Goal: Task Accomplishment & Management: Manage account settings

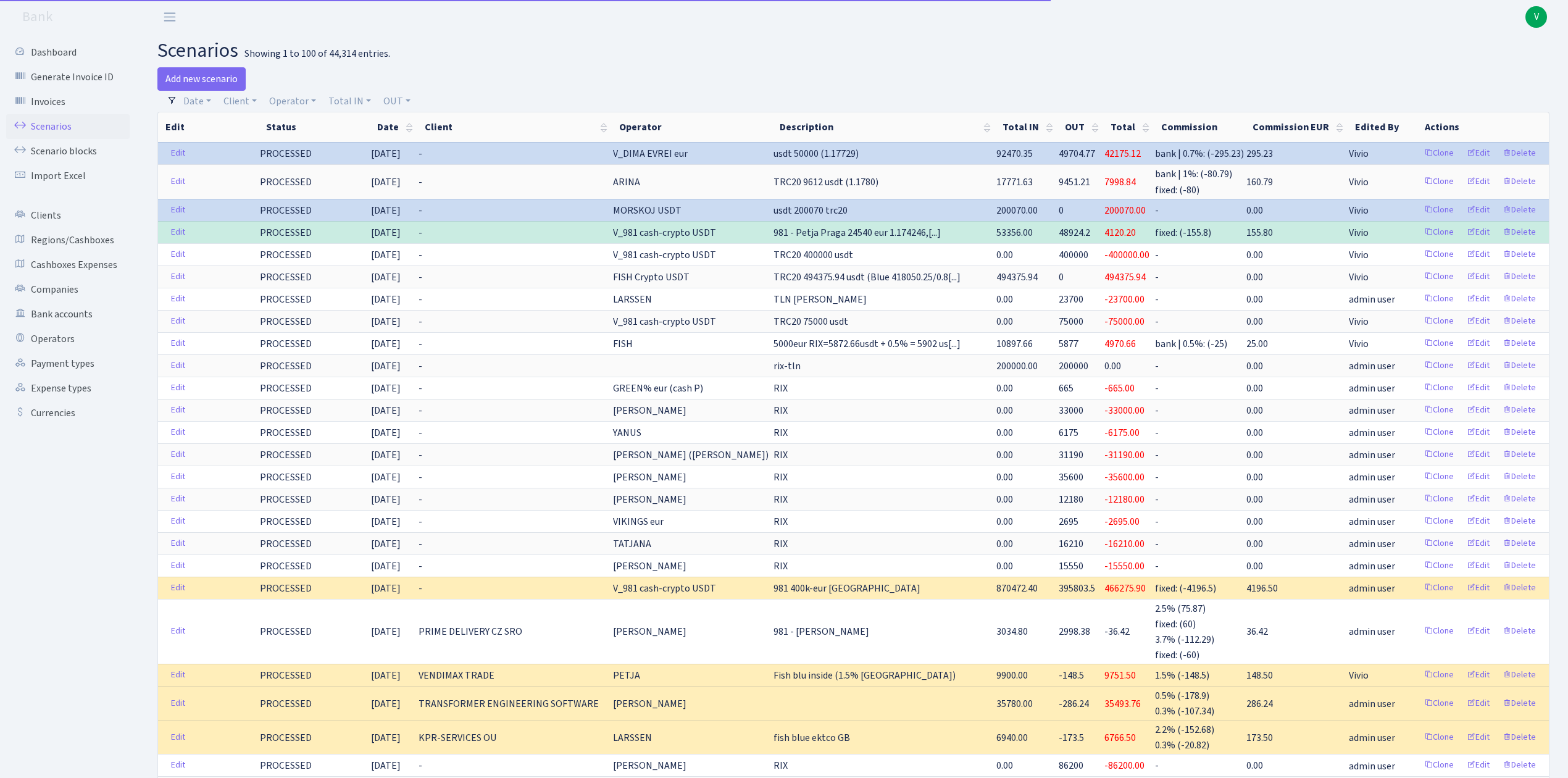
select select "100"
click at [246, 101] on link "Client" at bounding box center [240, 101] width 43 height 21
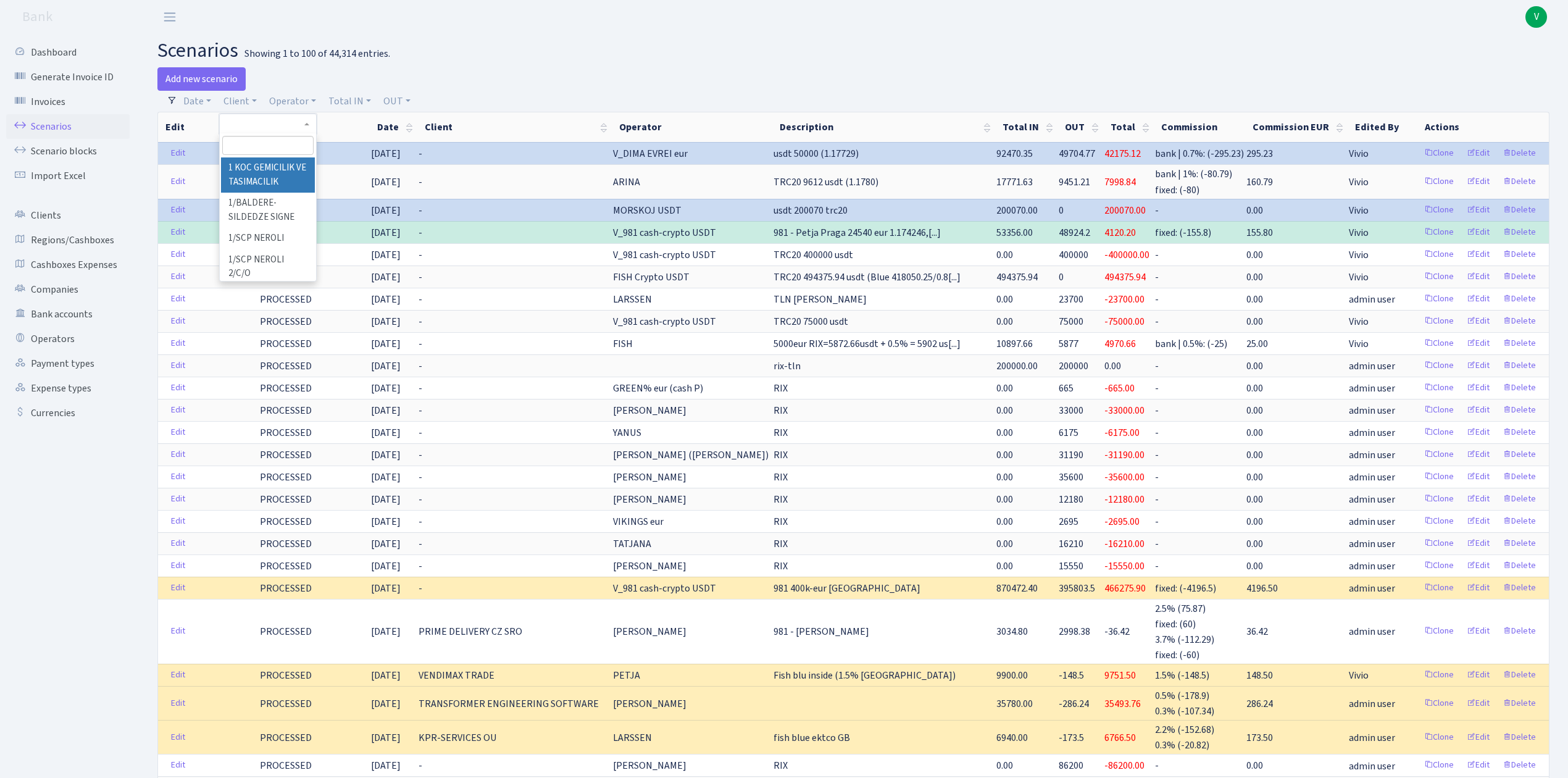
click at [258, 146] on input "search" at bounding box center [268, 146] width 91 height 19
type input "rowerc"
click at [270, 173] on li "ROWERCO WESTERN [GEOGRAPHIC_DATA]" at bounding box center [268, 182] width 93 height 49
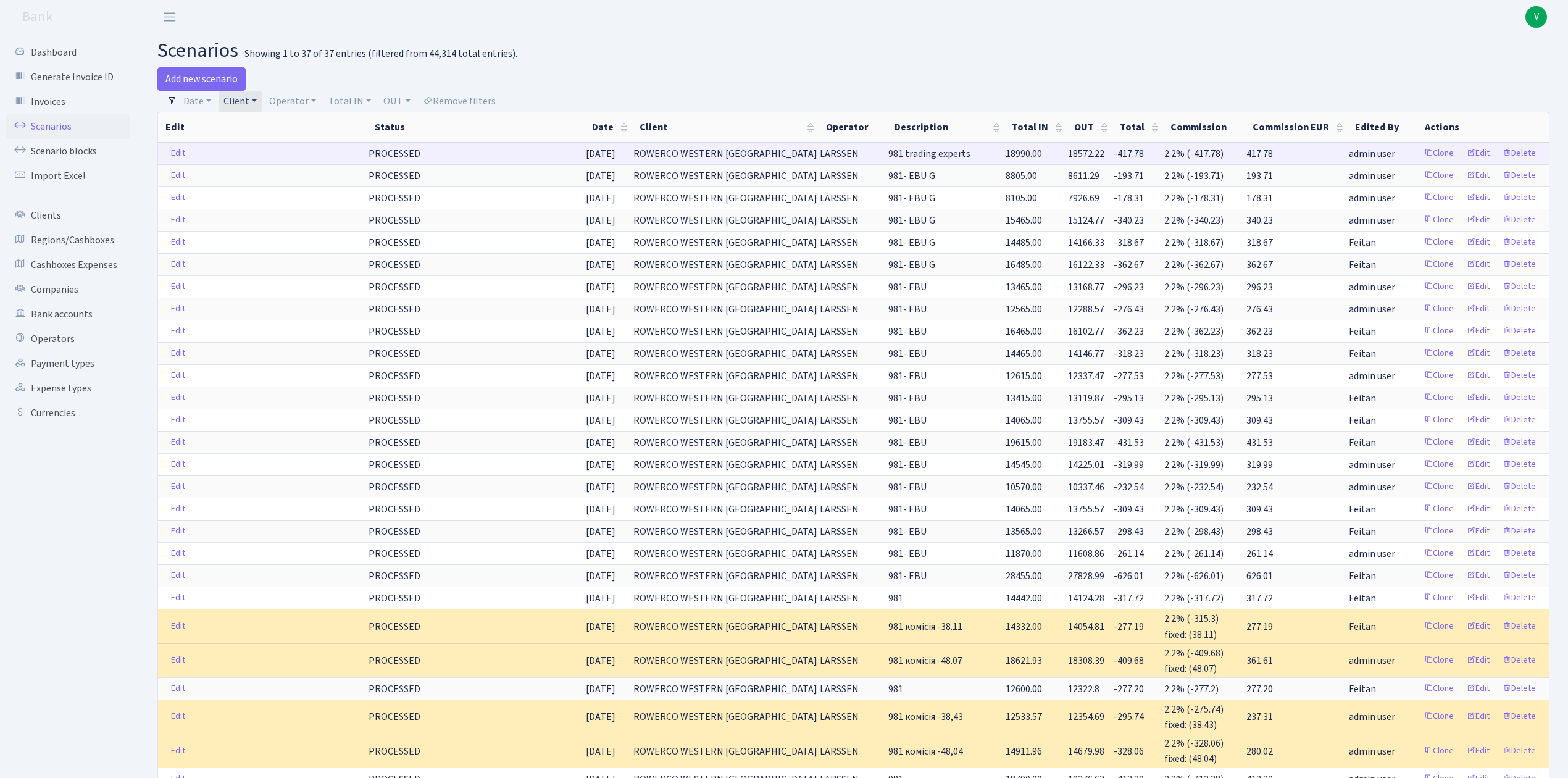
drag, startPoint x: 958, startPoint y: 152, endPoint x: 811, endPoint y: 159, distance: 147.2
click at [811, 159] on tr "Edit PROCESSED 03.09.2025 ROWERCO WESTERN BALKANS LARSSEN 981 trading experts 1…" at bounding box center [854, 153] width 1391 height 22
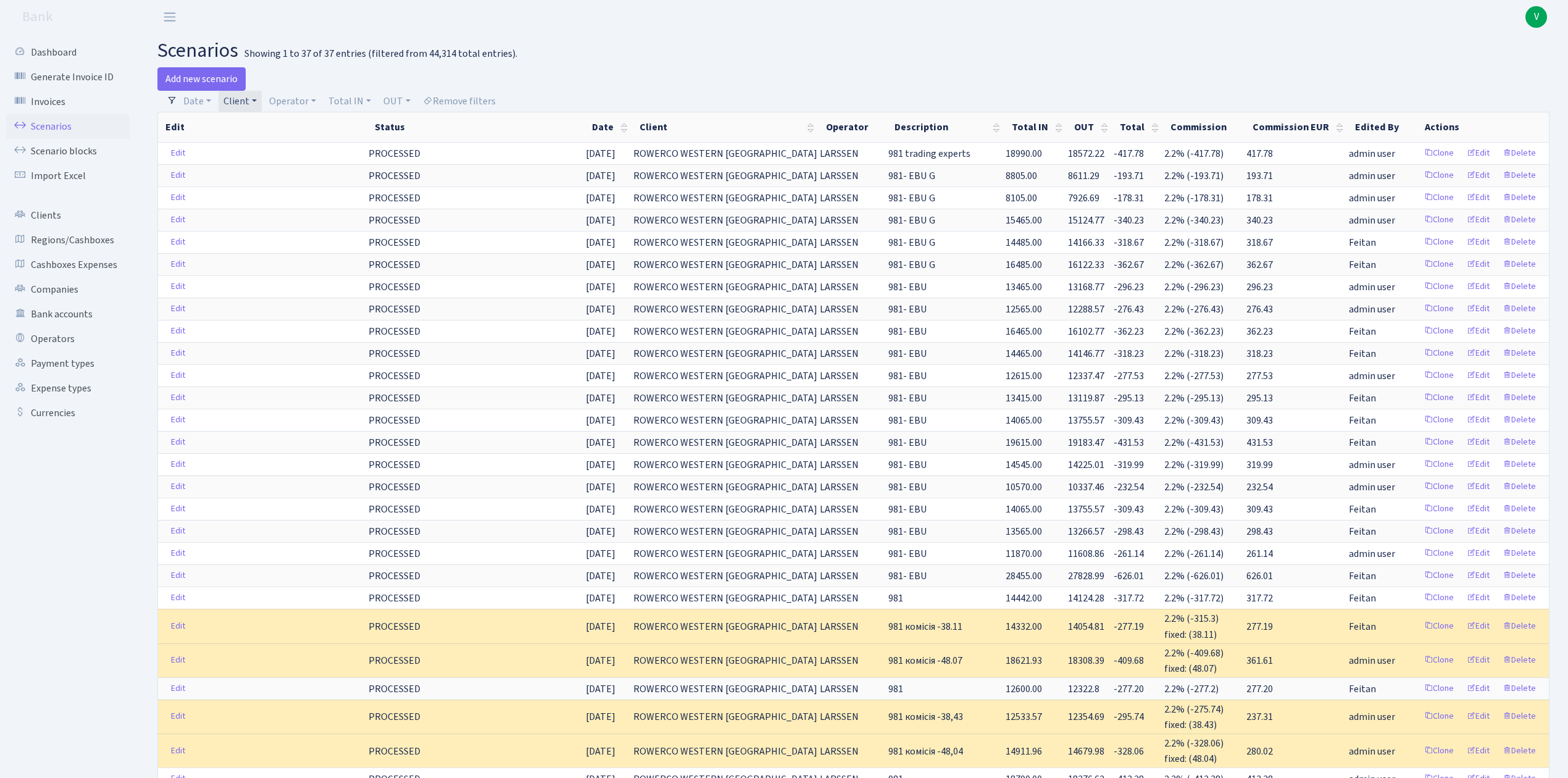
click at [238, 104] on link "Client" at bounding box center [240, 101] width 43 height 21
select select
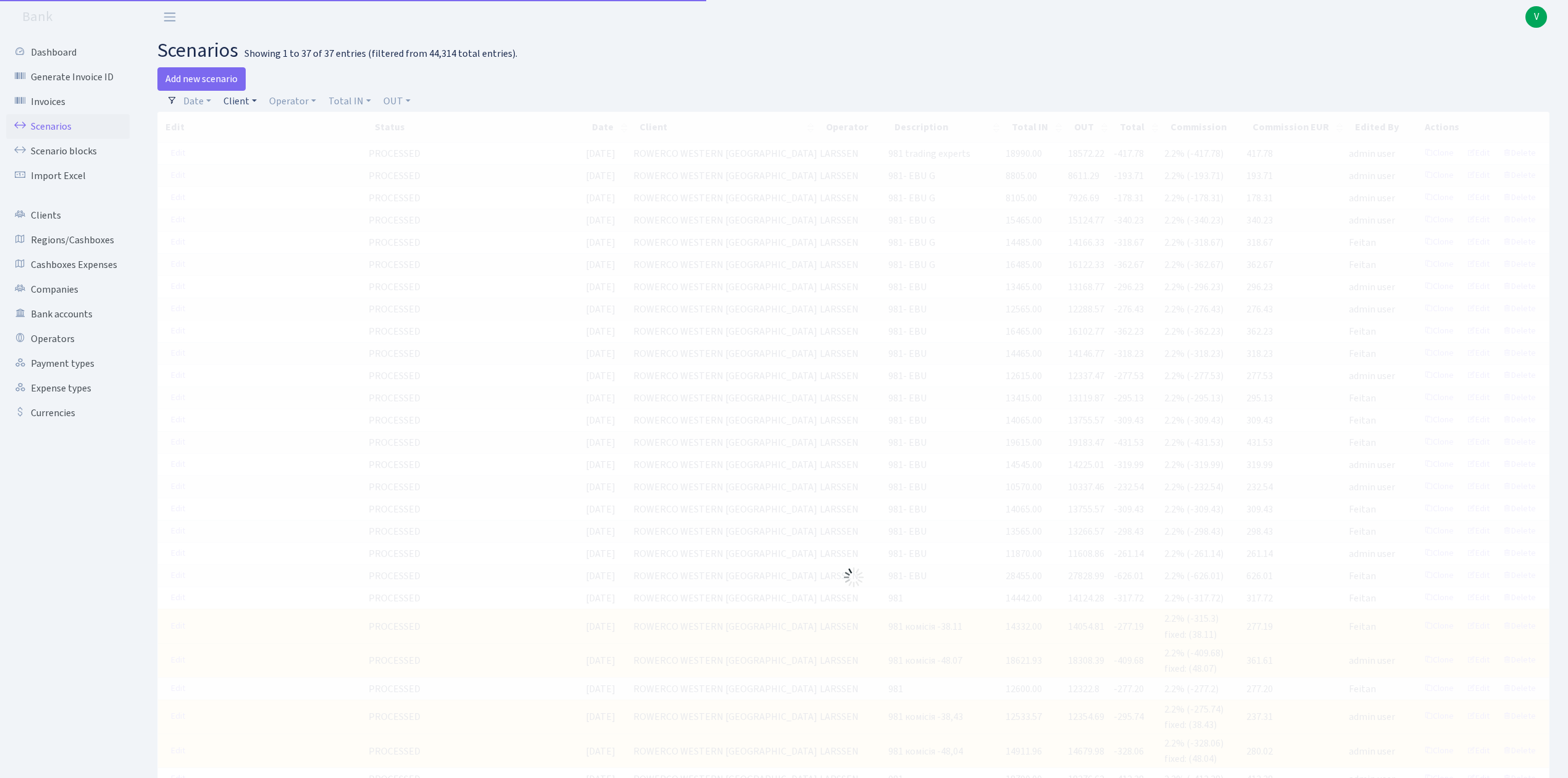
click at [238, 99] on link "Client" at bounding box center [240, 101] width 43 height 21
click at [253, 143] on input "search" at bounding box center [268, 146] width 91 height 19
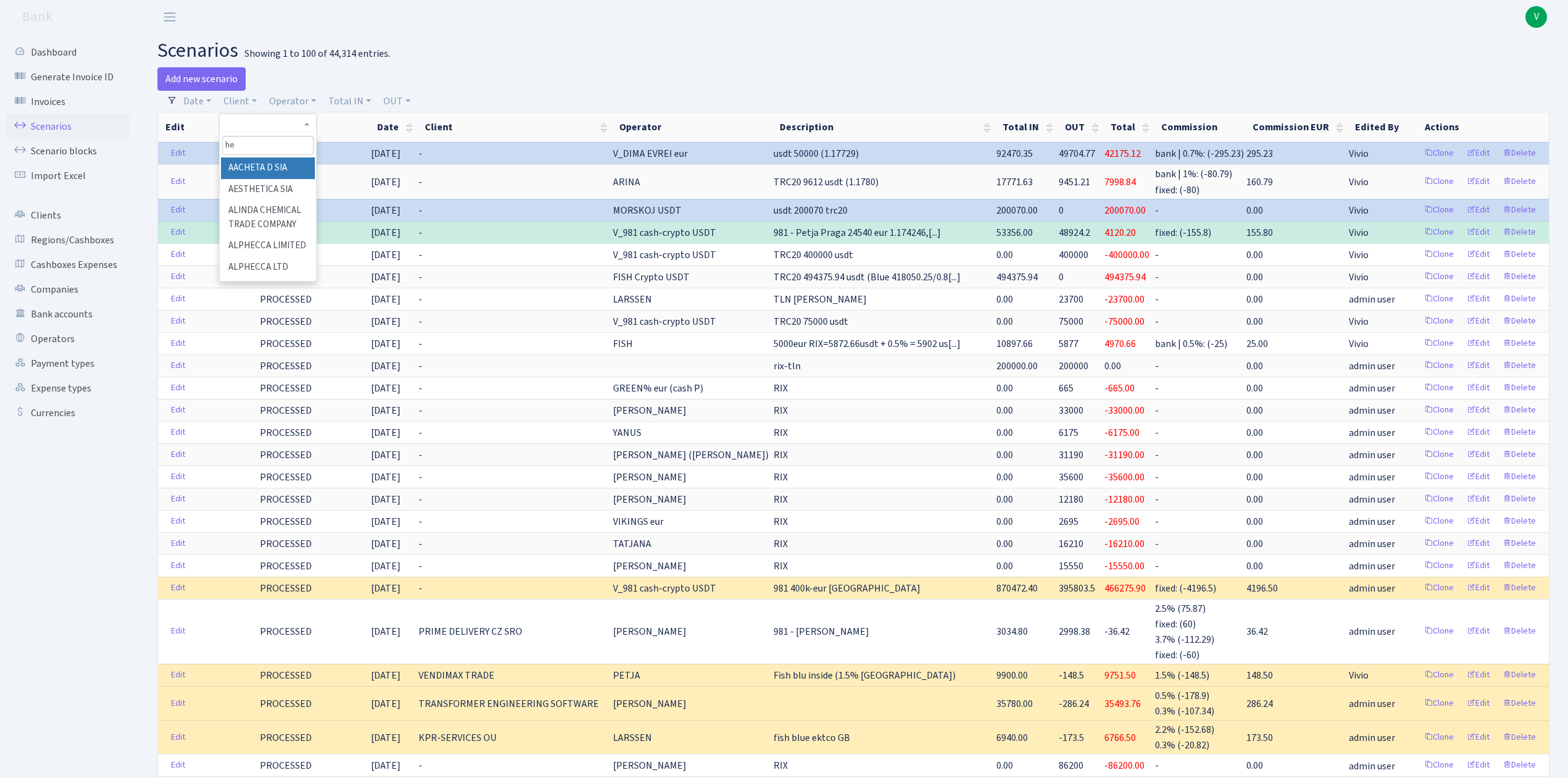
type input "h"
type input "cran"
click at [406, 42] on h2 "scenarios Showing 1 to 100 of 44,314 entries." at bounding box center [854, 51] width 1392 height 23
click at [240, 106] on link "Client" at bounding box center [240, 101] width 43 height 21
click at [282, 93] on link "Operator" at bounding box center [293, 101] width 57 height 21
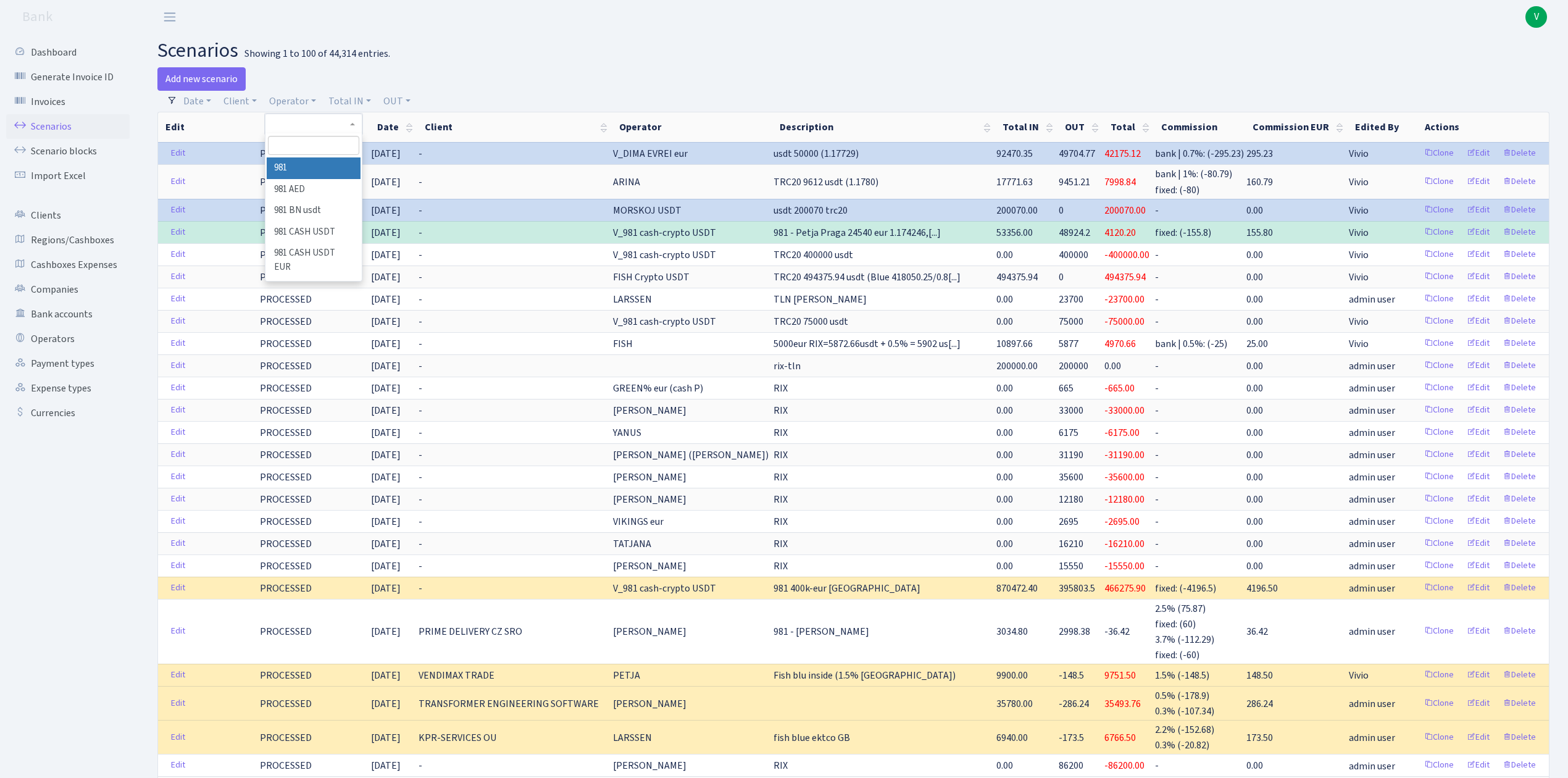
click at [292, 145] on input "search" at bounding box center [313, 146] width 91 height 19
type input "dim"
click at [317, 176] on li "V_DIMA EVREI eur" at bounding box center [313, 171] width 93 height 21
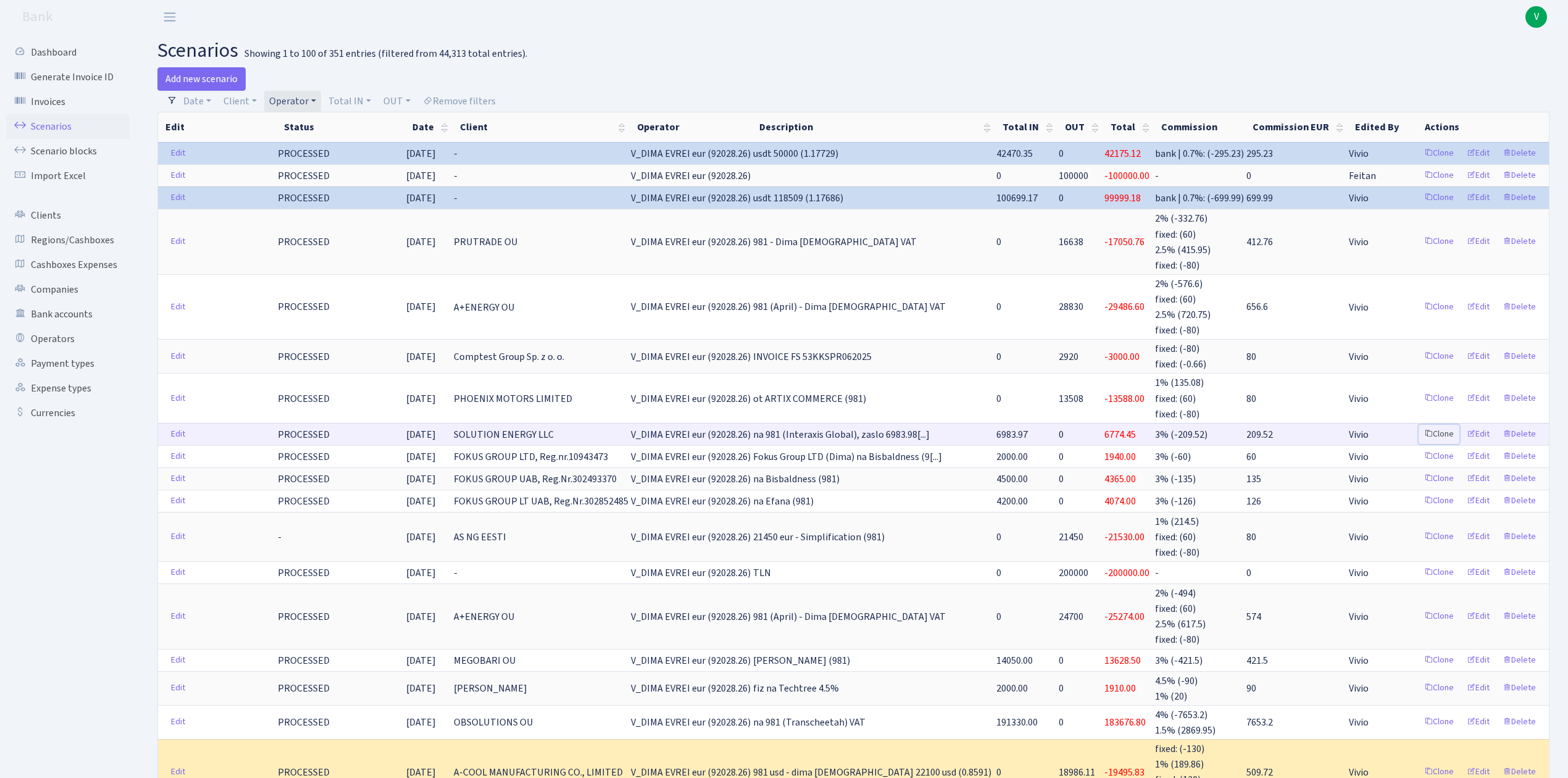
click at [1442, 425] on link "Clone" at bounding box center [1439, 434] width 41 height 19
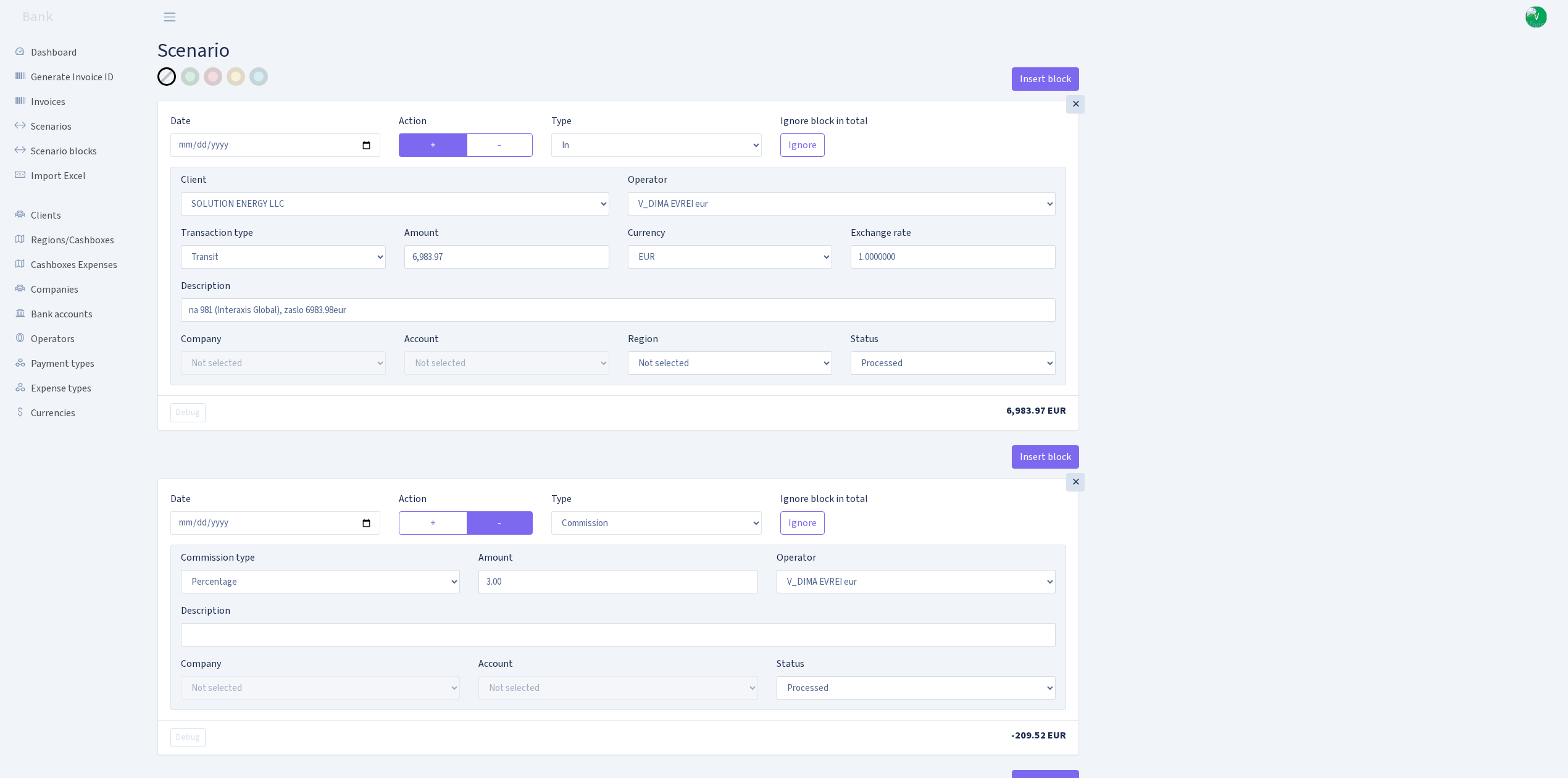
select select "in"
select select "3317"
select select "431"
select select "5"
select select "1"
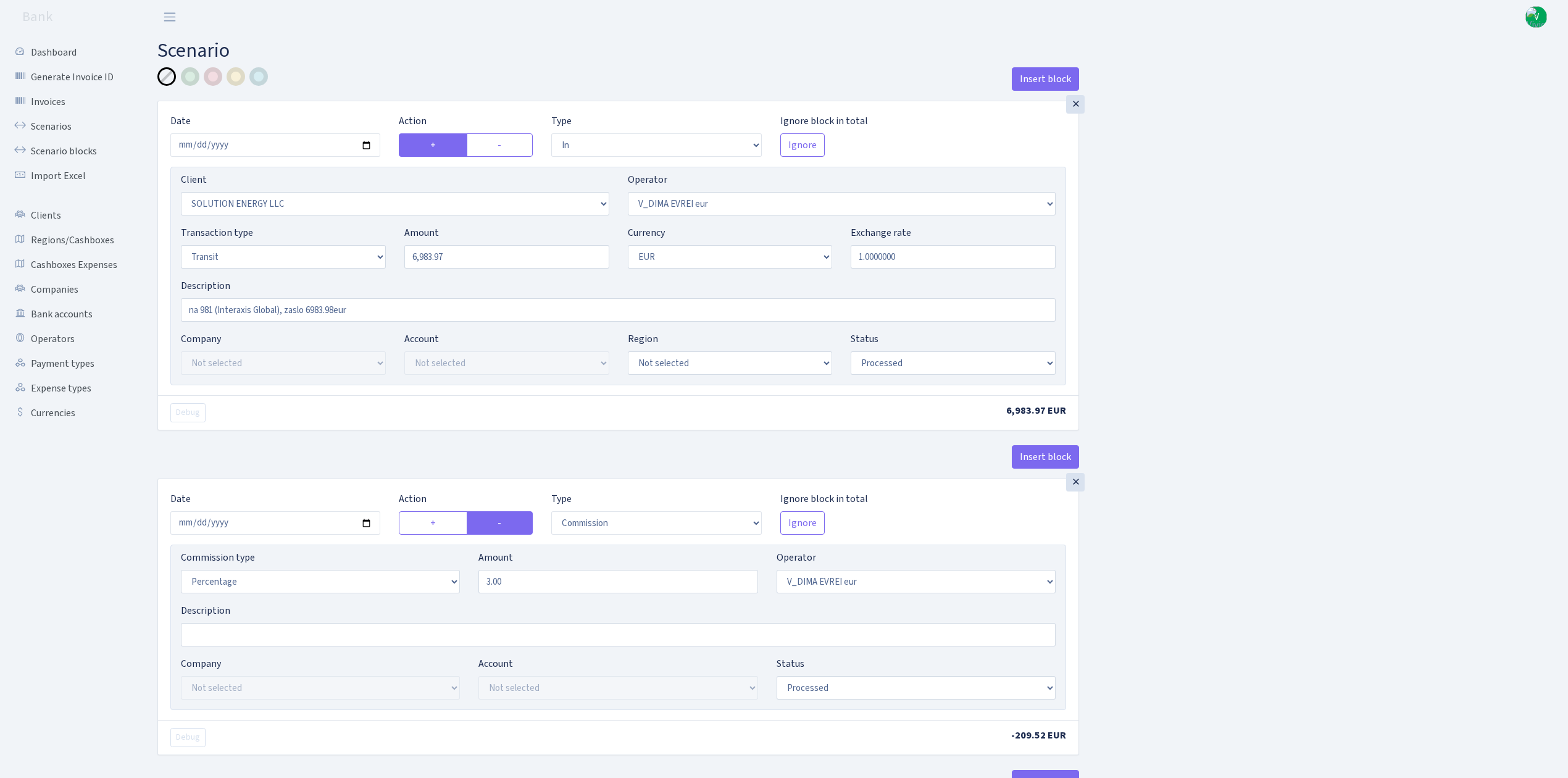
select select "processed"
select select "commission"
select select "431"
select select "processed"
select select "out"
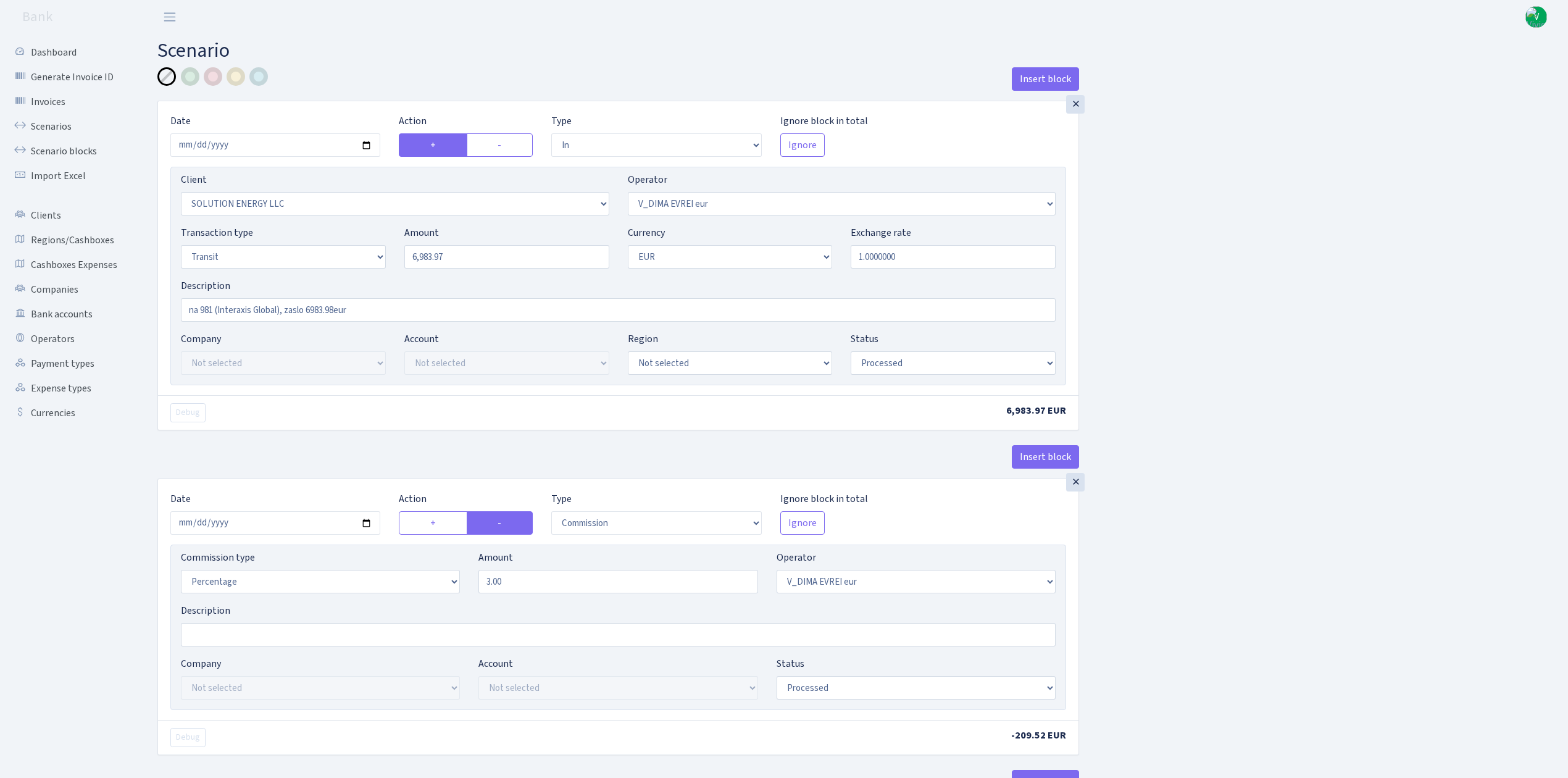
select select "3150"
select select "61"
select select "5"
select select "1"
select select "processed"
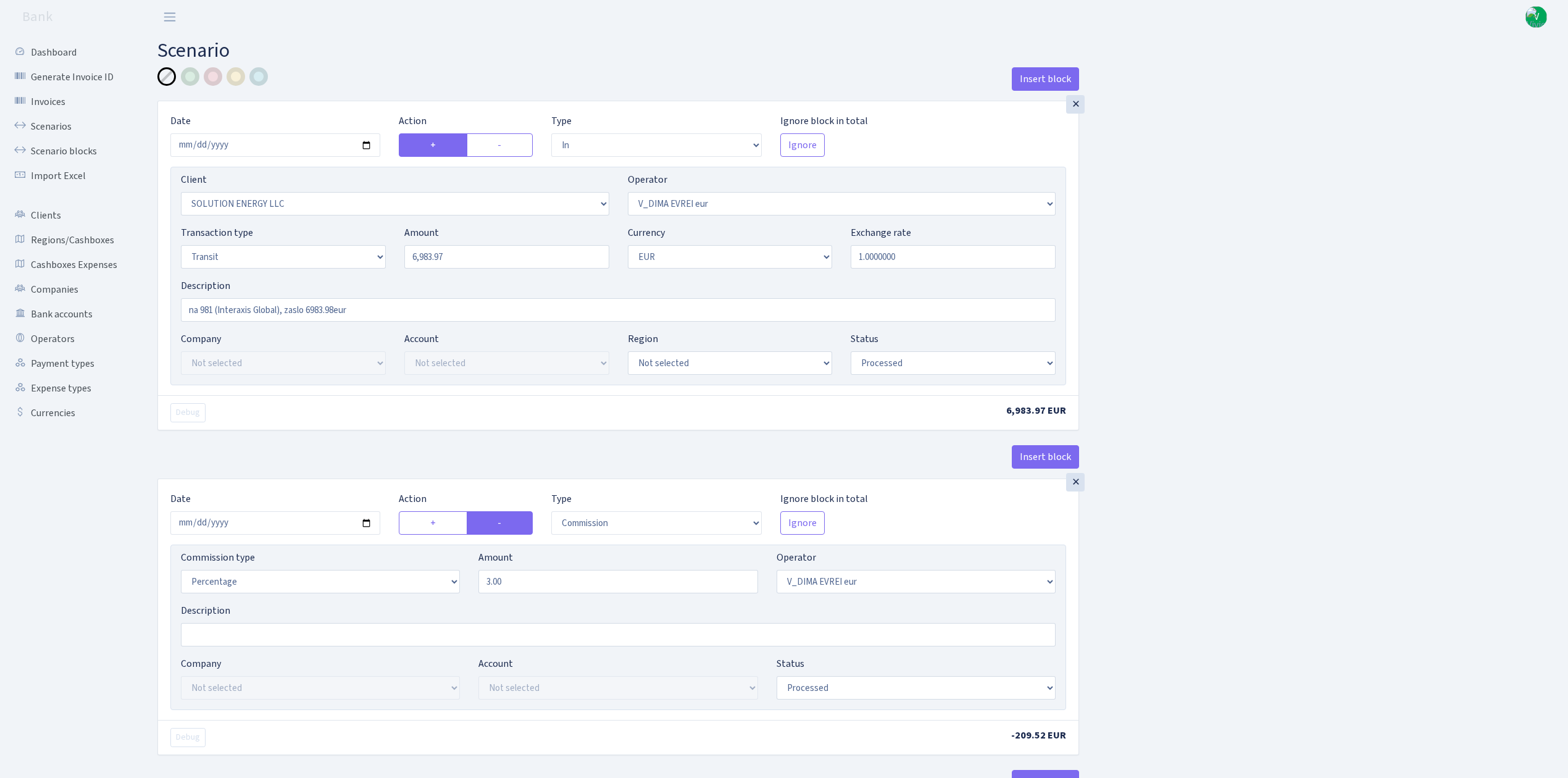
type input "2025-09-22"
drag, startPoint x: 456, startPoint y: 263, endPoint x: 303, endPoint y: 223, distance: 158.1
click at [303, 223] on div "Client Not selected 1 KOC GEMICILIK VE TASIMACILIK 1/BALDERE-SILDEDZE SIGNE 1/S…" at bounding box center [618, 276] width 896 height 218
click at [316, 309] on input "na 981 (Interaxis Global), zaslo 6983.98eur" at bounding box center [618, 310] width 875 height 23
type input "11,568.97"
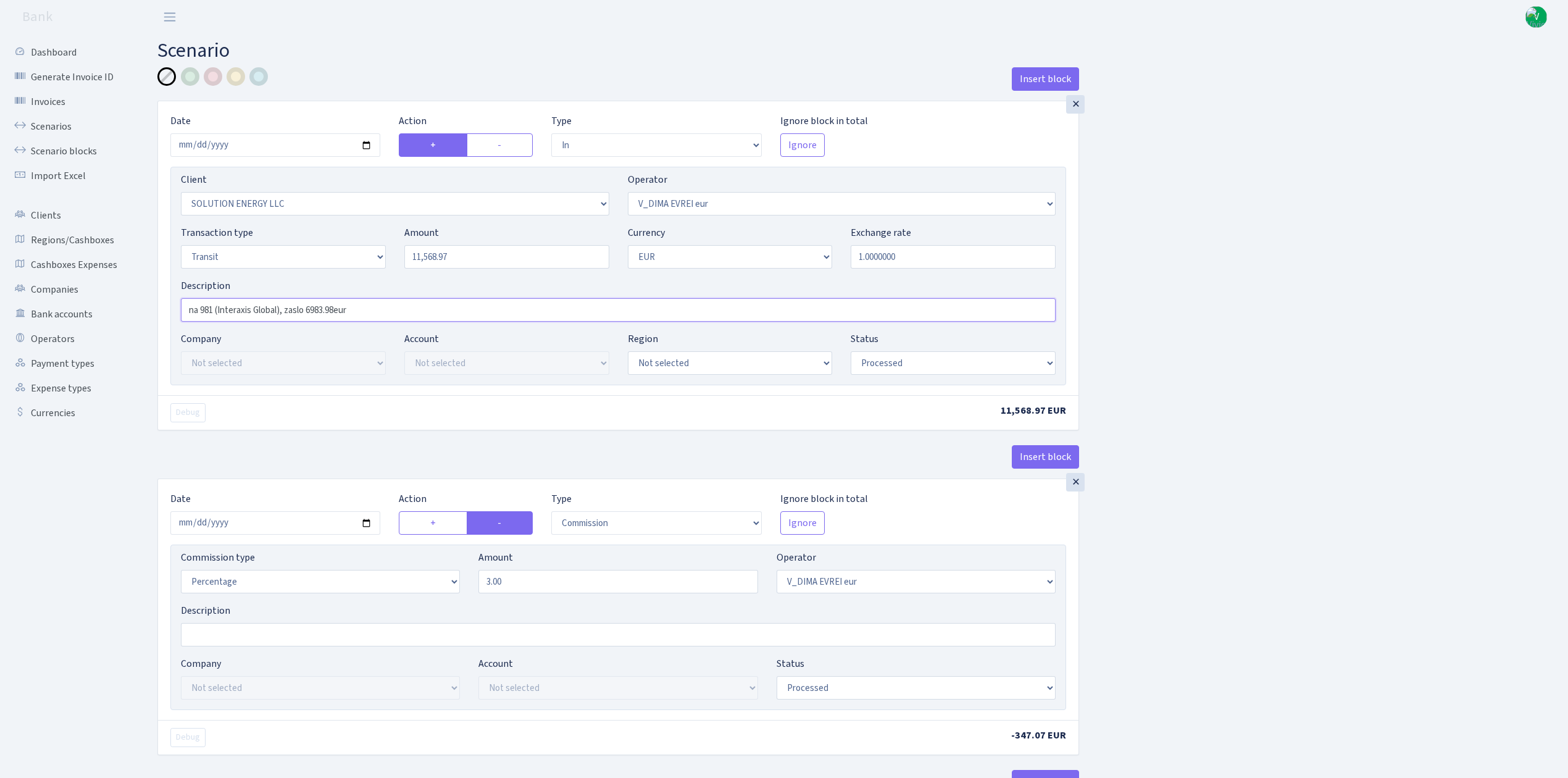
drag, startPoint x: 283, startPoint y: 309, endPoint x: 449, endPoint y: 307, distance: 166.0
click at [449, 307] on input "na 981 (Interaxis Global), zaslo 6983.98eur" at bounding box center [618, 310] width 875 height 23
click at [283, 309] on input "na 981 (Interaxis Global), zaslo 6983.98eur" at bounding box center [618, 310] width 875 height 23
click at [409, 309] on input "na 981 (Interaxis Global), postavil 11600eur, zaslo 6983.98eur" at bounding box center [618, 310] width 875 height 23
type input "na 981 (Interaxis Global), postavil 11600eur, zaslo 11568.97eur"
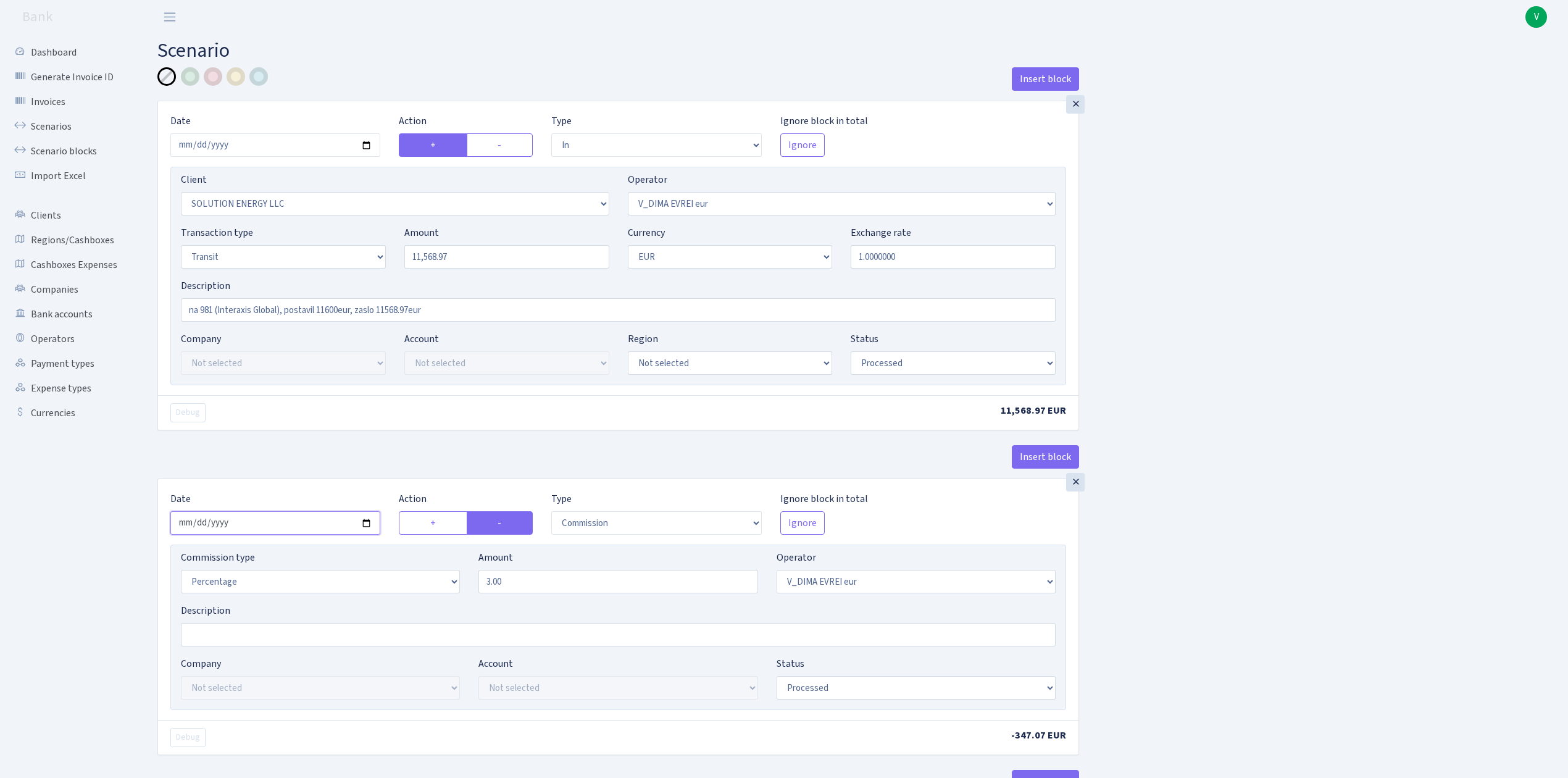
click at [340, 525] on input "2025-09-09" at bounding box center [275, 523] width 210 height 23
click at [367, 526] on input "2025-09-09" at bounding box center [275, 523] width 210 height 23
type input "2025-09-22"
click at [1147, 550] on div "Insert block × Date 2025-09-22 Action + - Type --- In Out Commission Field requ…" at bounding box center [854, 652] width 1410 height 1170
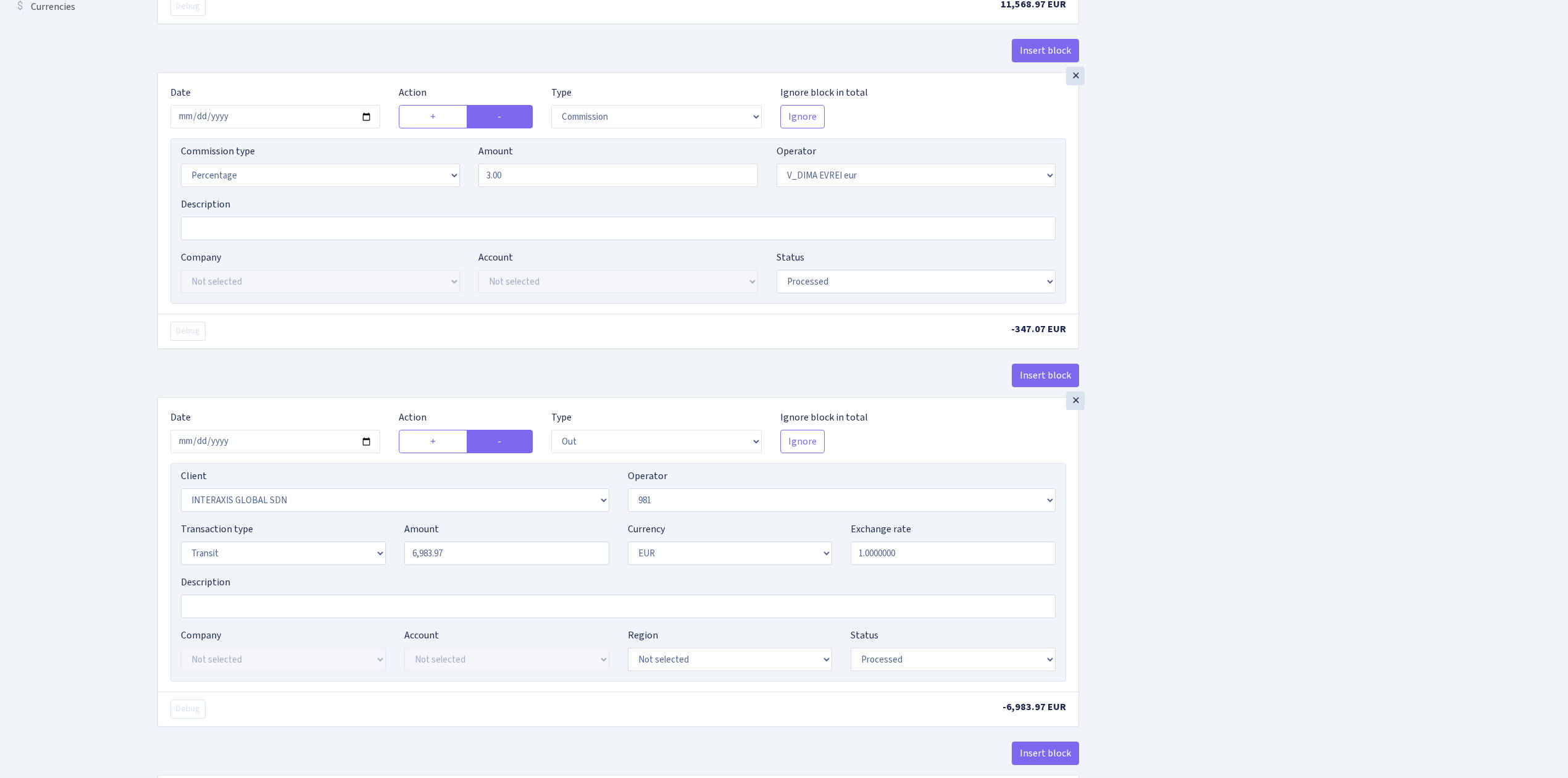
scroll to position [411, 0]
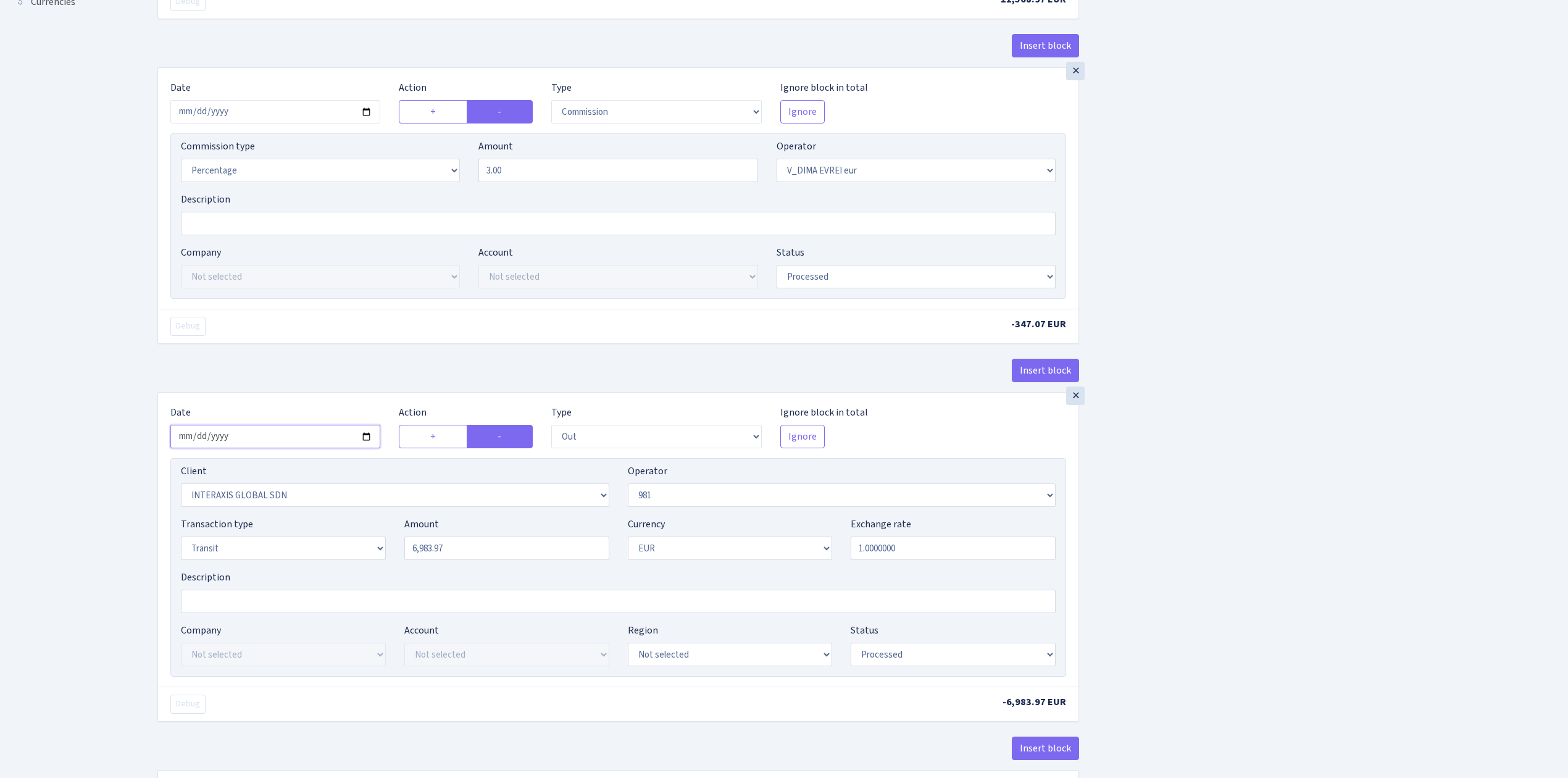
click at [366, 445] on input "2025-09-09" at bounding box center [275, 436] width 210 height 23
type input "2025-09-22"
drag, startPoint x: 472, startPoint y: 556, endPoint x: 344, endPoint y: 526, distance: 131.5
click at [344, 525] on div "Transaction type Not selected 981 ELF FISH crypto GIRT IVO dekl MM-BALTIC eur U…" at bounding box center [618, 543] width 893 height 53
click at [1345, 561] on div "Insert block × Date [DATE] Action + - Type --- In Out Commission Field required…" at bounding box center [854, 241] width 1410 height 1170
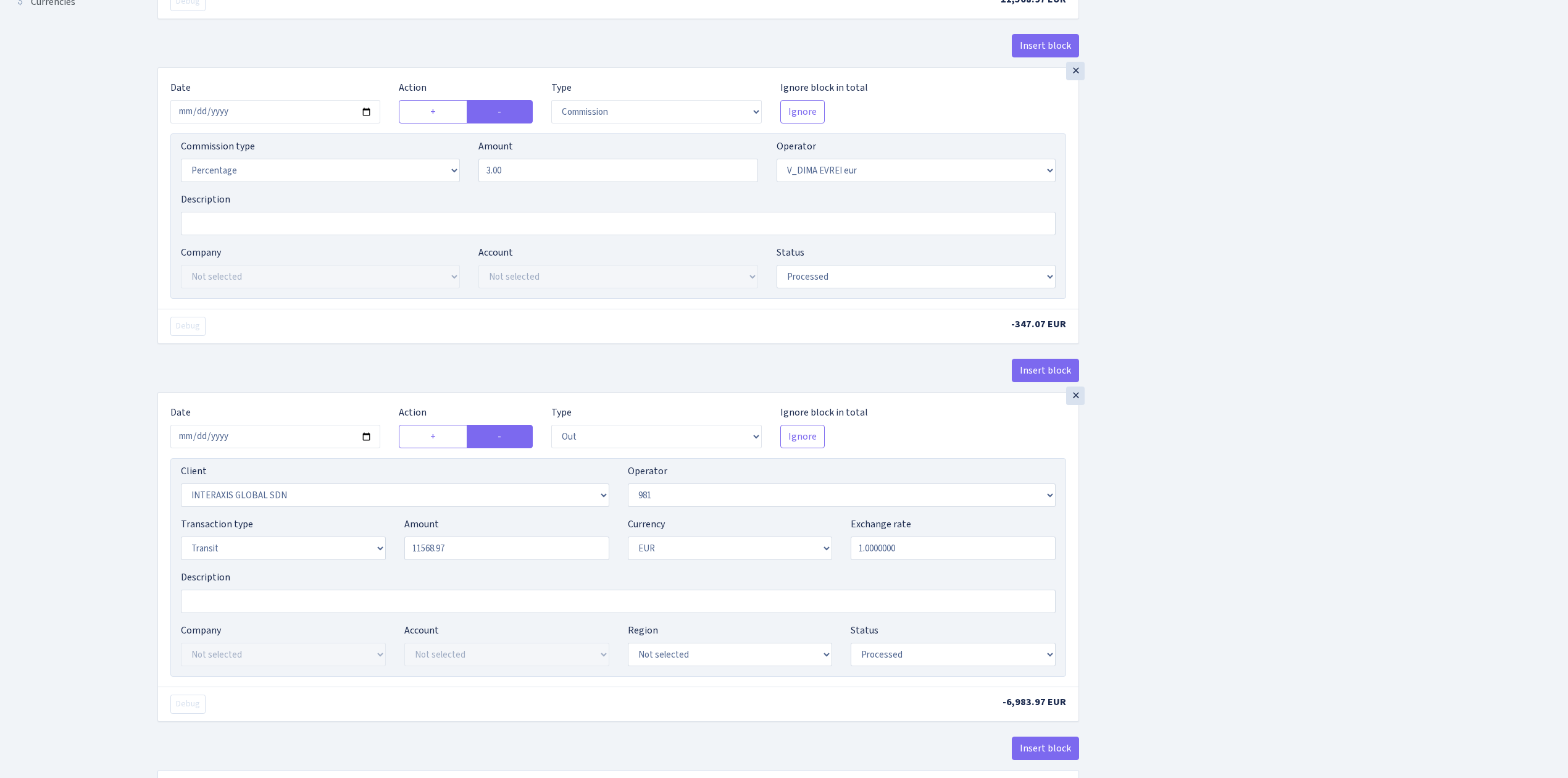
type input "11,568.97"
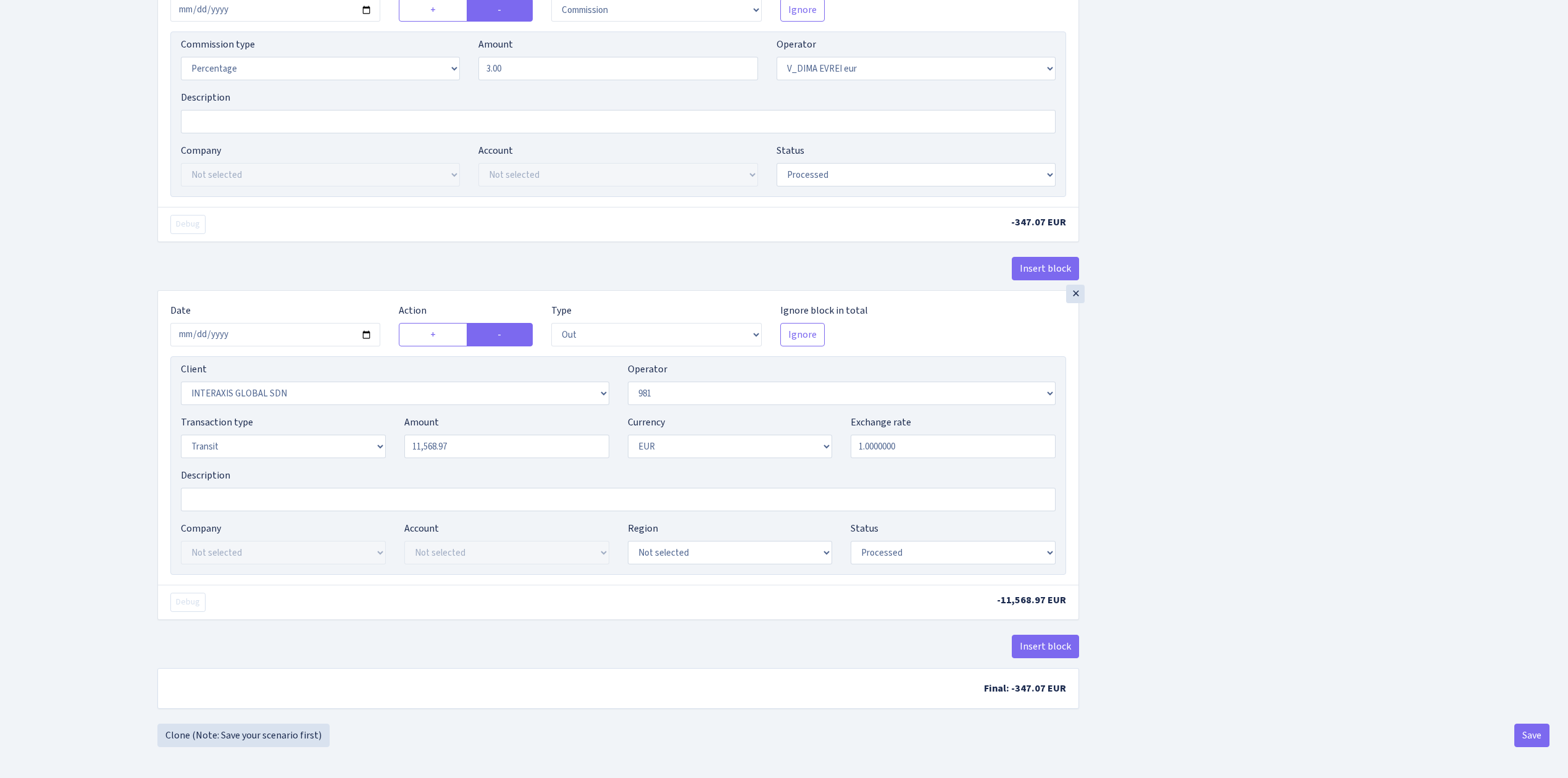
scroll to position [521, 0]
click at [1546, 735] on button "Save" at bounding box center [1532, 735] width 35 height 23
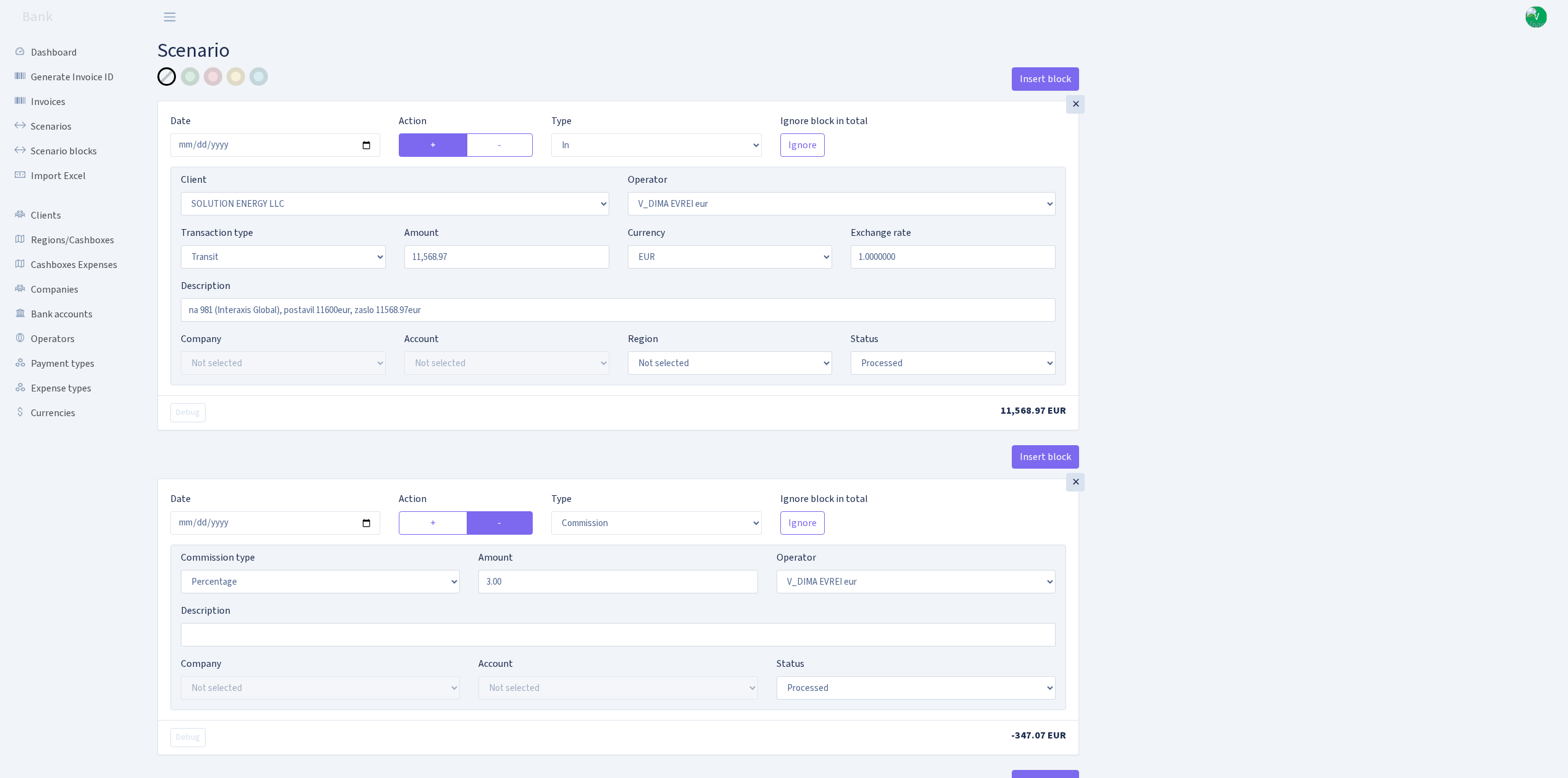
select select "in"
select select "3317"
select select "431"
select select "5"
select select "1"
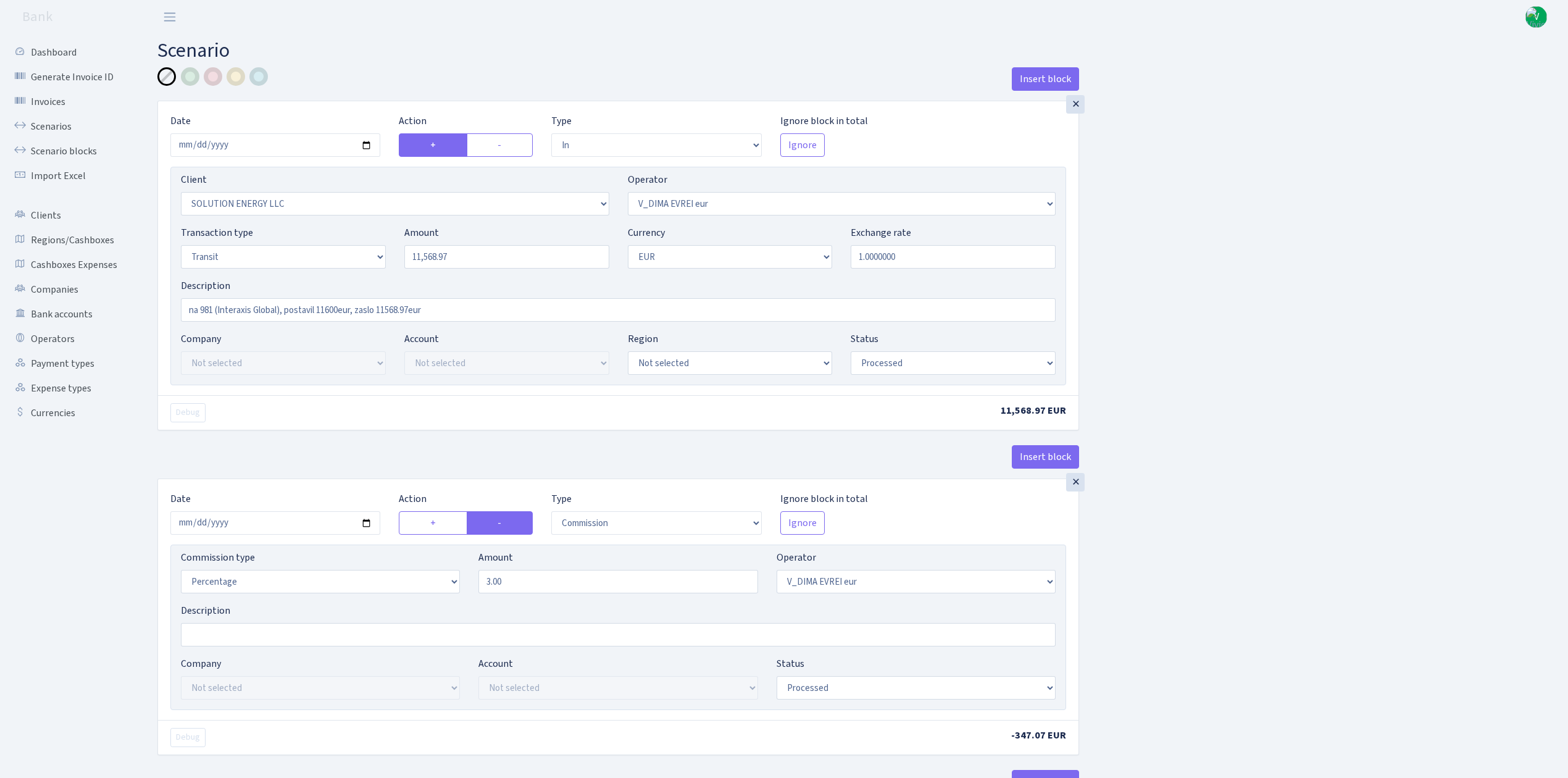
select select "processed"
select select "commission"
select select "431"
select select "processed"
select select "out"
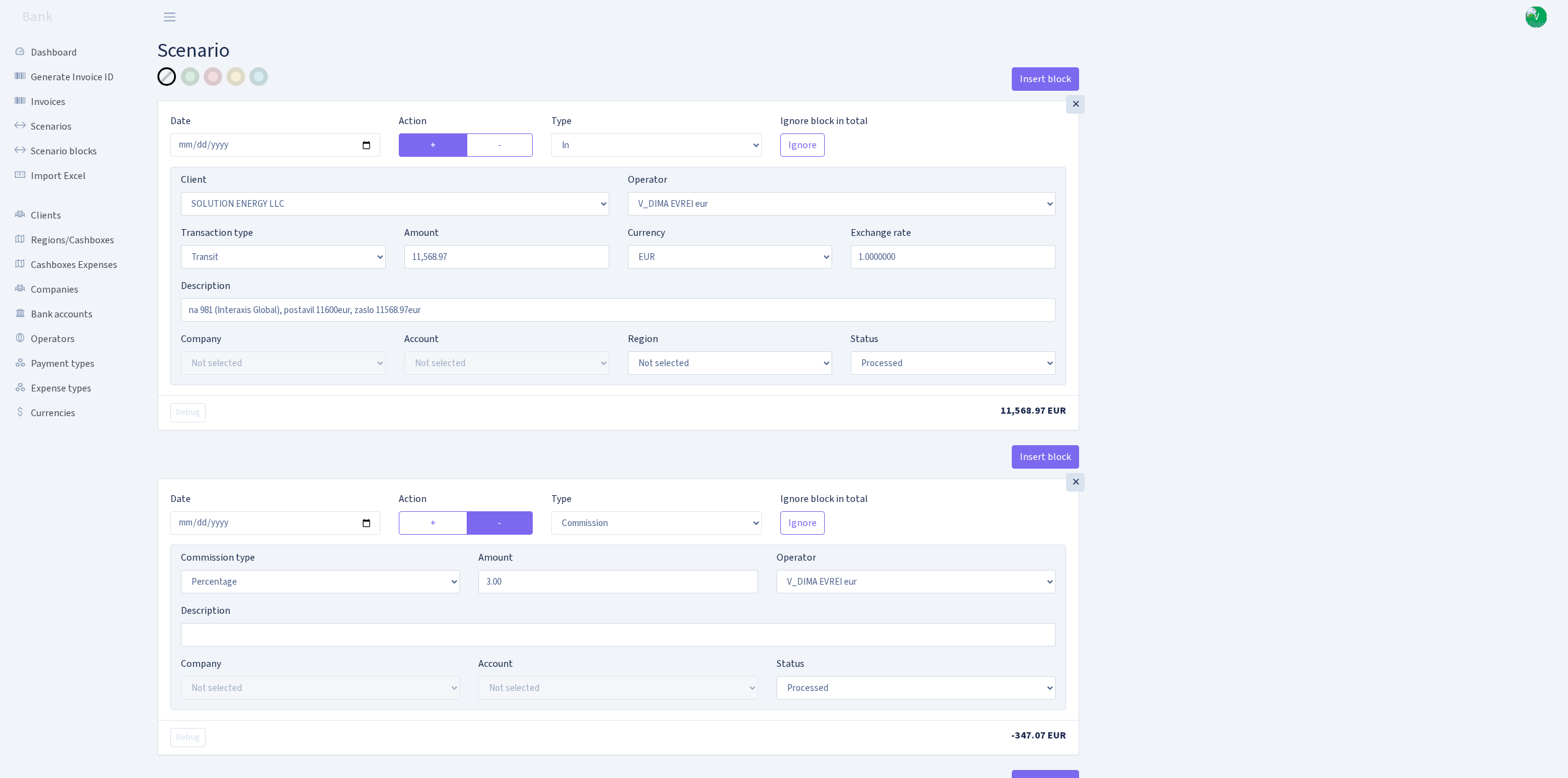
select select "3150"
select select "61"
select select "5"
select select "1"
select select "processed"
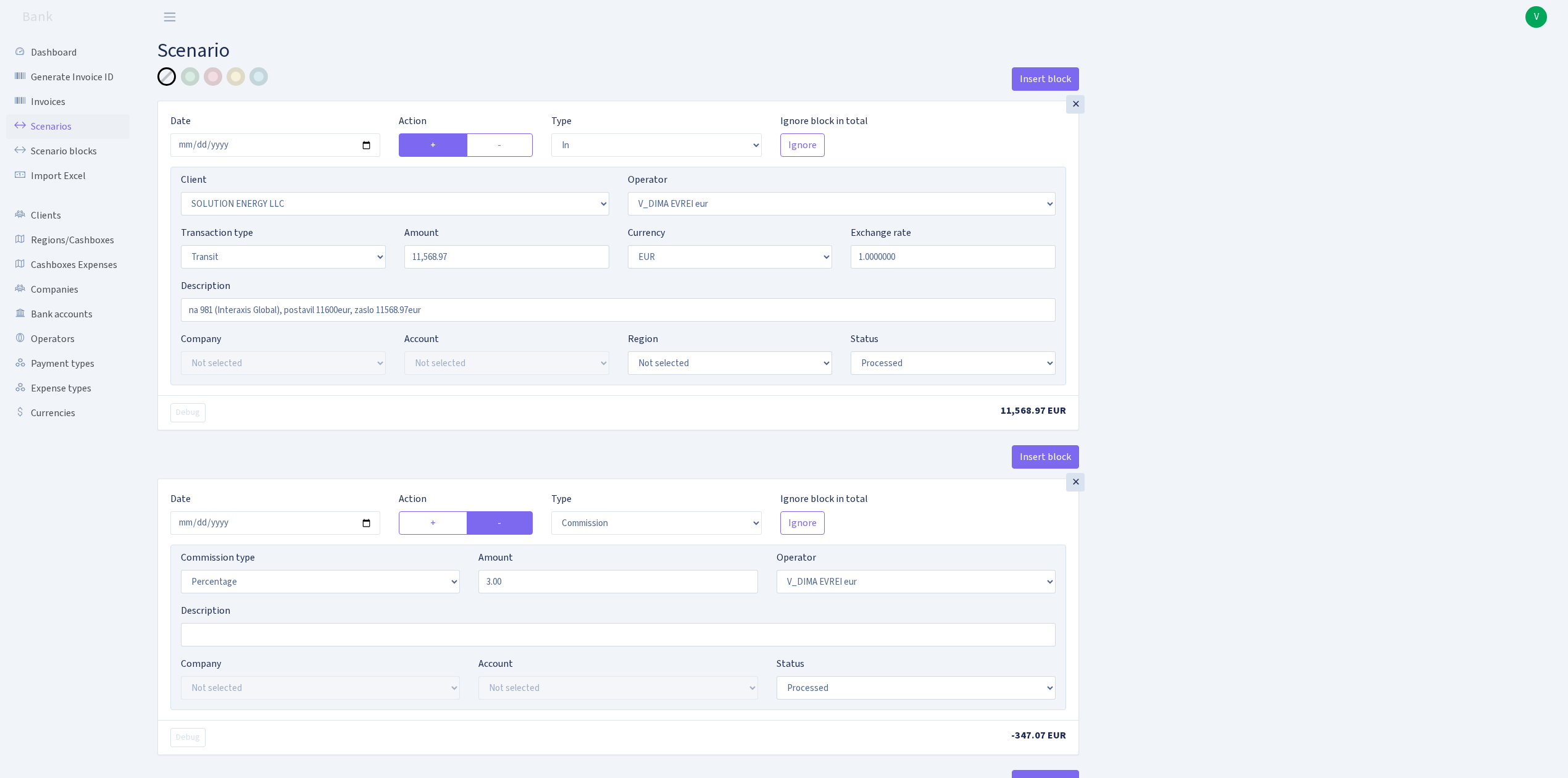
click at [38, 124] on link "Scenarios" at bounding box center [68, 126] width 124 height 25
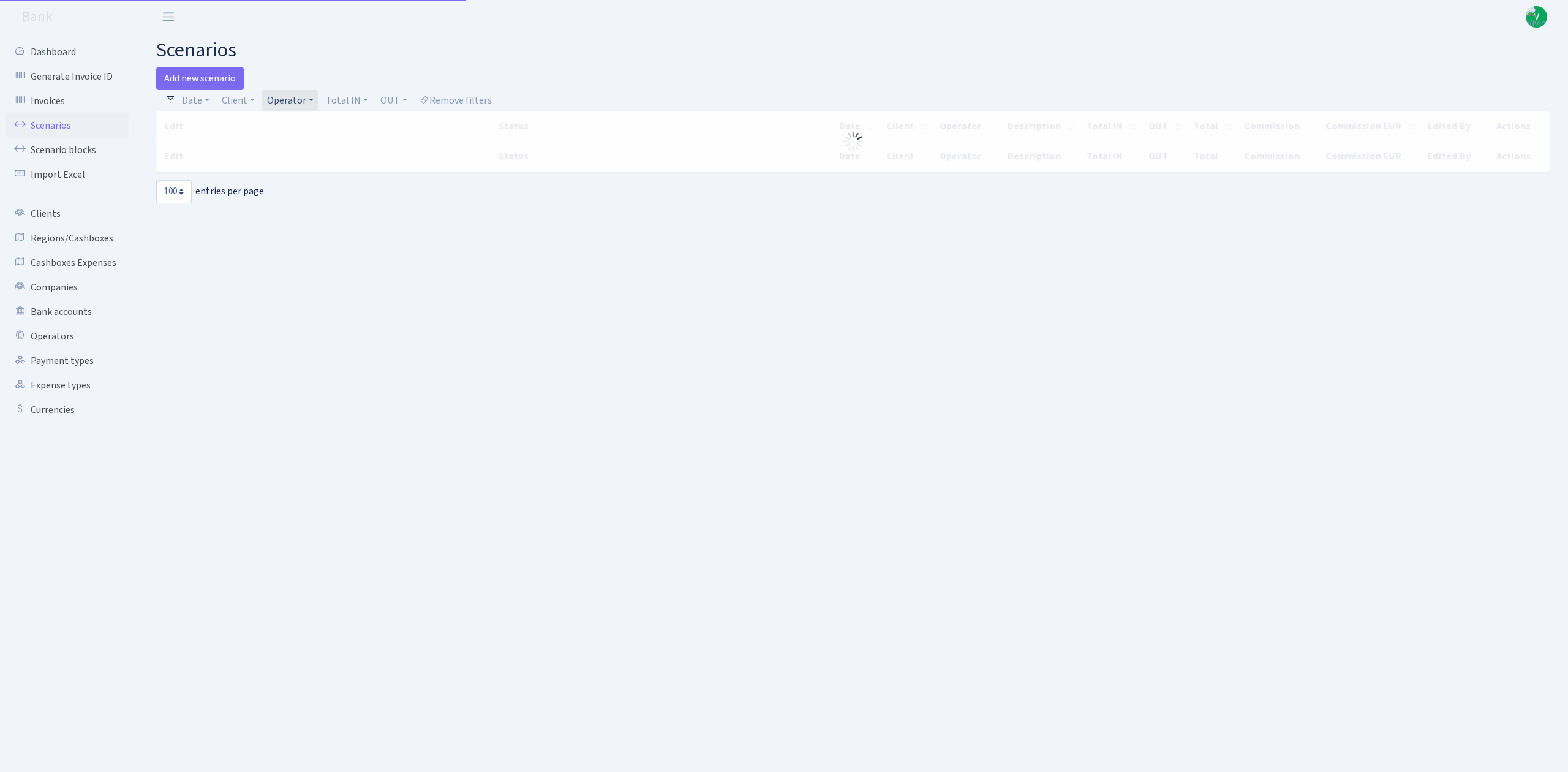
select select "100"
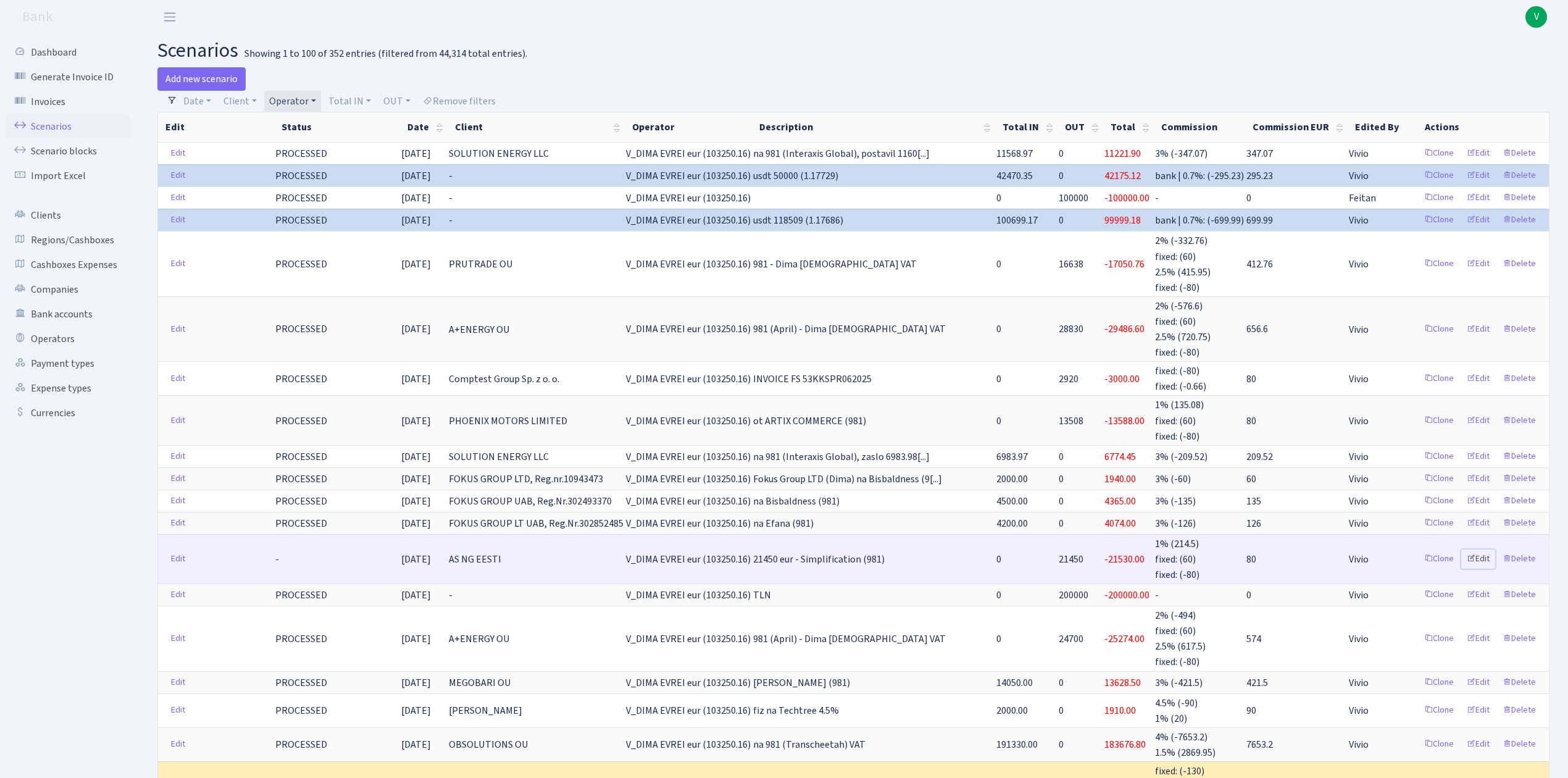
click at [1479, 557] on link "Edit" at bounding box center [1479, 560] width 34 height 19
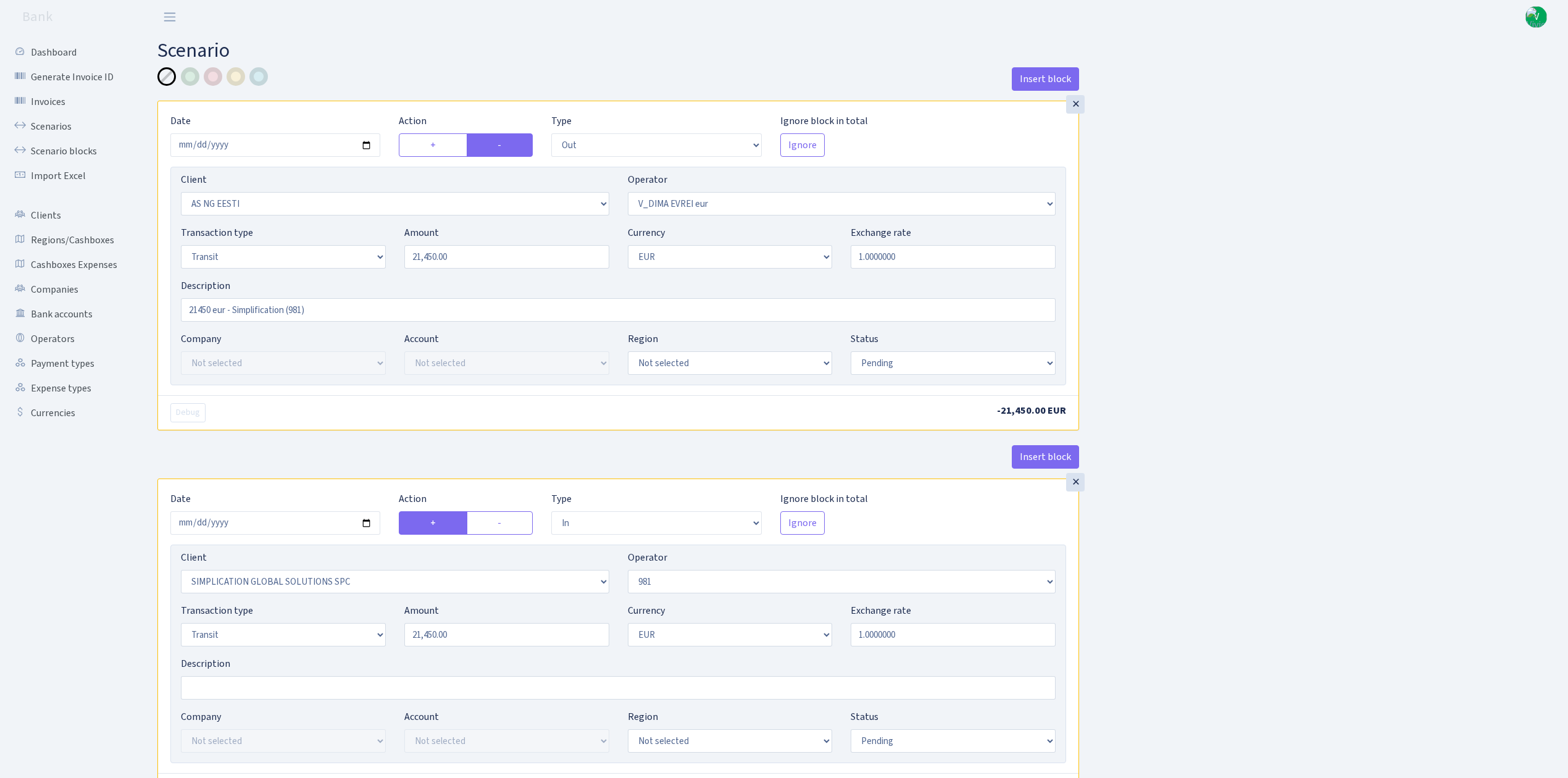
select select "out"
select select "3351"
select select "431"
select select "5"
select select "1"
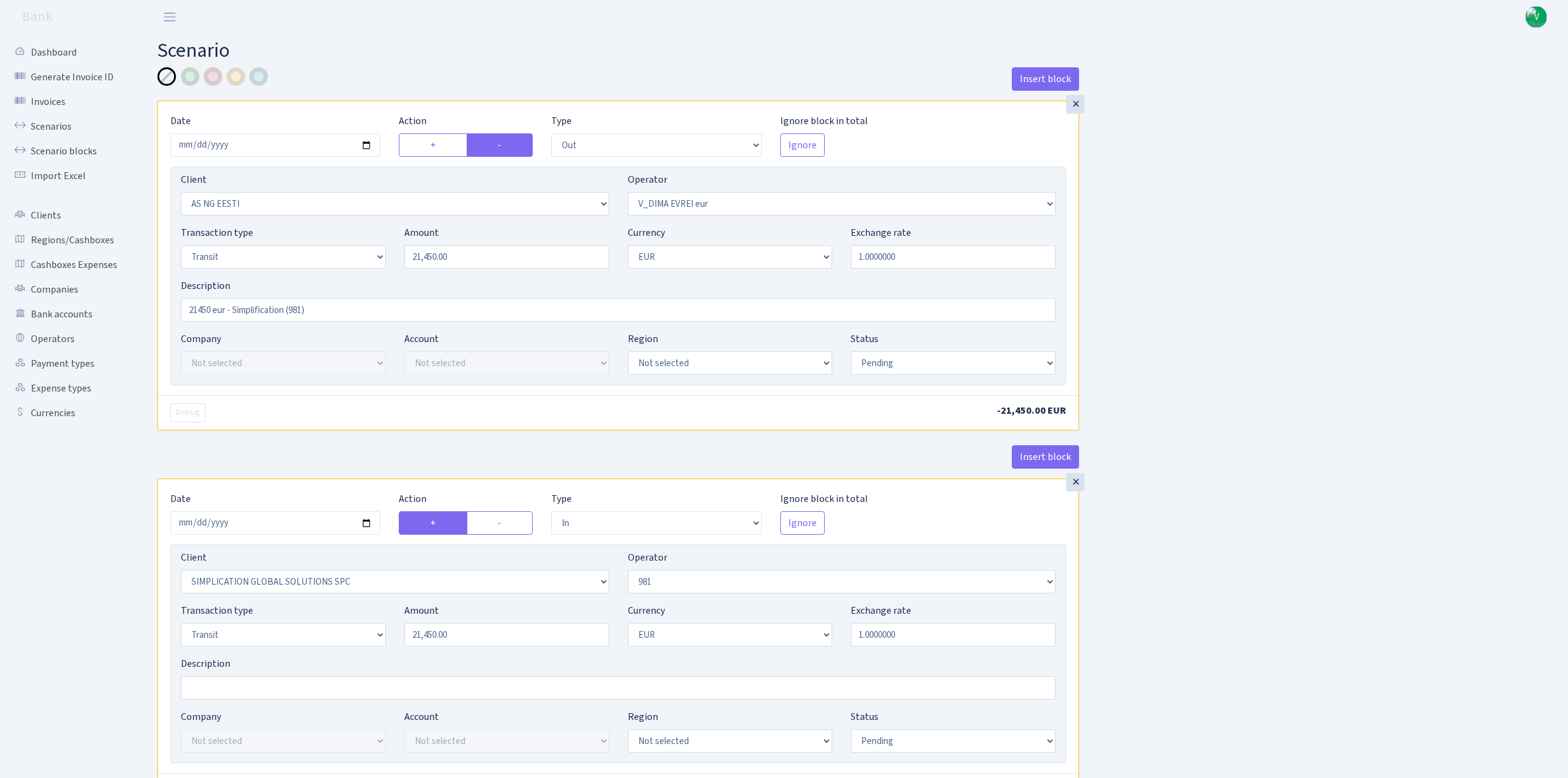
select select "pending"
select select "in"
select select "2307"
select select "61"
select select "5"
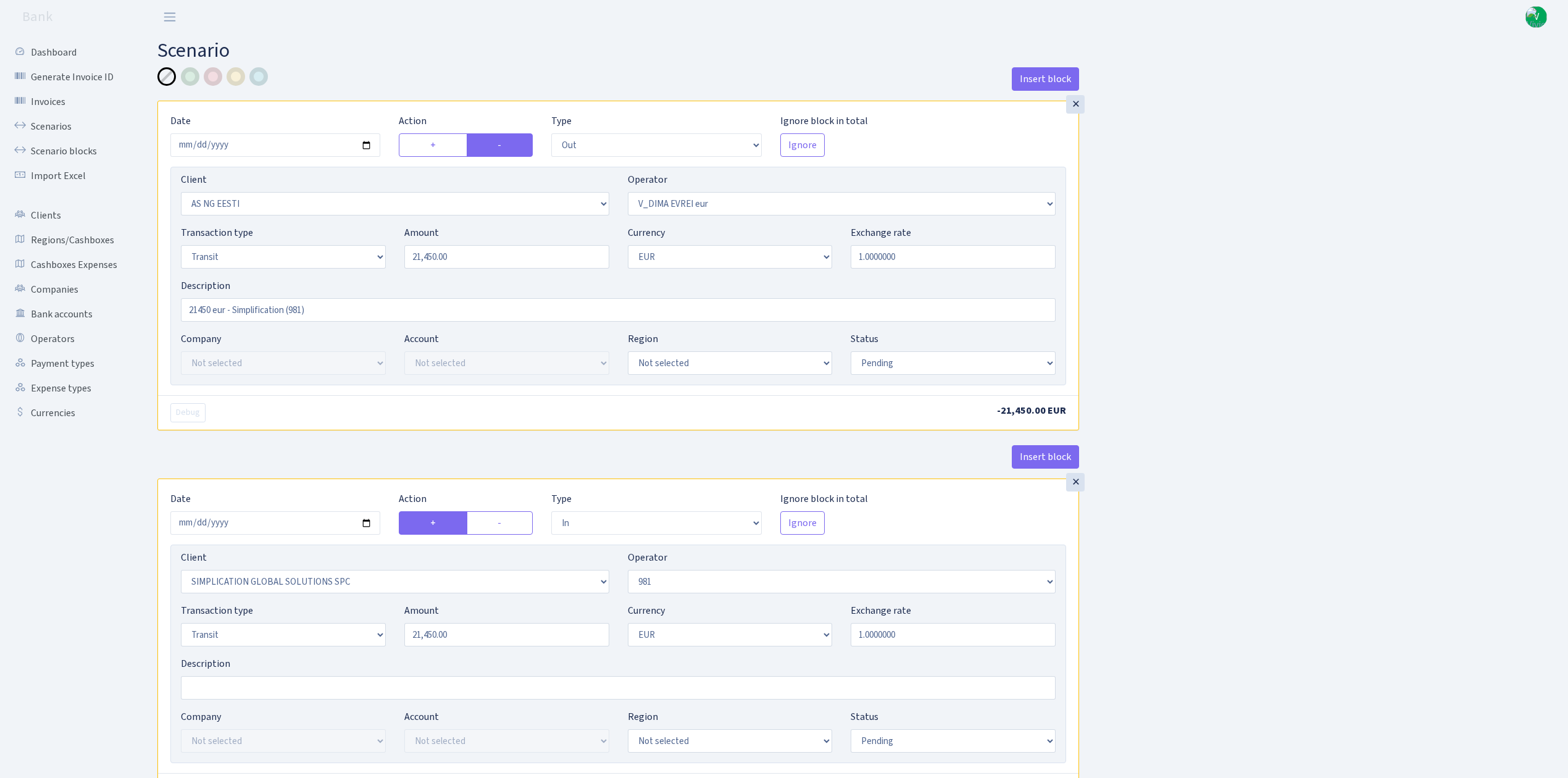
select select "1"
select select "pending"
select select "commission"
select select "61"
select select "pending"
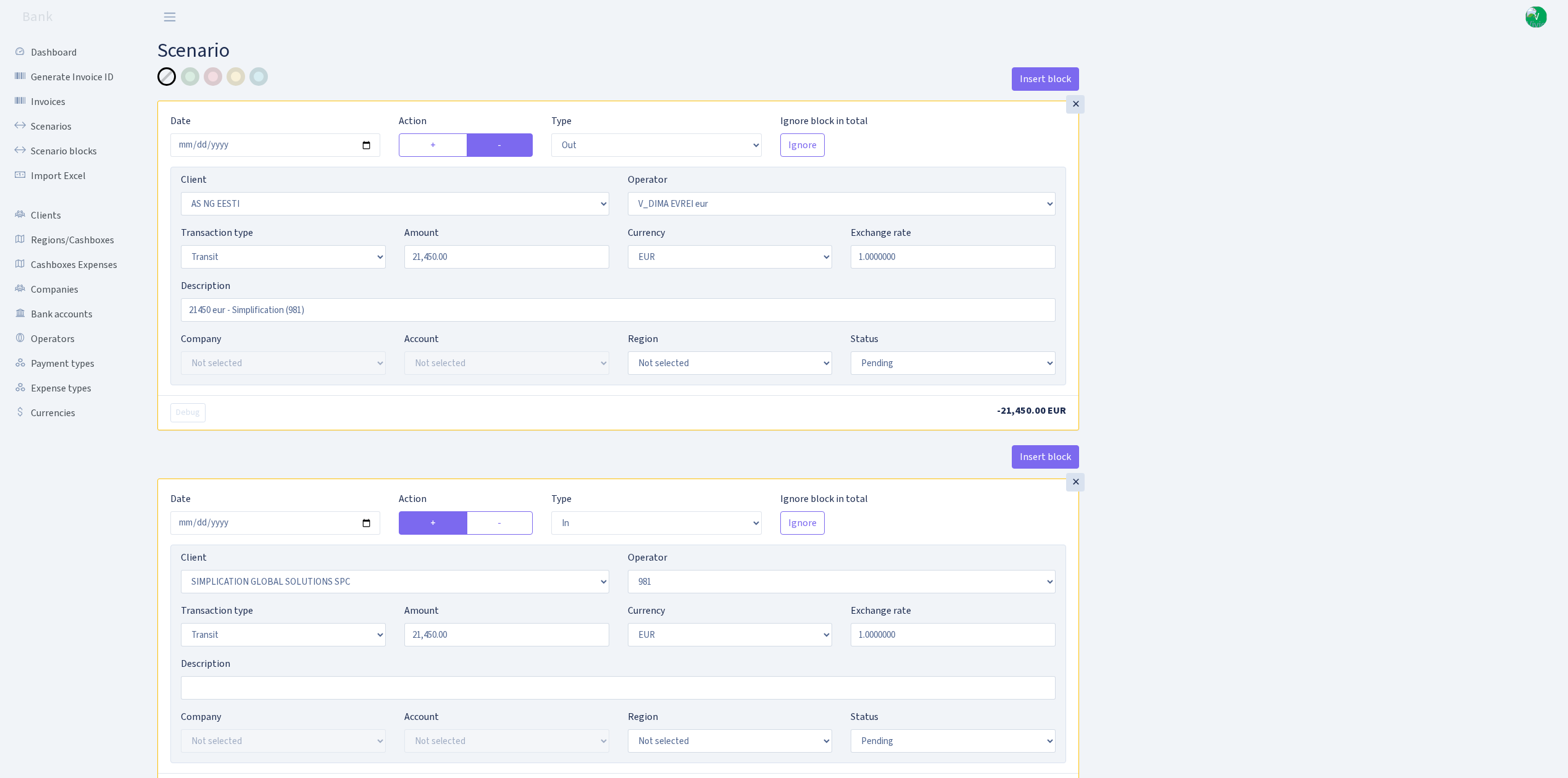
select select "commission"
select select "fixed"
select select "61"
select select "pending"
select select "commission"
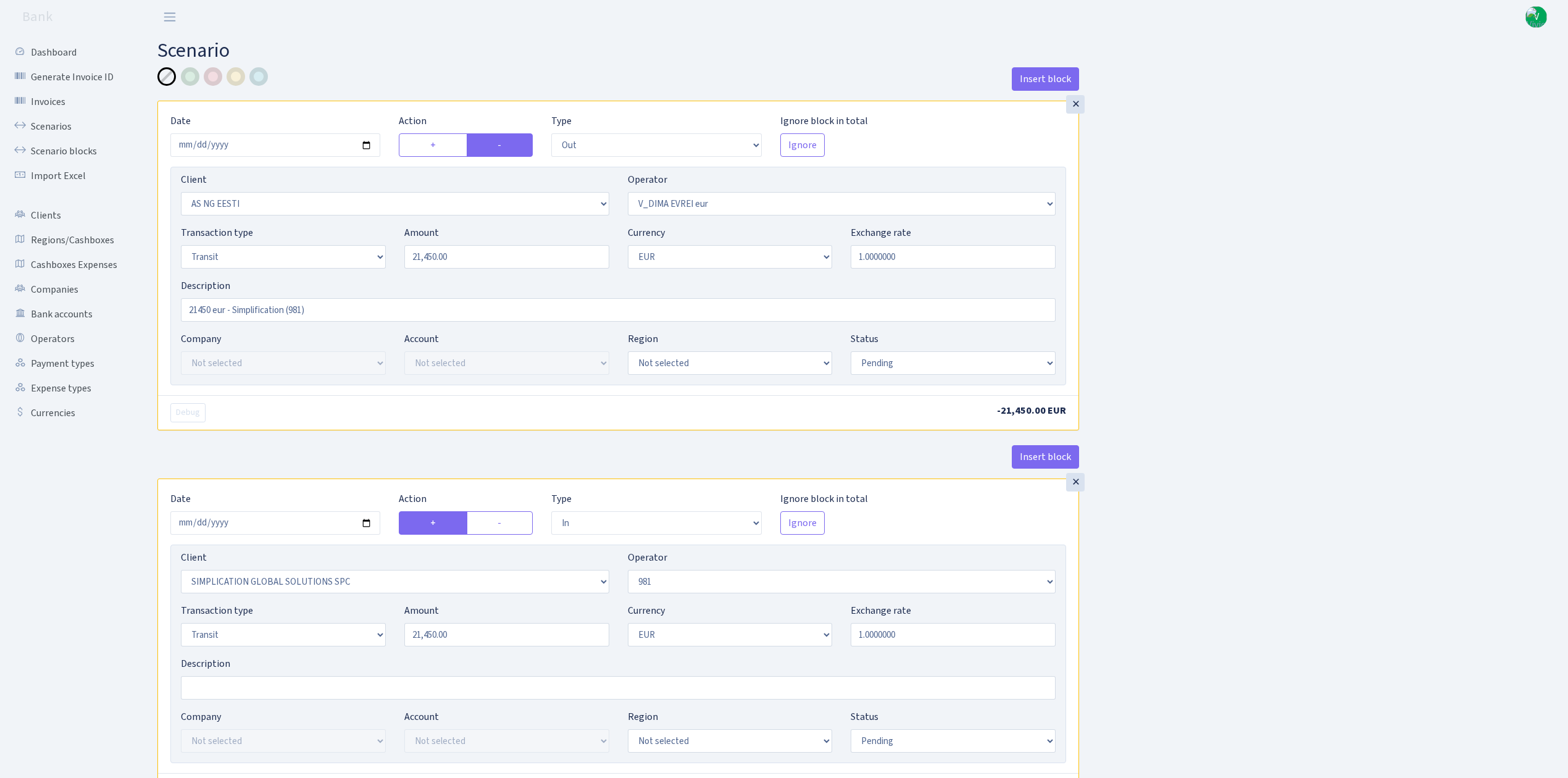
select select "fixed"
select select "431"
select select "pending"
click at [369, 145] on input "2025-09-08" at bounding box center [275, 145] width 210 height 23
type input "2025-09-18"
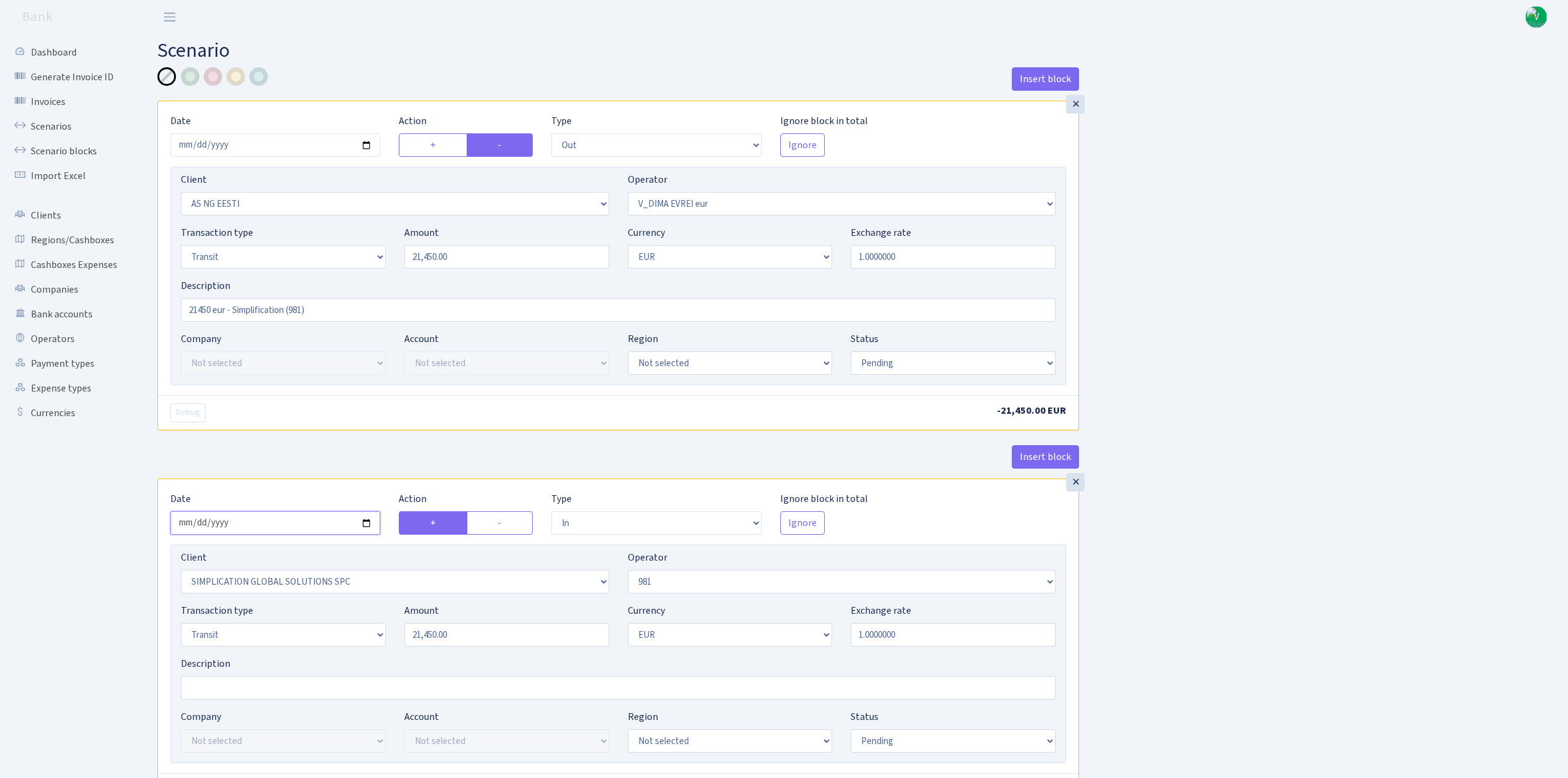
click at [369, 522] on input "2025-09-08" at bounding box center [275, 523] width 210 height 23
type input "2025-09-18"
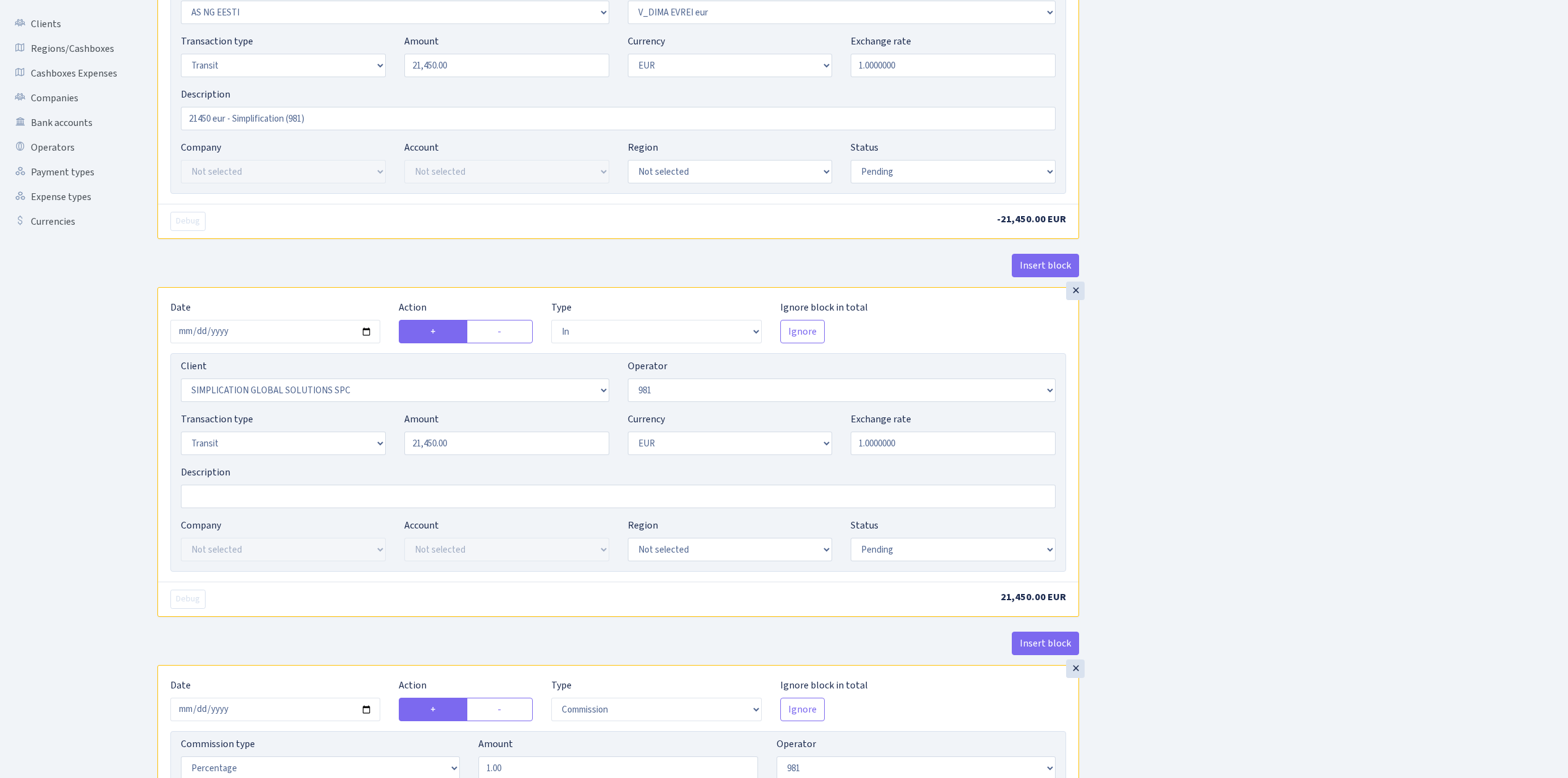
scroll to position [329, 0]
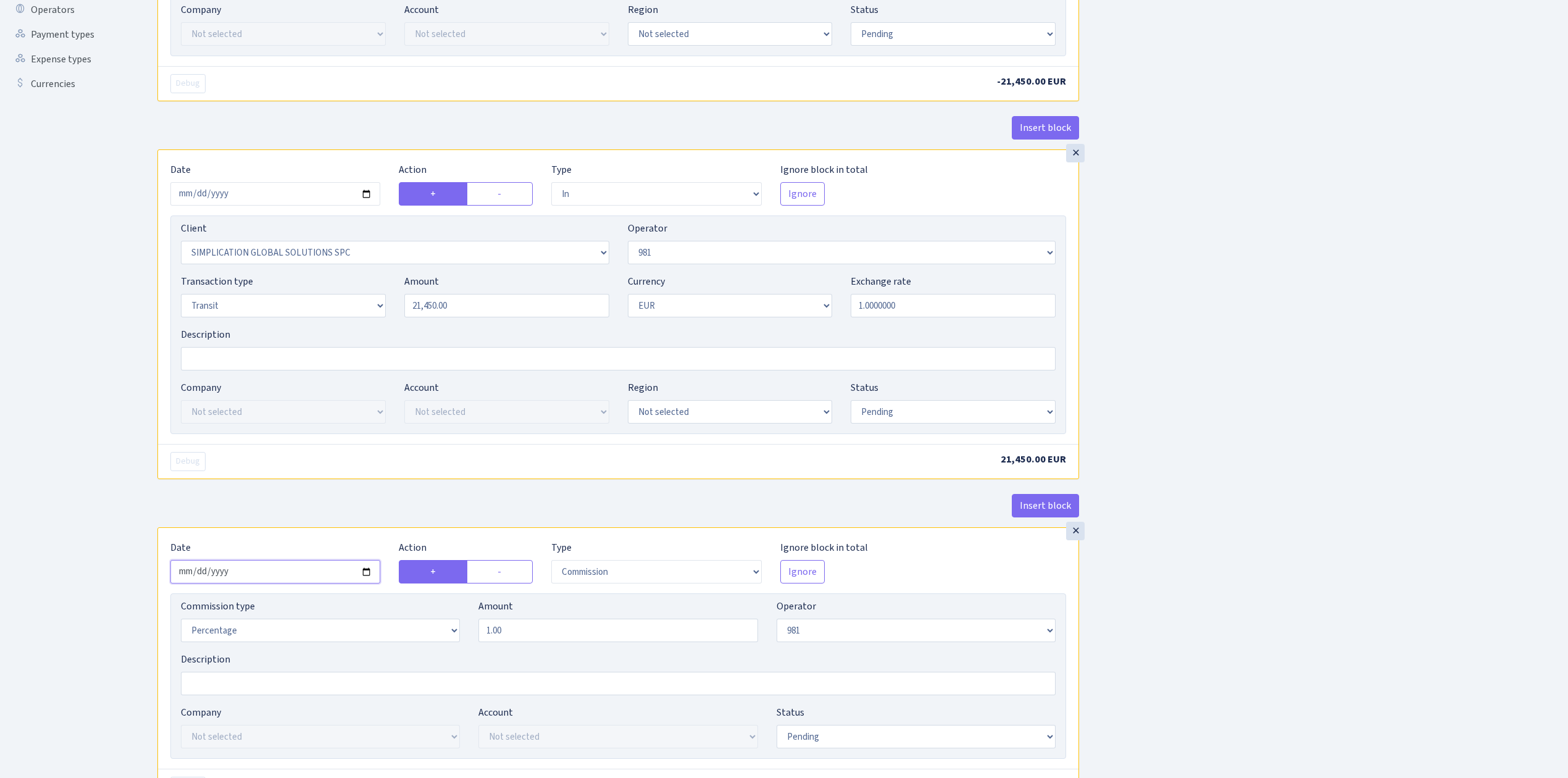
click at [366, 577] on input "2025-09-08" at bounding box center [275, 572] width 210 height 23
type input "2025-09-18"
click at [1281, 553] on div "Insert block × Date 2025-09-18 Action + - Type --- In Out Commission Field requ…" at bounding box center [854, 648] width 1410 height 1819
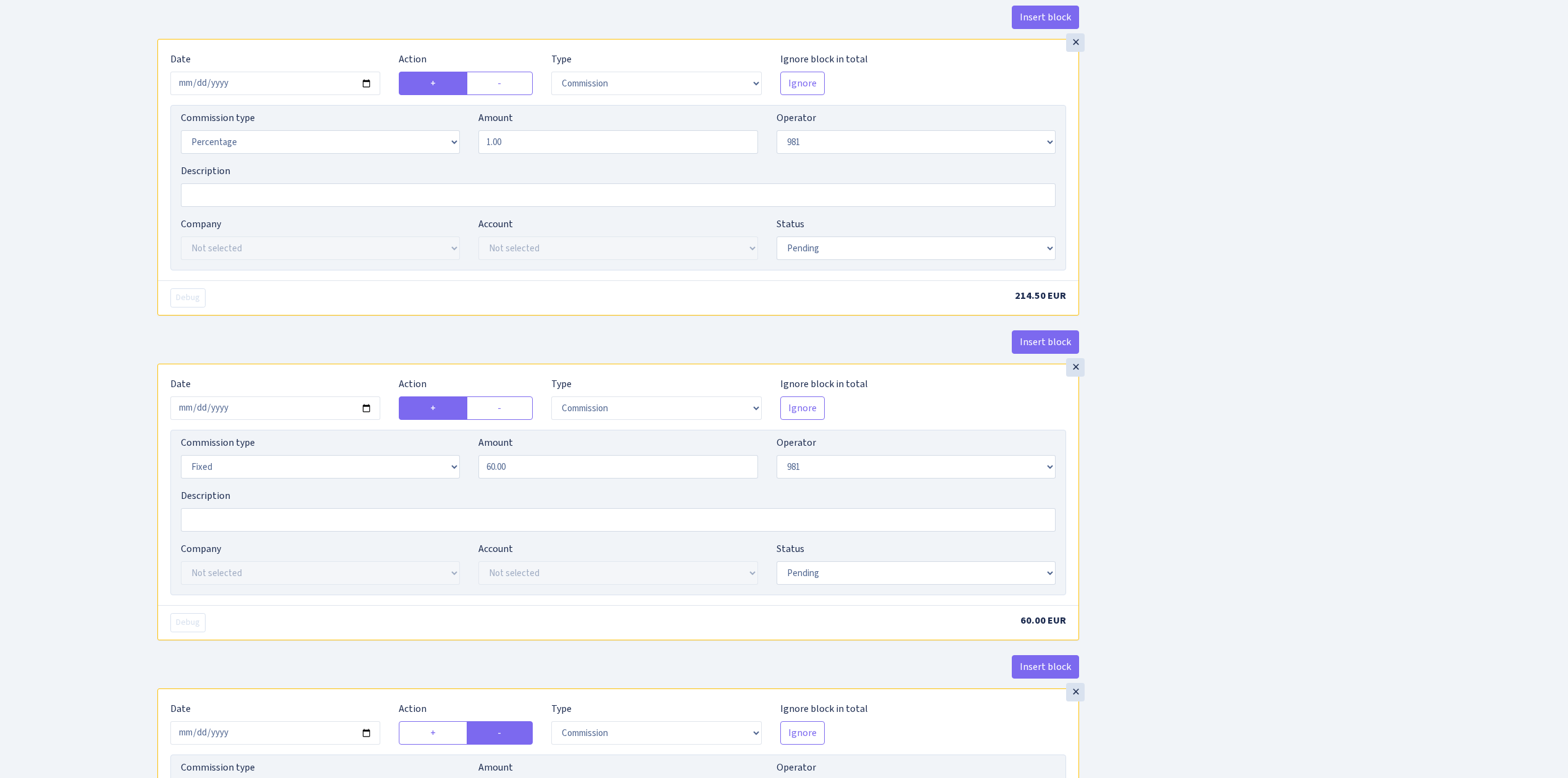
scroll to position [823, 0]
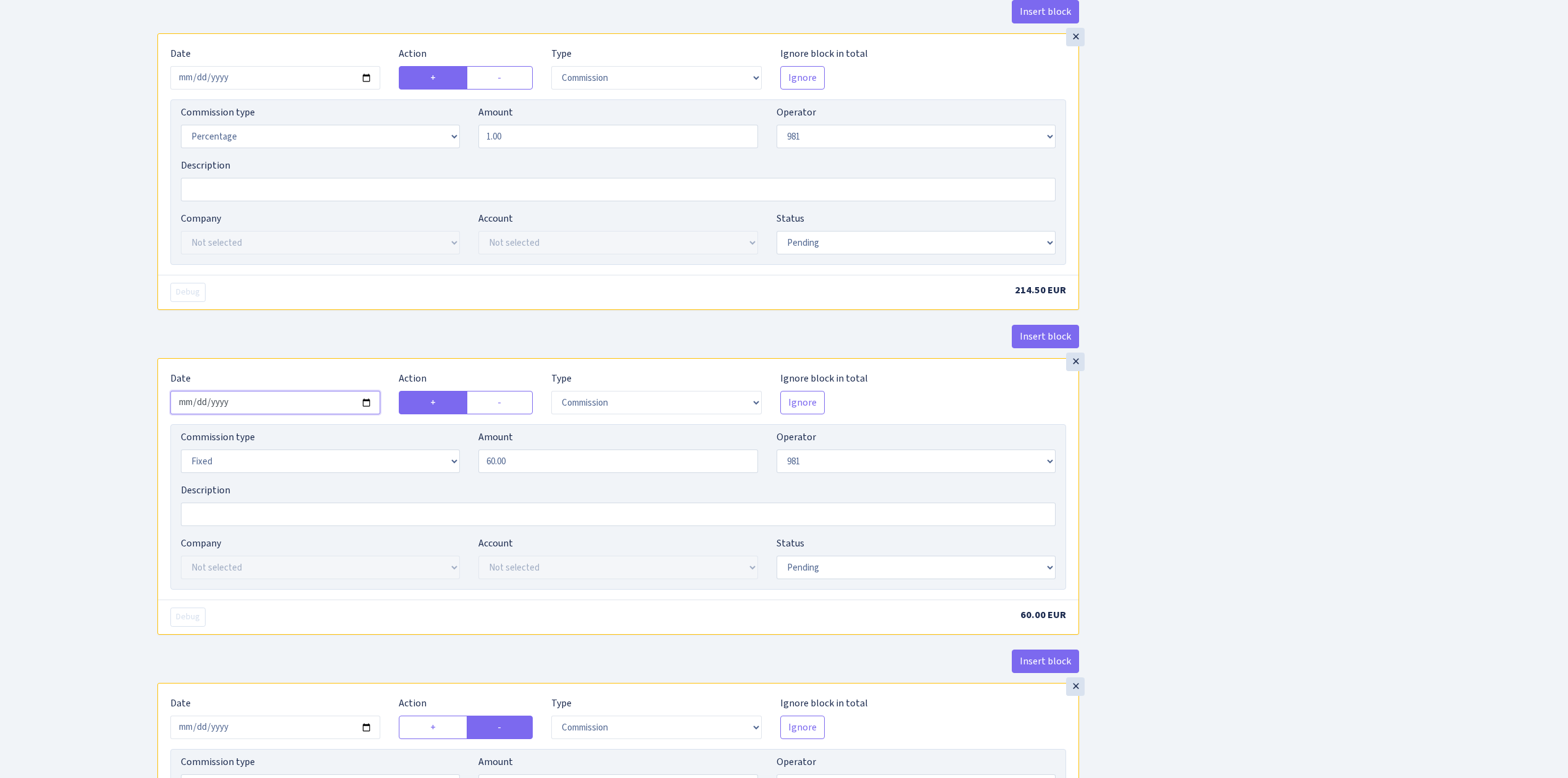
click at [366, 410] on input "2025-09-08" at bounding box center [275, 403] width 210 height 23
type input "2025-09-18"
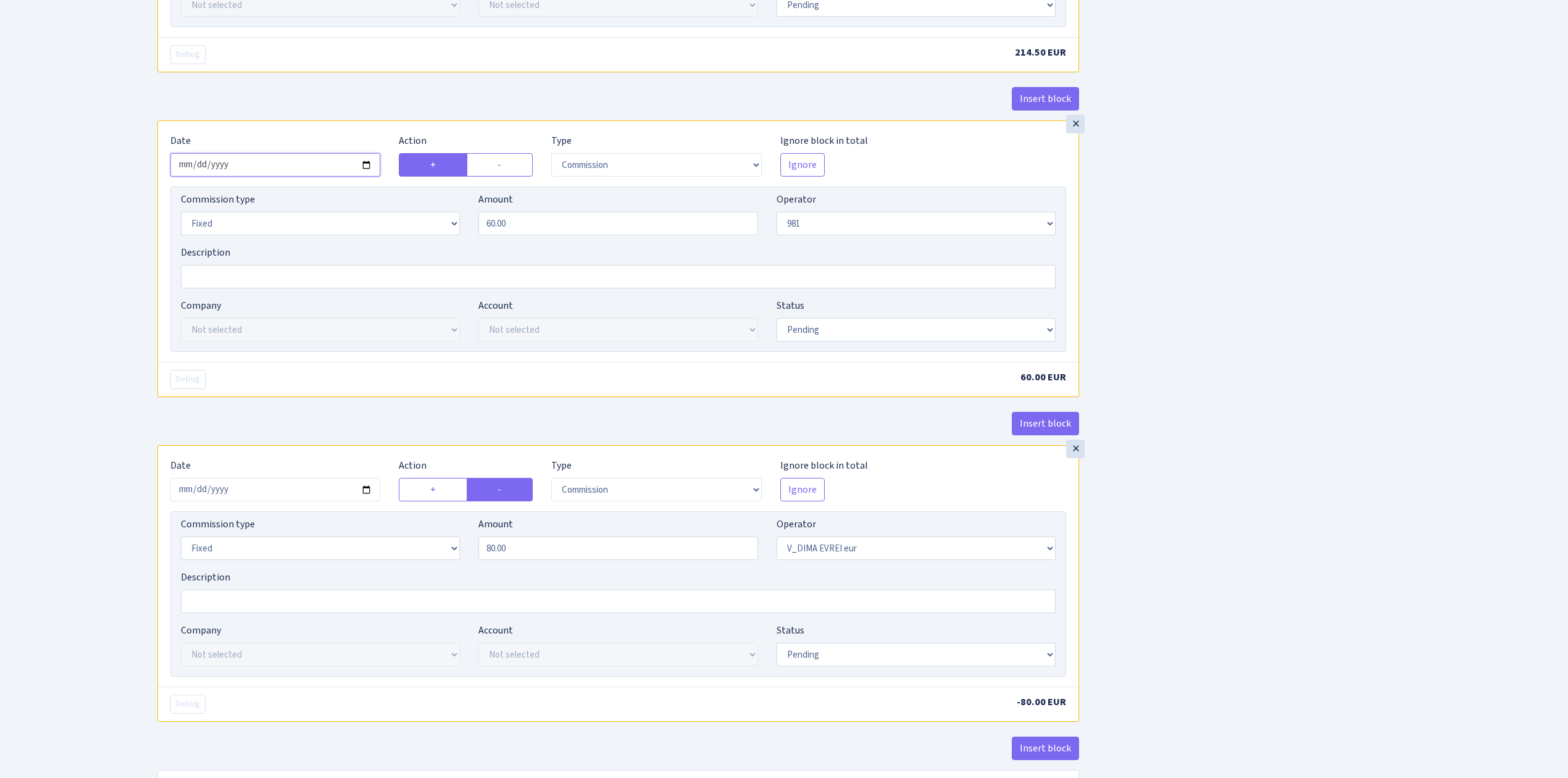
scroll to position [1070, 0]
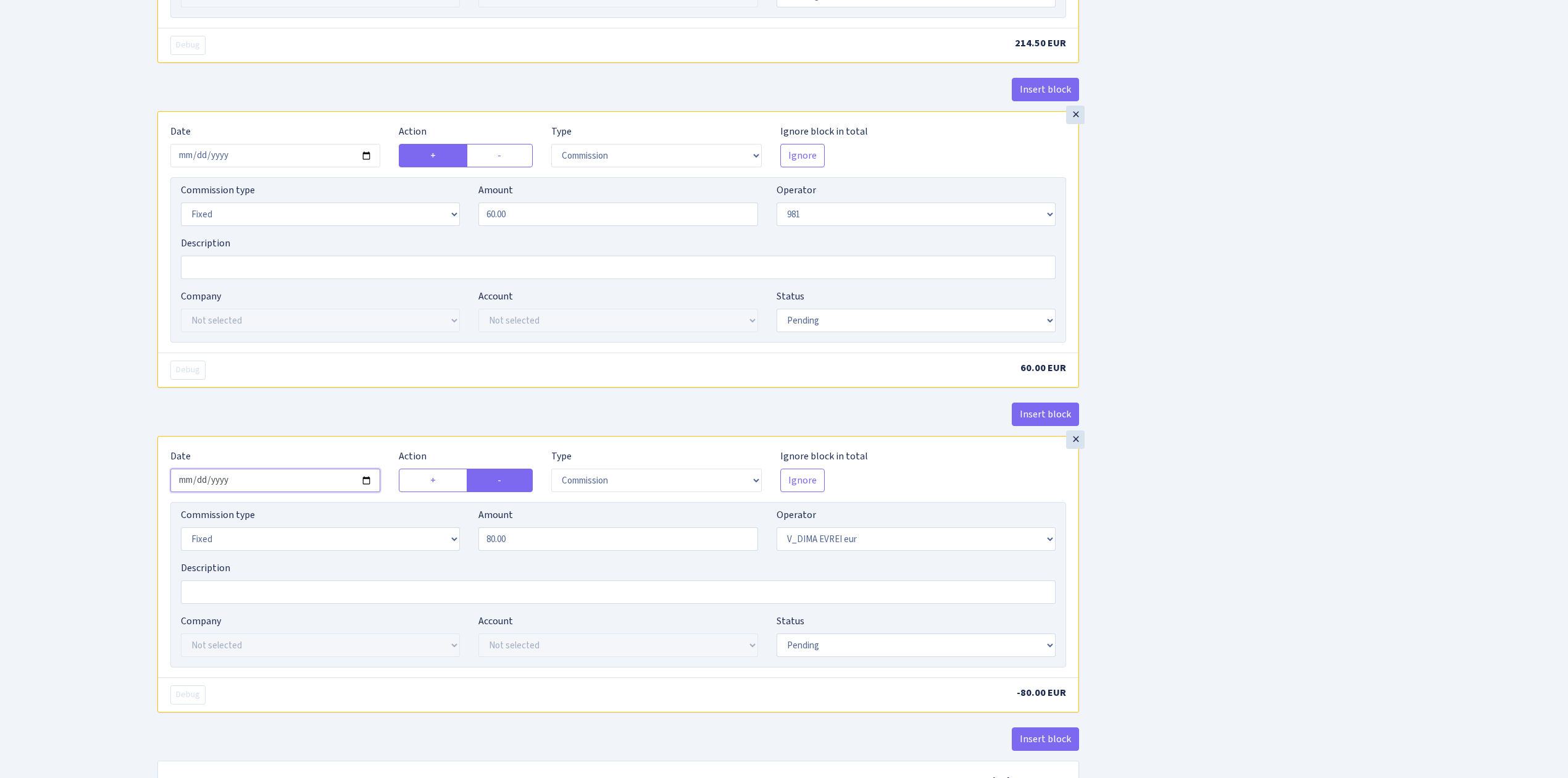
click at [367, 489] on input "2025-09-08" at bounding box center [275, 480] width 210 height 23
type input "2025-09-18"
drag, startPoint x: 536, startPoint y: 554, endPoint x: 401, endPoint y: 537, distance: 136.1
click at [401, 539] on div "Commission type Percentage Fixed Bank Amount 80.00 Operator Not selected 981 98…" at bounding box center [618, 534] width 893 height 53
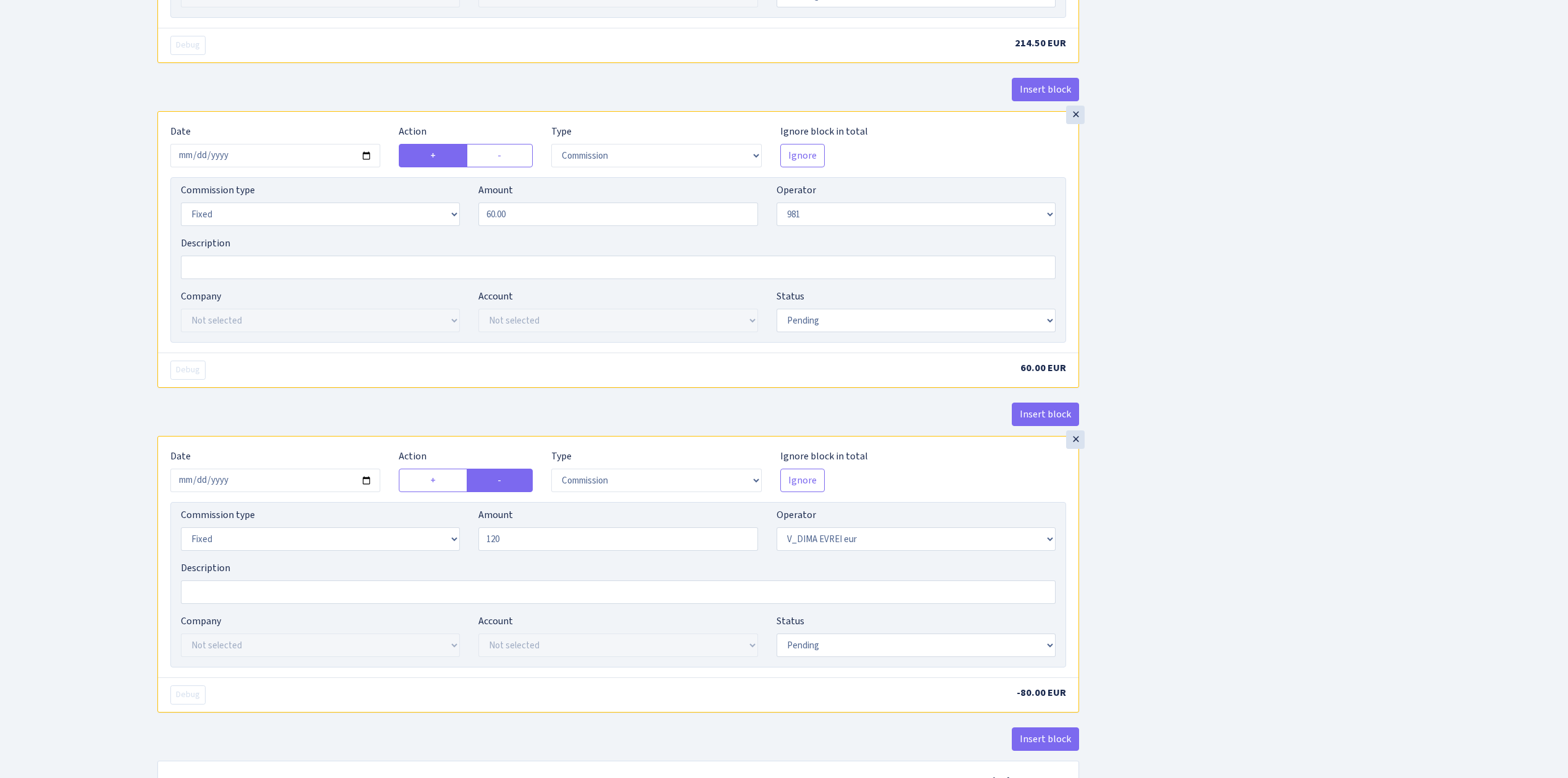
type input "120.00"
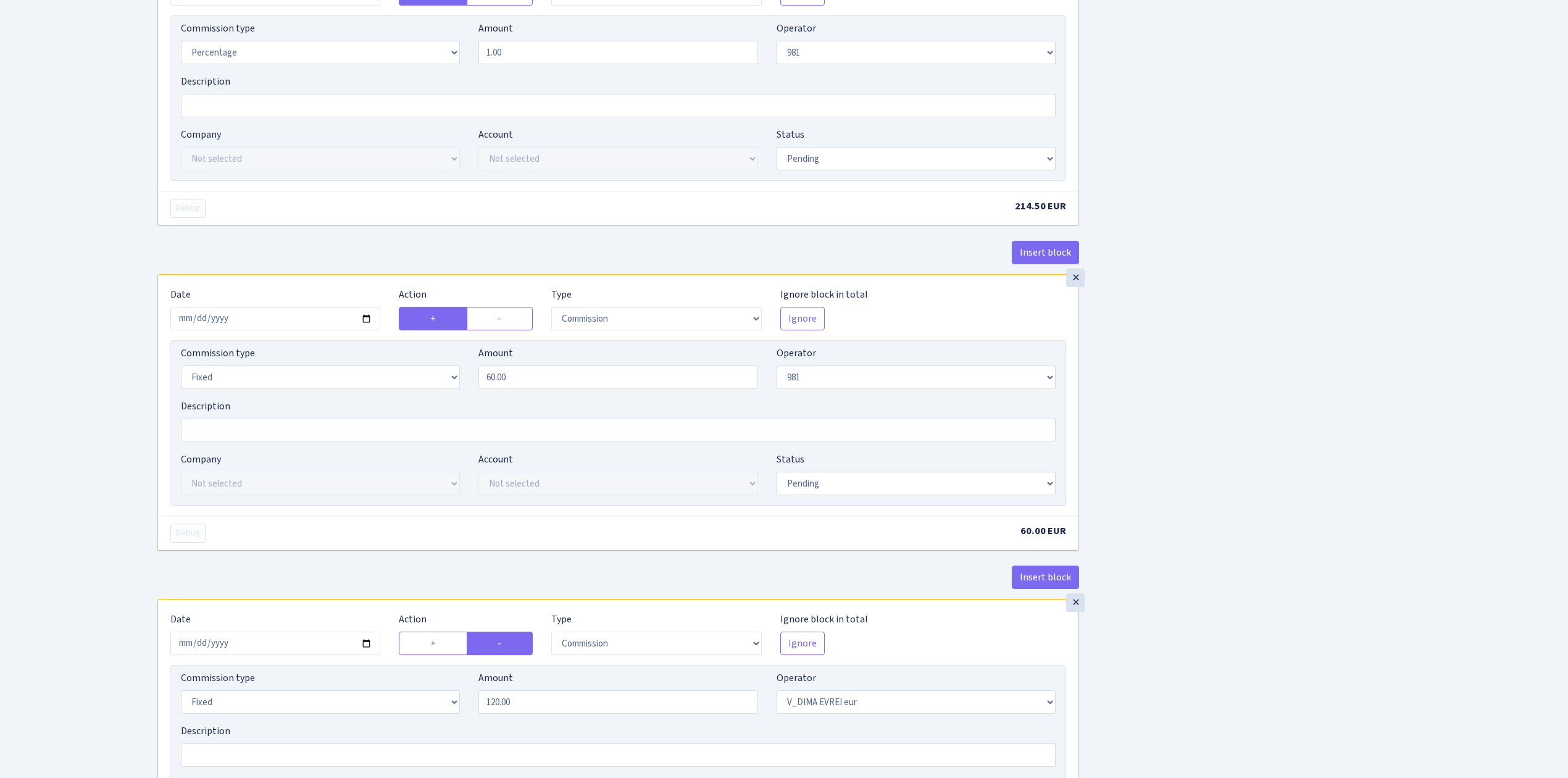
scroll to position [905, 0]
drag, startPoint x: 494, startPoint y: 385, endPoint x: 417, endPoint y: 388, distance: 77.1
click at [417, 388] on div "Commission type Percentage Fixed Bank Amount 60.00 Operator Not selected 981 98…" at bounding box center [618, 374] width 893 height 53
click at [1245, 388] on div "Insert block × Date 2025-09-18 Action + - Type --- In Out Commission Field requ…" at bounding box center [854, 71] width 1410 height 1819
type input "100.00"
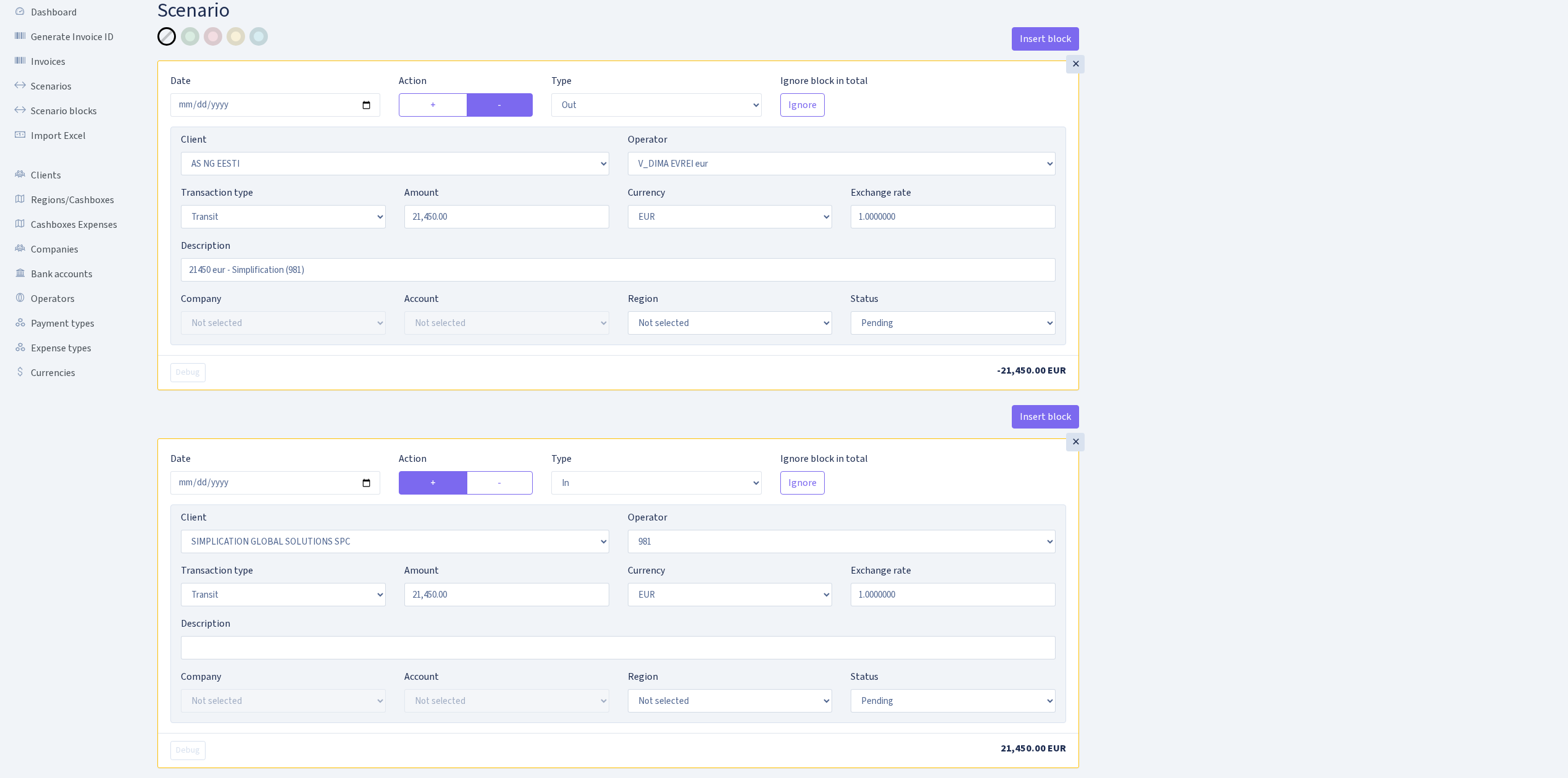
scroll to position [23, 0]
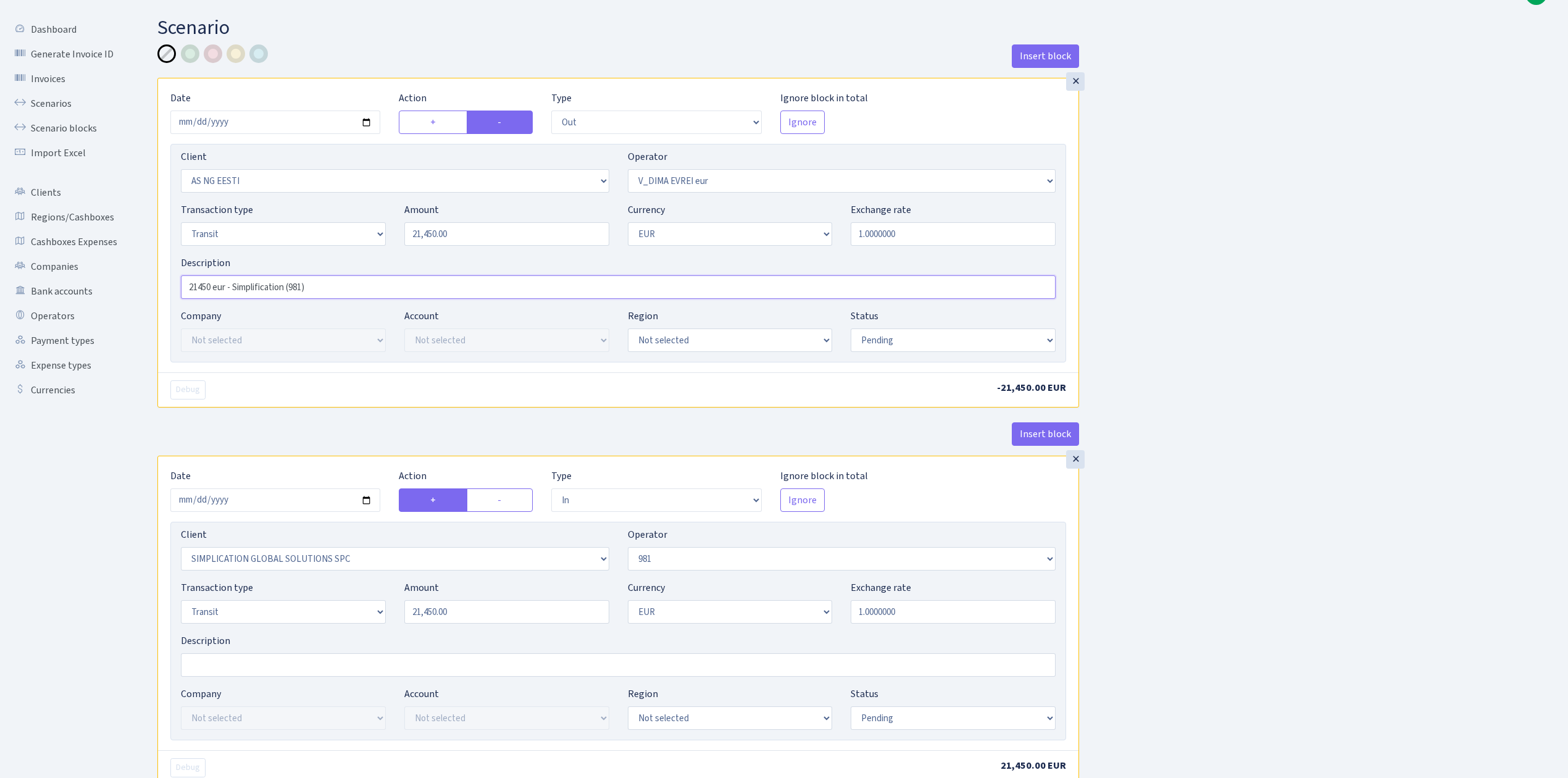
drag, startPoint x: 233, startPoint y: 287, endPoint x: 287, endPoint y: 283, distance: 54.1
click at [287, 283] on input "21450 eur - Simplification (981)" at bounding box center [618, 287] width 875 height 23
type input "21450 eur - Tradingscape (981)"
click at [322, 567] on select "Not selected 1 KOC GEMICILIK VE TASIMACILIK 1/BALDERE-SILDEDZE SIGNE 1/SCP NERO…" at bounding box center [395, 559] width 428 height 23
select select "2034"
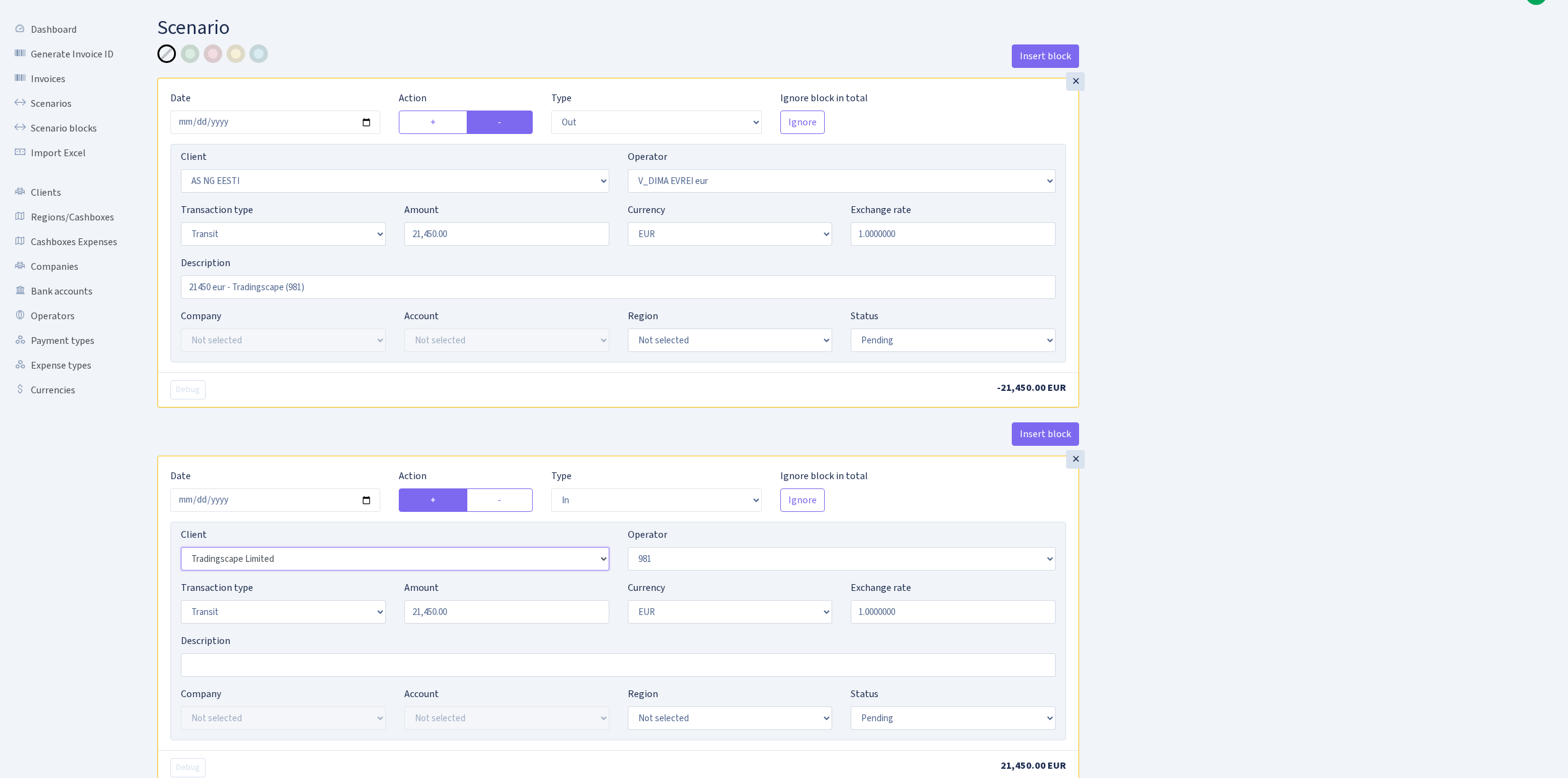
click at [181, 550] on select "Not selected 1 KOC GEMICILIK VE TASIMACILIK 1/BALDERE-SILDEDZE SIGNE 1/SCP NERO…" at bounding box center [395, 559] width 428 height 23
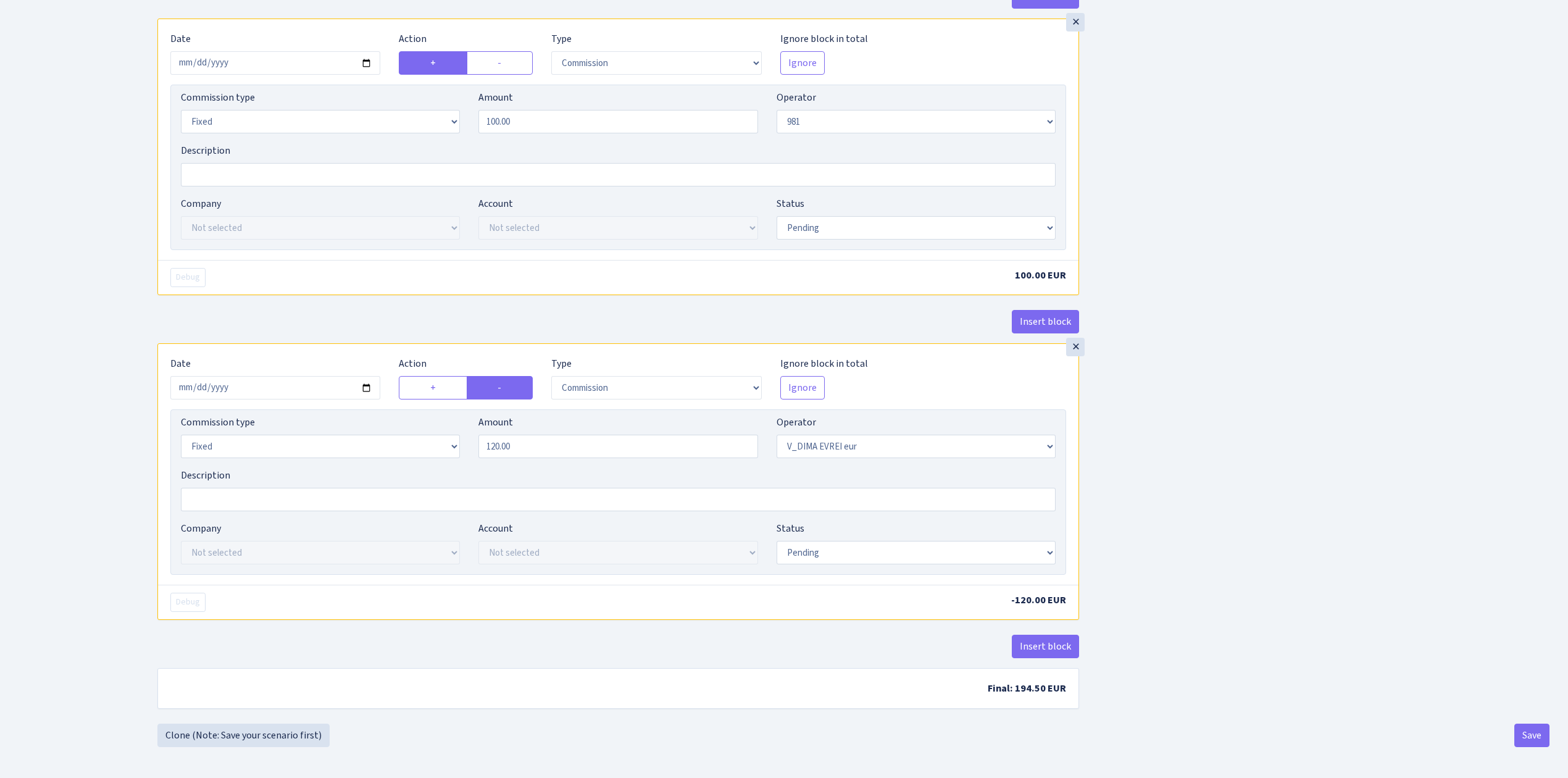
scroll to position [1176, 0]
click at [1531, 729] on button "Save" at bounding box center [1532, 735] width 35 height 23
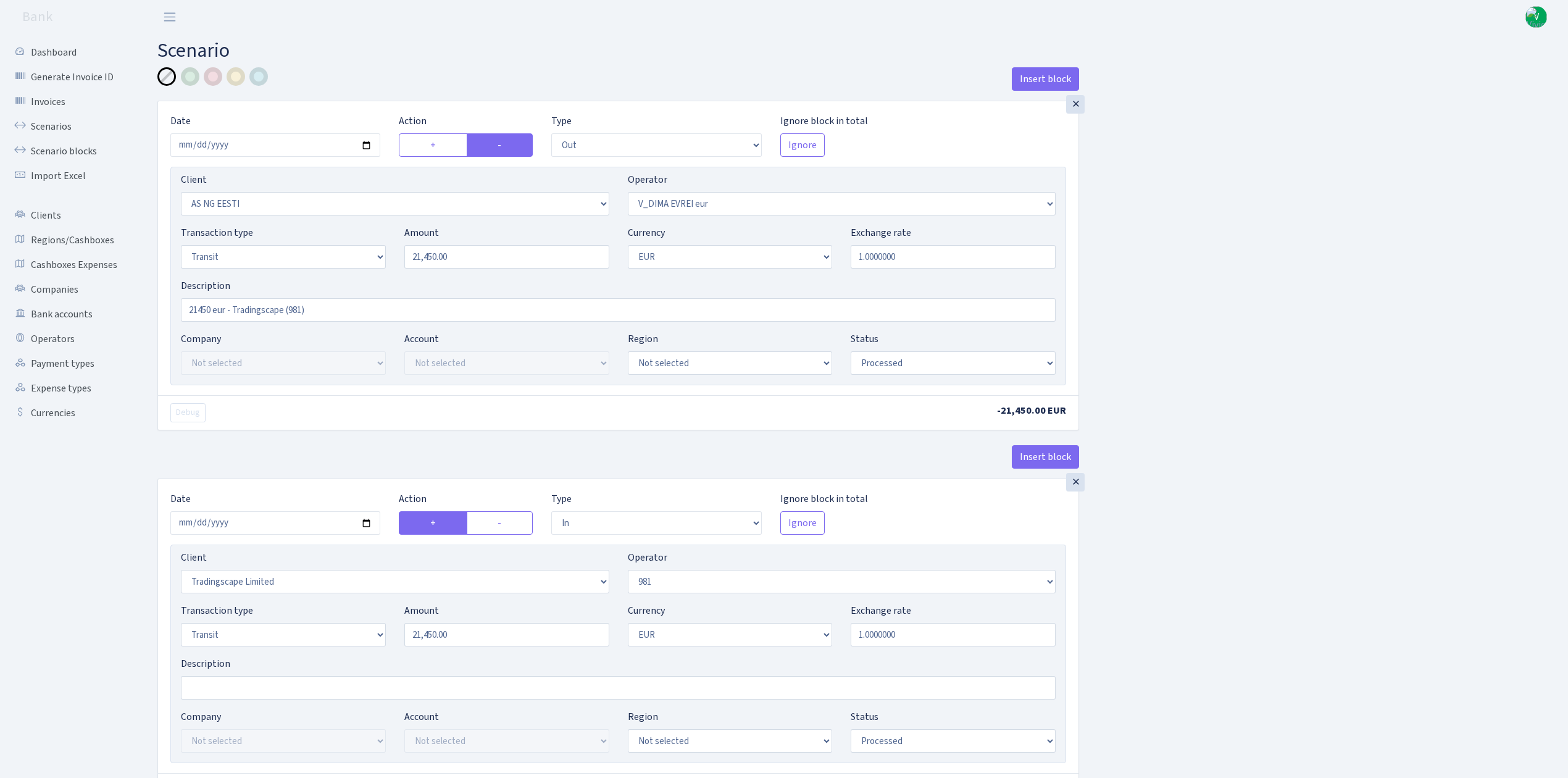
select select "out"
select select "3351"
select select "431"
select select "5"
select select "1"
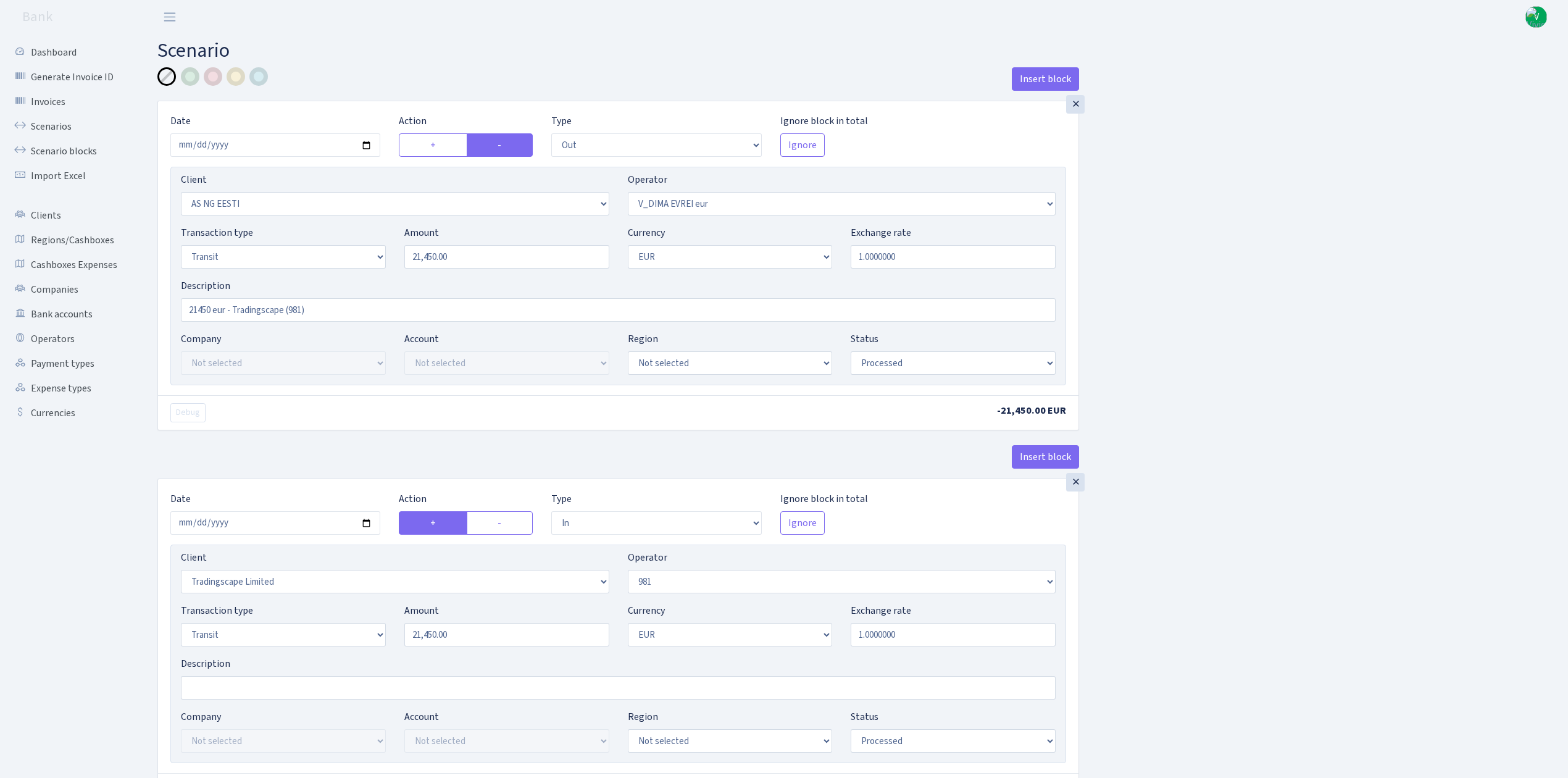
select select "processed"
select select "in"
select select "2034"
select select "61"
select select "5"
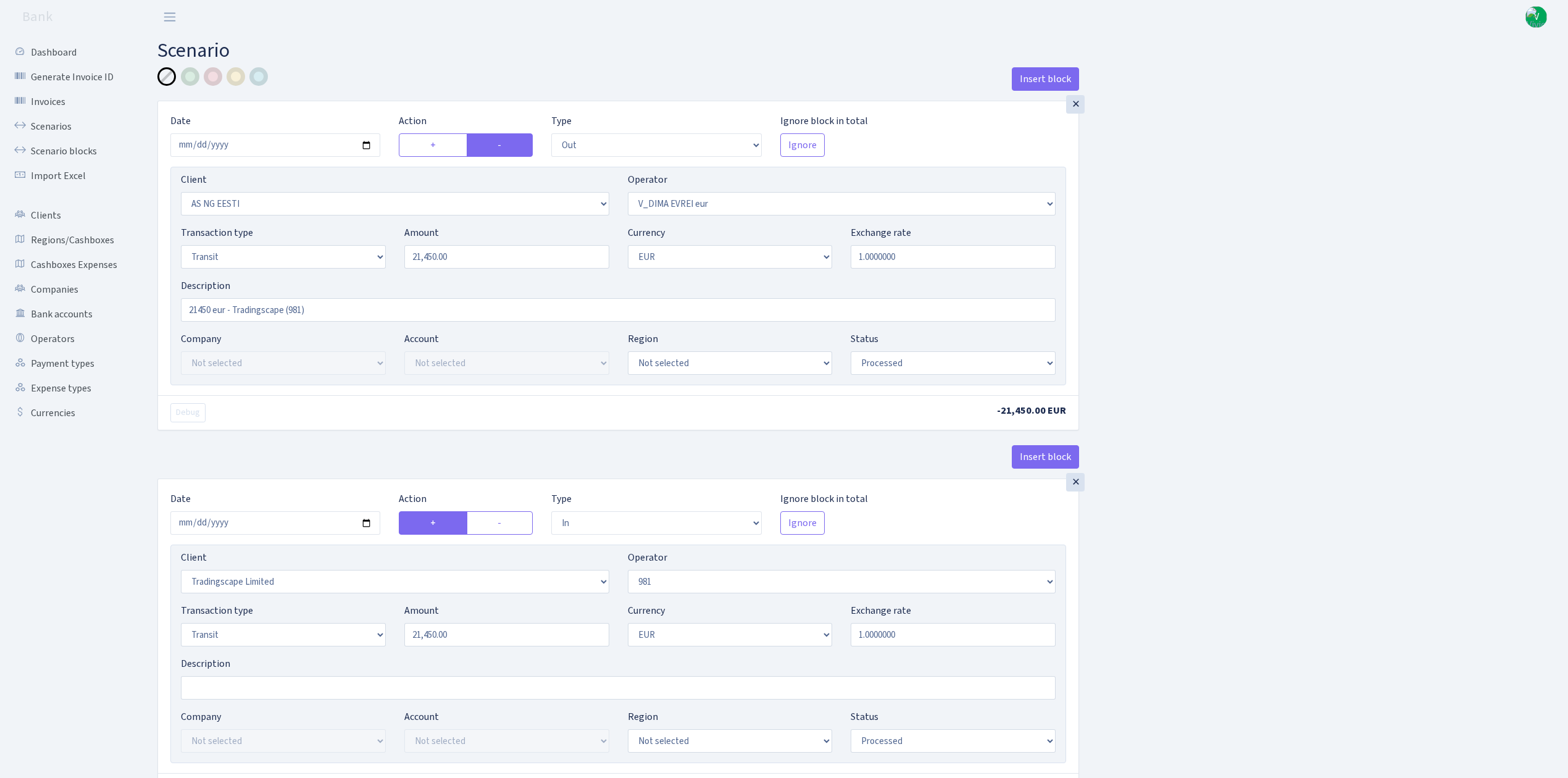
select select "1"
select select "processed"
select select "commission"
select select "61"
select select "pending"
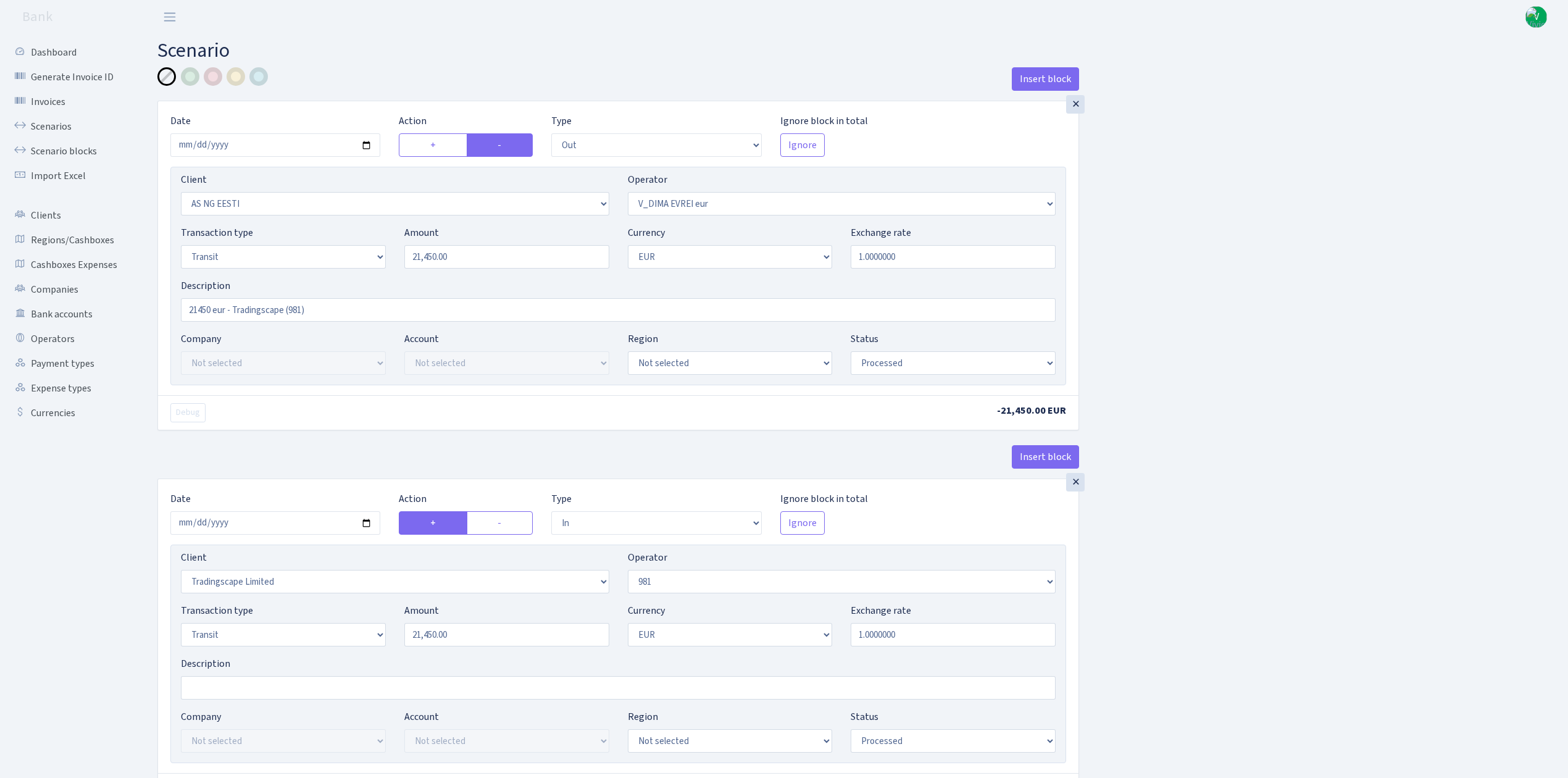
select select "commission"
select select "fixed"
select select "61"
select select "pending"
select select "commission"
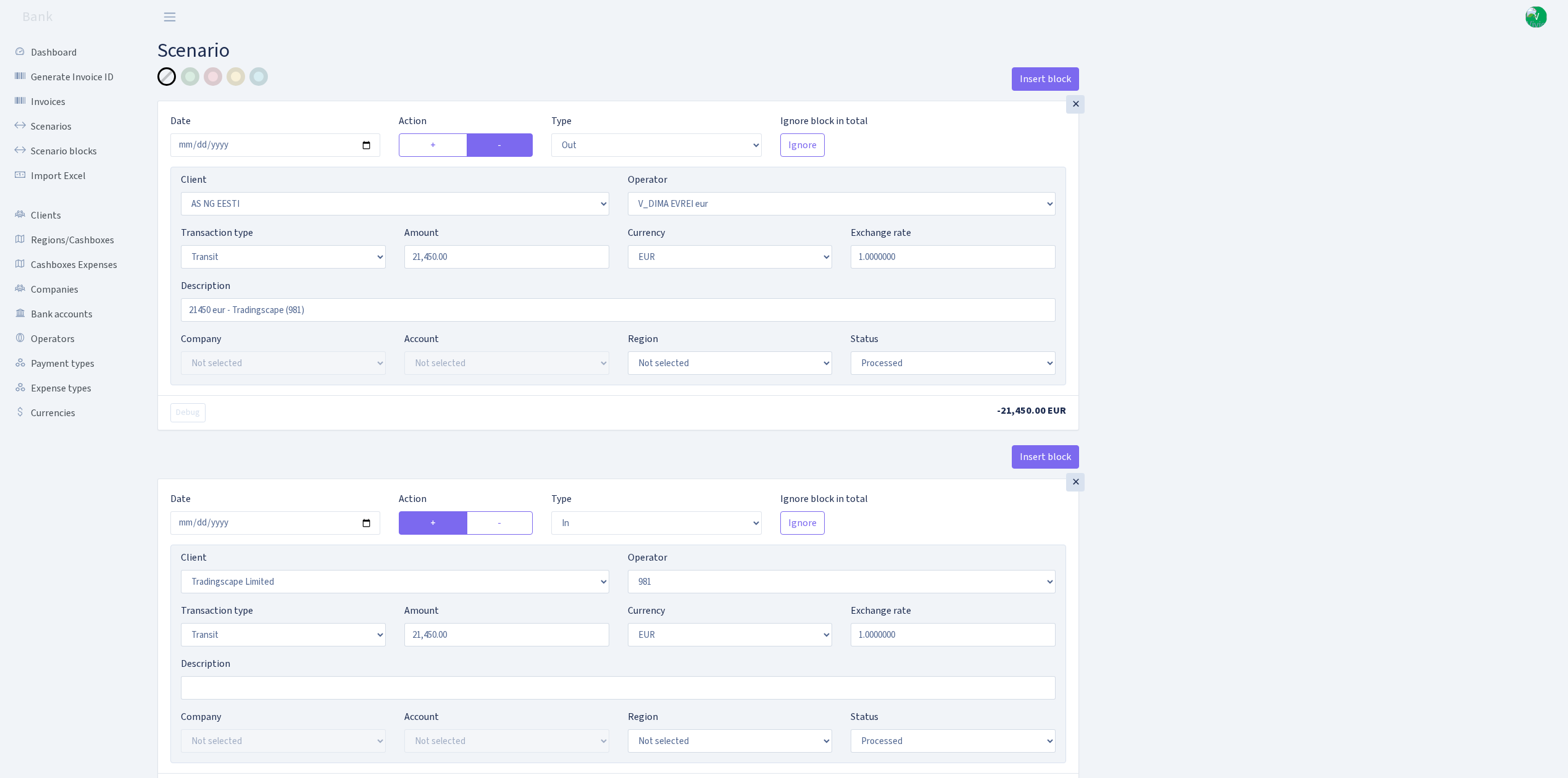
select select "fixed"
select select "431"
select select "pending"
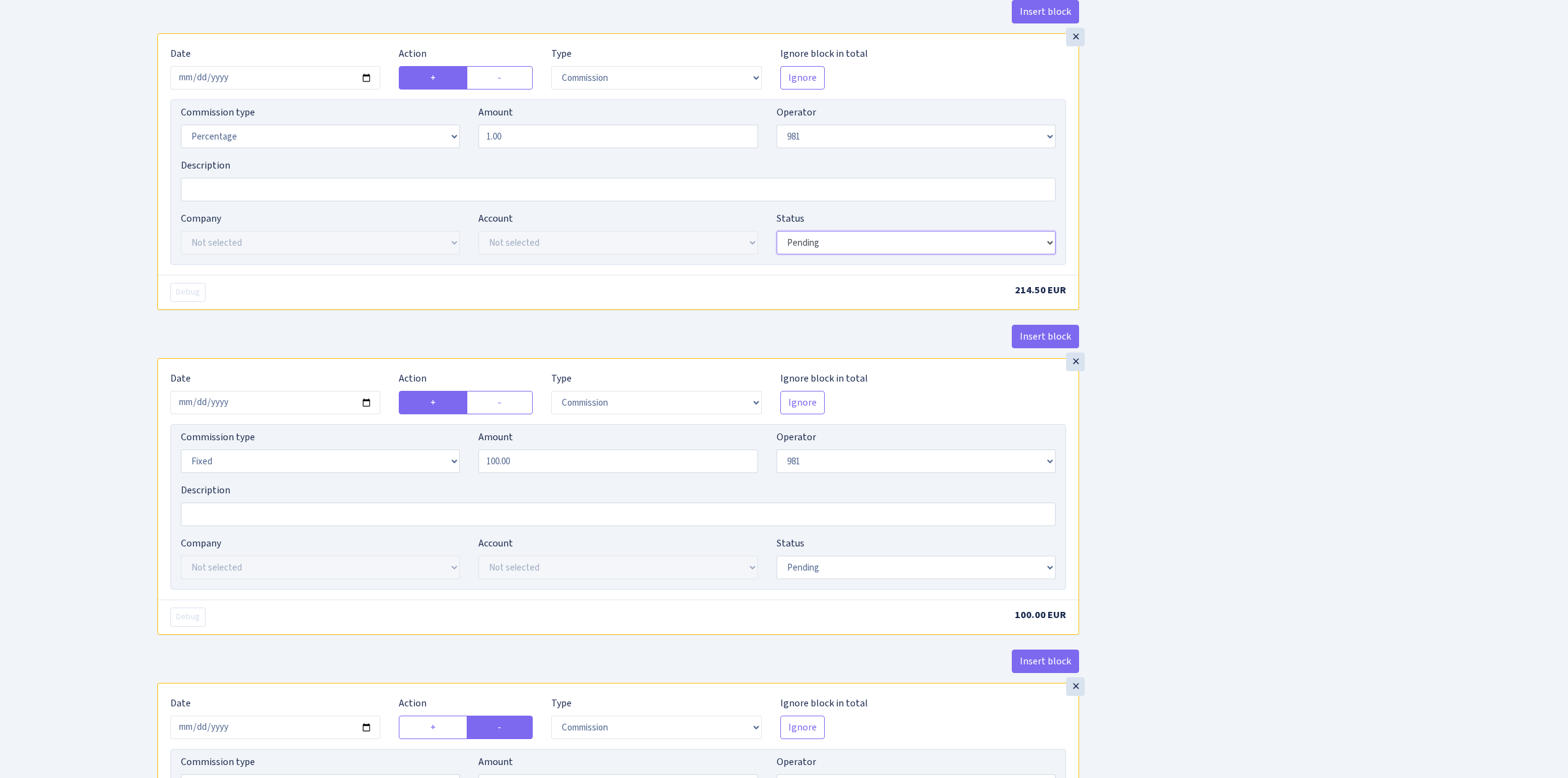
click at [836, 247] on select "Draft Pending Later Never Processed" at bounding box center [916, 242] width 279 height 23
select select "processed"
click at [777, 237] on select "Draft Pending Later Never Processed" at bounding box center [916, 242] width 279 height 23
click at [852, 576] on select "Draft Pending Later Never Processed" at bounding box center [916, 567] width 279 height 23
select select "processed"
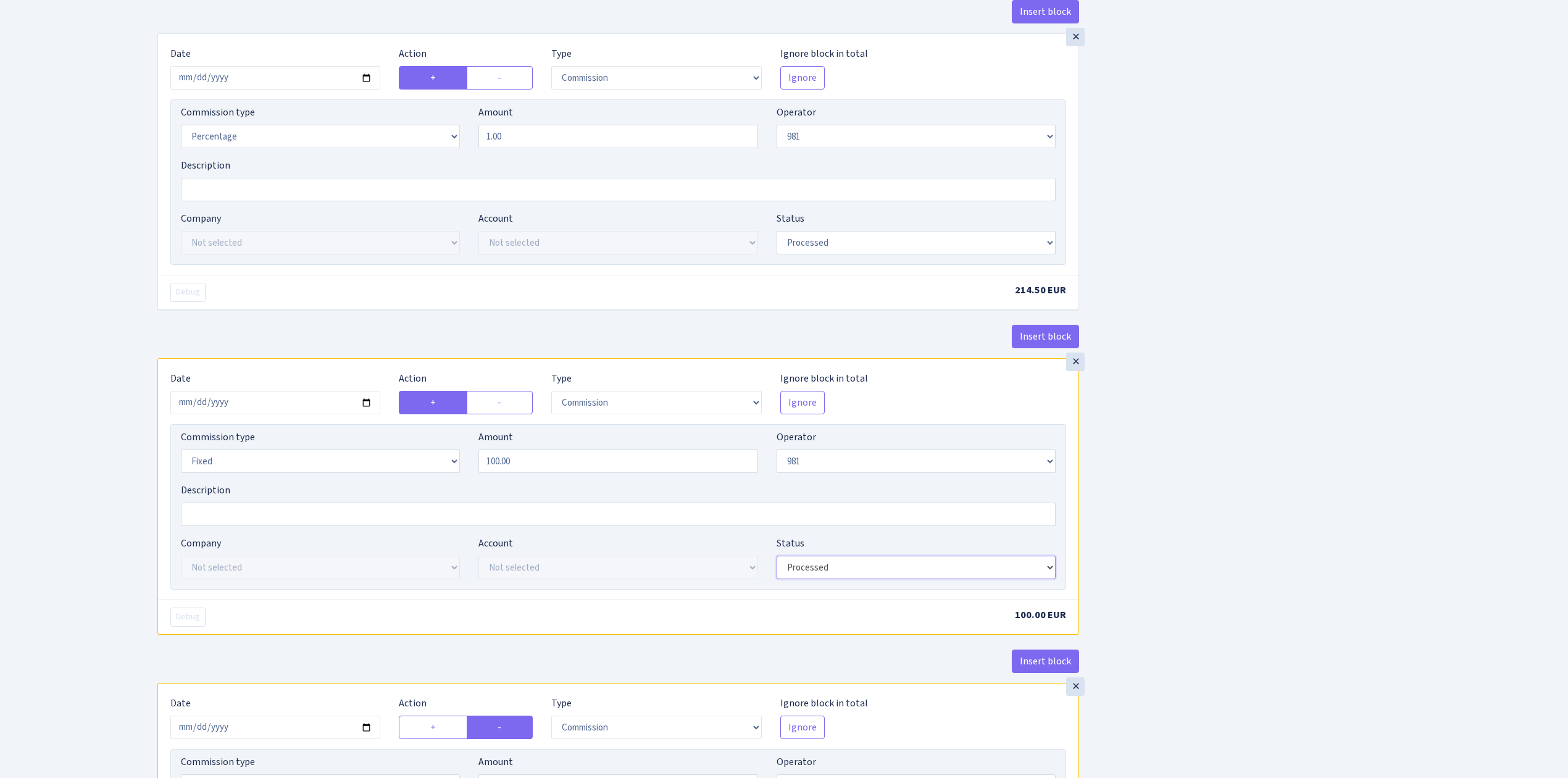
click at [777, 564] on select "Draft Pending Later Never Processed" at bounding box center [916, 567] width 279 height 23
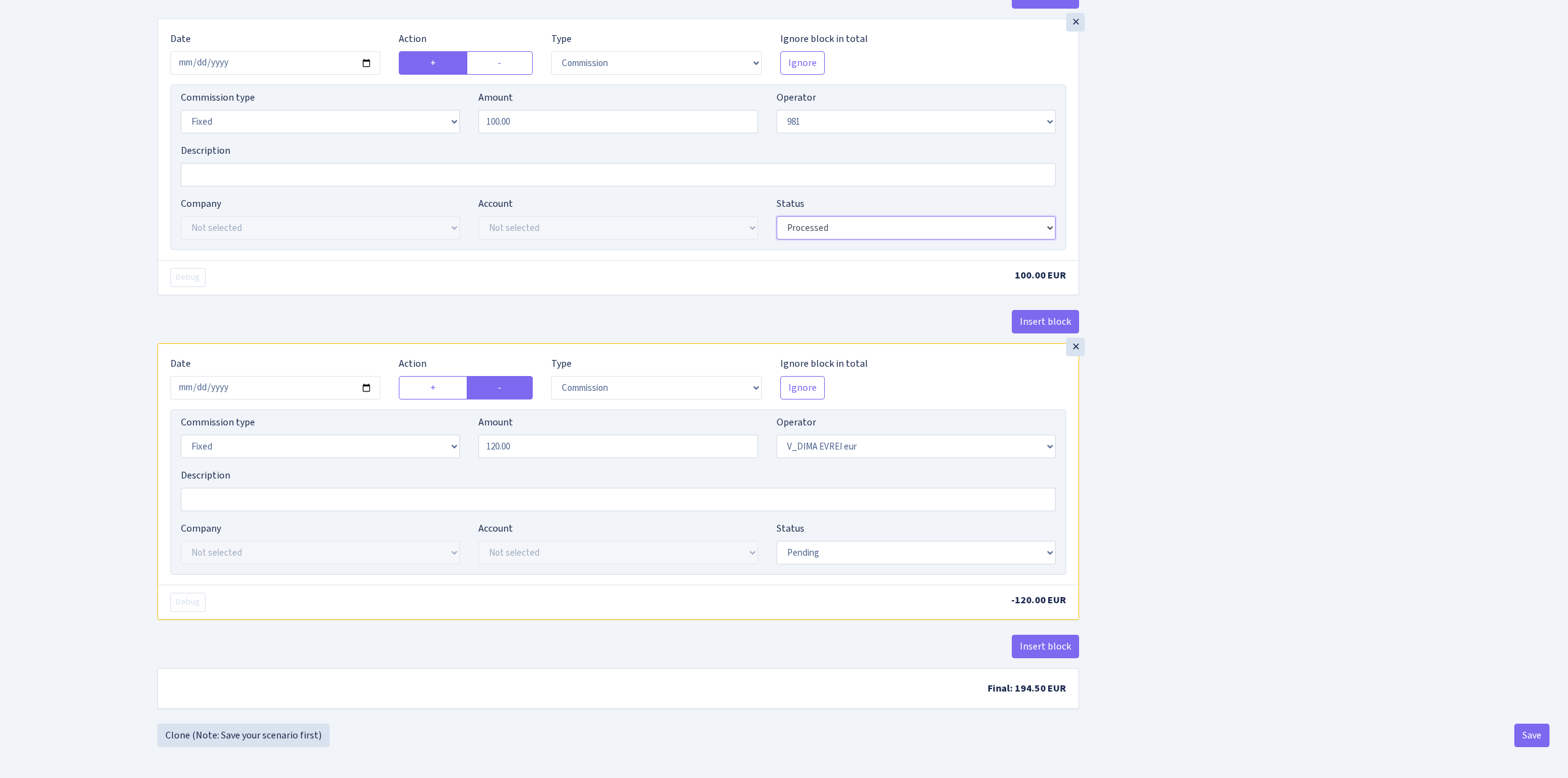
scroll to position [1176, 0]
click at [823, 543] on select "Draft Pending Later Never Processed" at bounding box center [916, 552] width 279 height 23
select select "processed"
click at [777, 541] on select "Draft Pending Later Never Processed" at bounding box center [916, 552] width 279 height 23
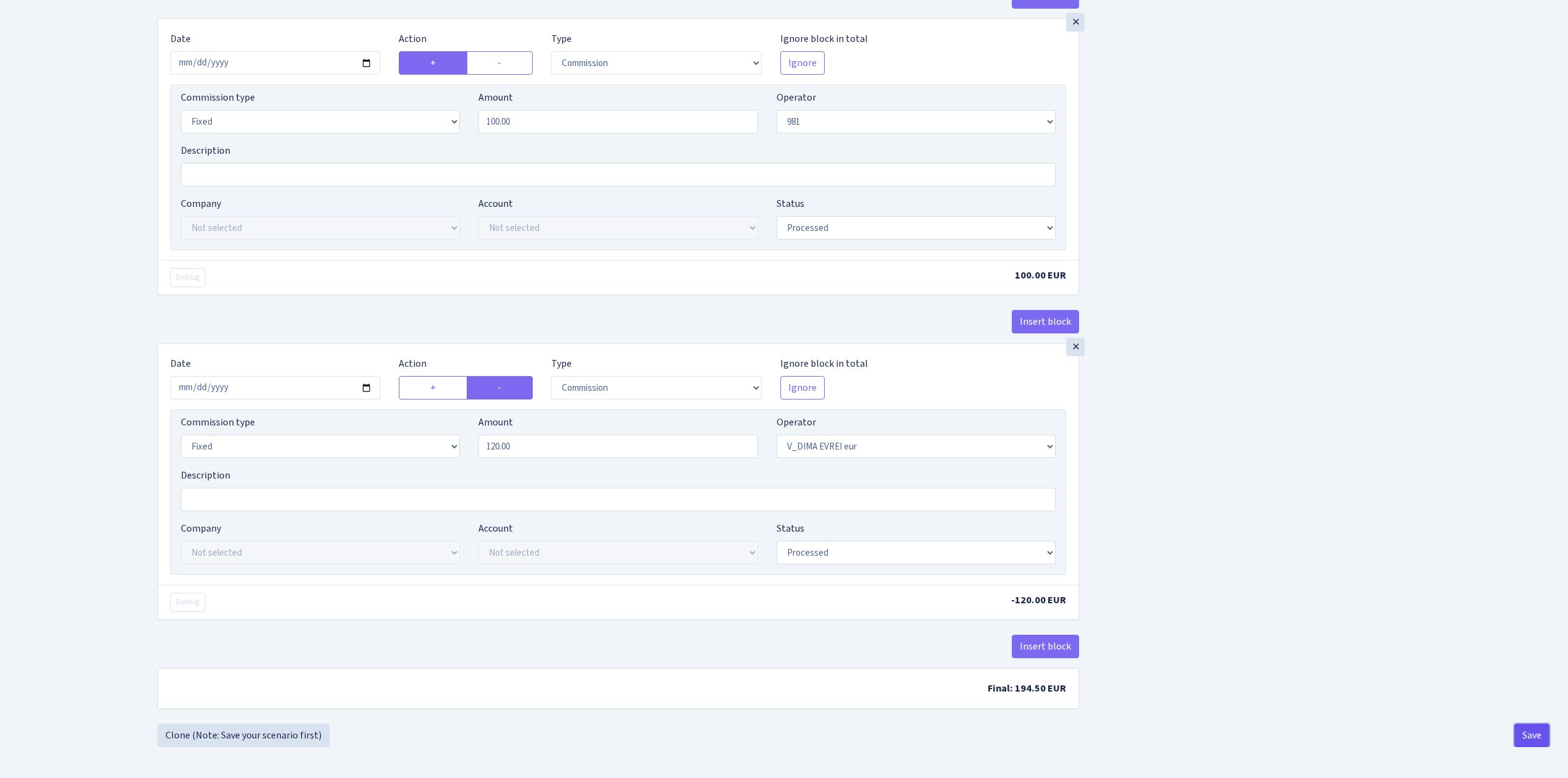
click at [1528, 727] on button "Save" at bounding box center [1532, 735] width 35 height 23
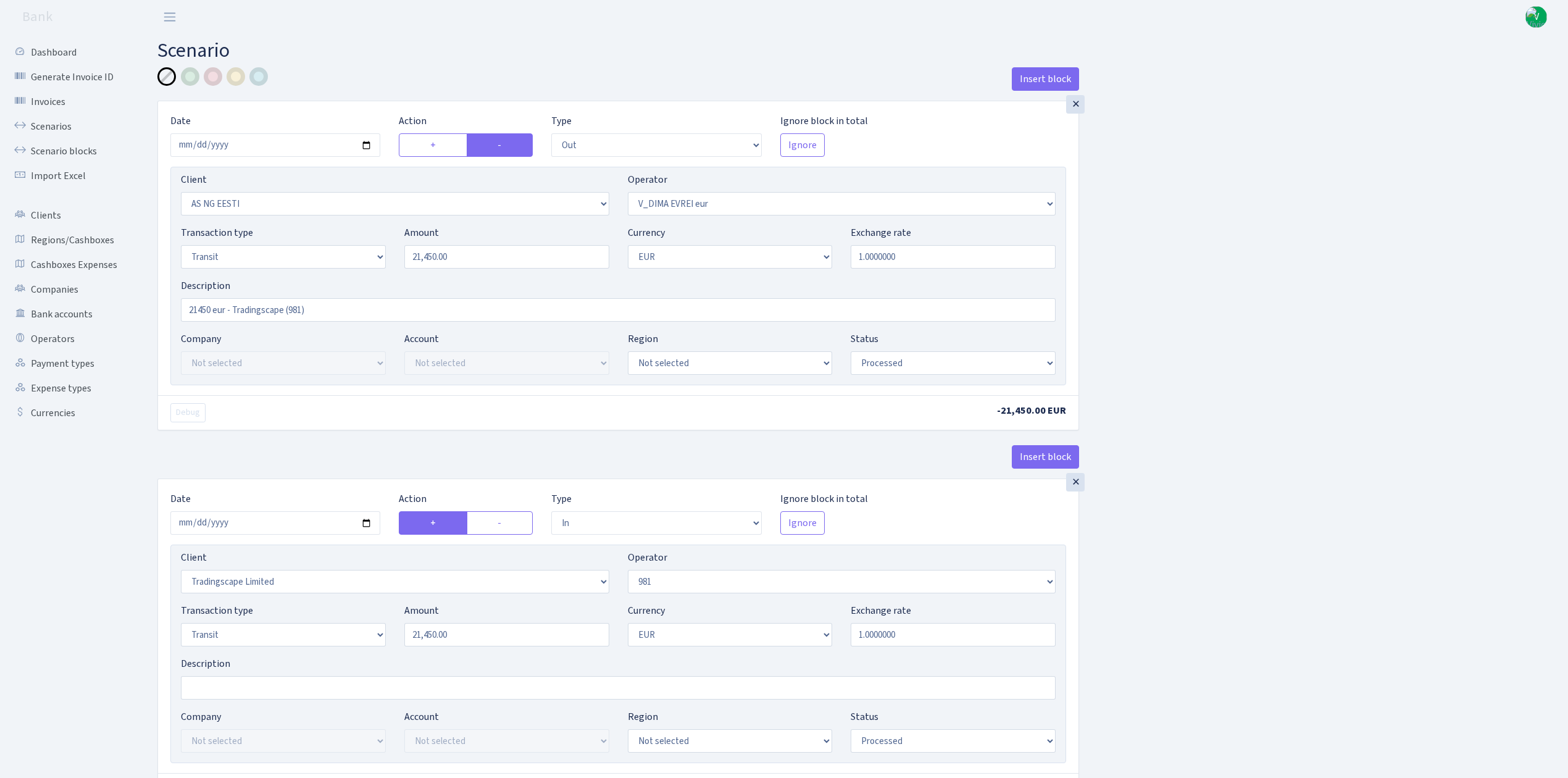
select select "out"
select select "3351"
select select "431"
select select "5"
select select "1"
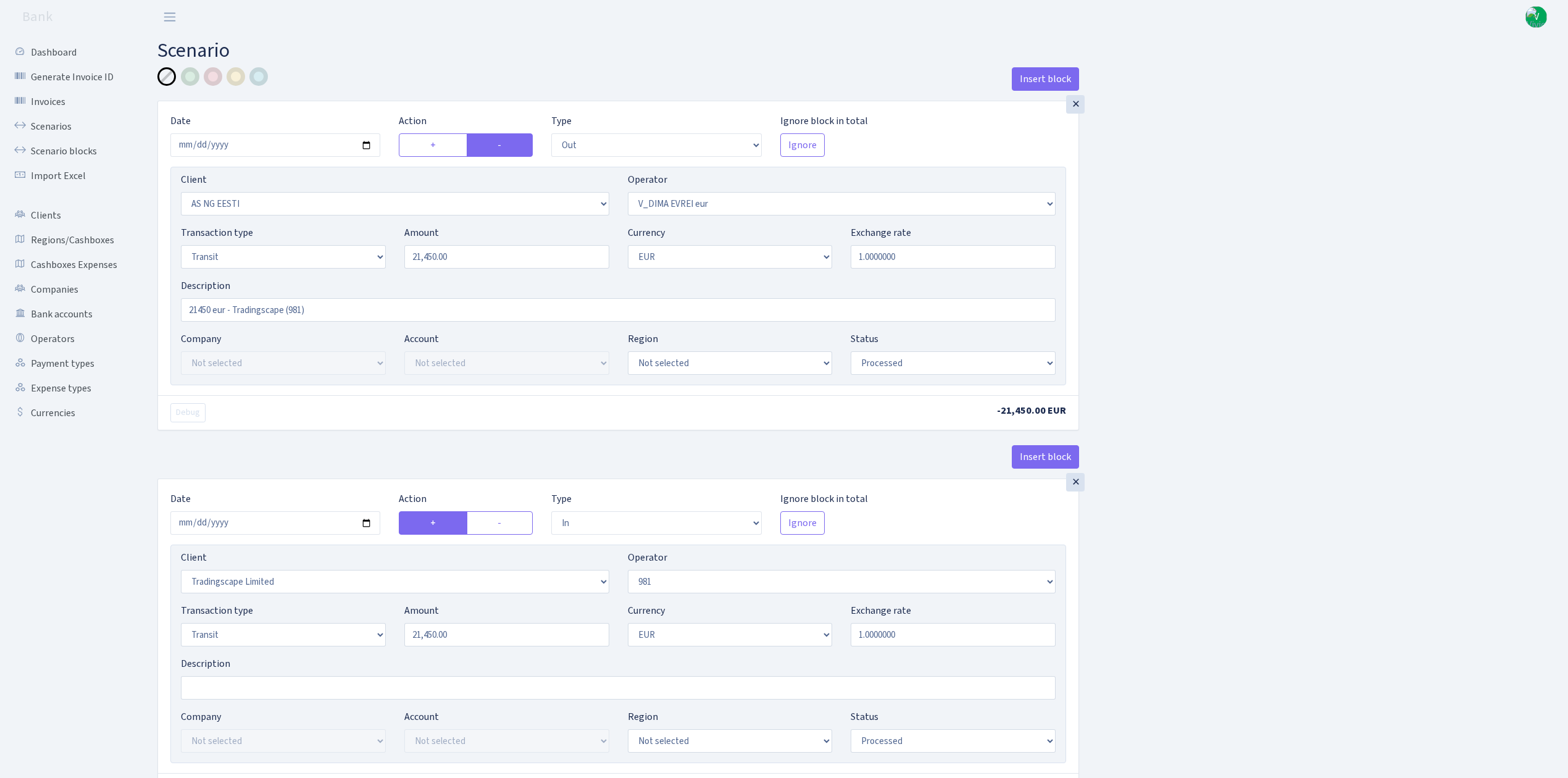
select select "processed"
select select "in"
select select "2034"
select select "61"
select select "5"
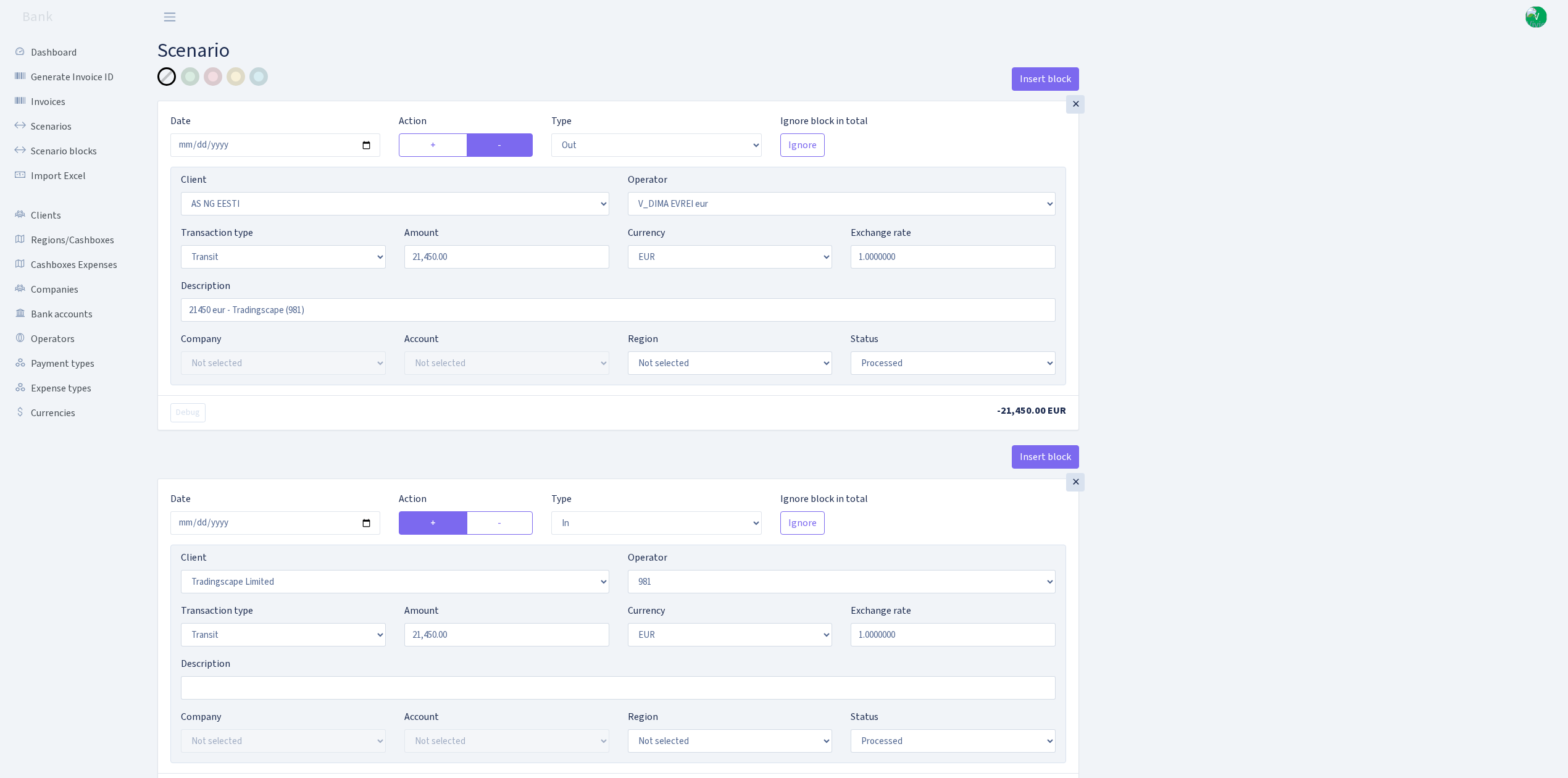
select select "1"
select select "processed"
select select "commission"
select select "61"
select select "processed"
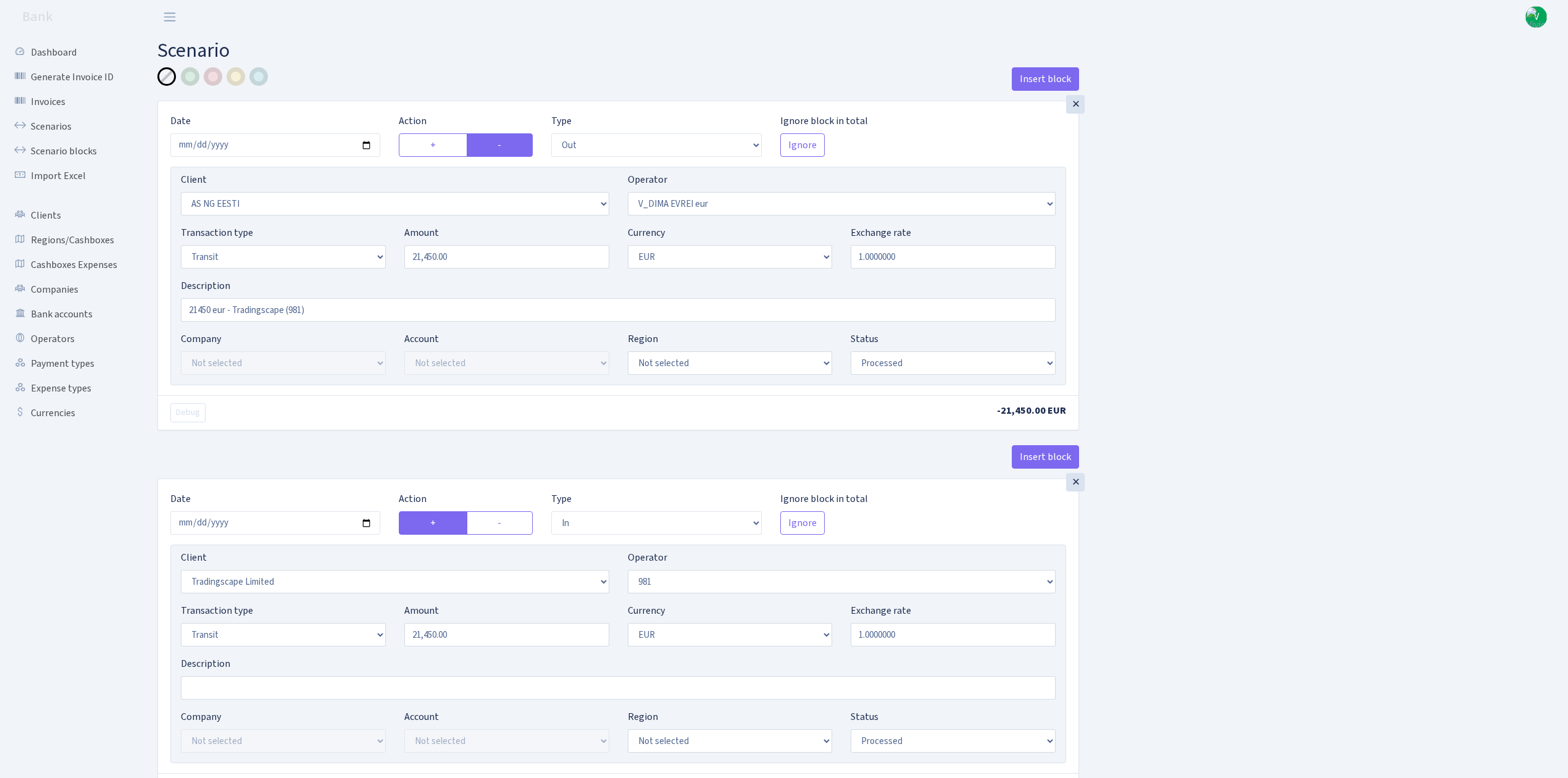
select select "commission"
select select "fixed"
select select "61"
select select "processed"
select select "commission"
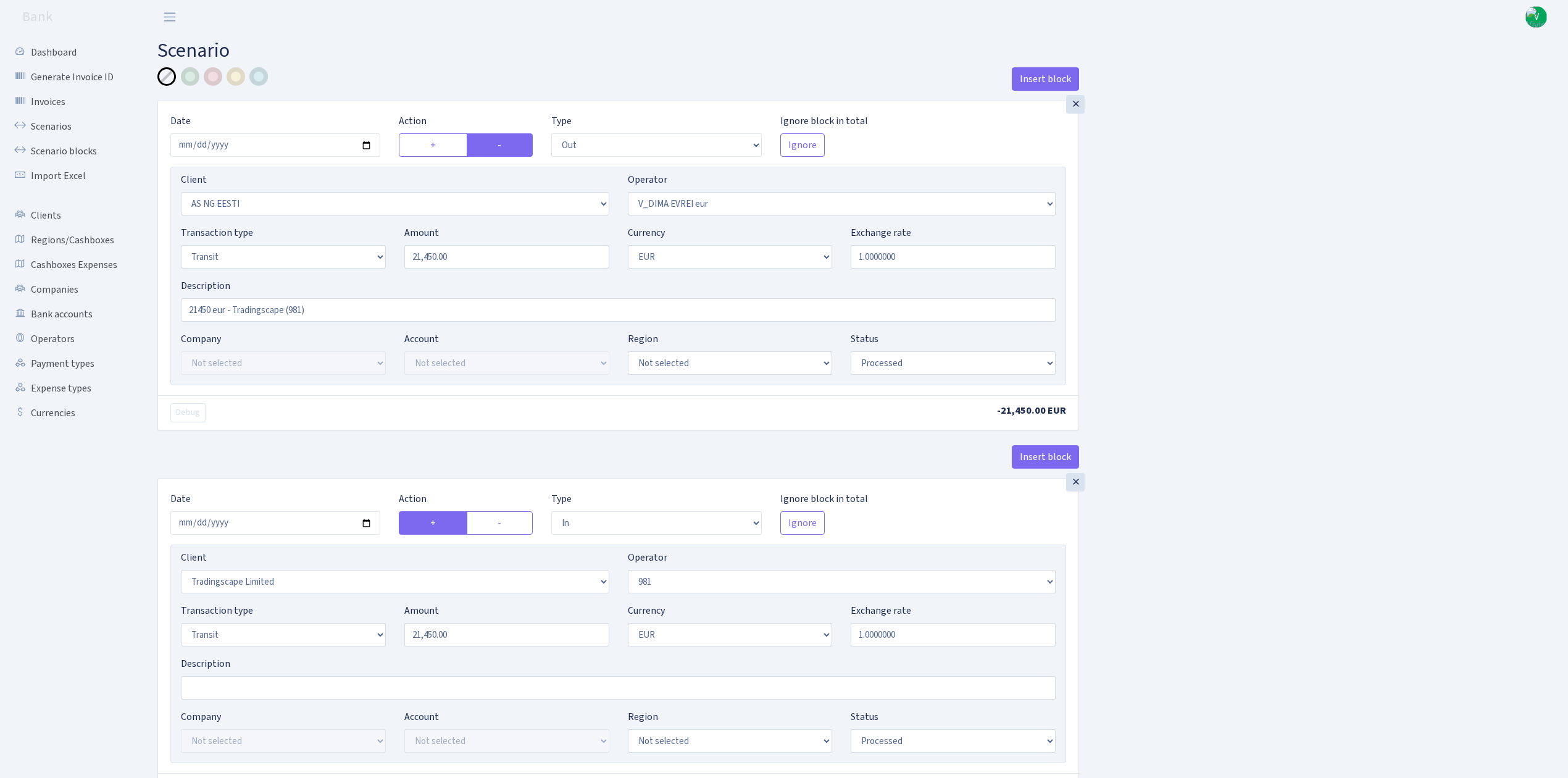
select select "fixed"
select select "431"
select select "processed"
click at [48, 121] on link "Scenarios" at bounding box center [68, 126] width 124 height 25
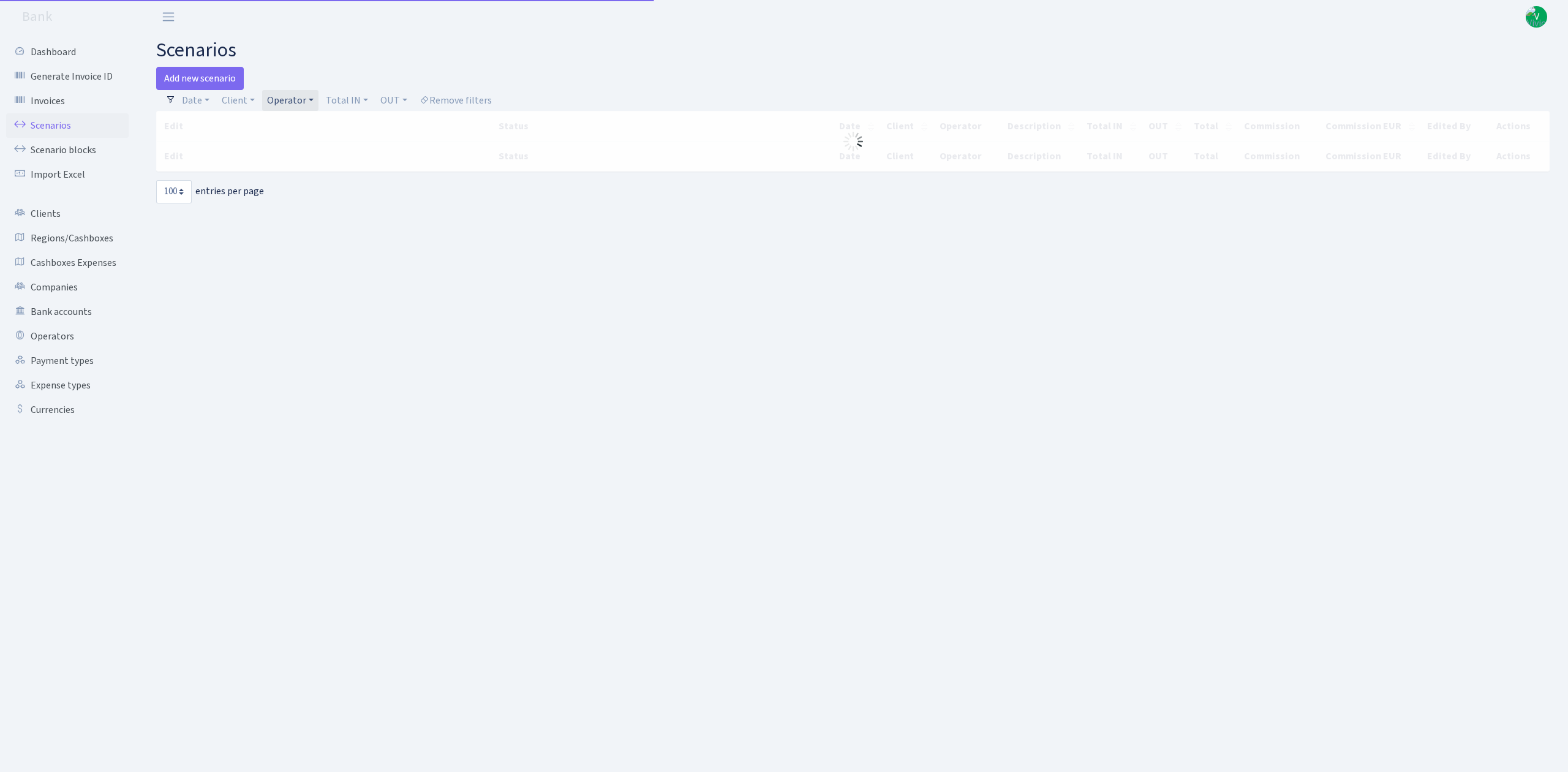
select select "100"
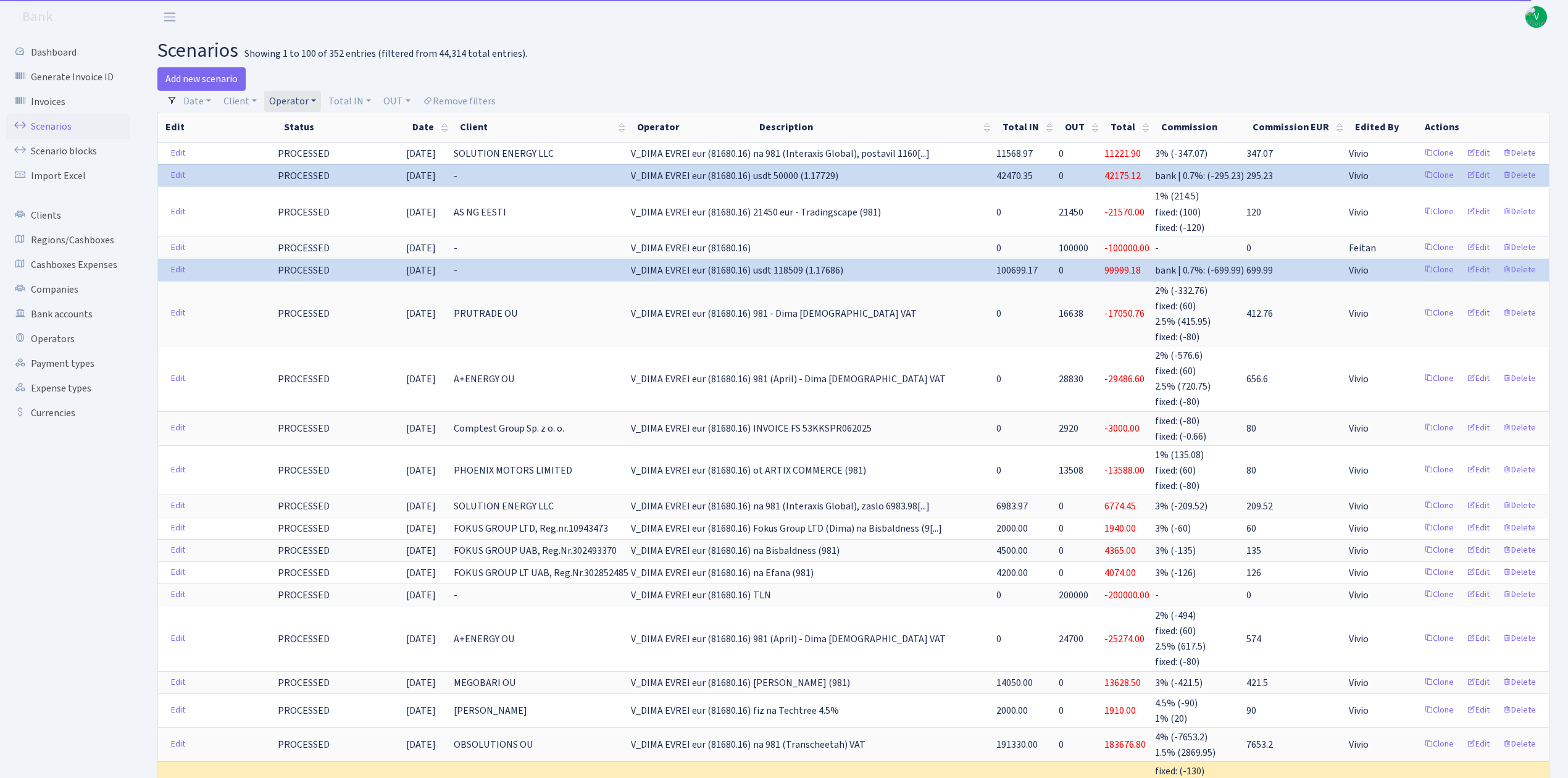
click at [303, 101] on link "Operator" at bounding box center [293, 101] width 57 height 21
select select
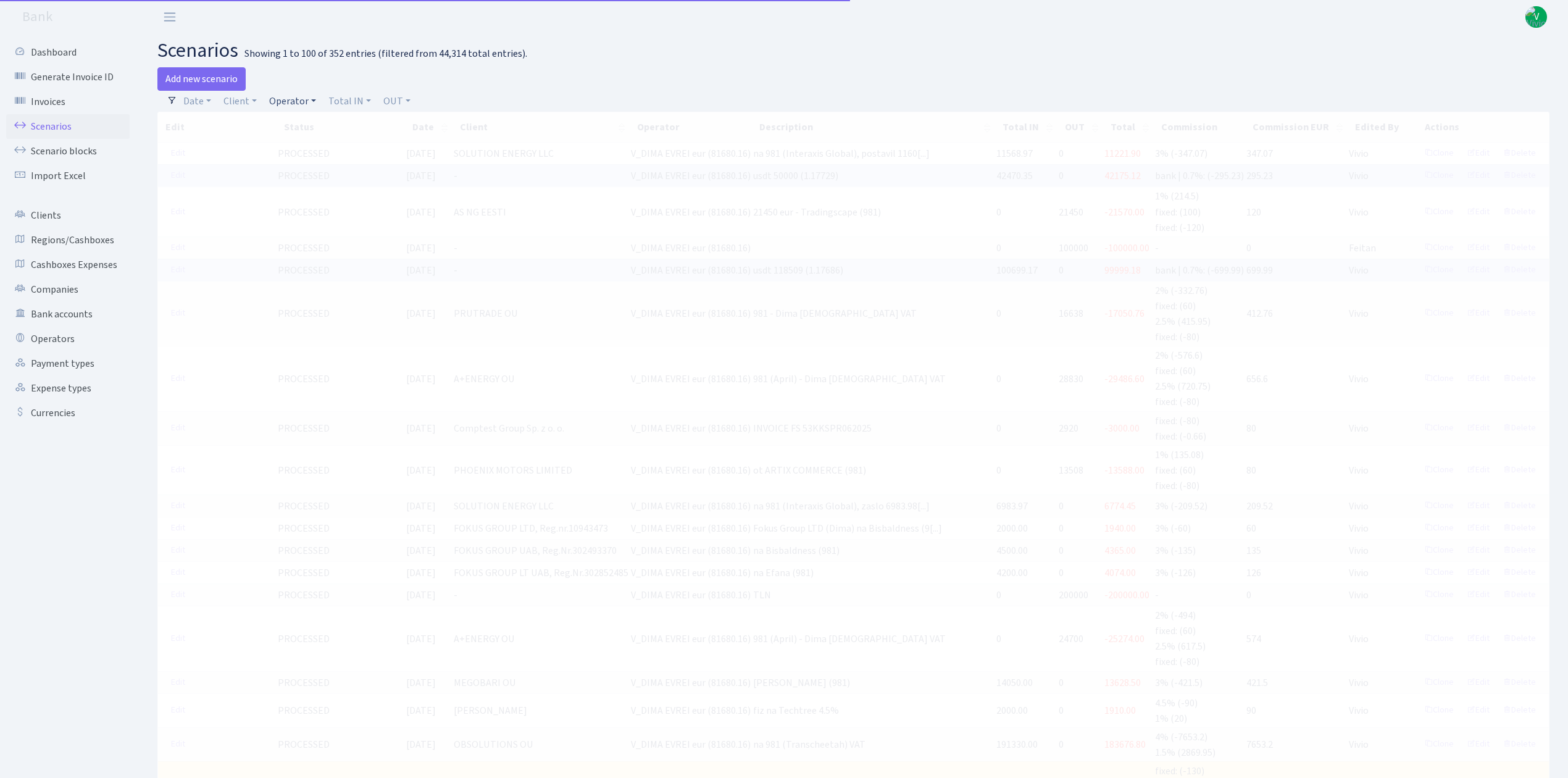
click at [296, 100] on link "Operator" at bounding box center [293, 101] width 57 height 21
click at [242, 102] on link "Client" at bounding box center [240, 101] width 43 height 21
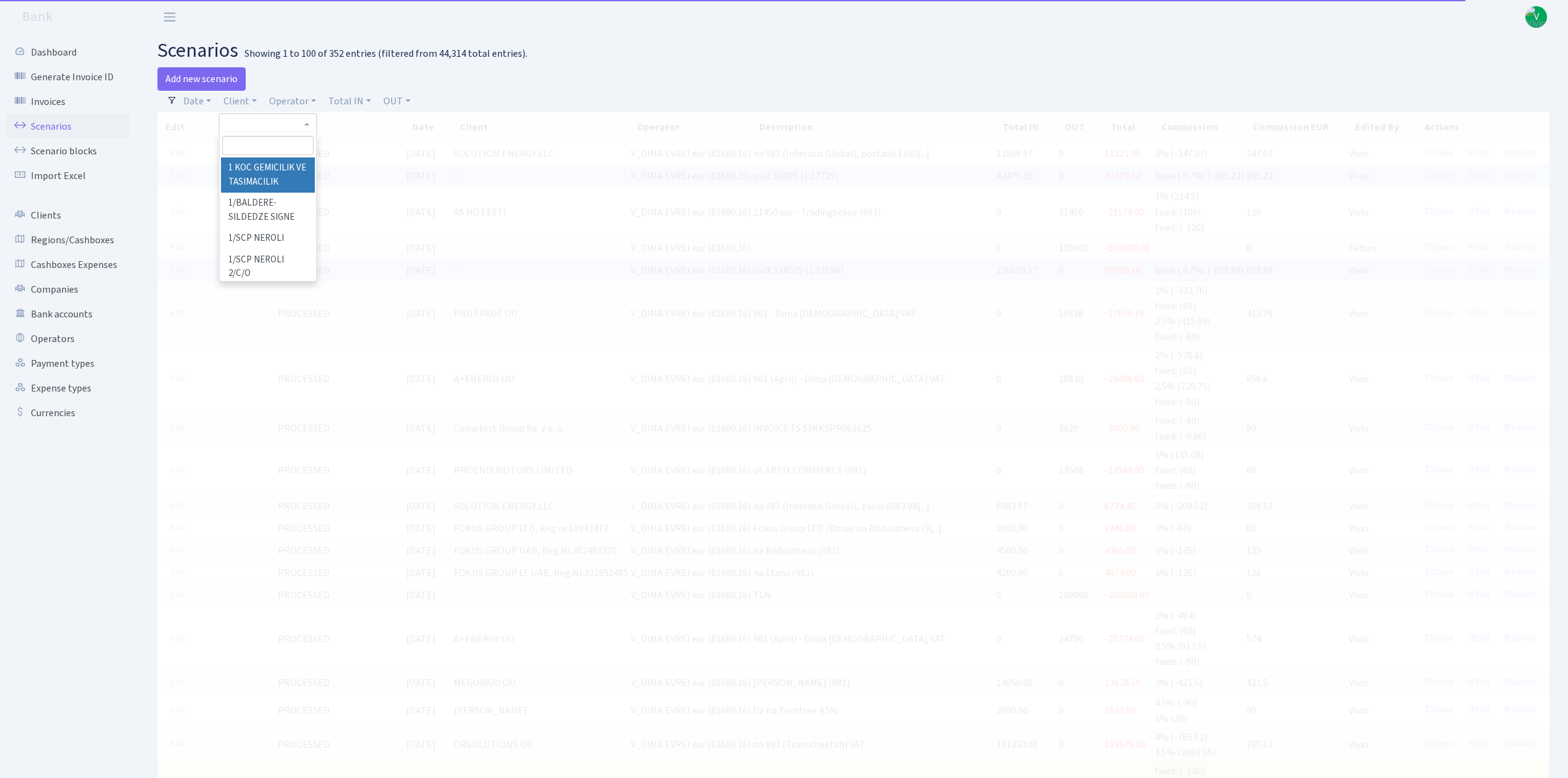
click at [258, 142] on input "search" at bounding box center [268, 146] width 91 height 19
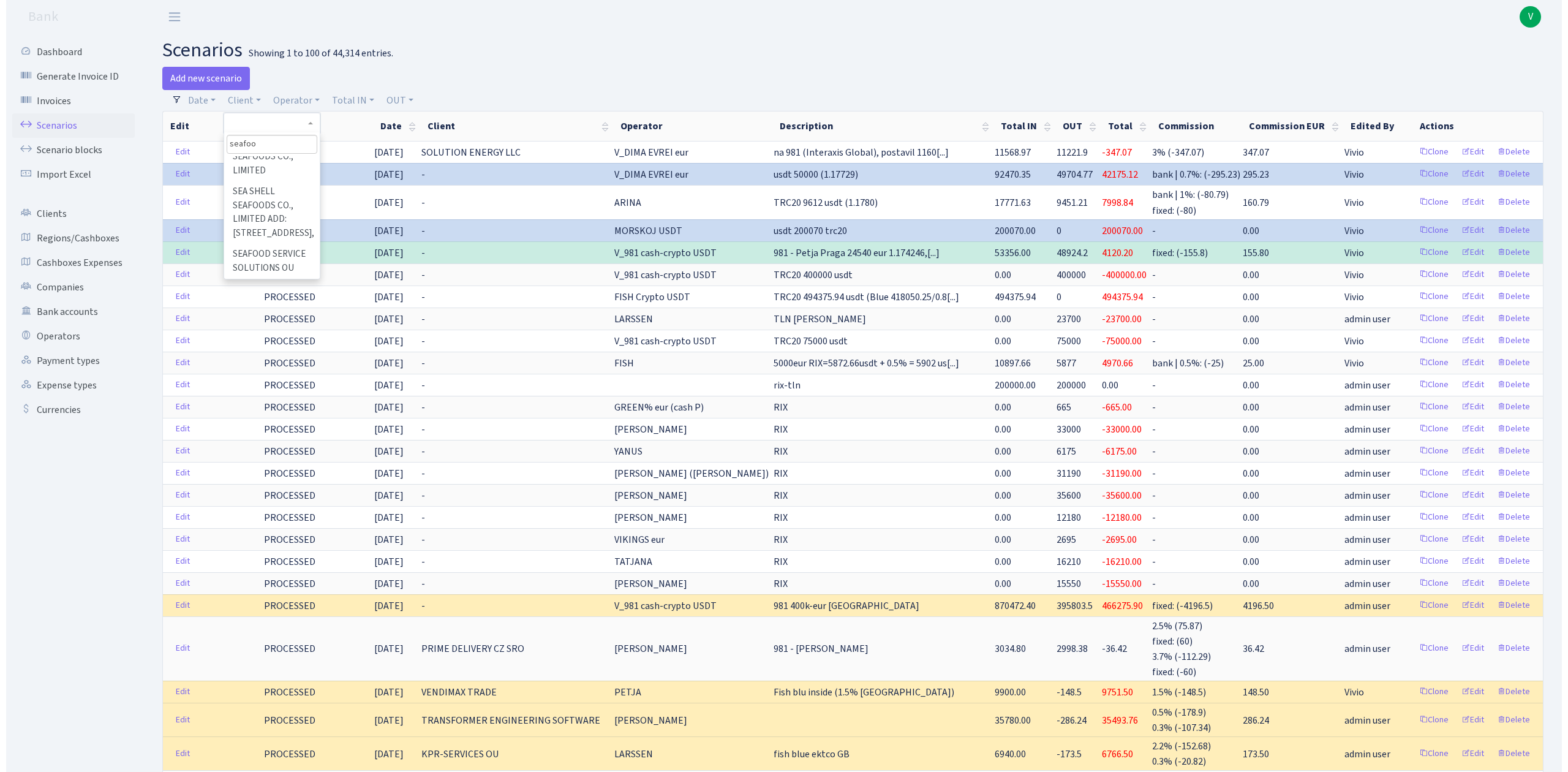
scroll to position [197, 0]
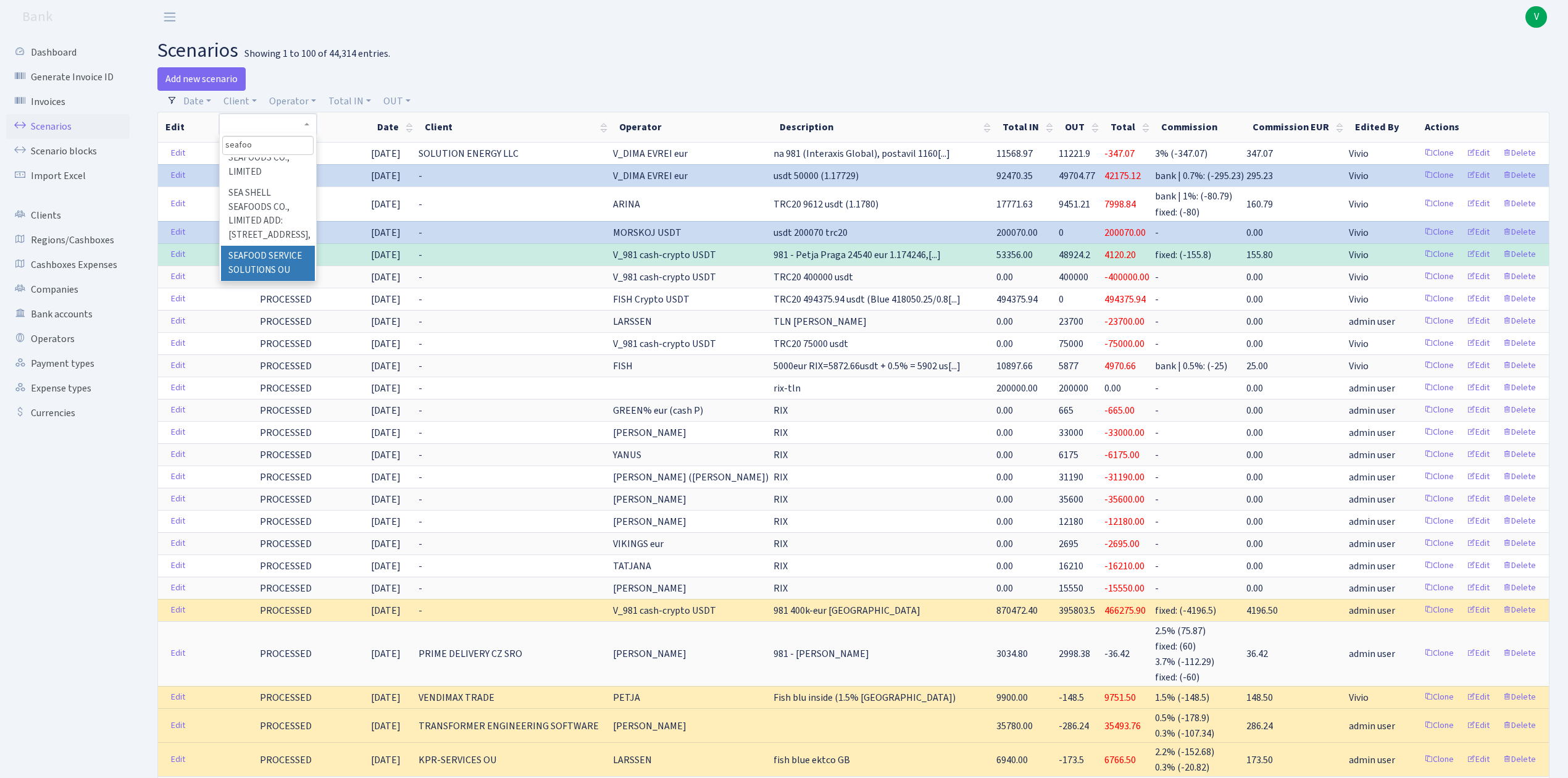
type input "seafoo"
click at [277, 262] on li "SEAFOOD SERVICE SOLUTIONS OU" at bounding box center [268, 263] width 93 height 35
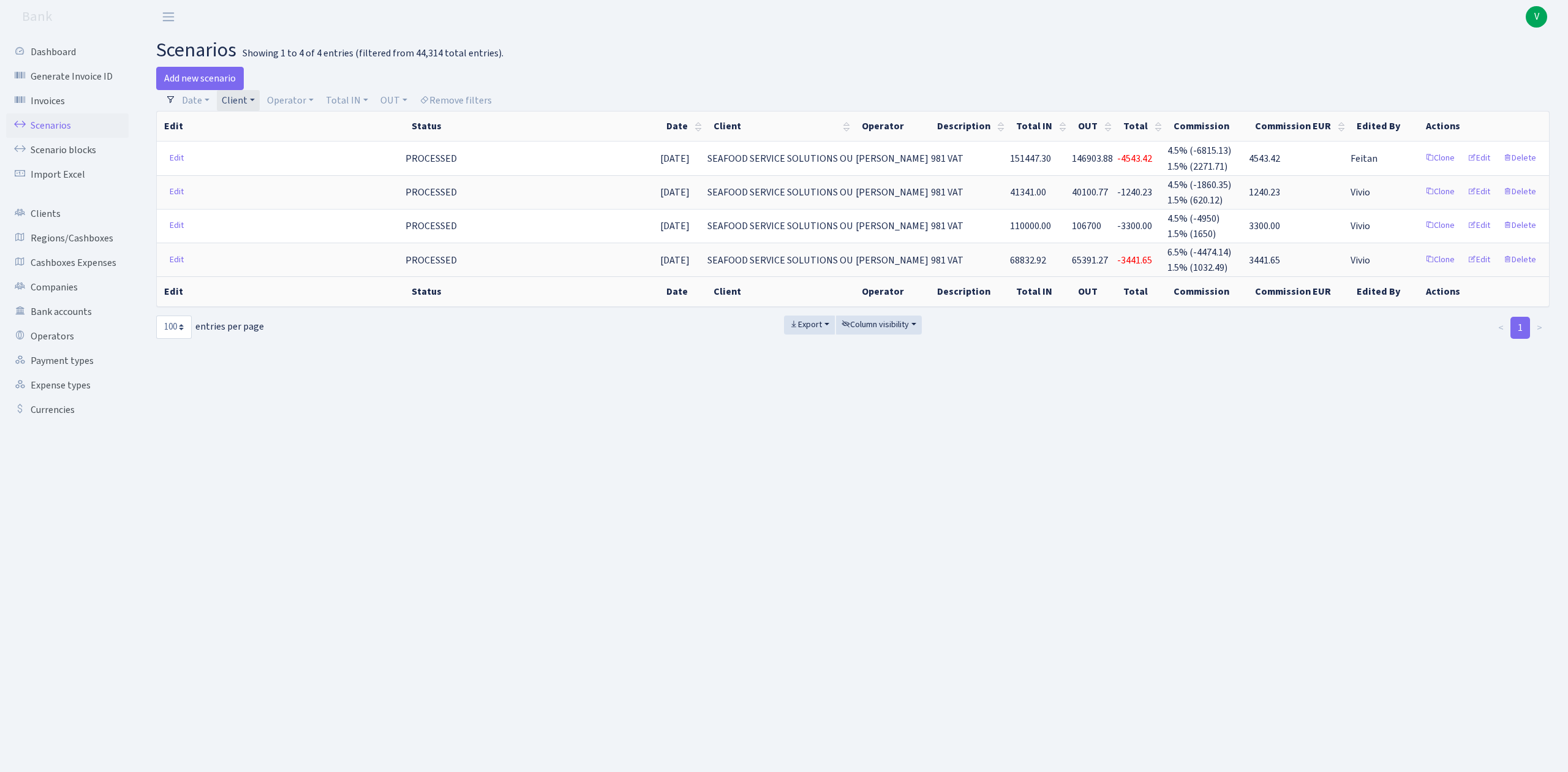
click at [226, 98] on link "Client" at bounding box center [238, 100] width 43 height 21
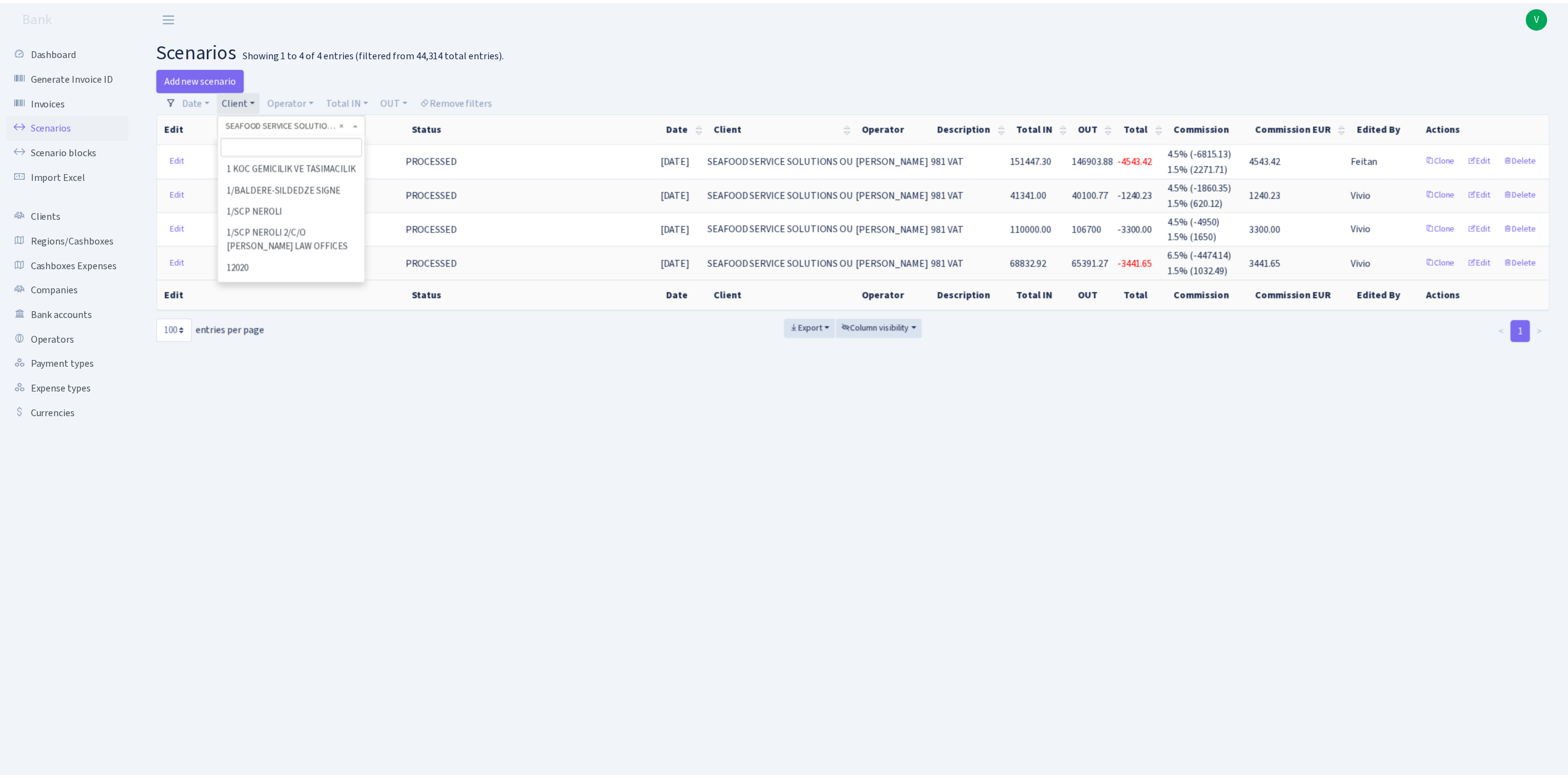
scroll to position [60938, 0]
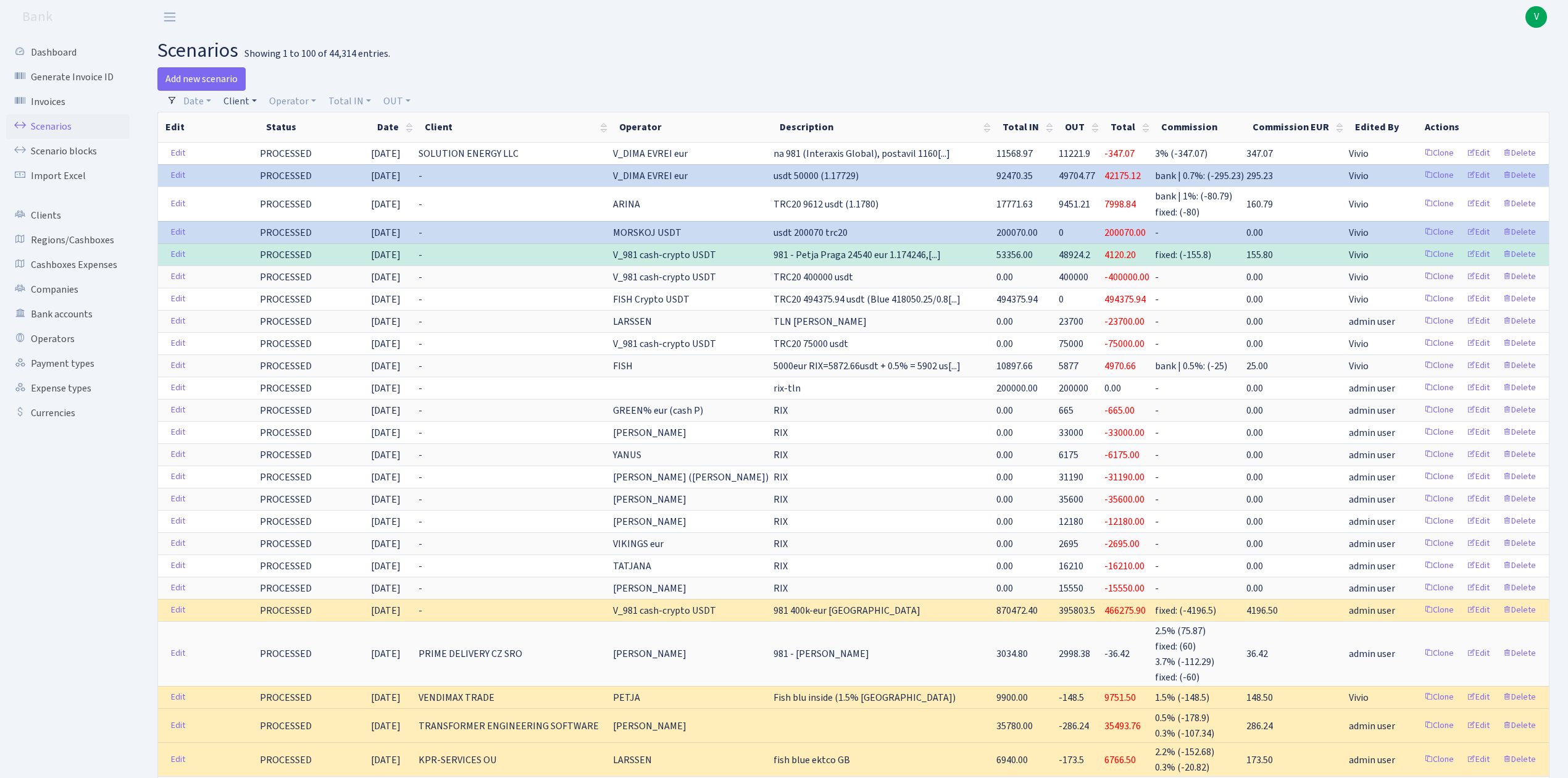
click at [243, 99] on link "Client" at bounding box center [240, 101] width 43 height 21
click at [257, 141] on input "search" at bounding box center [268, 146] width 91 height 19
type input "c"
click at [409, 40] on h2 "scenarios Showing 1 to 100 of 44,314 entries." at bounding box center [854, 51] width 1392 height 23
drag, startPoint x: 247, startPoint y: 106, endPoint x: 255, endPoint y: 116, distance: 12.8
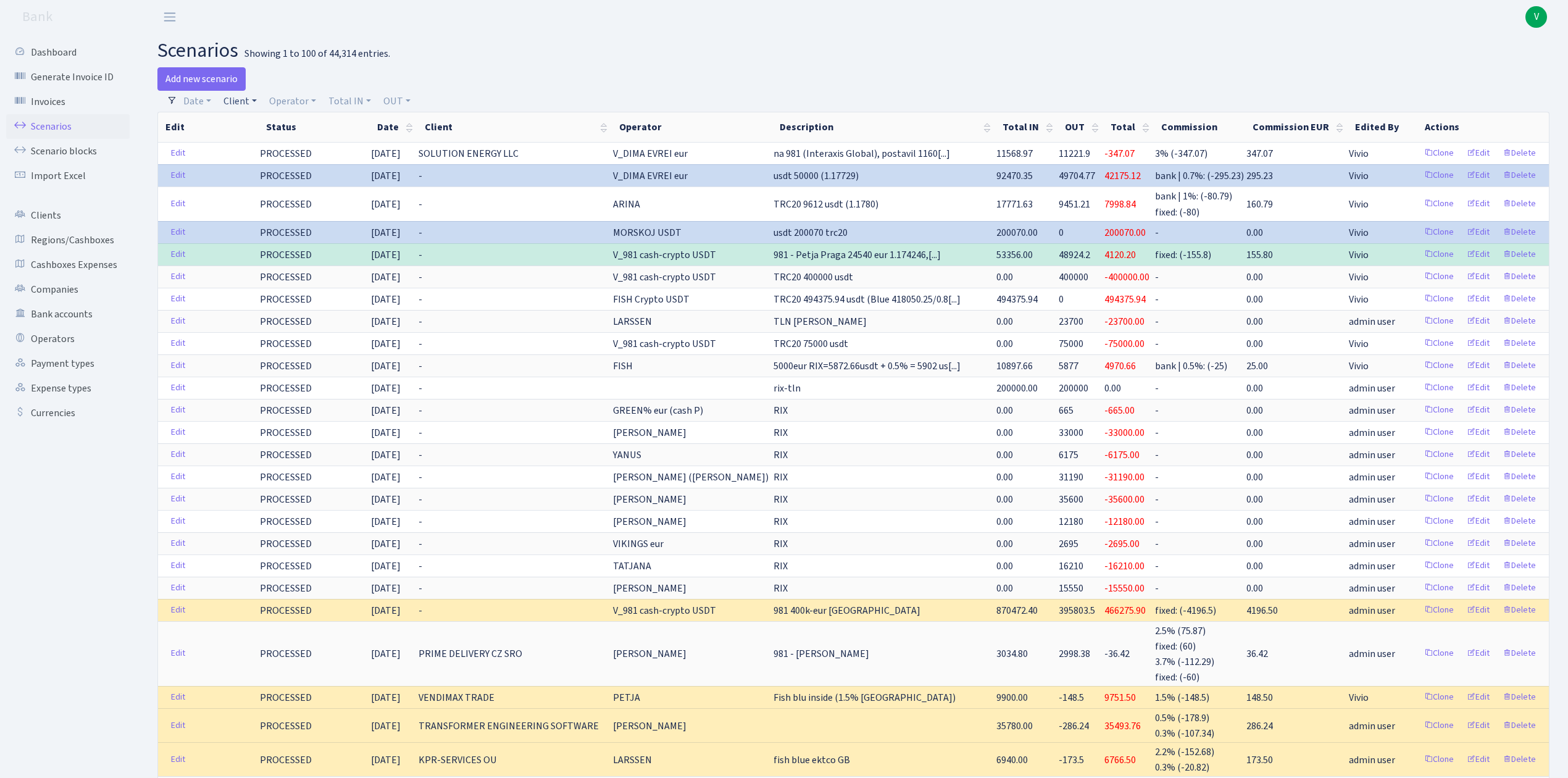
click at [247, 106] on link "Client" at bounding box center [240, 101] width 43 height 21
click at [259, 144] on input "search" at bounding box center [268, 146] width 91 height 19
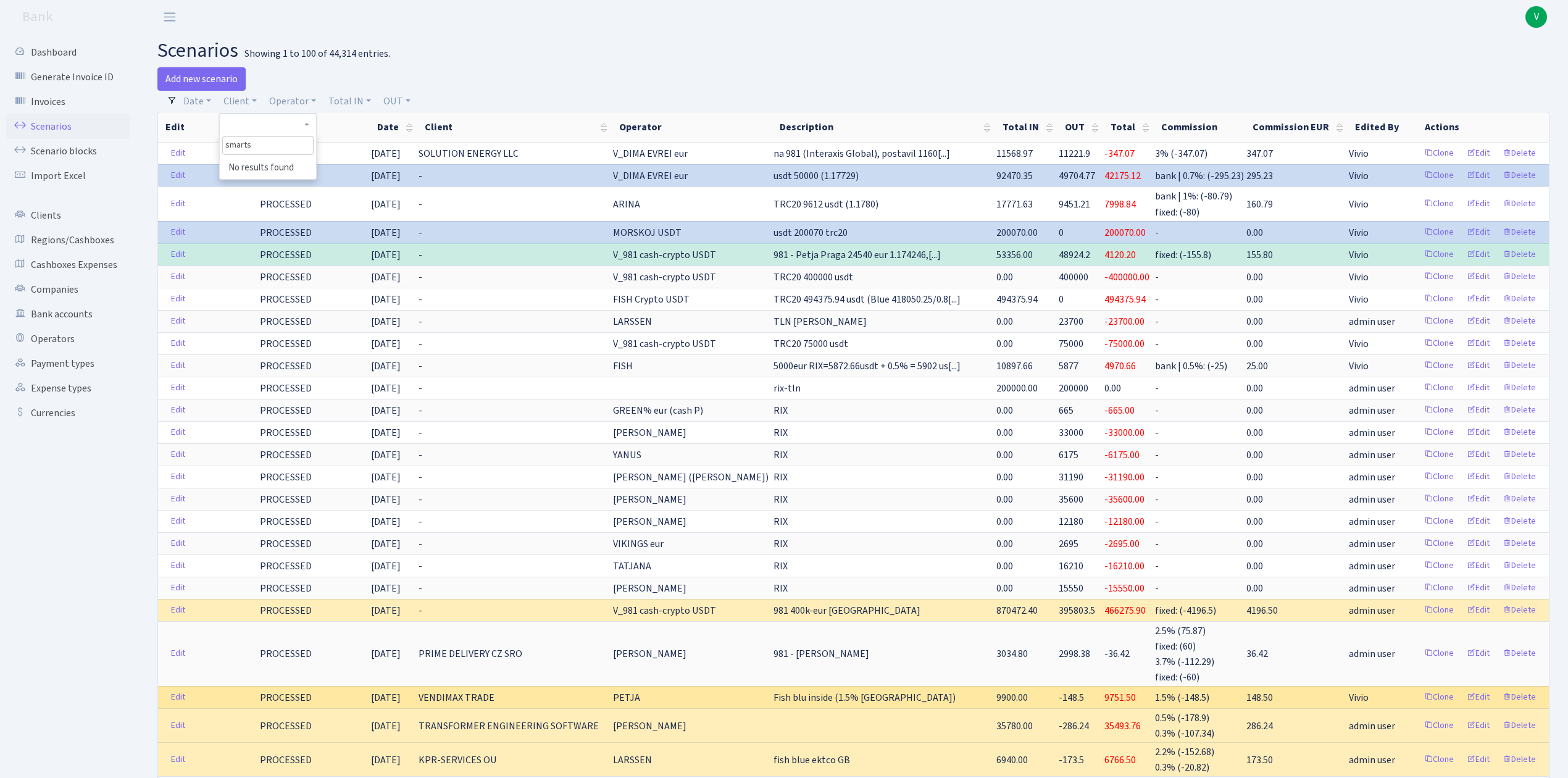
type input "smarts"
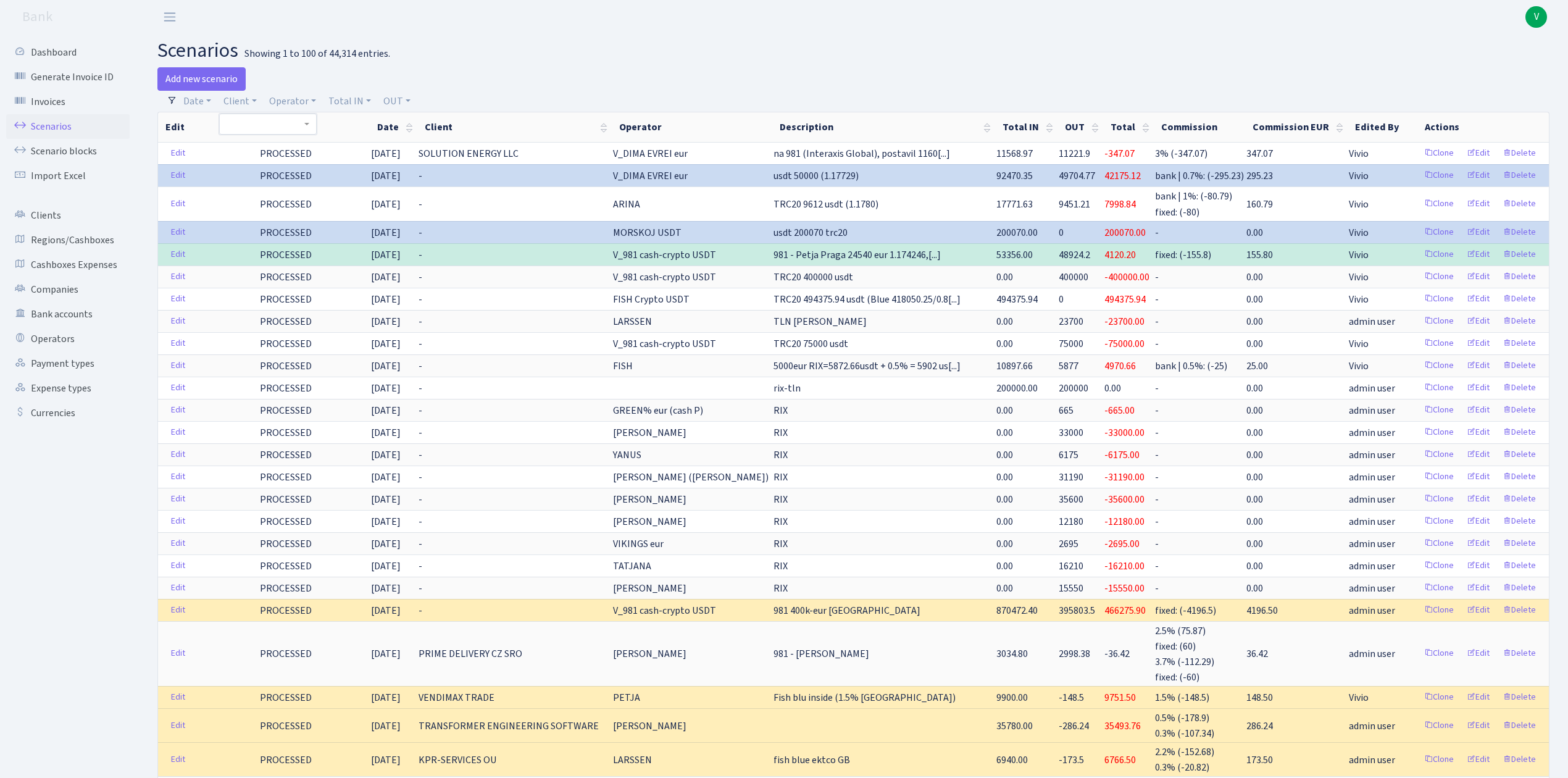
click at [287, 101] on link "Operator" at bounding box center [293, 101] width 57 height 21
click at [284, 147] on input "search" at bounding box center [313, 146] width 91 height 19
type input "981"
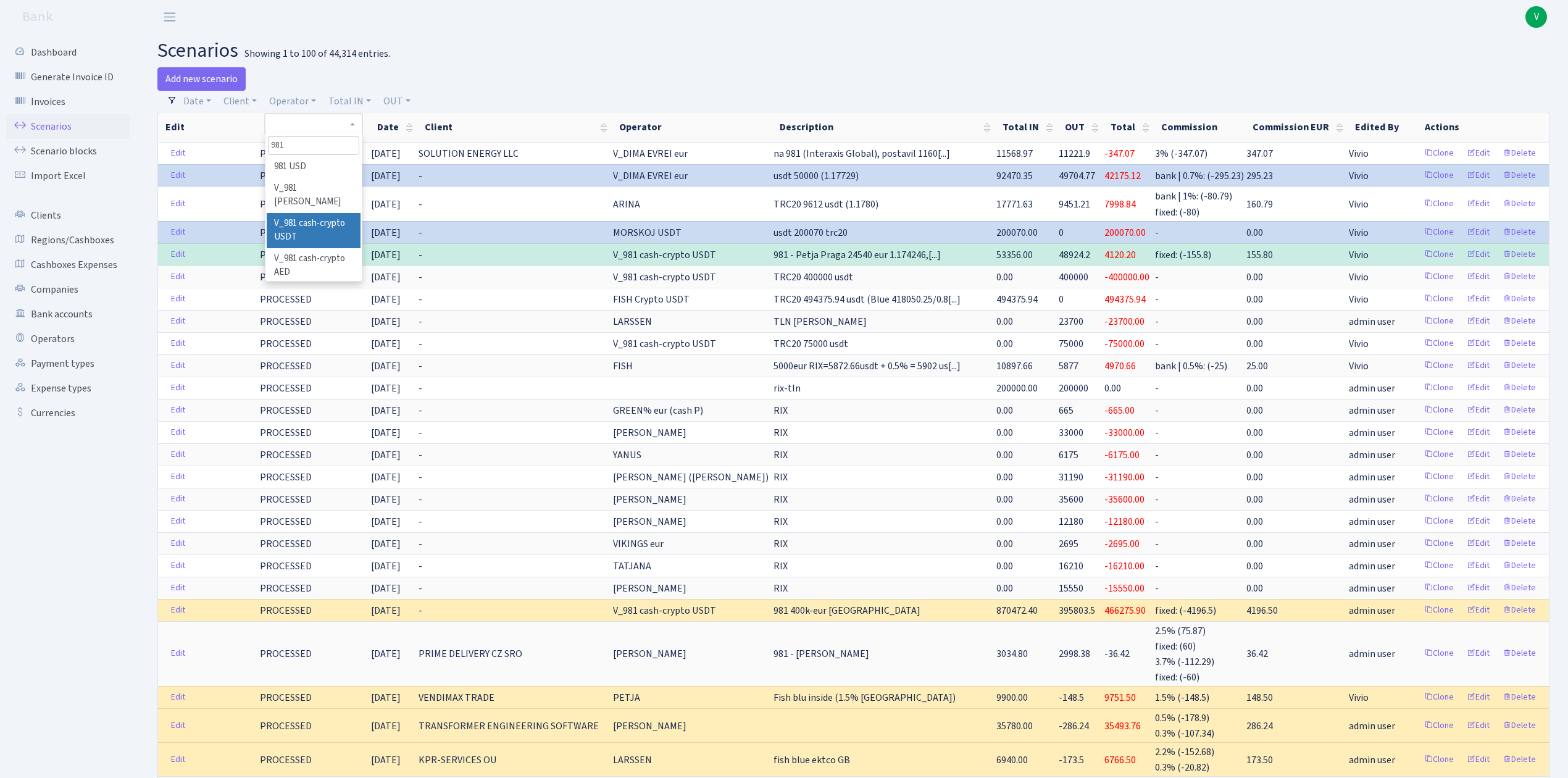
click at [295, 213] on li "V_981 cash-crypto USDT" at bounding box center [313, 231] width 93 height 35
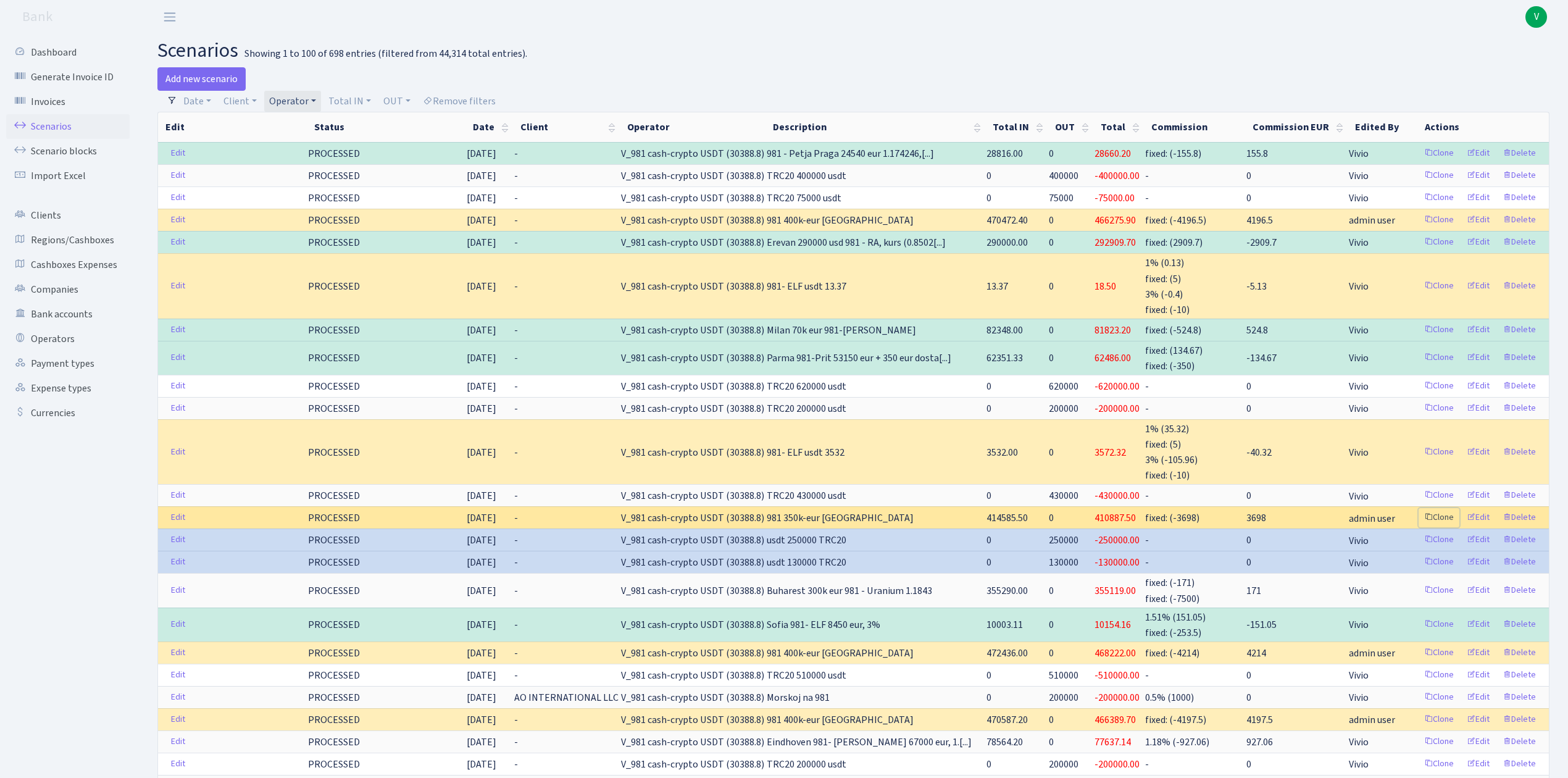
click at [1443, 513] on link "Clone" at bounding box center [1439, 518] width 41 height 19
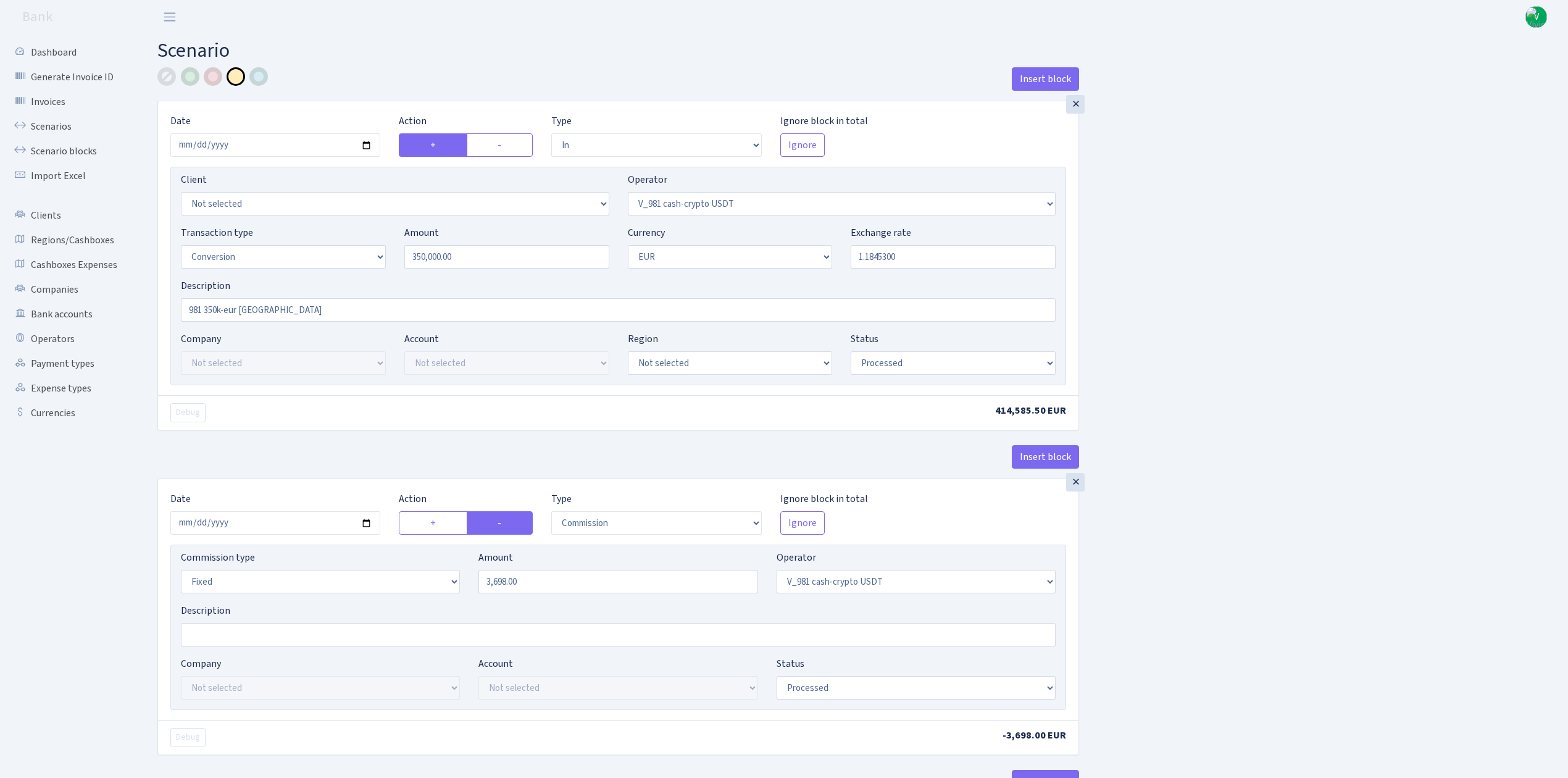
select select "in"
select select "435"
select select "15"
select select "1"
select select "processed"
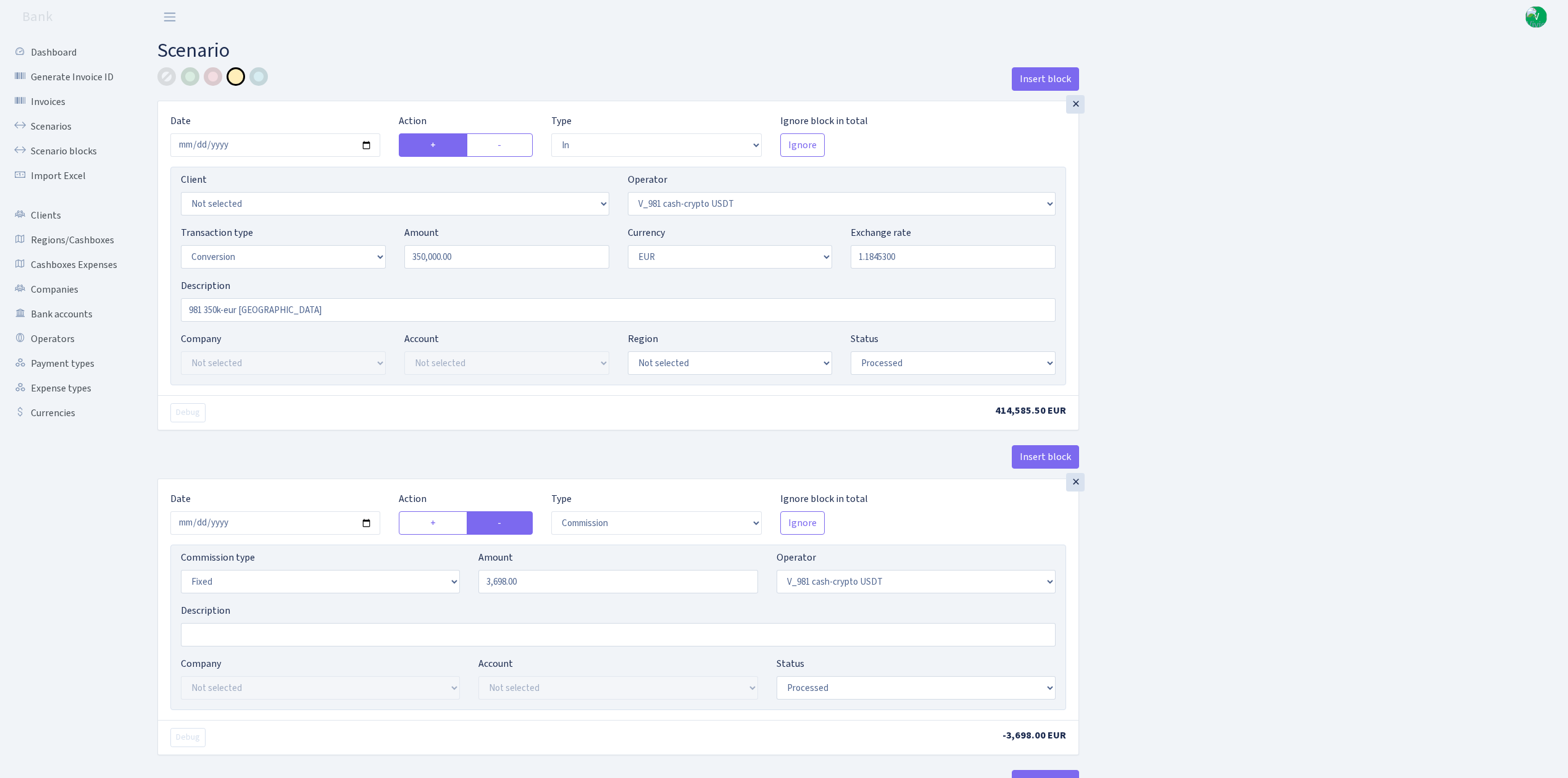
select select "commission"
select select "fixed"
select select "435"
select select "processed"
select select "out"
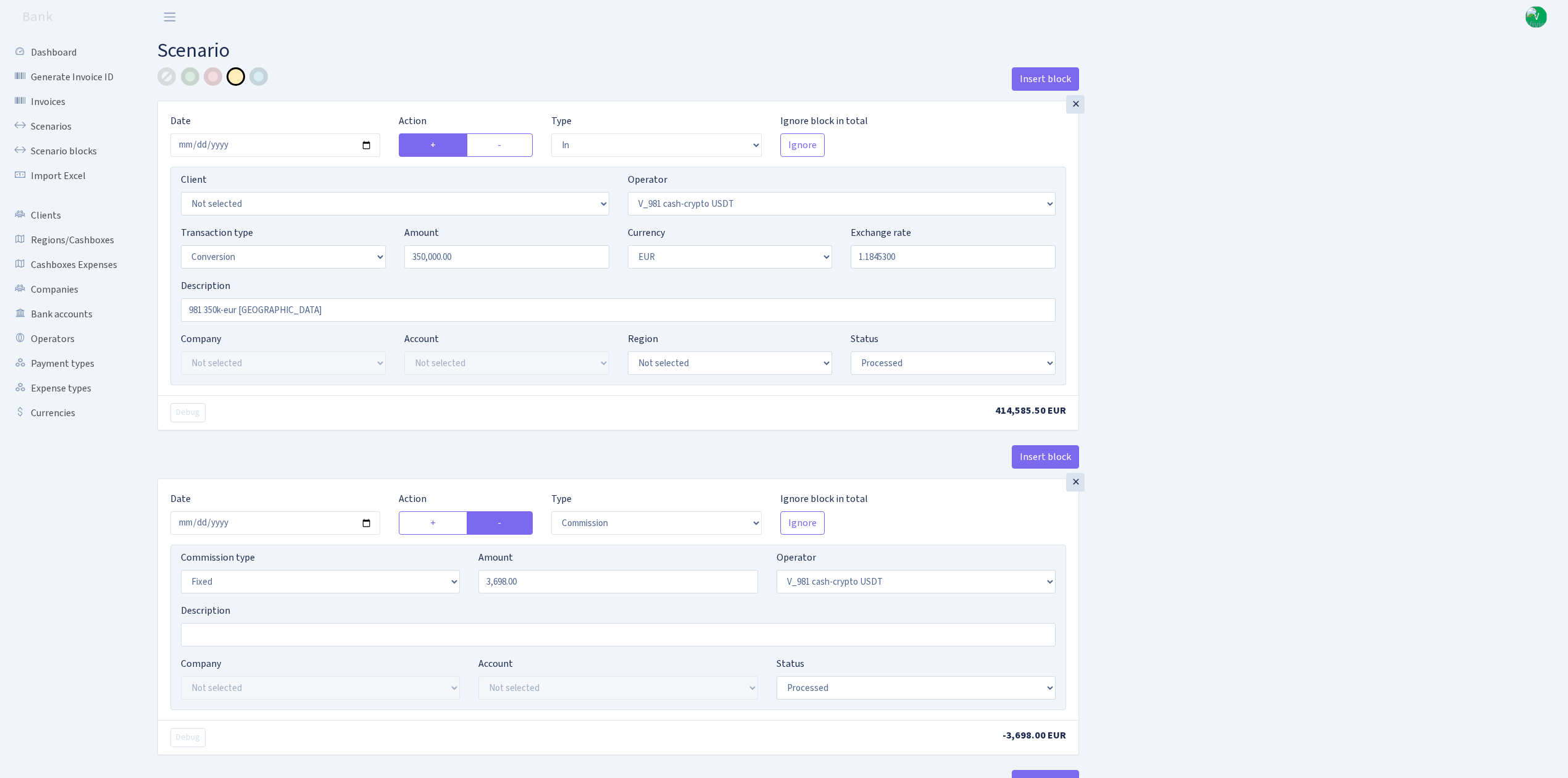
select select "434"
select select "15"
select select "1"
select select "processed"
select select "in"
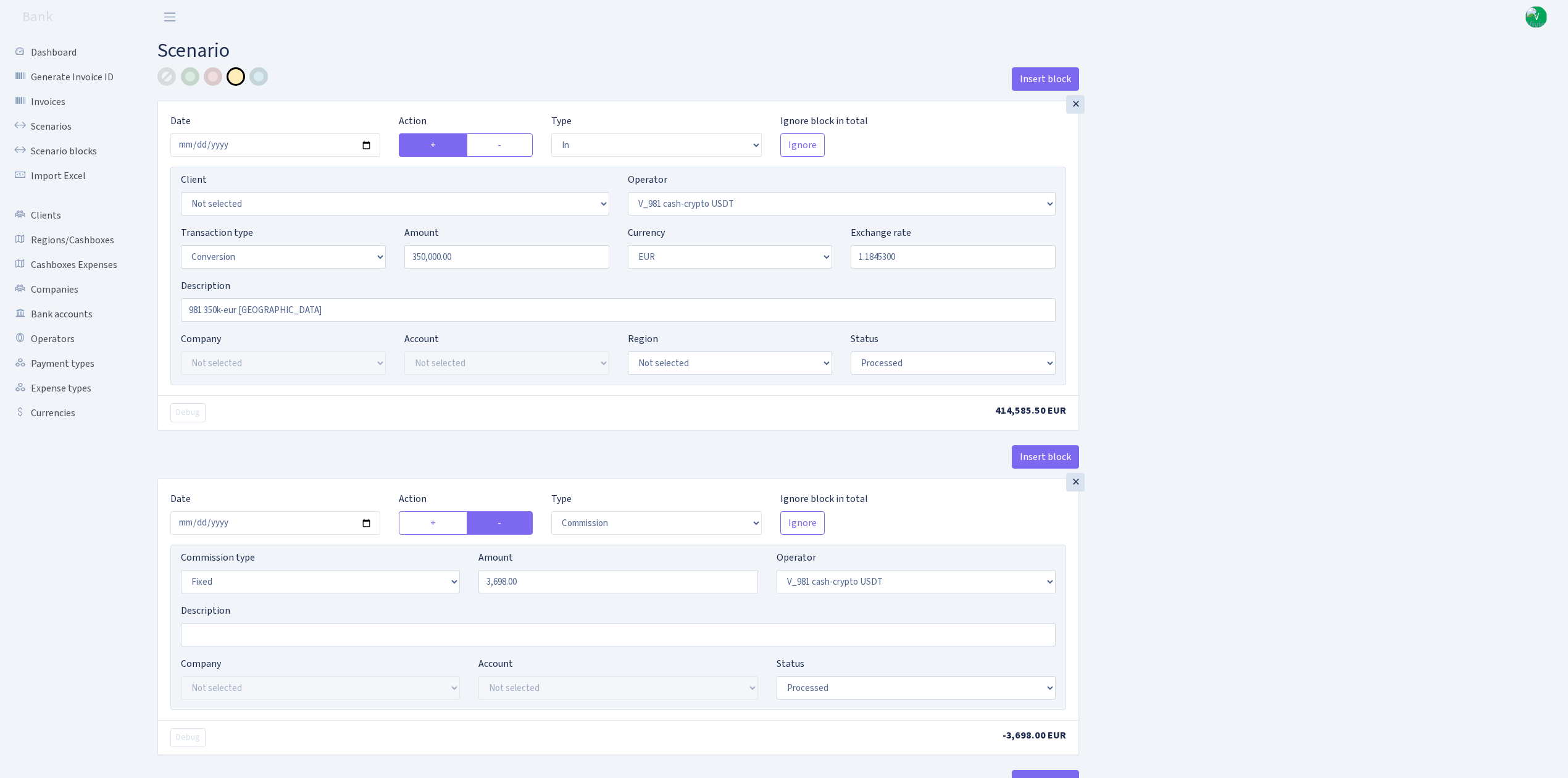
select select "434"
select select "1"
select select "processed"
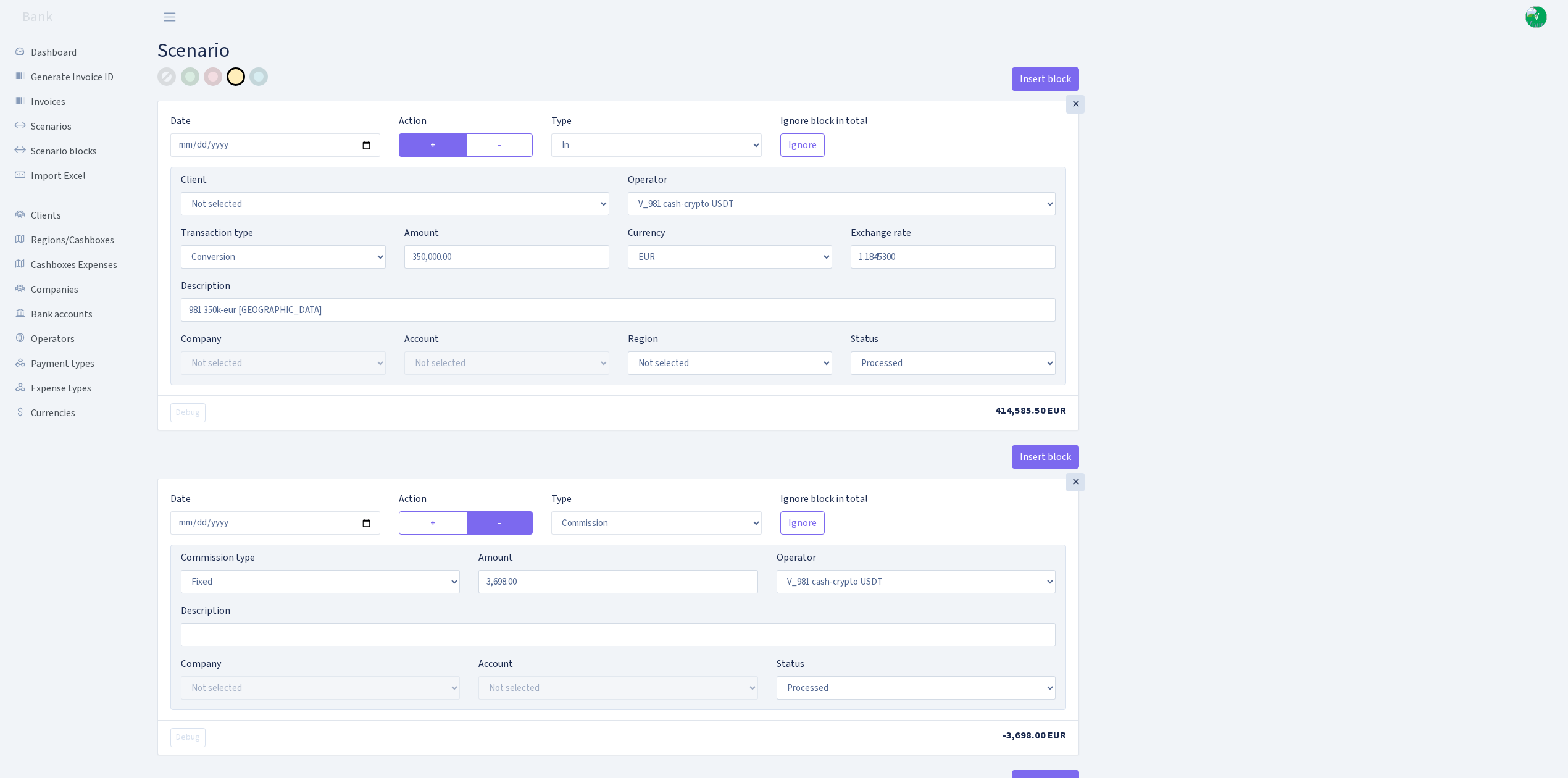
type input "2025-09-22"
click at [522, 253] on input "350000.00" at bounding box center [507, 257] width 205 height 23
drag, startPoint x: 529, startPoint y: 257, endPoint x: 332, endPoint y: 255, distance: 197.0
click at [332, 255] on div "Transaction type Not selected 981 ELF FISH crypto GIRT IVO dekl MM-BALTIC eur U…" at bounding box center [618, 252] width 893 height 53
click at [882, 250] on input "1.1845300" at bounding box center [954, 257] width 205 height 23
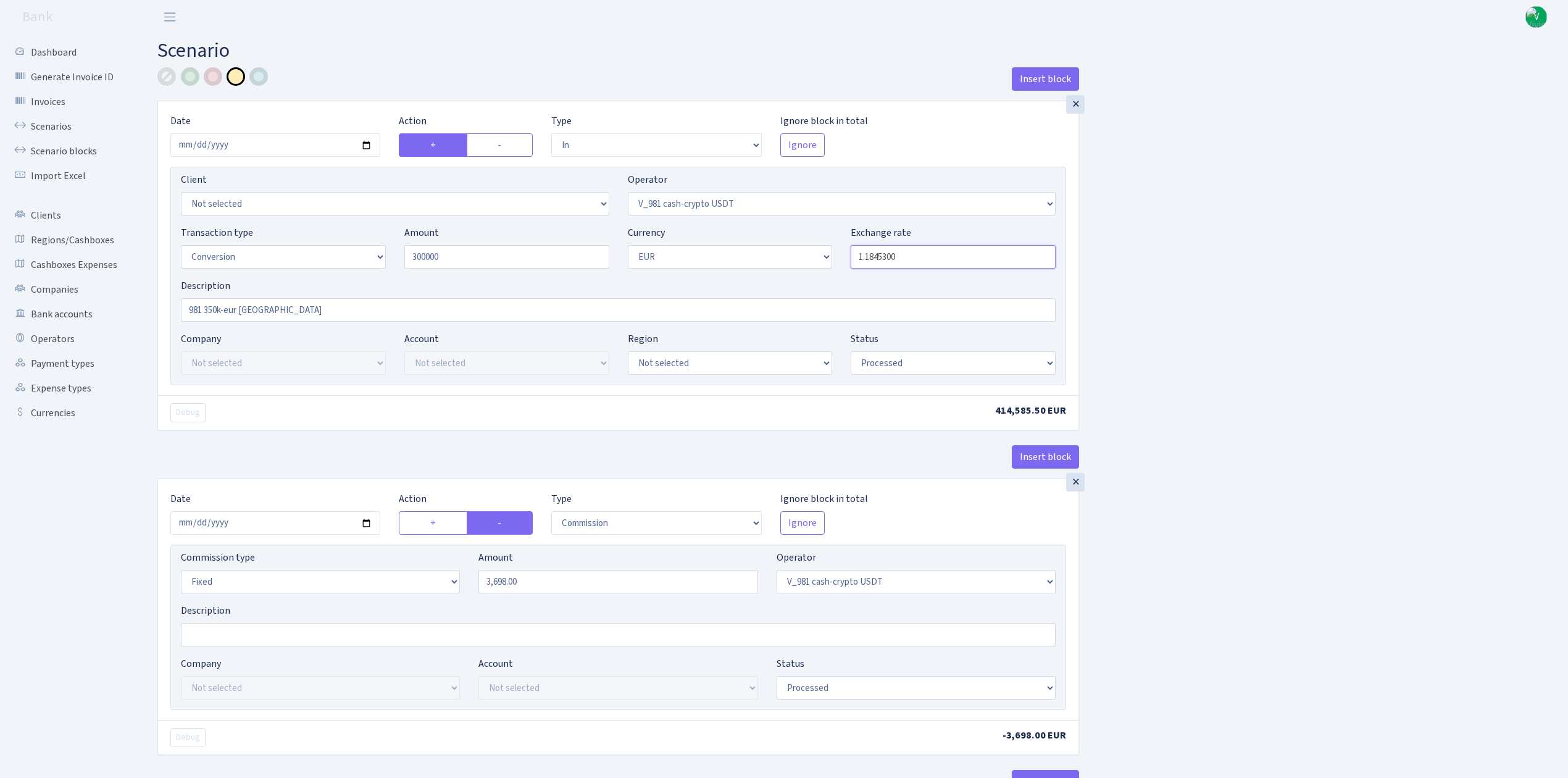
type input "300,000.00"
drag, startPoint x: 871, startPoint y: 253, endPoint x: 971, endPoint y: 259, distance: 100.2
click at [971, 258] on input "1.1845300" at bounding box center [954, 257] width 205 height 23
type input "1.1770730"
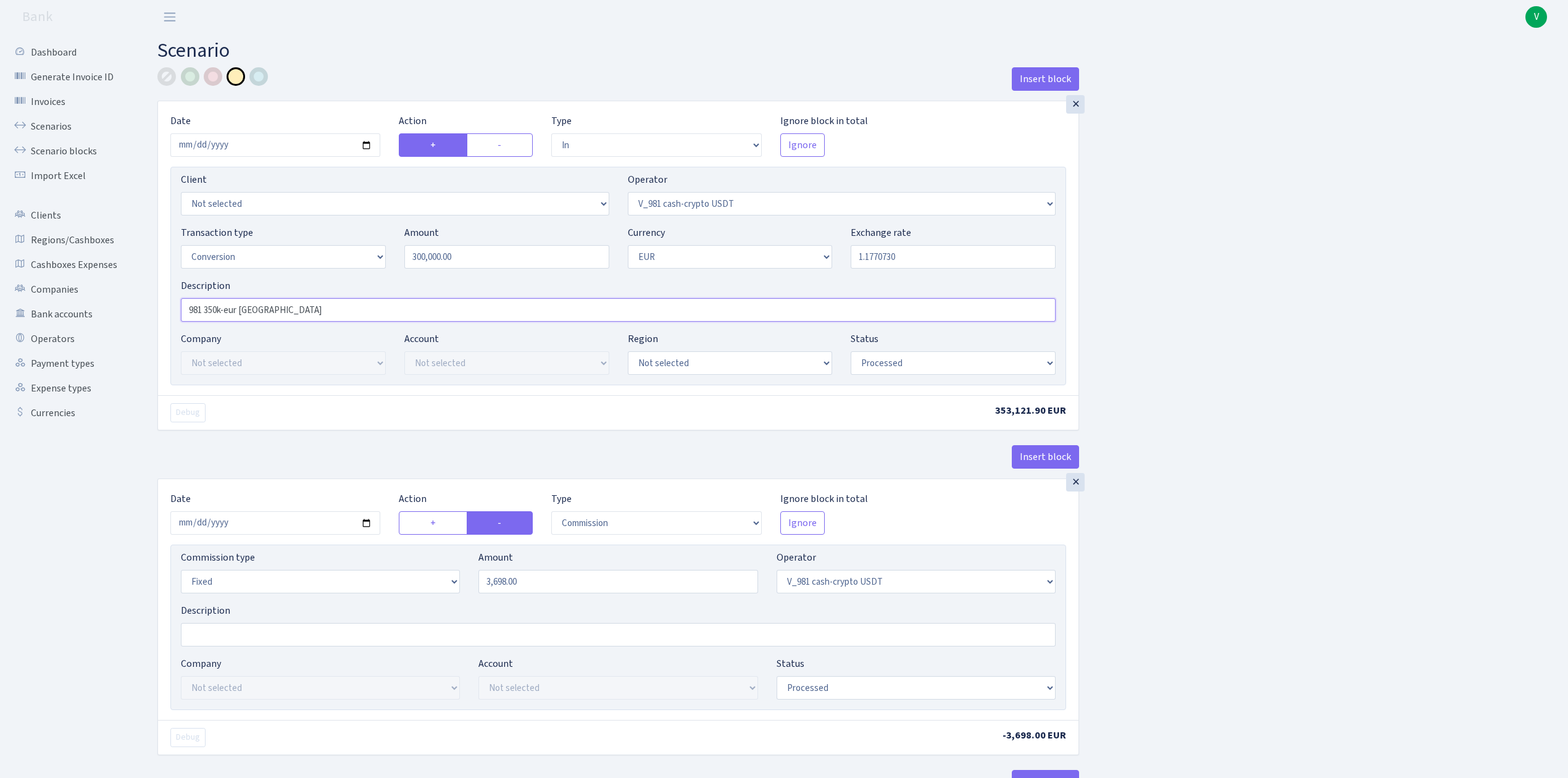
click at [213, 306] on input "981 350k-eur Warsawa" at bounding box center [618, 310] width 875 height 23
type input "981 300k-eur Warsawa"
click at [368, 526] on input "2025-09-17" at bounding box center [275, 523] width 210 height 23
type input "[DATE]"
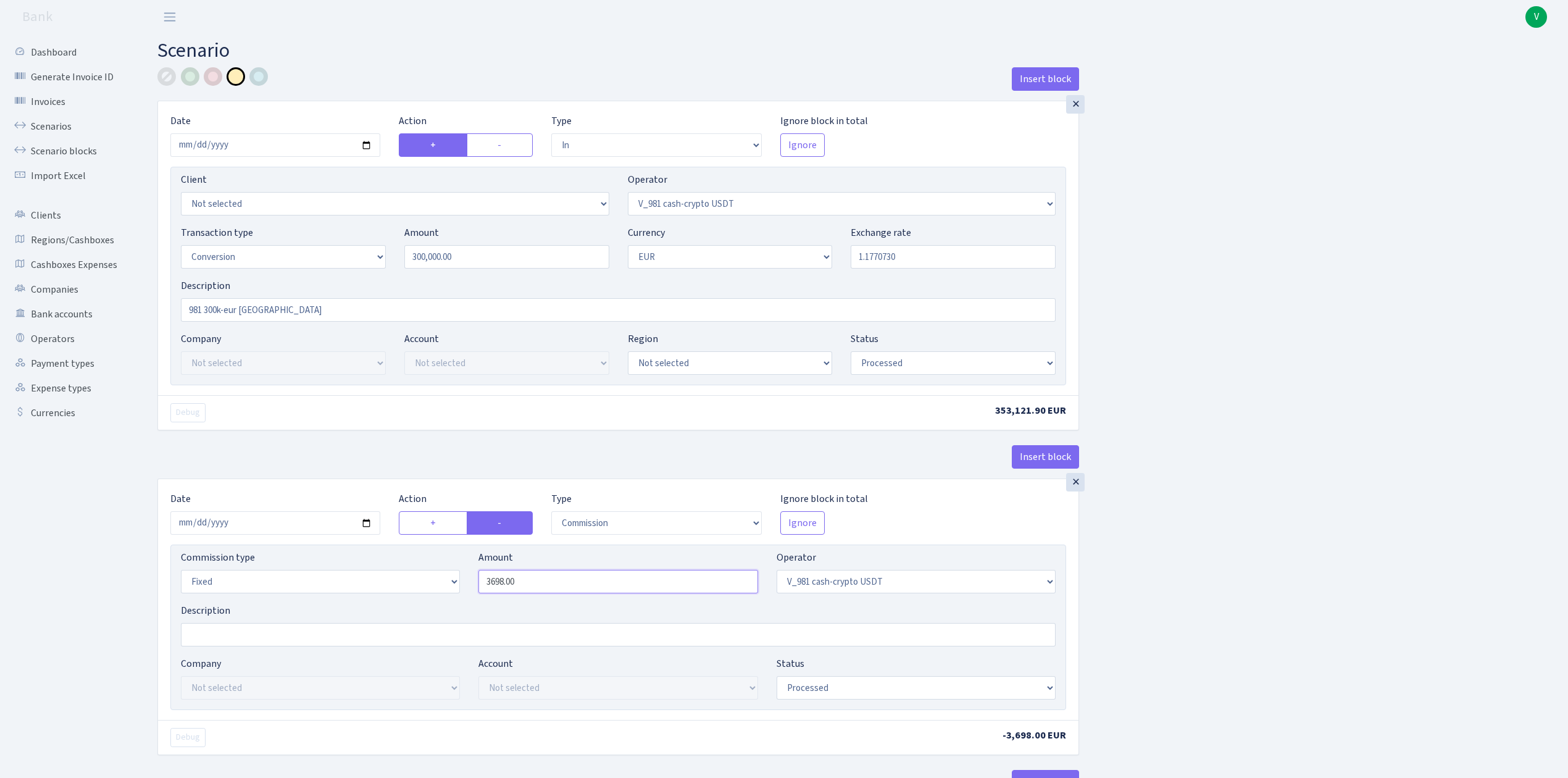
click at [552, 585] on input "3698.00" at bounding box center [618, 582] width 279 height 23
click at [507, 589] on input "3698.00" at bounding box center [618, 582] width 279 height 23
drag, startPoint x: 548, startPoint y: 587, endPoint x: 454, endPoint y: 580, distance: 94.3
click at [454, 580] on div "Commission type Percentage Fixed Bank Amount 3698.00 Operator Not selected 981 …" at bounding box center [618, 577] width 893 height 53
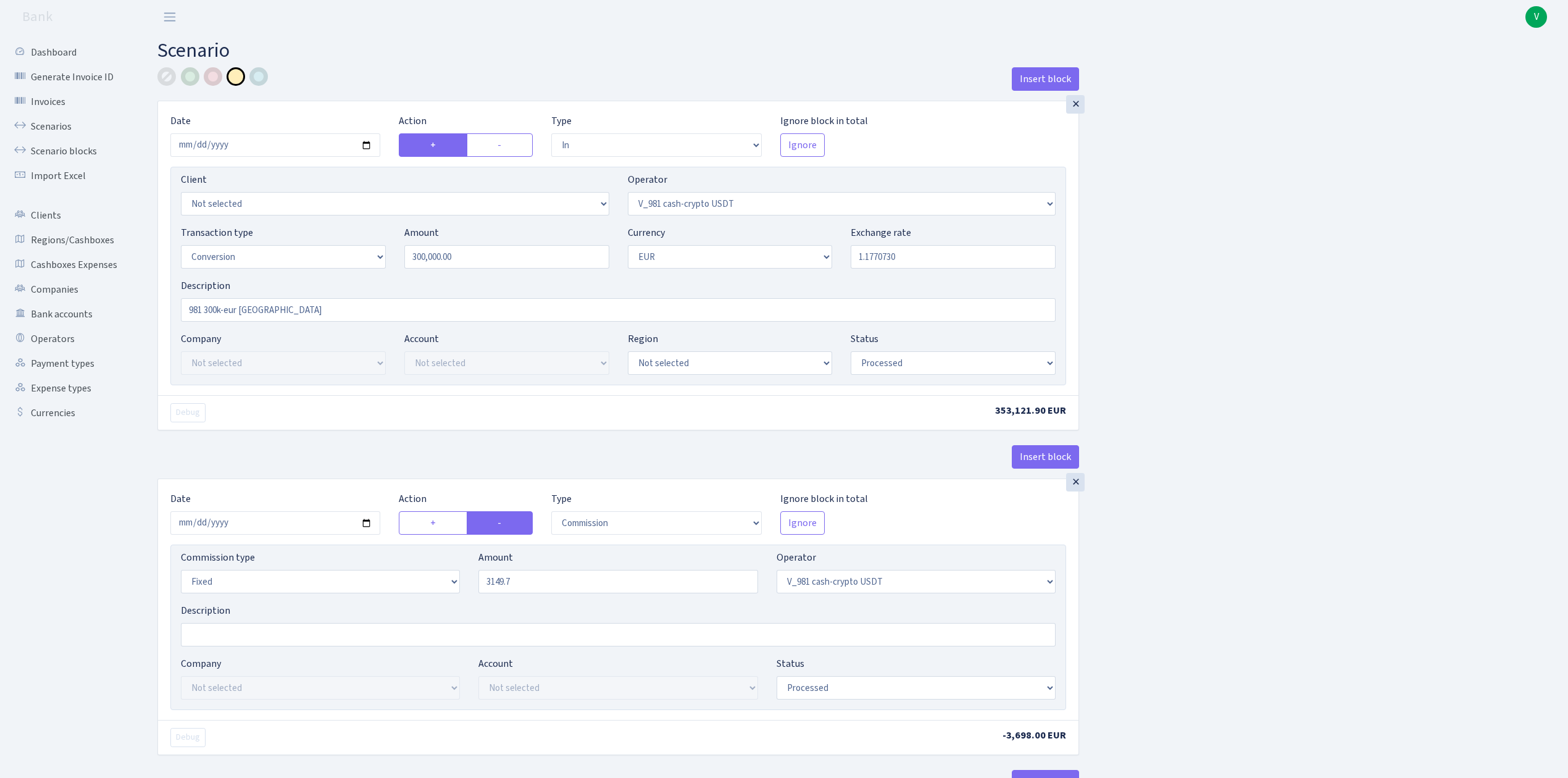
type input "3,149.70"
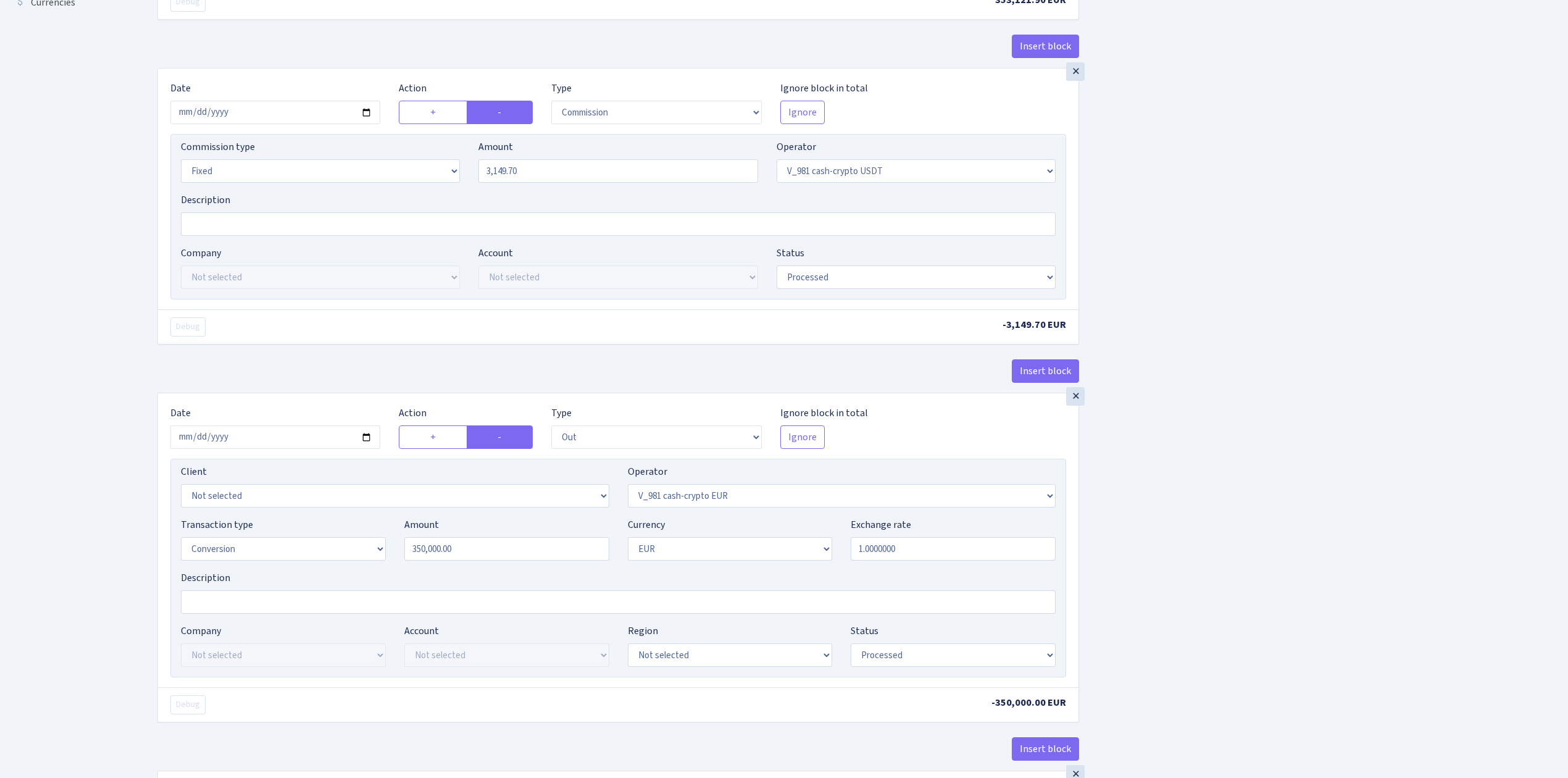
scroll to position [411, 0]
click at [363, 438] on input "2025-09-17" at bounding box center [275, 436] width 210 height 23
type input "[DATE]"
drag, startPoint x: 472, startPoint y: 551, endPoint x: 334, endPoint y: 549, distance: 138.0
click at [334, 549] on div "Transaction type Not selected 981 ELF FISH crypto GIRT IVO dekl MM-BALTIC eur U…" at bounding box center [618, 543] width 893 height 53
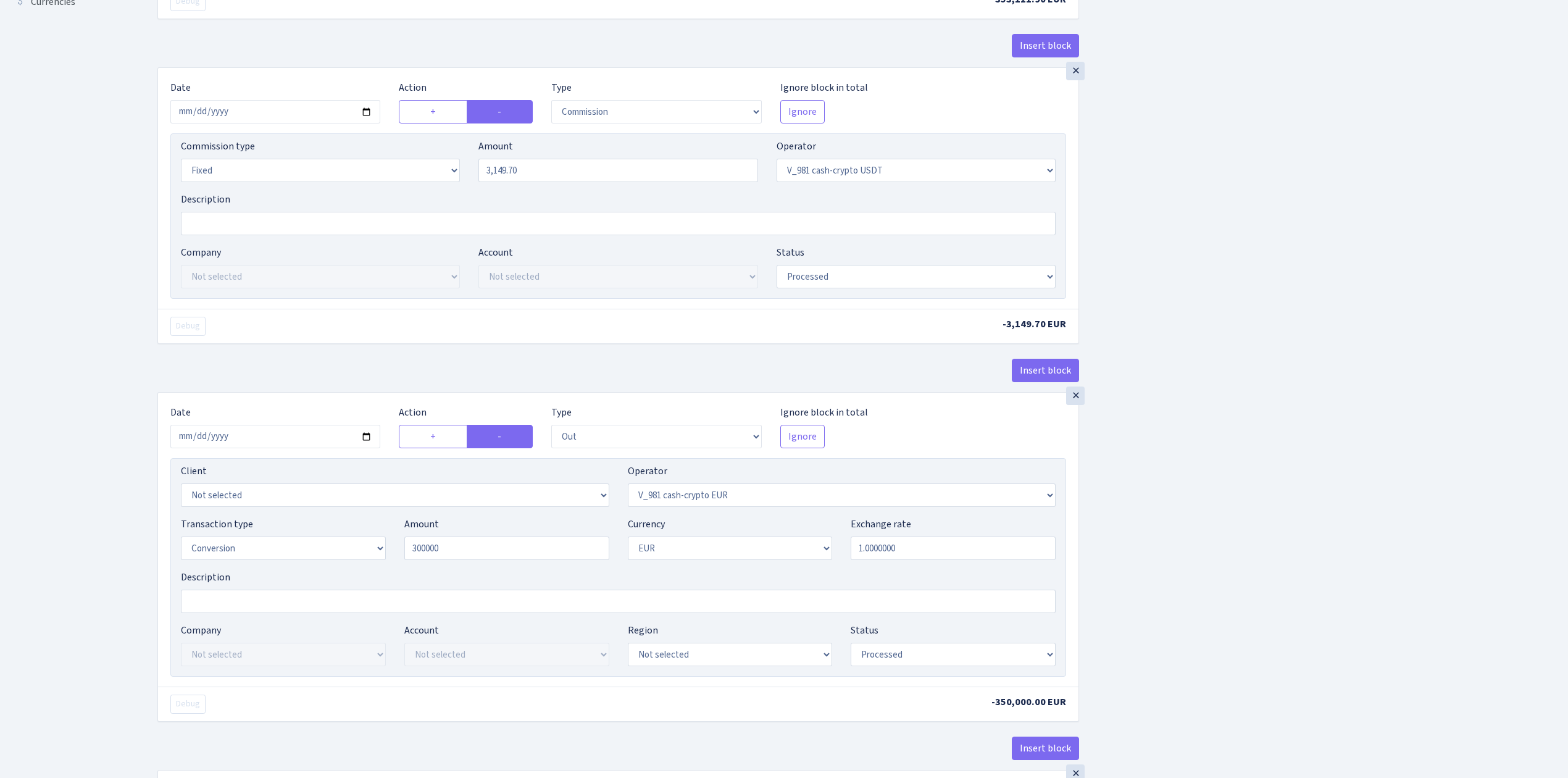
click at [1092, 573] on div "Insert block × Date 2025-09-22 Action + - Type --- In Out Commission Field requ…" at bounding box center [854, 429] width 1410 height 1548
type input "300,000.00"
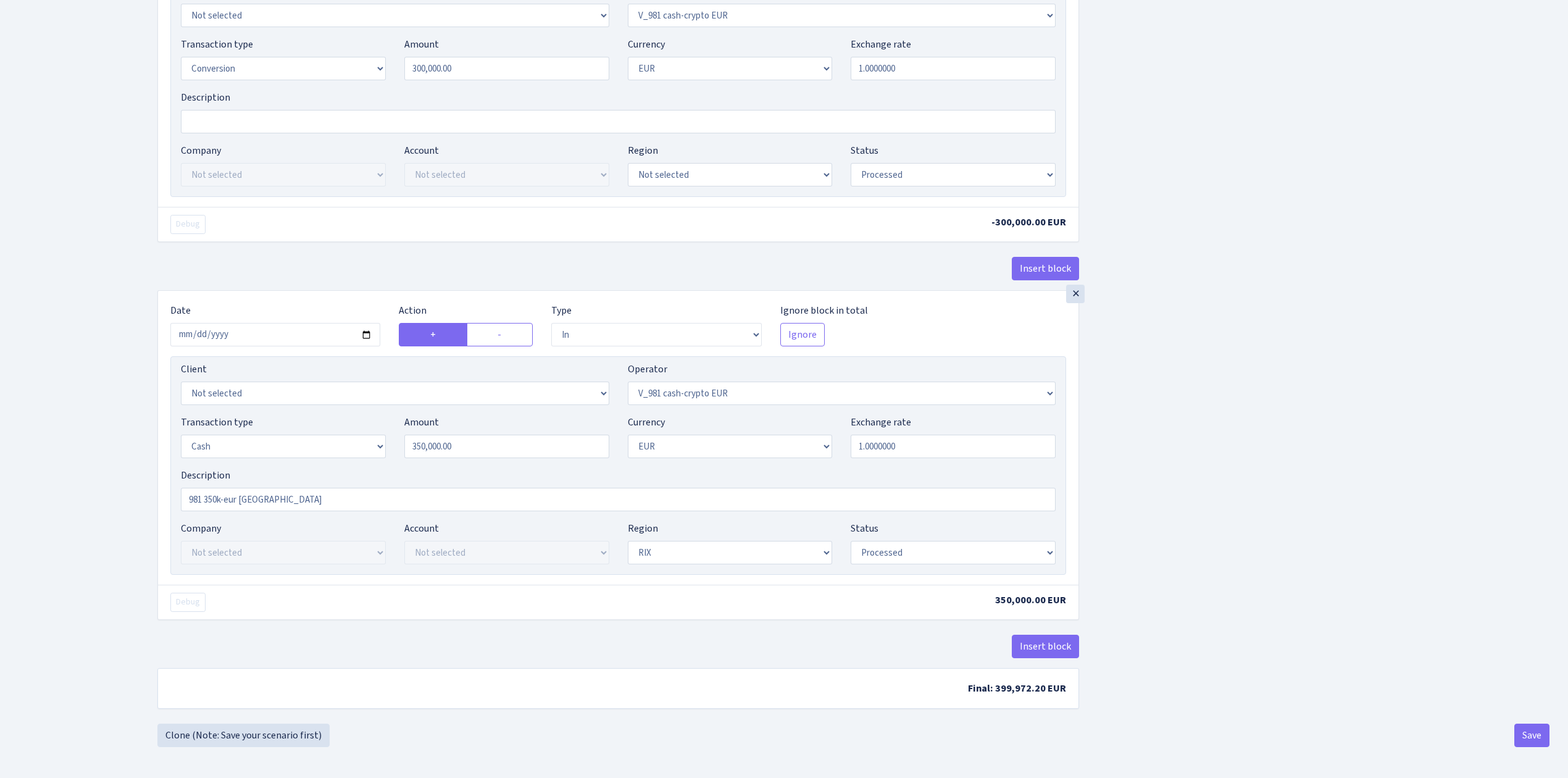
scroll to position [902, 0]
click at [366, 331] on input "2025-09-18" at bounding box center [275, 335] width 210 height 23
type input "[DATE]"
drag, startPoint x: 522, startPoint y: 452, endPoint x: 347, endPoint y: 431, distance: 176.3
click at [347, 431] on div "Transaction type Not selected 981 ELF FISH crypto GIRT IVO dekl MM-BALTIC eur U…" at bounding box center [618, 442] width 893 height 53
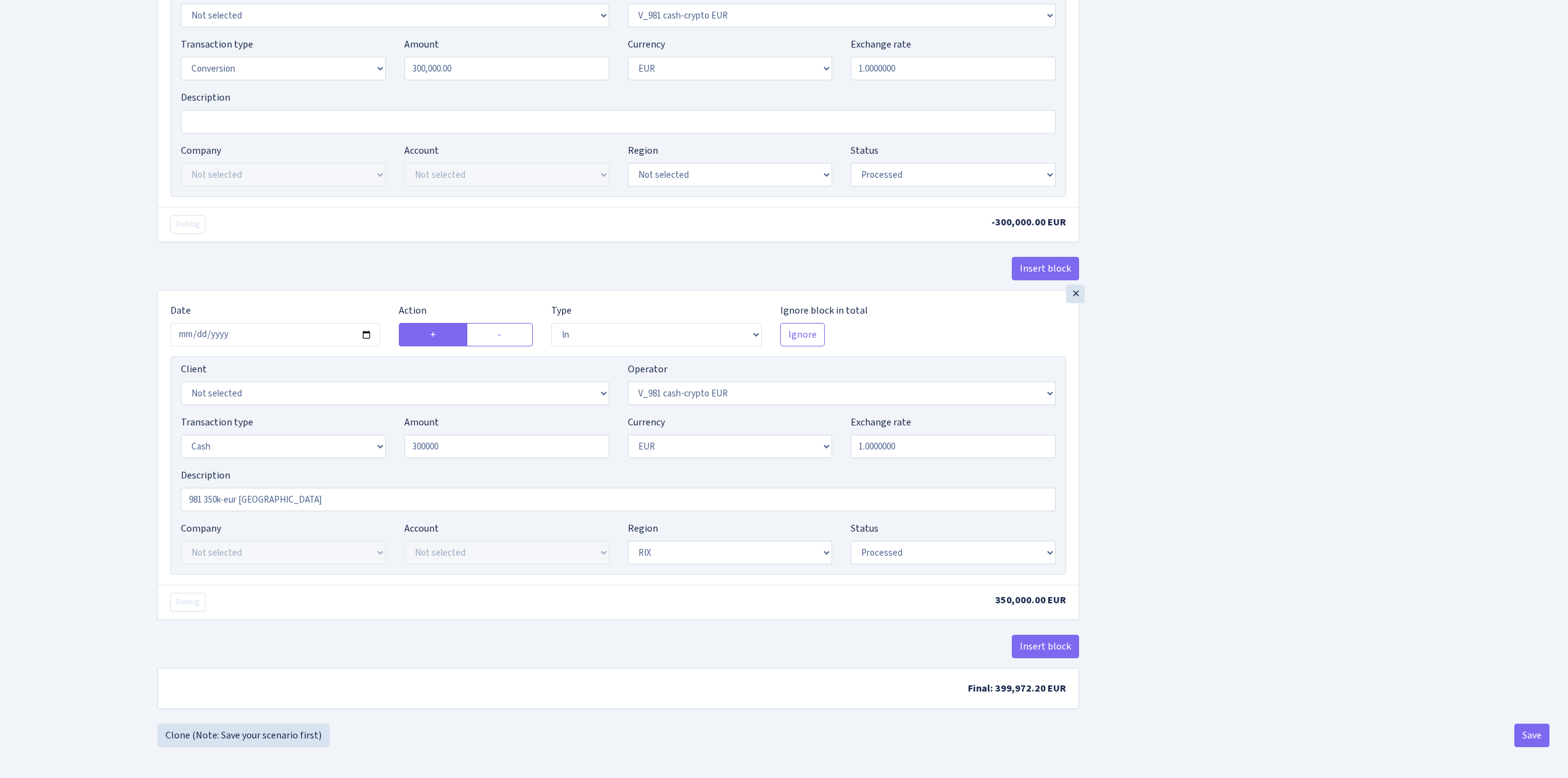
type input "300,000.00"
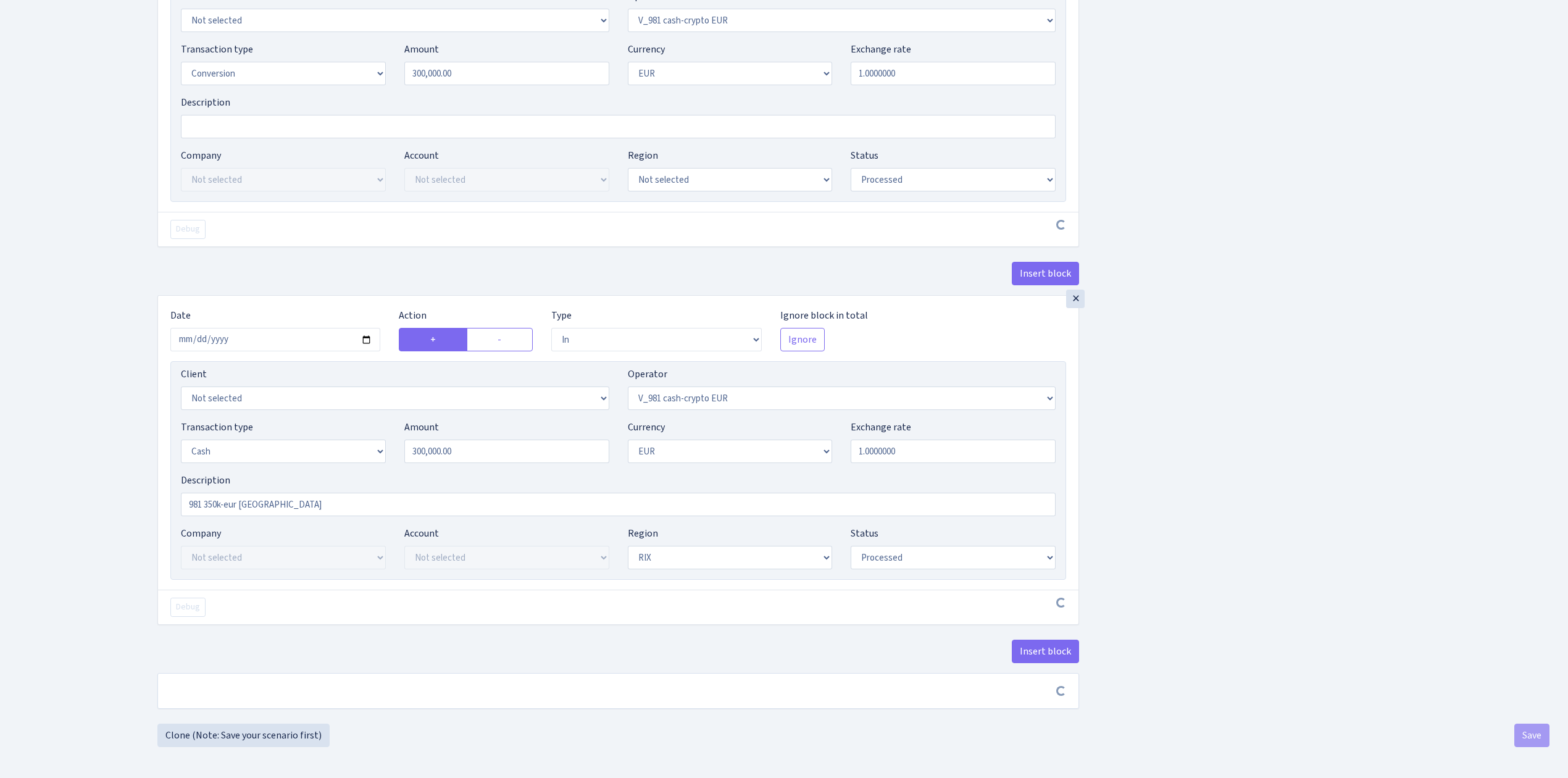
scroll to position [897, 0]
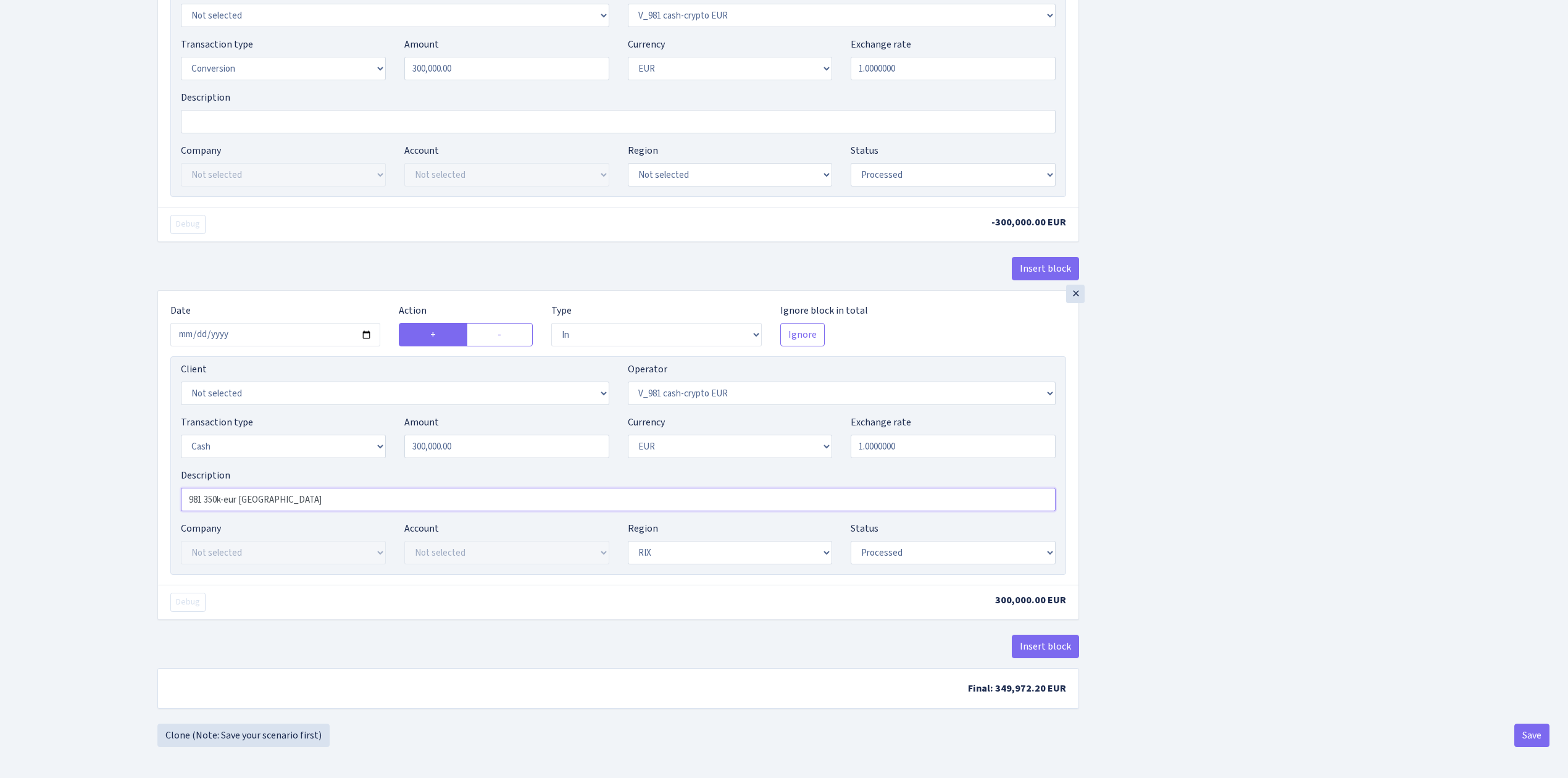
click at [215, 502] on input "981 350k-eur Warsawa" at bounding box center [618, 499] width 875 height 23
type input "981 300k-eur [GEOGRAPHIC_DATA]"
click at [954, 549] on select "Draft Pending Later Never Processed" at bounding box center [954, 552] width 205 height 23
select select "pending"
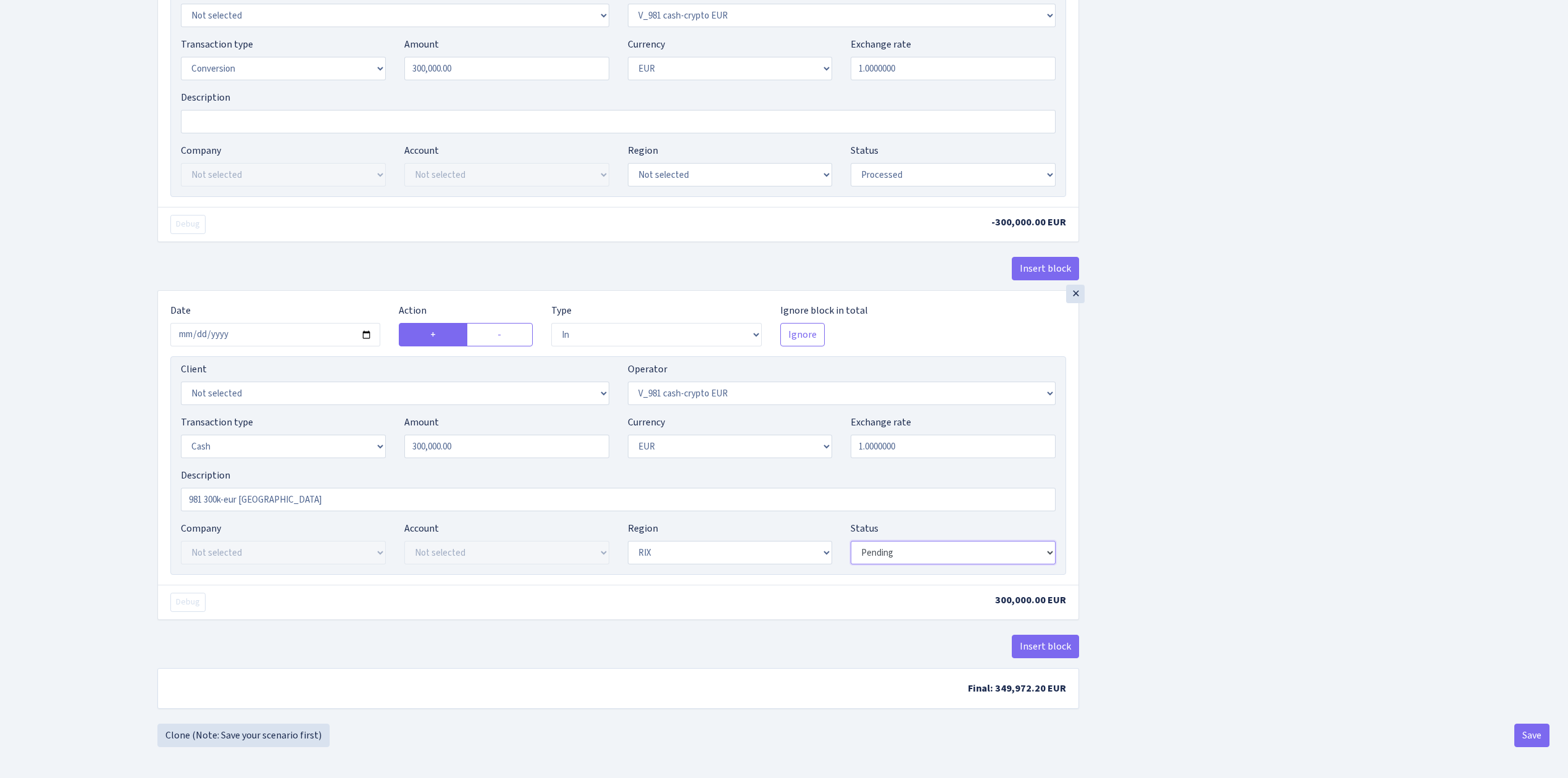
click at [851, 543] on select "Draft Pending Later Never Processed" at bounding box center [954, 552] width 205 height 23
click at [1534, 735] on button "Save" at bounding box center [1532, 735] width 35 height 23
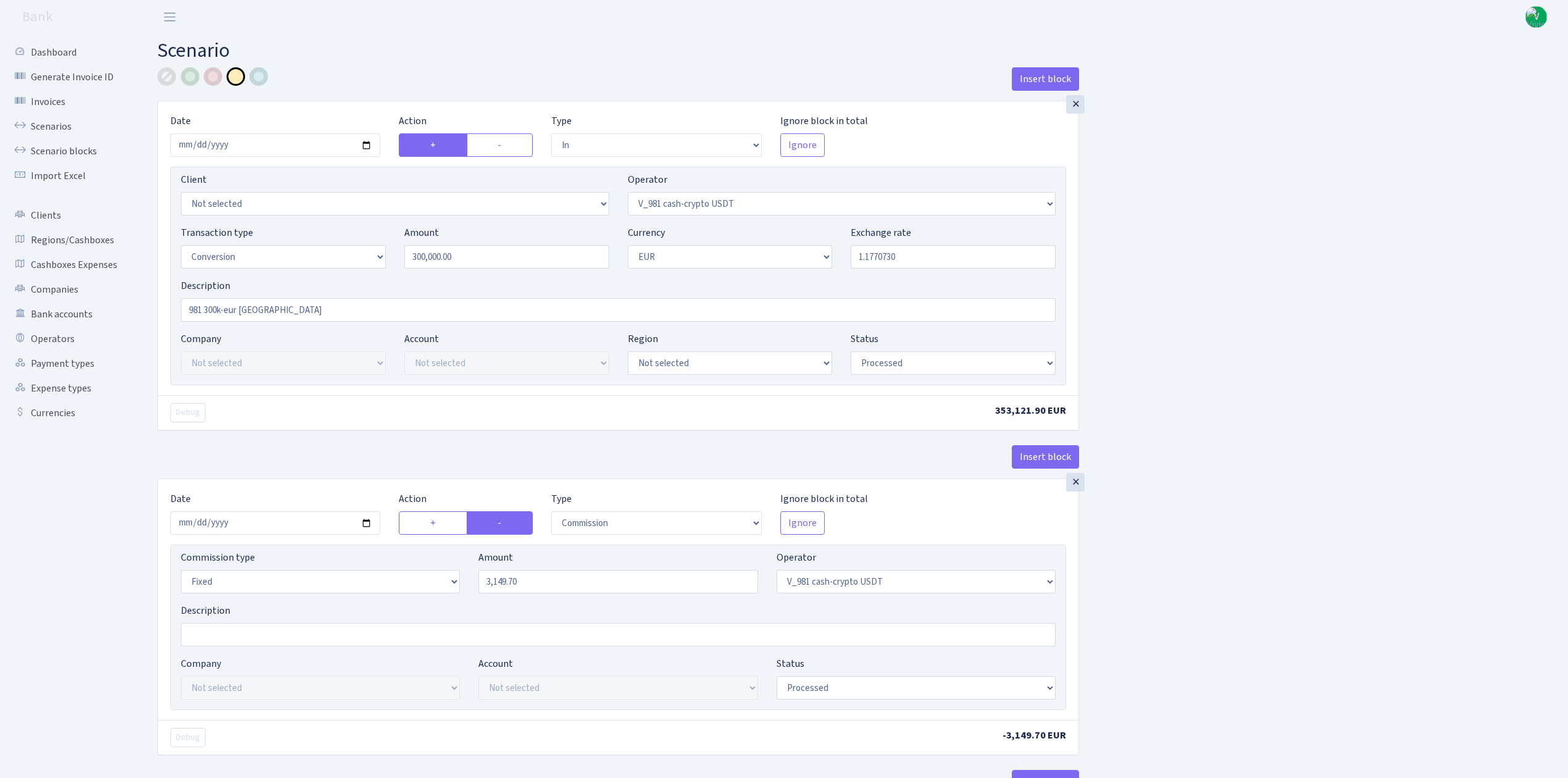
select select "in"
select select "435"
select select "15"
select select "1"
select select "processed"
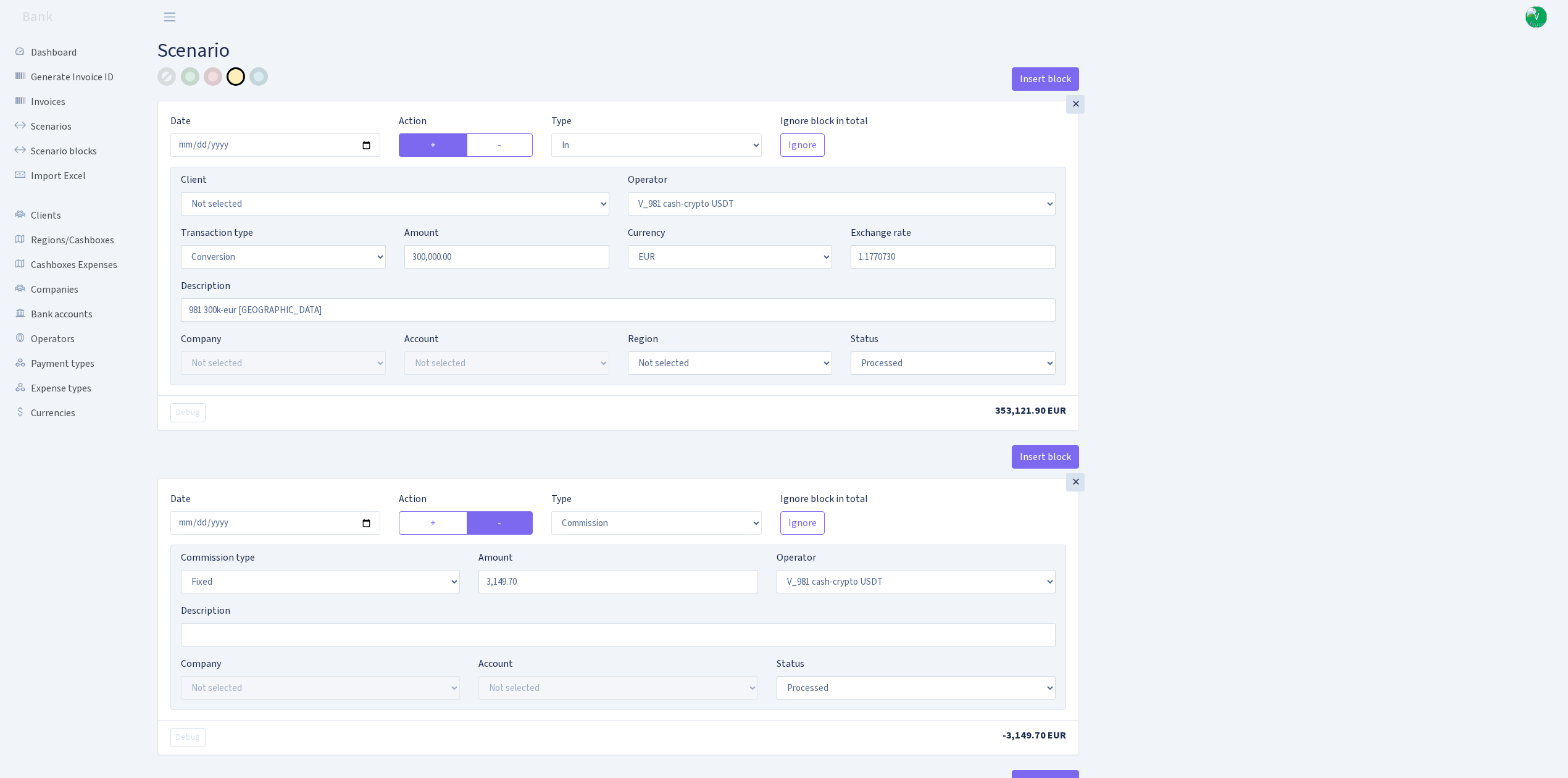
select select "commission"
select select "fixed"
select select "435"
select select "processed"
select select "out"
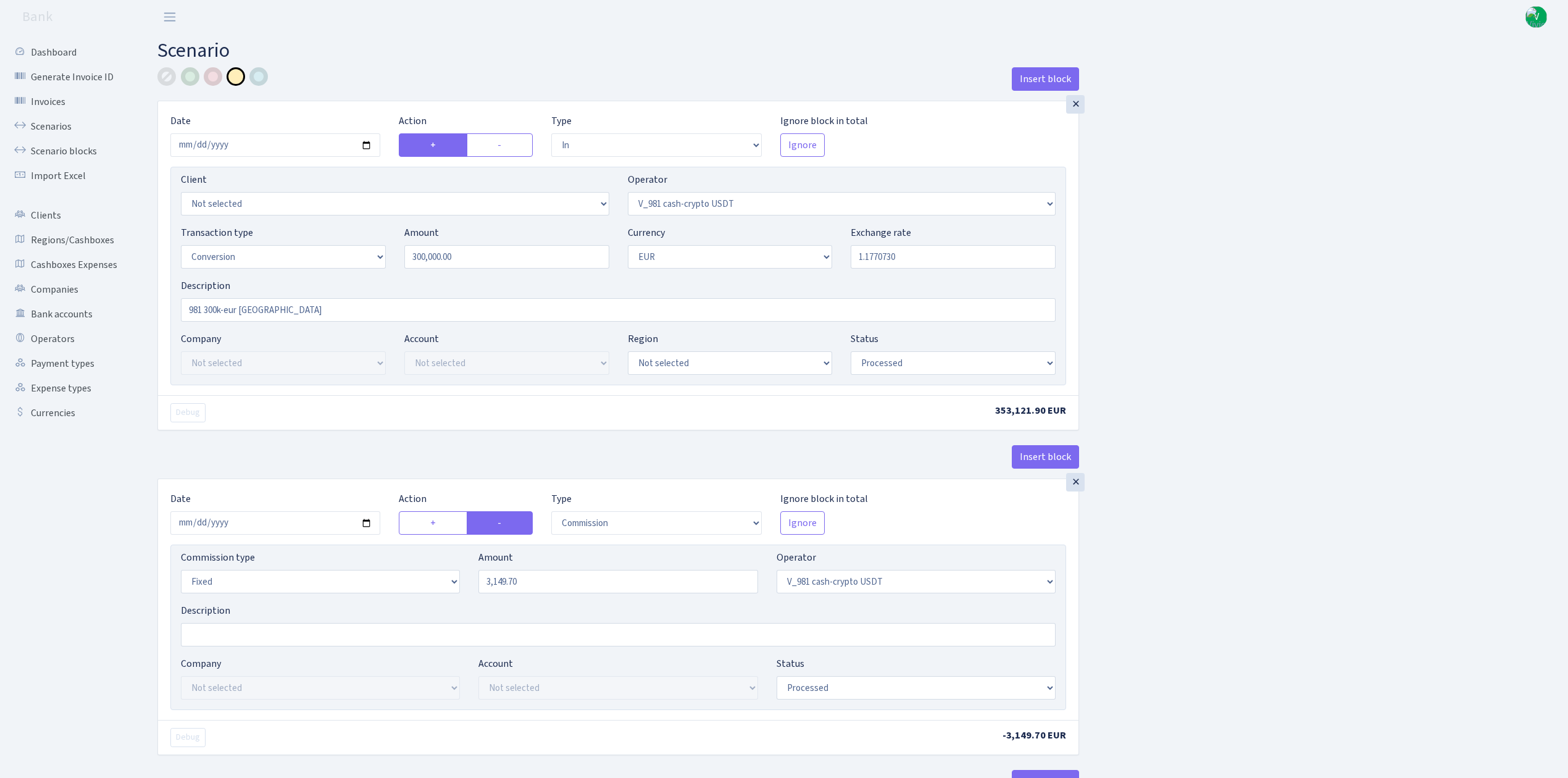
select select "434"
select select "15"
select select "1"
select select "processed"
select select "in"
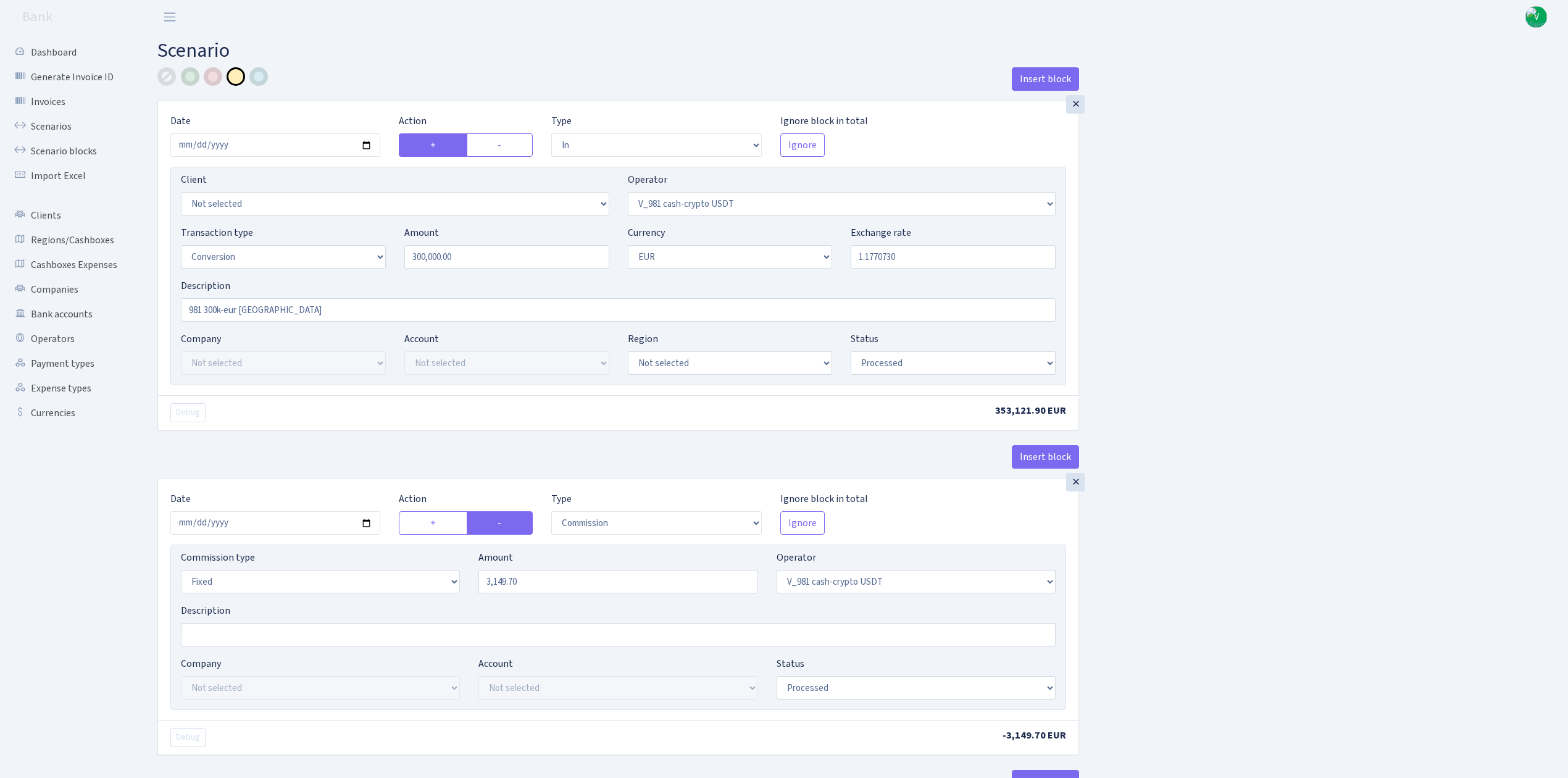
select select "434"
select select "1"
select select "pending"
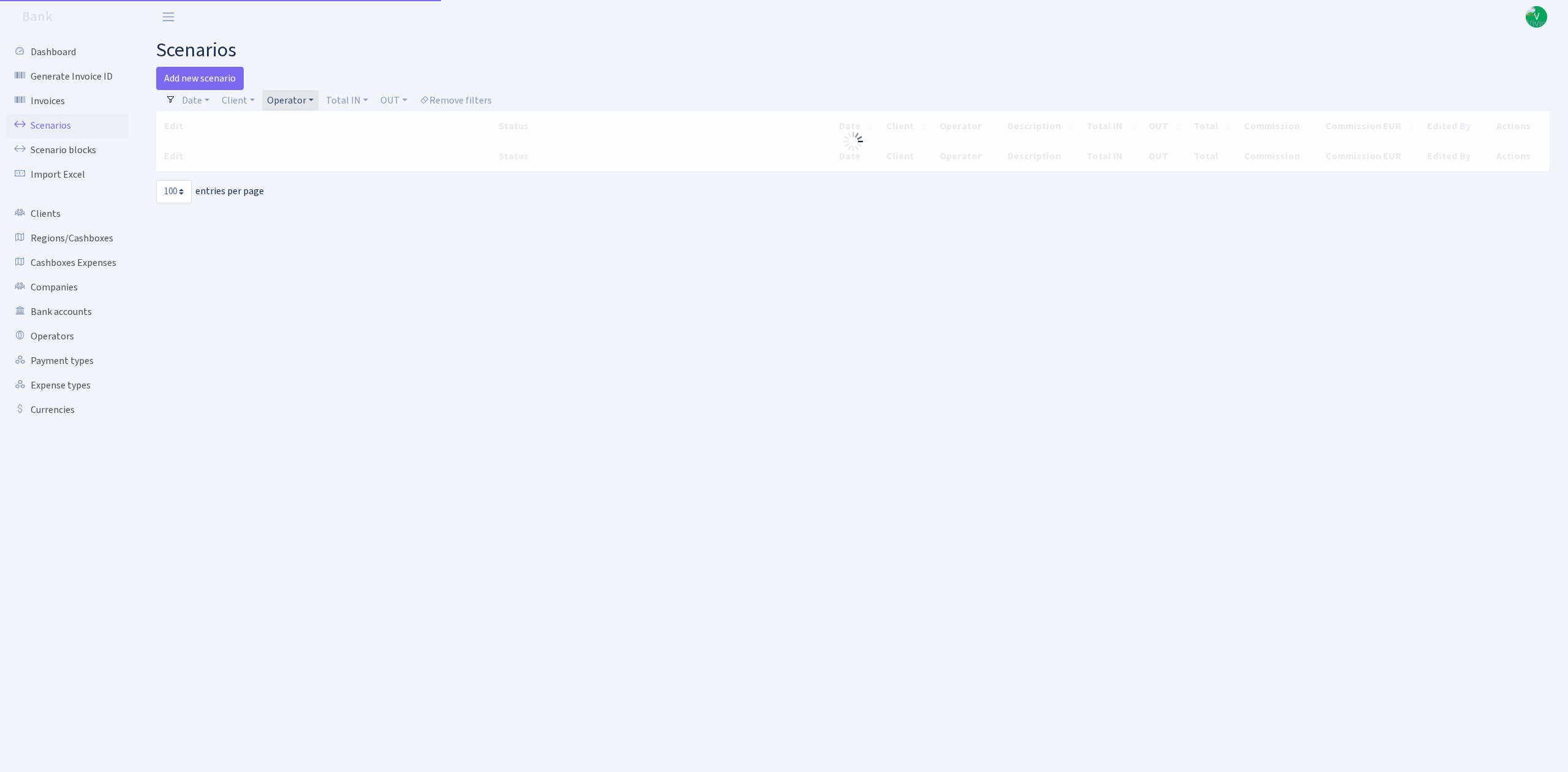
select select "100"
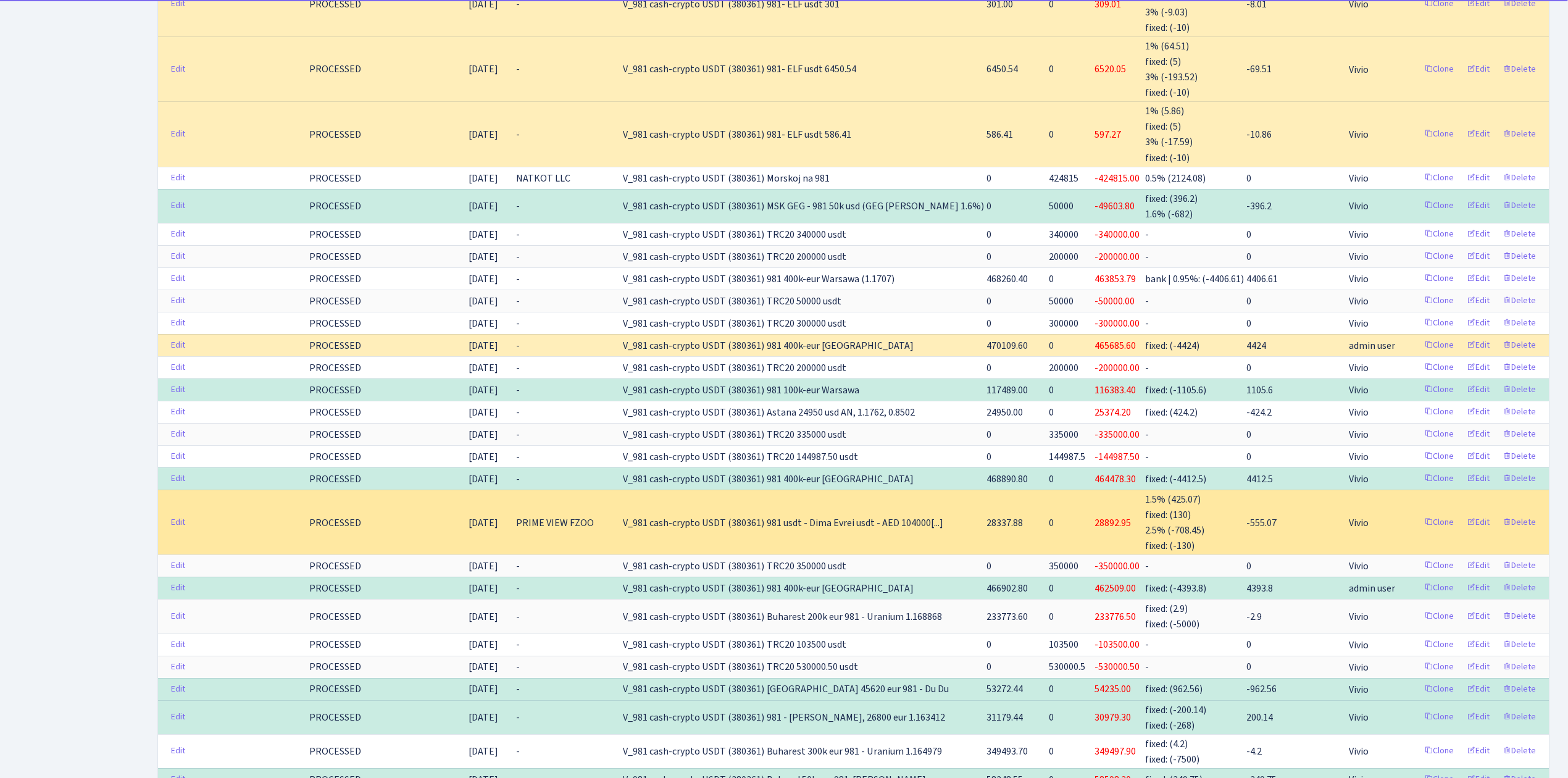
scroll to position [1152, 0]
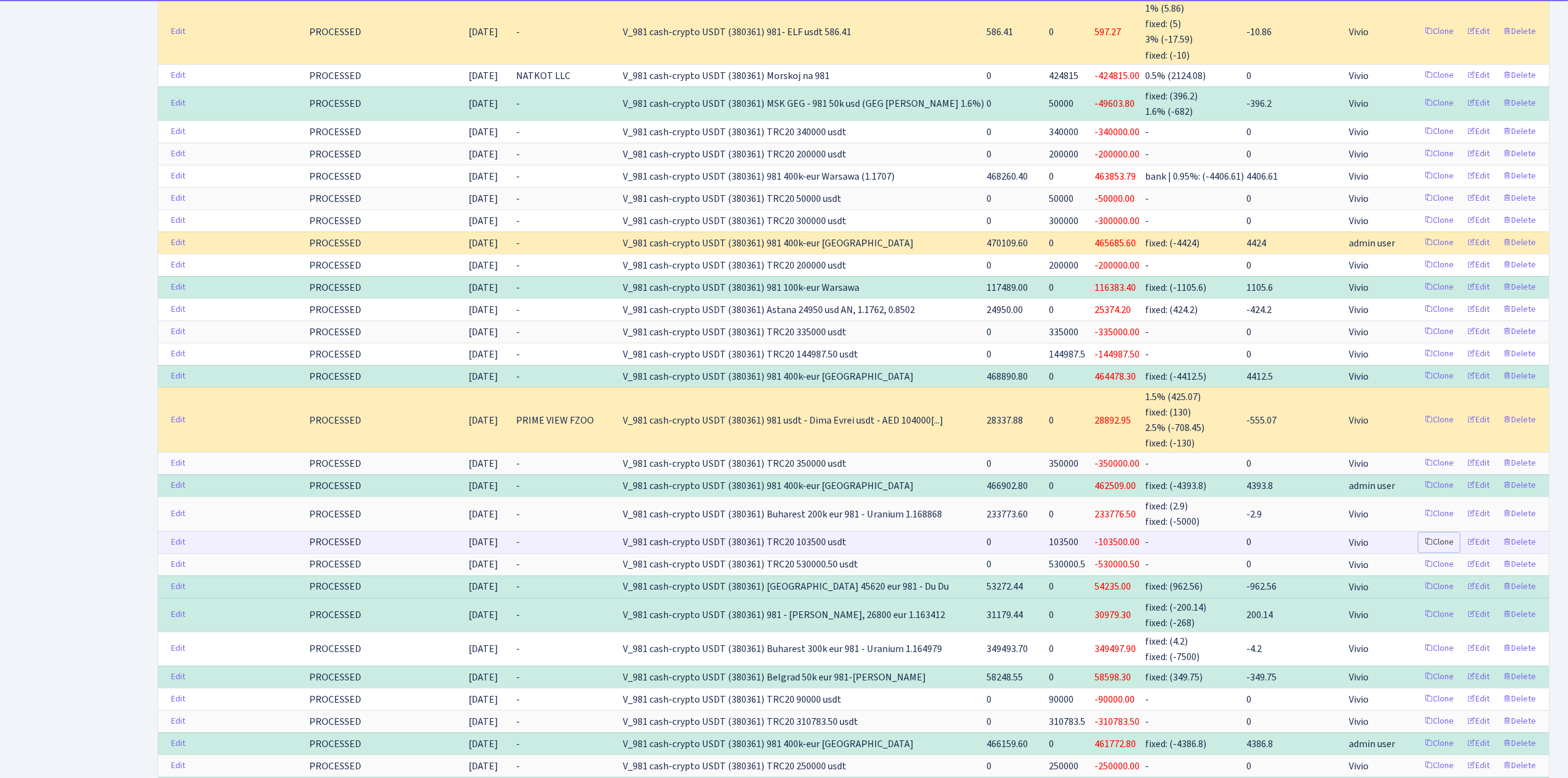
click at [1443, 544] on link "Clone" at bounding box center [1439, 543] width 41 height 19
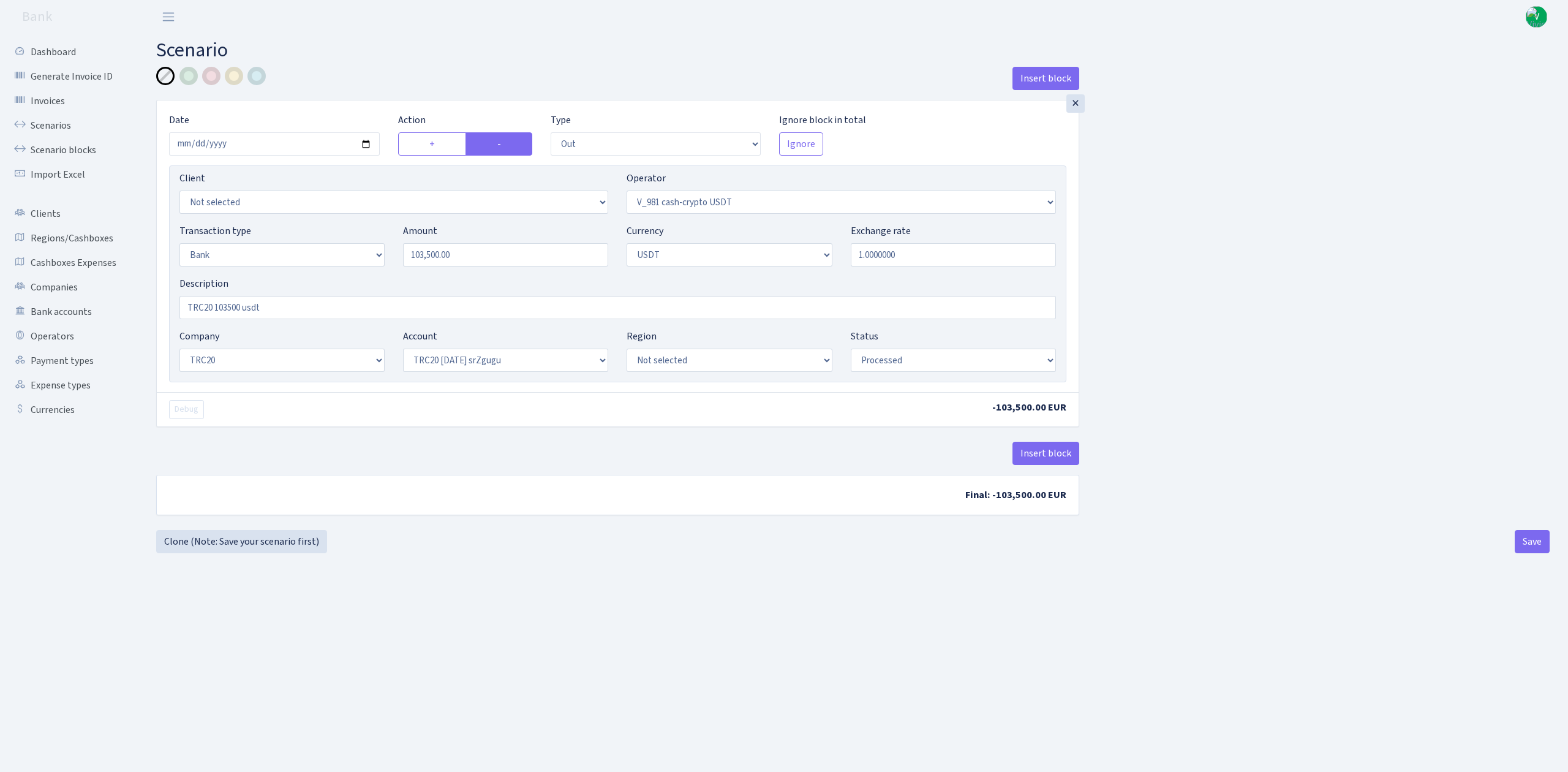
select select "out"
select select "435"
select select "2"
select select "6"
select select "20"
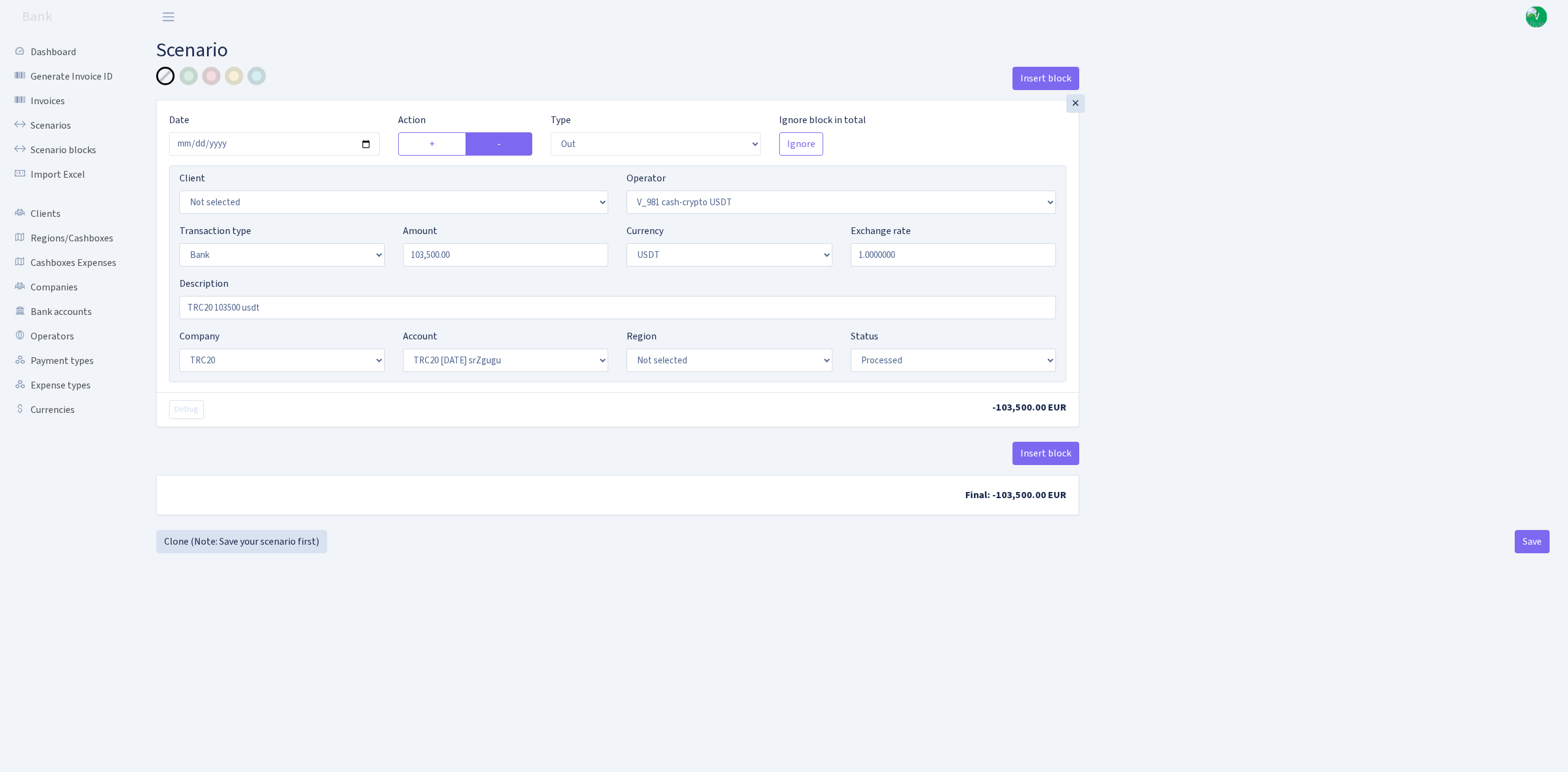
select select "61"
select select "processed"
click at [368, 142] on input "2025-09-05" at bounding box center [275, 144] width 211 height 23
type input "2025-09-22"
drag, startPoint x: 419, startPoint y: 250, endPoint x: 370, endPoint y: 239, distance: 50.2
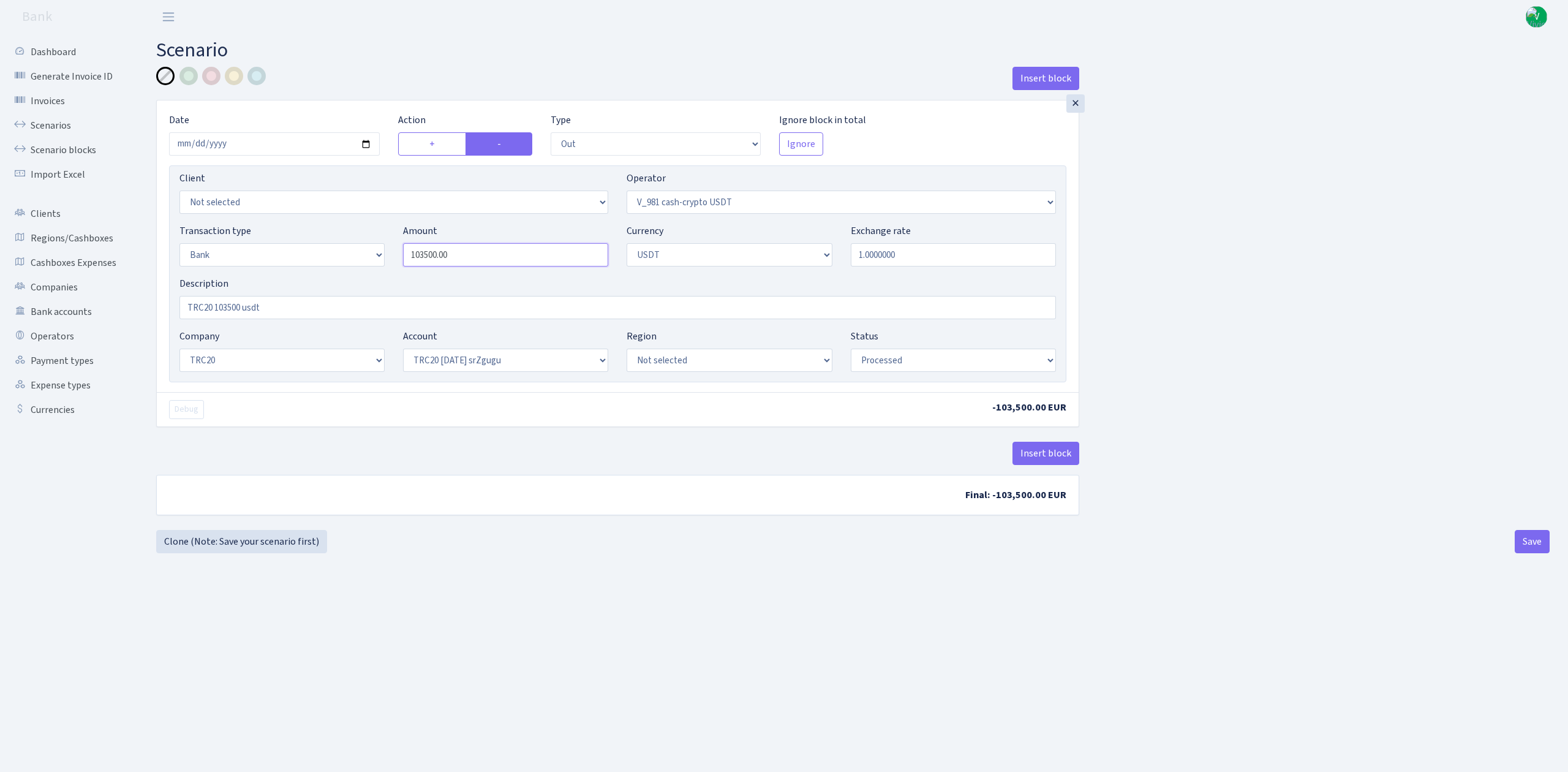
click at [371, 240] on div "Transaction type Not selected 981 ELF FISH crypto GIRT IVO dekl MM-BALTIC eur U…" at bounding box center [618, 250] width 895 height 53
type input "200,000.00"
click at [385, 435] on div "× Date 2025-09-22 Action + - Type --- In Out Commission Field required. Ignore …" at bounding box center [617, 287] width 923 height 375
drag, startPoint x: 214, startPoint y: 304, endPoint x: 237, endPoint y: 304, distance: 23.0
click at [239, 304] on input "TRC20 103500 usdt" at bounding box center [617, 308] width 877 height 23
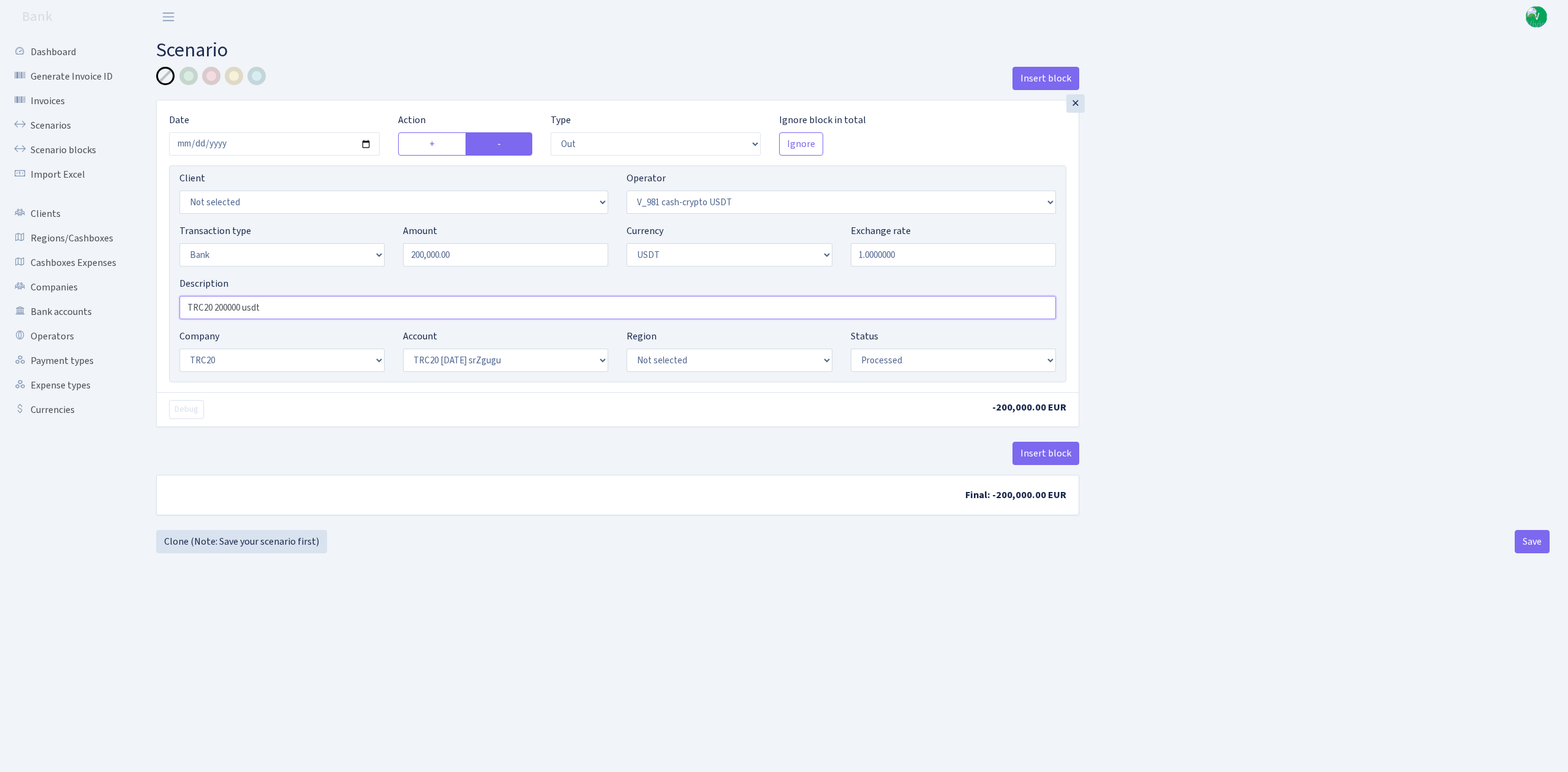
type input "TRC20 200000 usdt"
drag, startPoint x: 635, startPoint y: 574, endPoint x: 652, endPoint y: 574, distance: 17.0
click at [635, 574] on main "Scenario Insert block × Date 2025-09-22 Action + - Type --- In Out Commission F…" at bounding box center [853, 387] width 1430 height 708
click at [1532, 545] on button "Save" at bounding box center [1533, 542] width 35 height 23
select select "out"
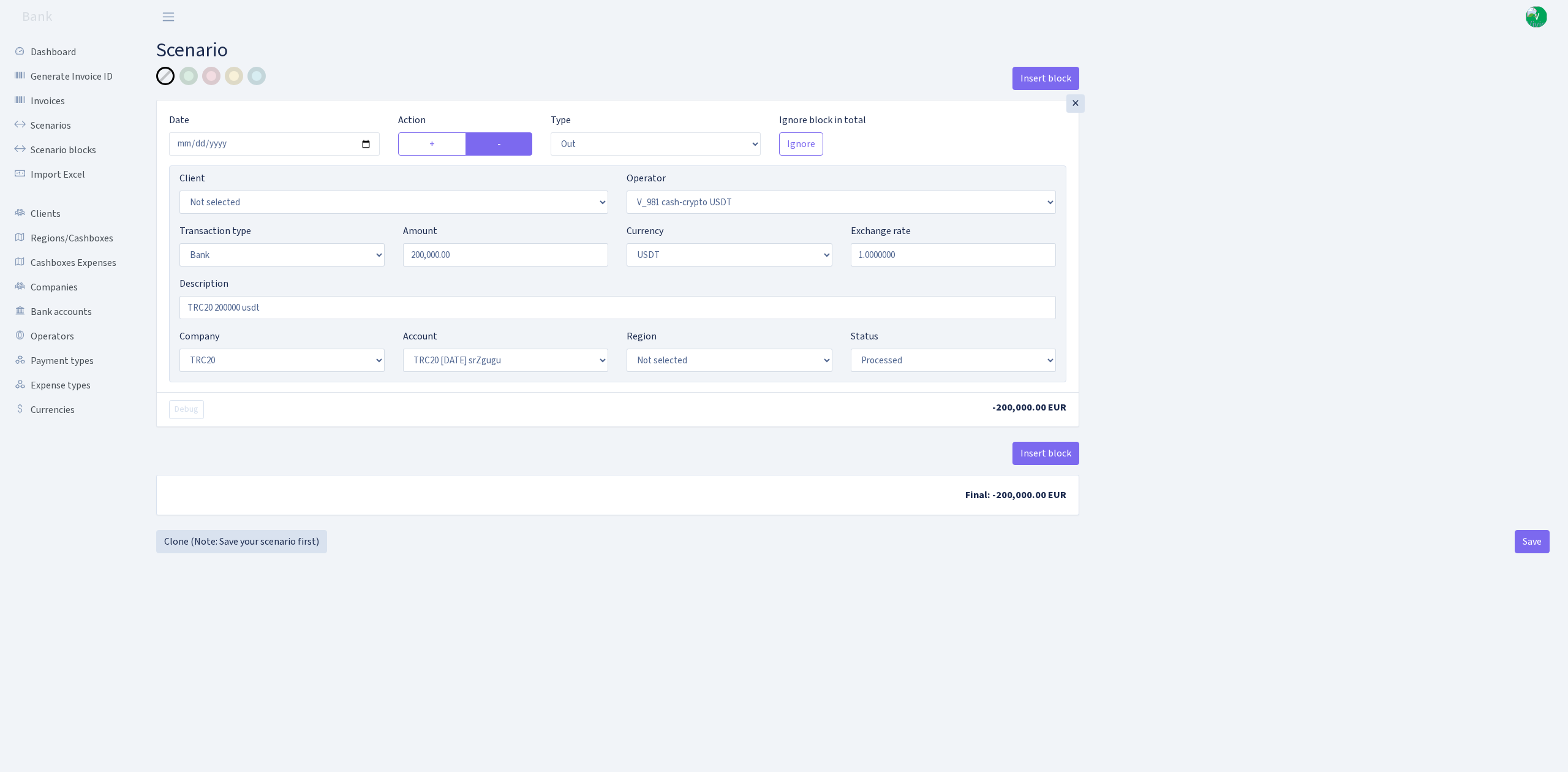
select select "435"
select select "2"
select select "6"
select select "20"
select select "61"
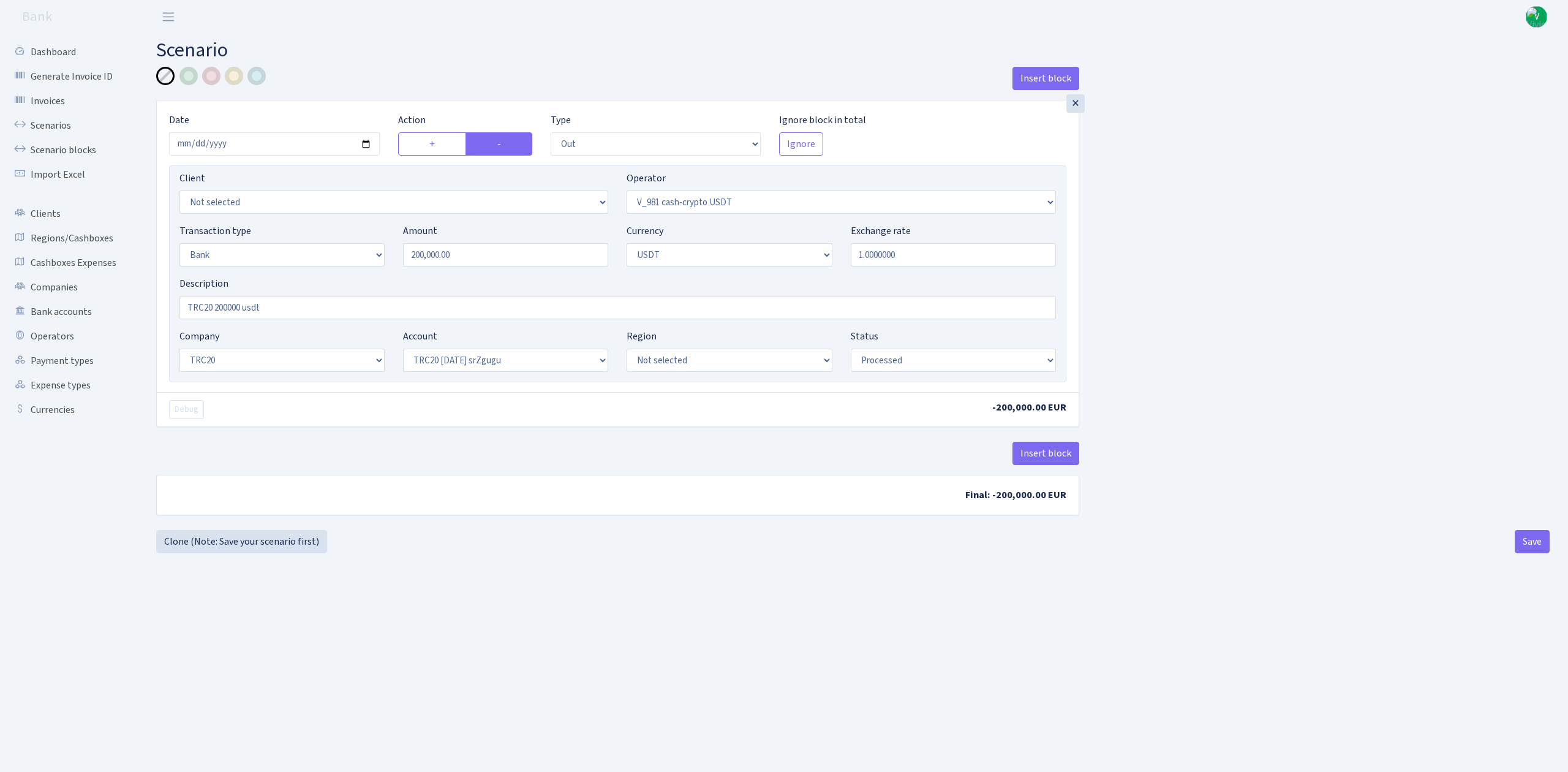
select select "processed"
click at [69, 130] on link "Scenarios" at bounding box center [68, 125] width 123 height 24
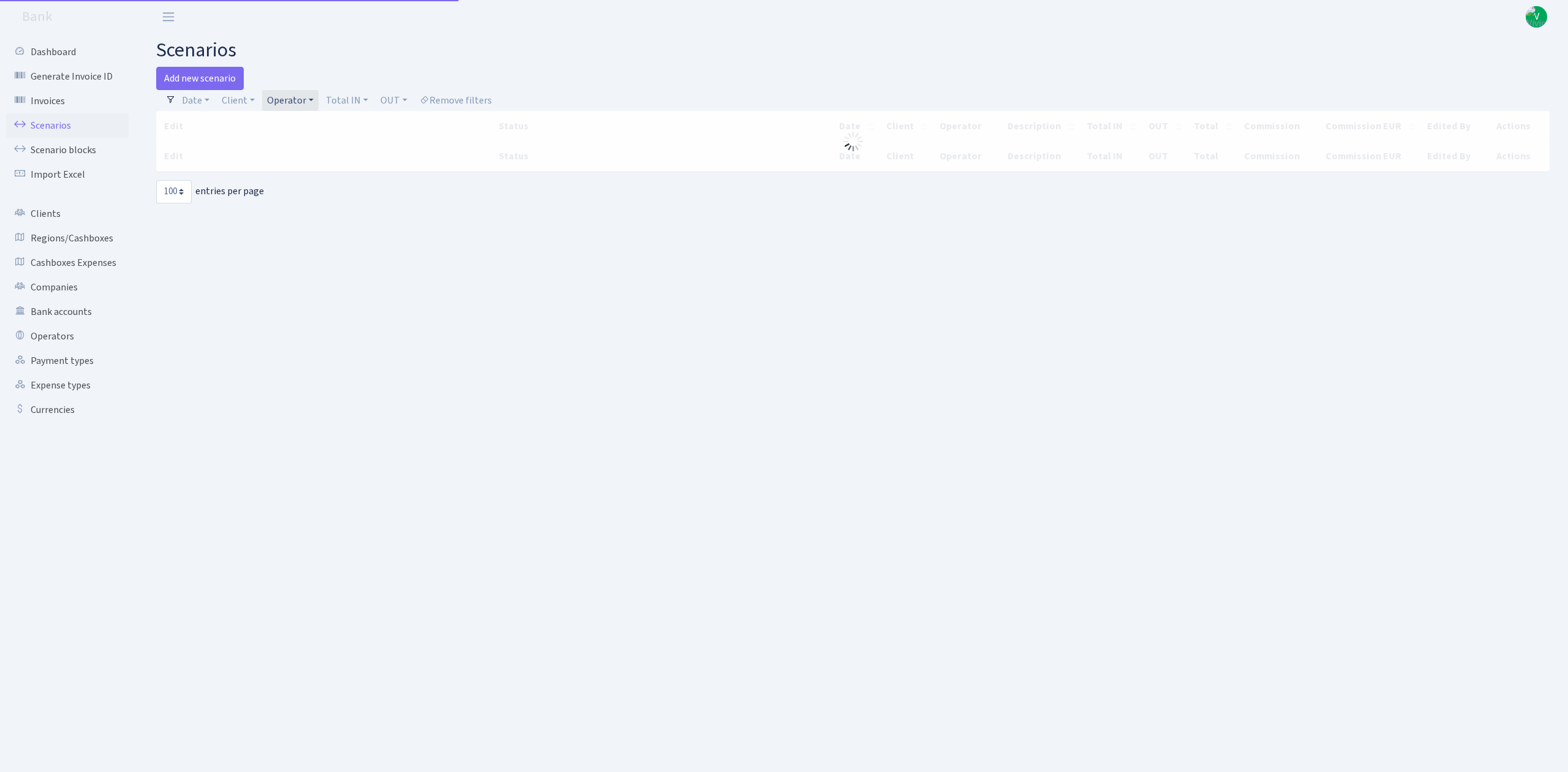
select select "100"
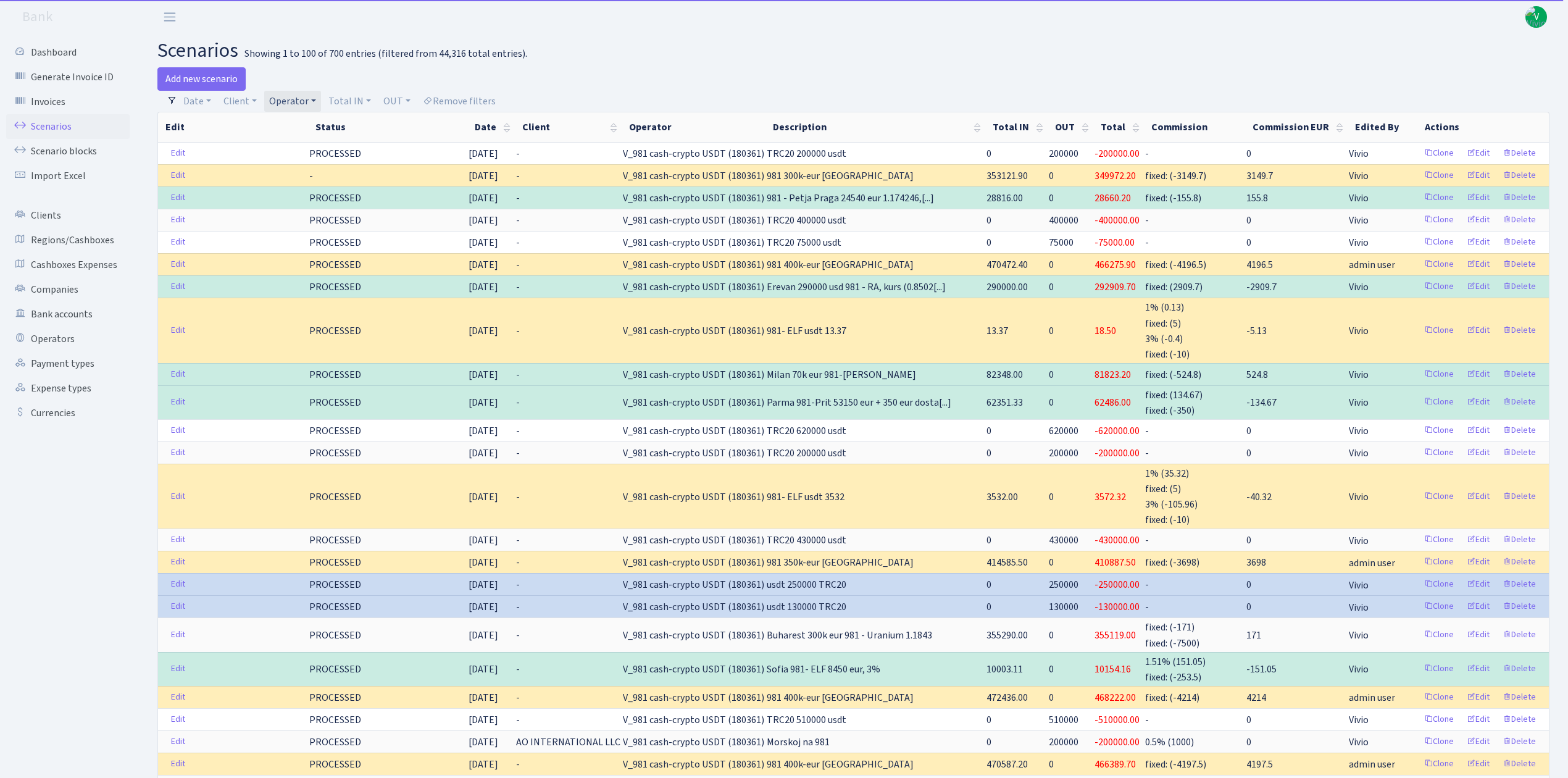
click at [305, 97] on link "Operator" at bounding box center [293, 101] width 57 height 21
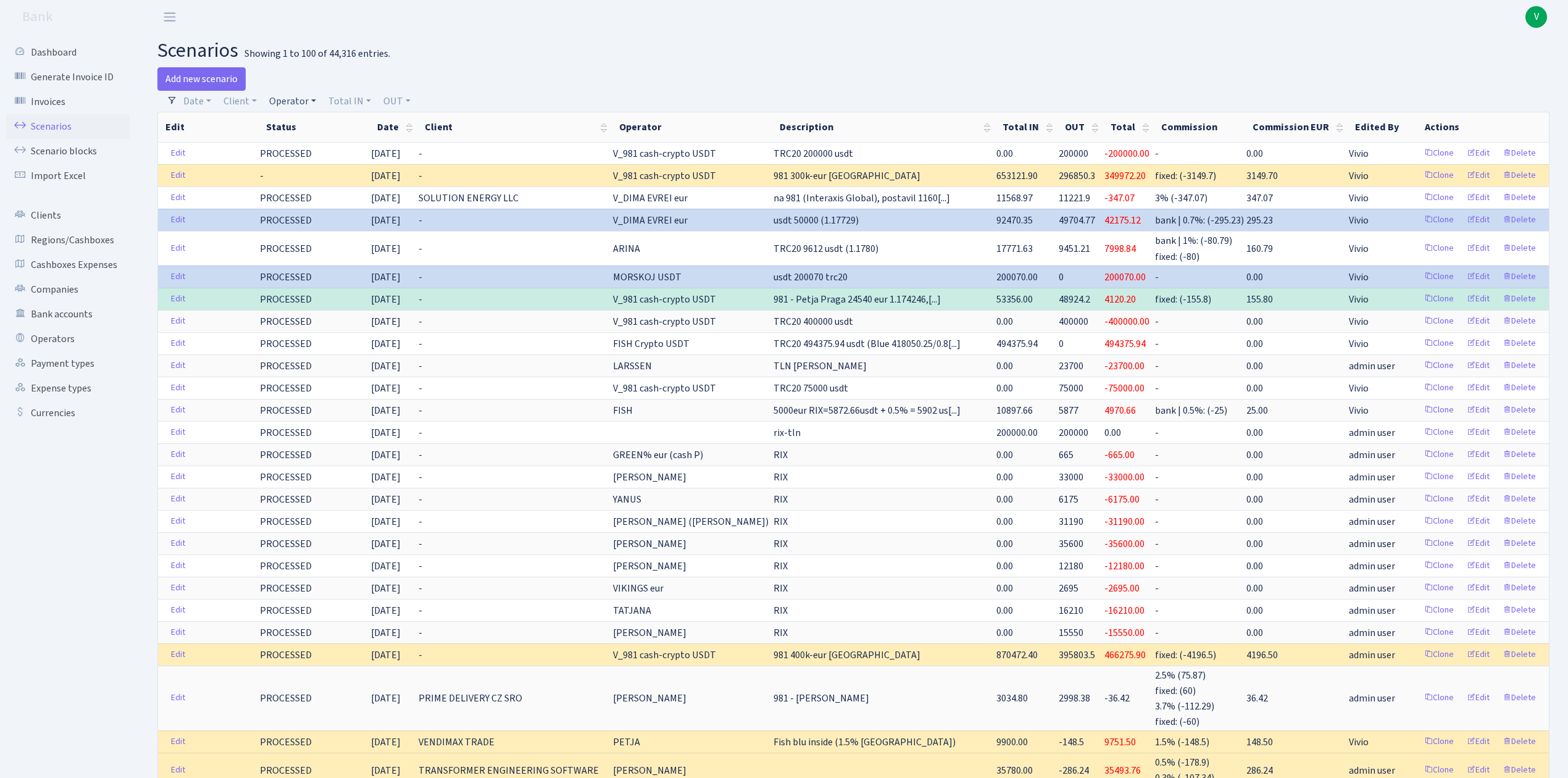
click at [290, 99] on link "Operator" at bounding box center [293, 101] width 57 height 21
click at [305, 145] on input "search" at bounding box center [313, 146] width 91 height 19
type input "girt"
click at [312, 163] on li "GIRT" at bounding box center [313, 168] width 93 height 21
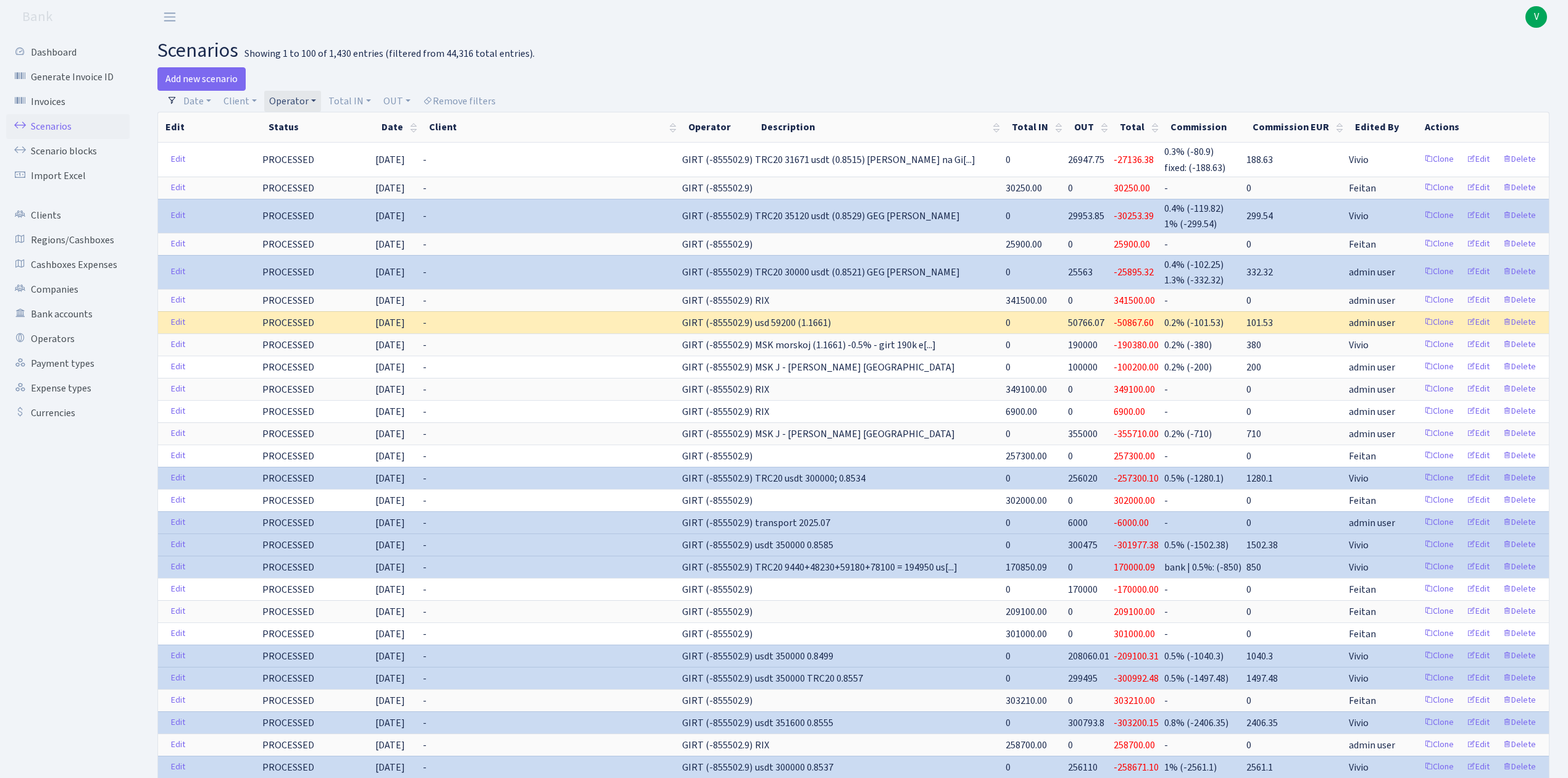
click at [277, 92] on link "Operator" at bounding box center [293, 101] width 57 height 21
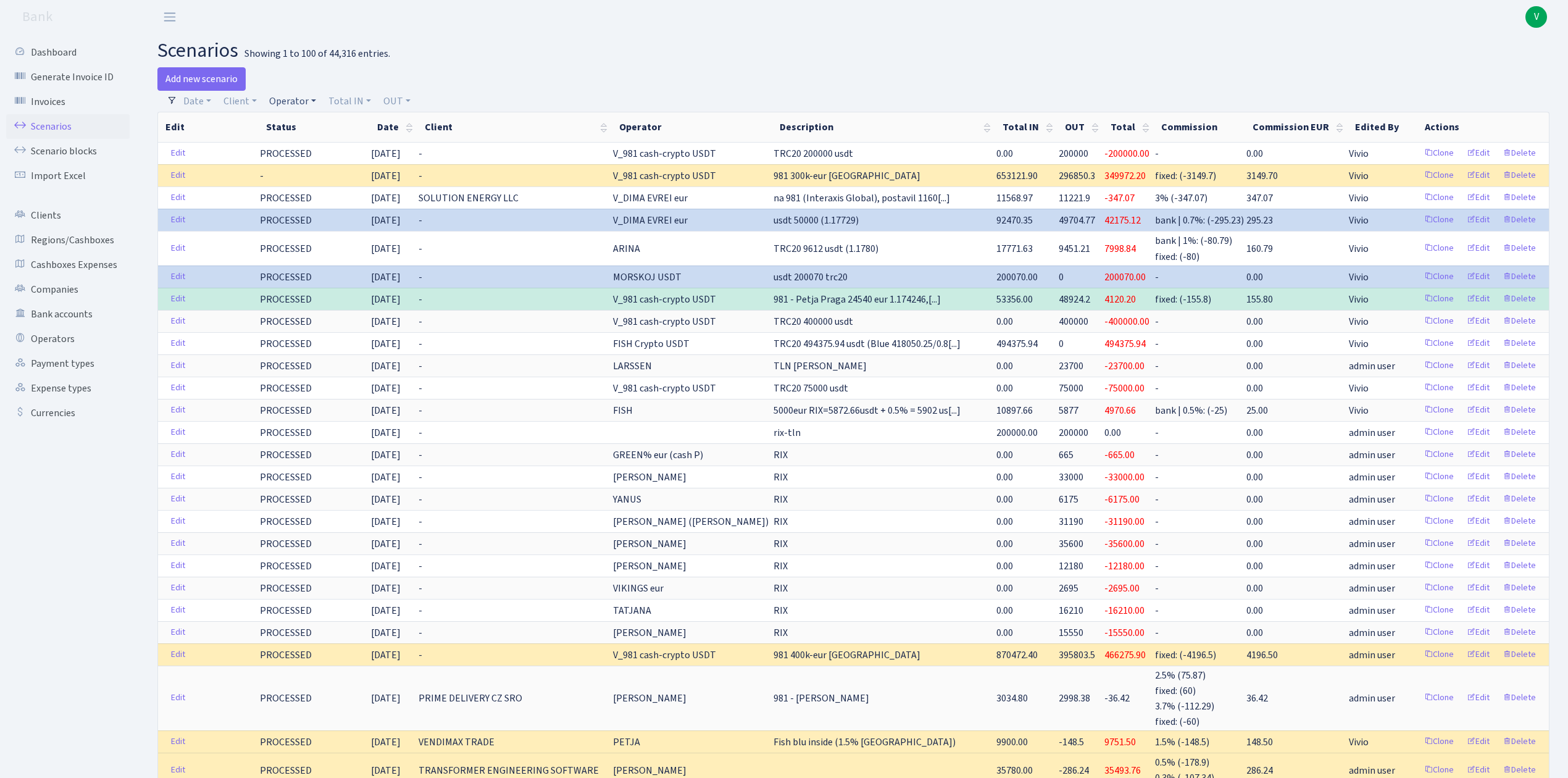
click at [280, 97] on link "Operator" at bounding box center [293, 101] width 57 height 21
click at [311, 152] on input "search" at bounding box center [313, 146] width 91 height 19
drag, startPoint x: 292, startPoint y: 141, endPoint x: 238, endPoint y: 141, distance: 54.0
type input "981"
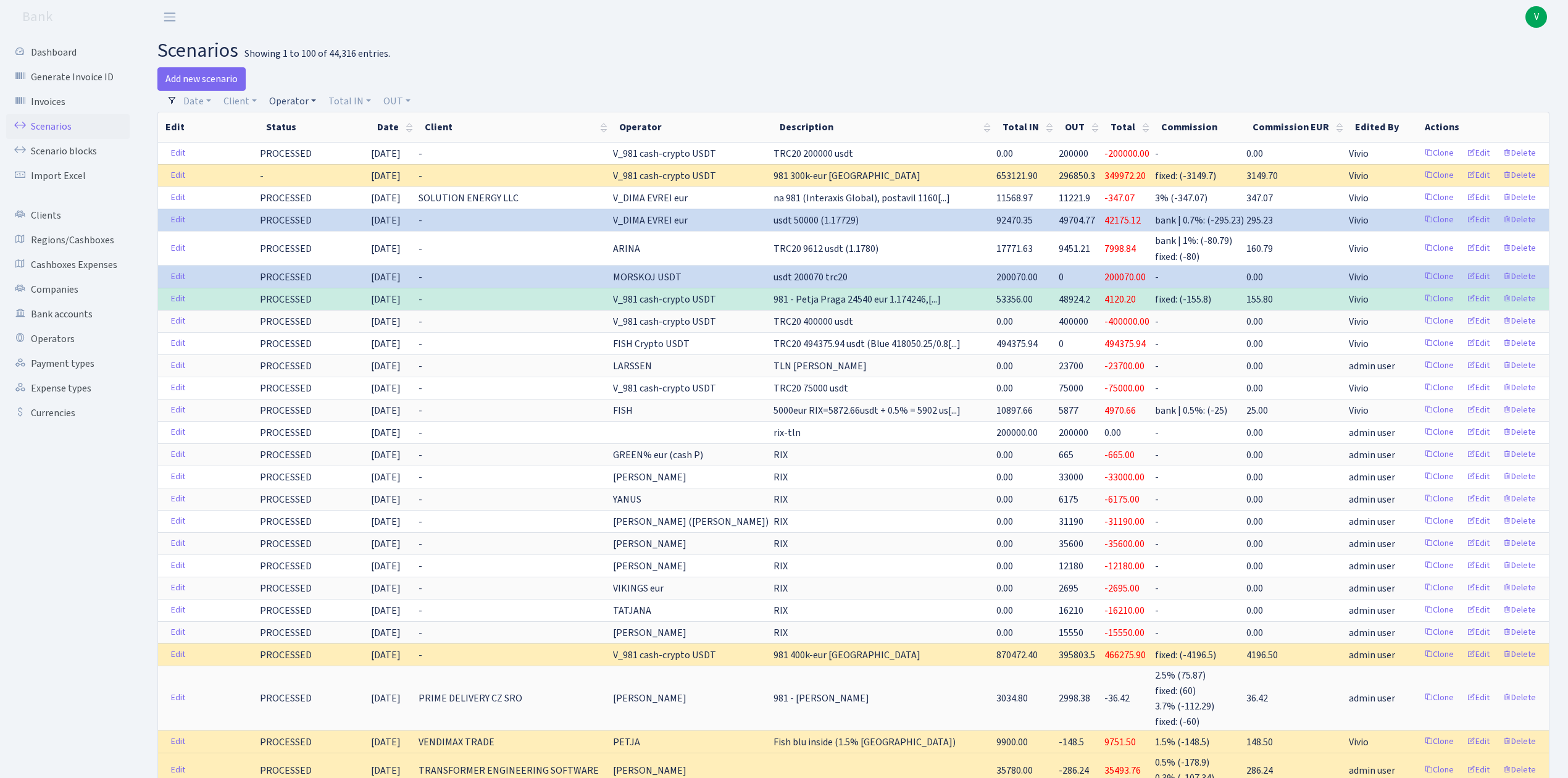
click at [303, 91] on link "Operator" at bounding box center [293, 101] width 57 height 21
click at [314, 150] on input "search" at bounding box center [313, 146] width 91 height 19
type input "elf"
click at [312, 206] on li "ELF NEW usdt" at bounding box center [313, 211] width 93 height 21
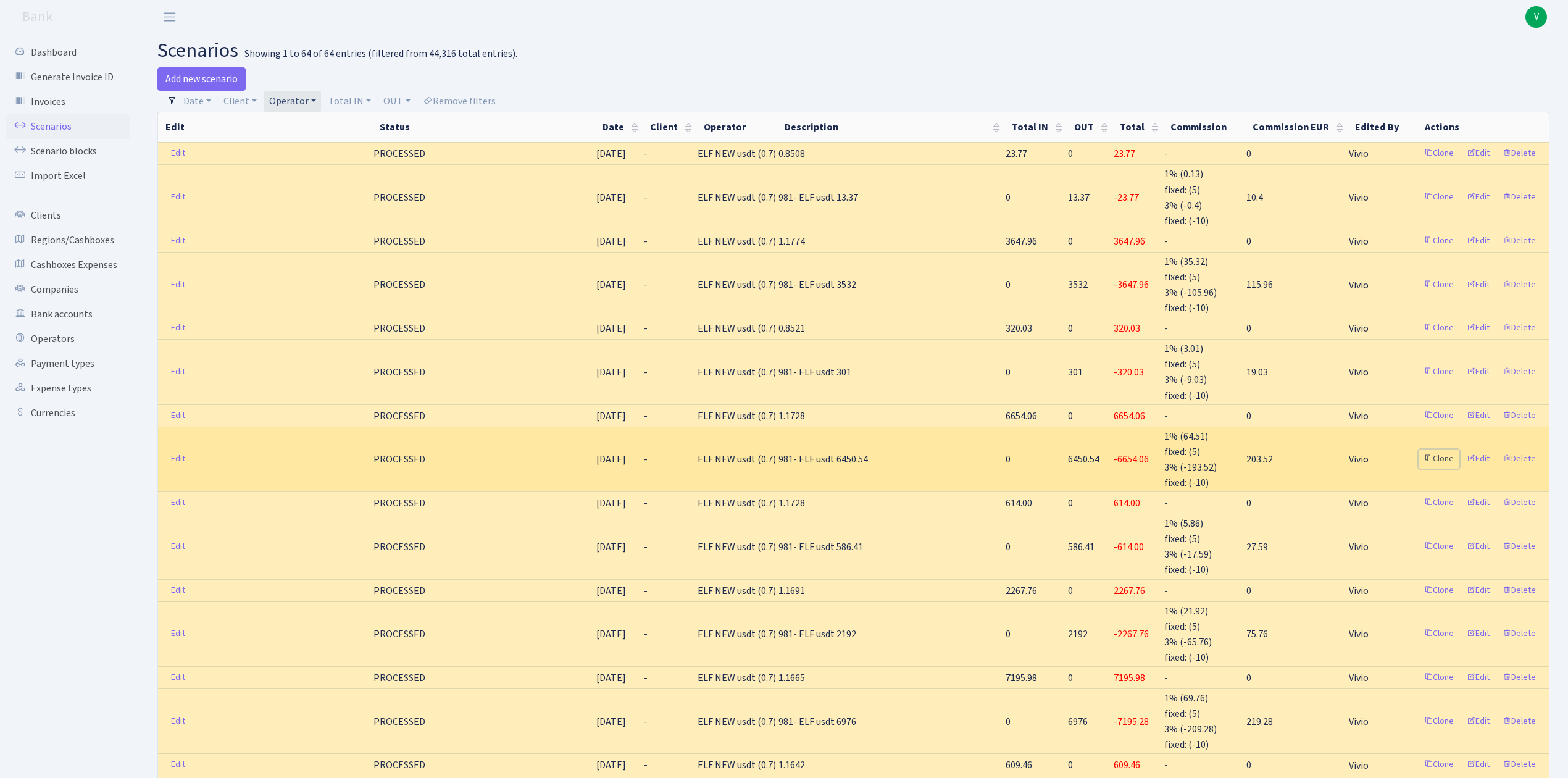
click at [1438, 450] on link "Clone" at bounding box center [1439, 459] width 41 height 19
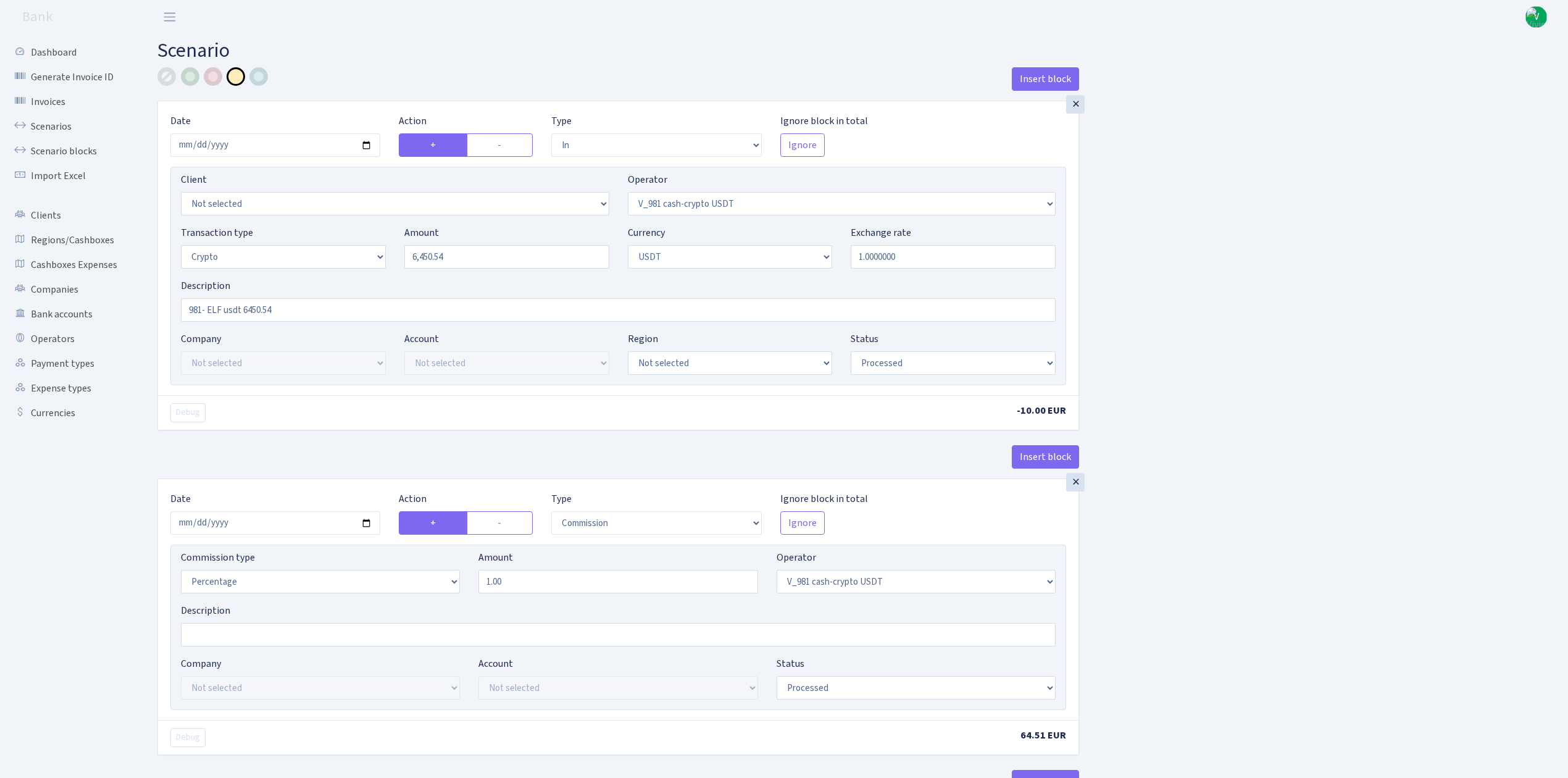
select select "in"
select select "435"
select select "3"
select select "6"
select select "processed"
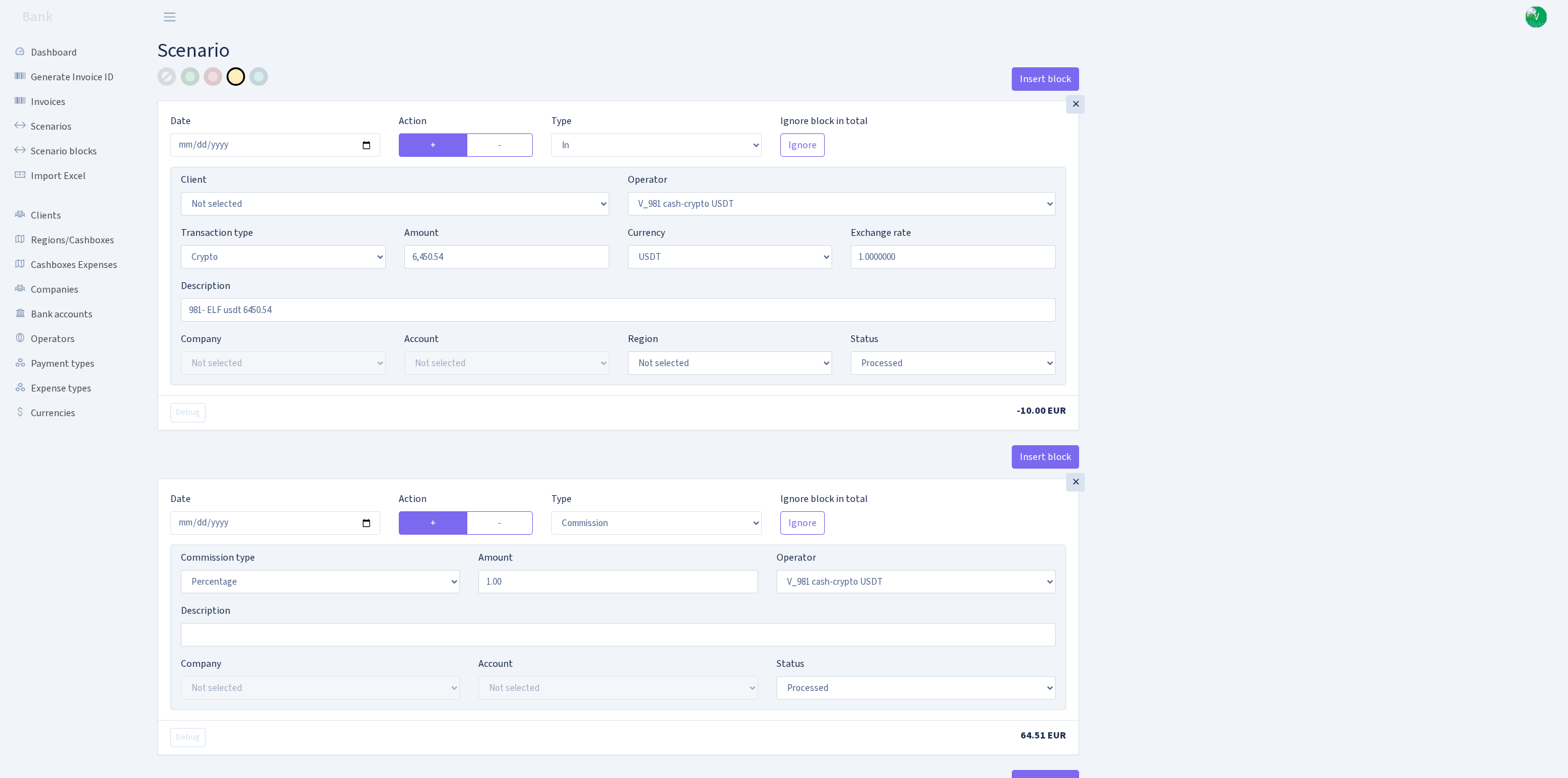
select select "commission"
select select "435"
select select "processed"
select select "commission"
select select "fixed"
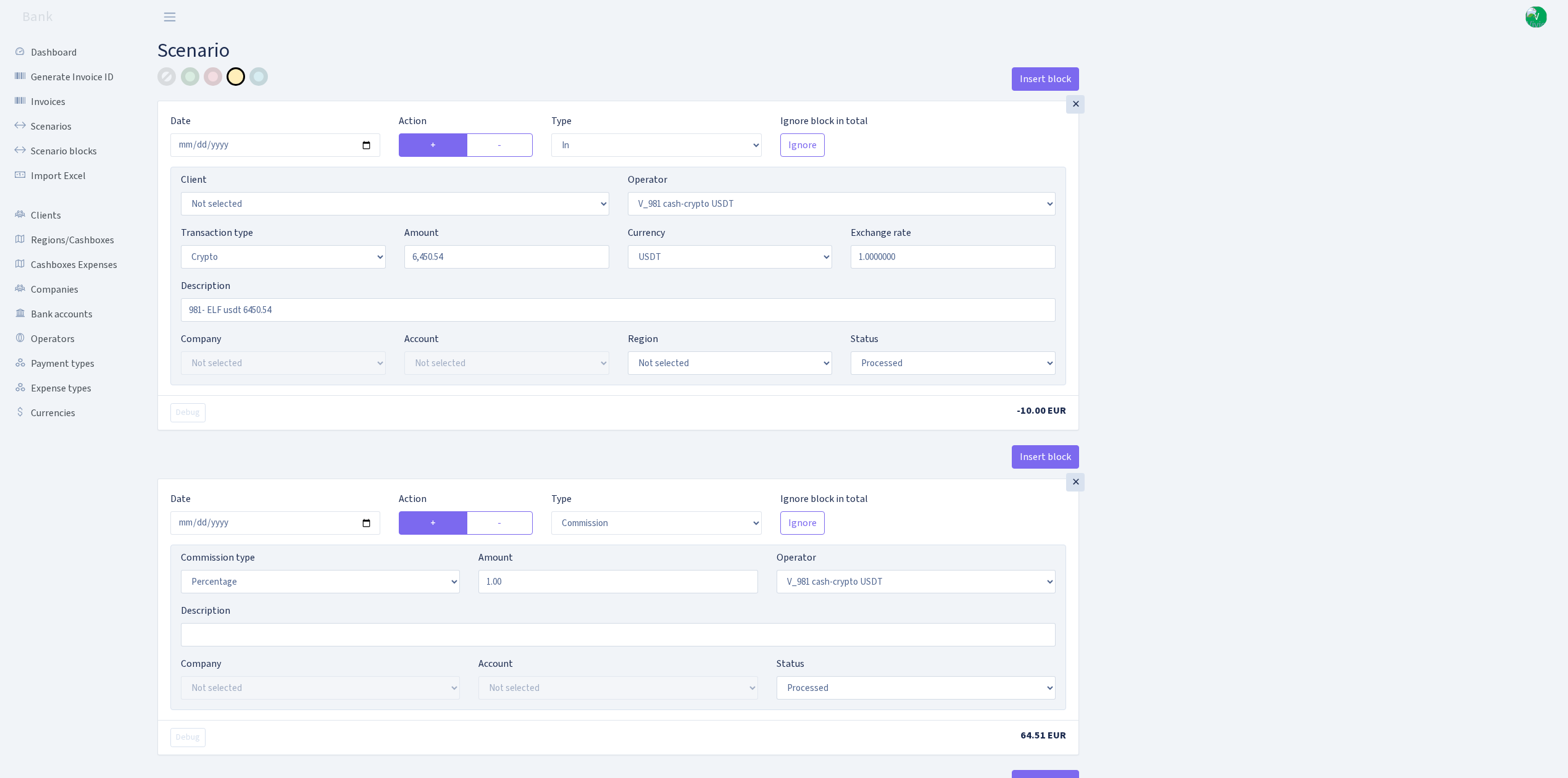
select select "435"
select select "processed"
select select "out"
select select "485"
select select "3"
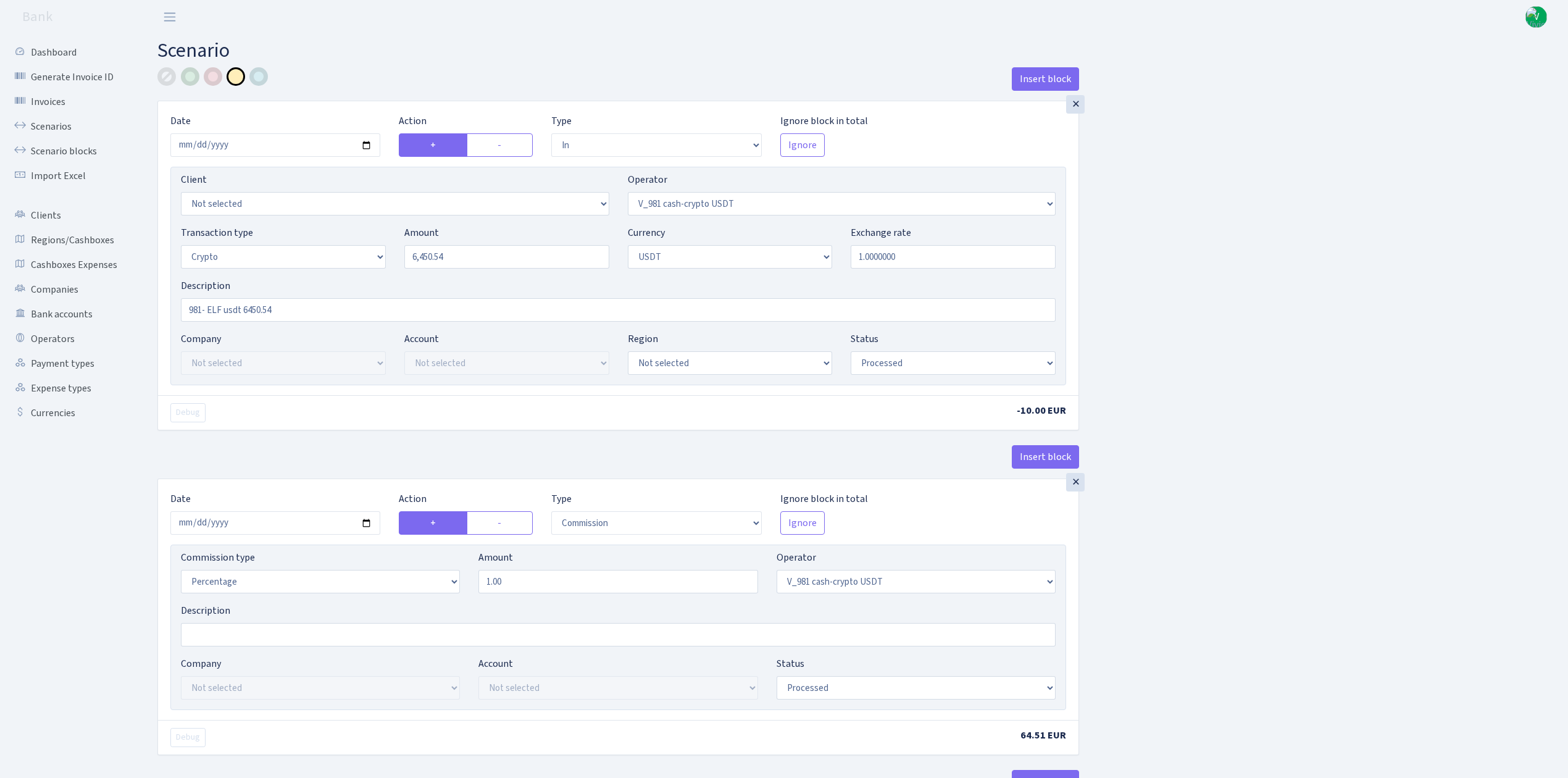
select select "6"
select select "processed"
select select "commission"
select select "485"
select select "processed"
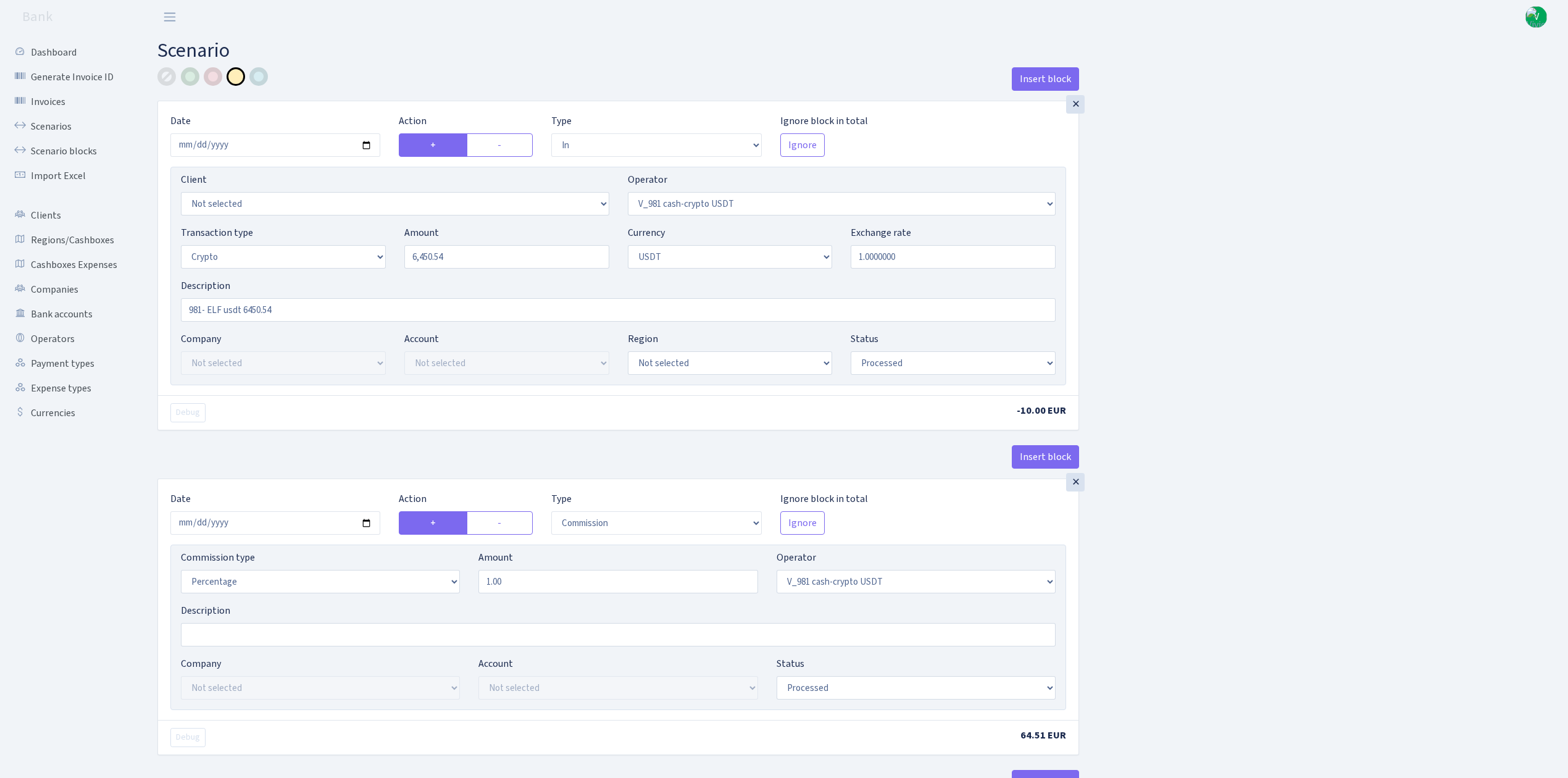
select select "commission"
select select "fixed"
select select "485"
select select "processed"
drag, startPoint x: 480, startPoint y: 260, endPoint x: 344, endPoint y: 241, distance: 137.3
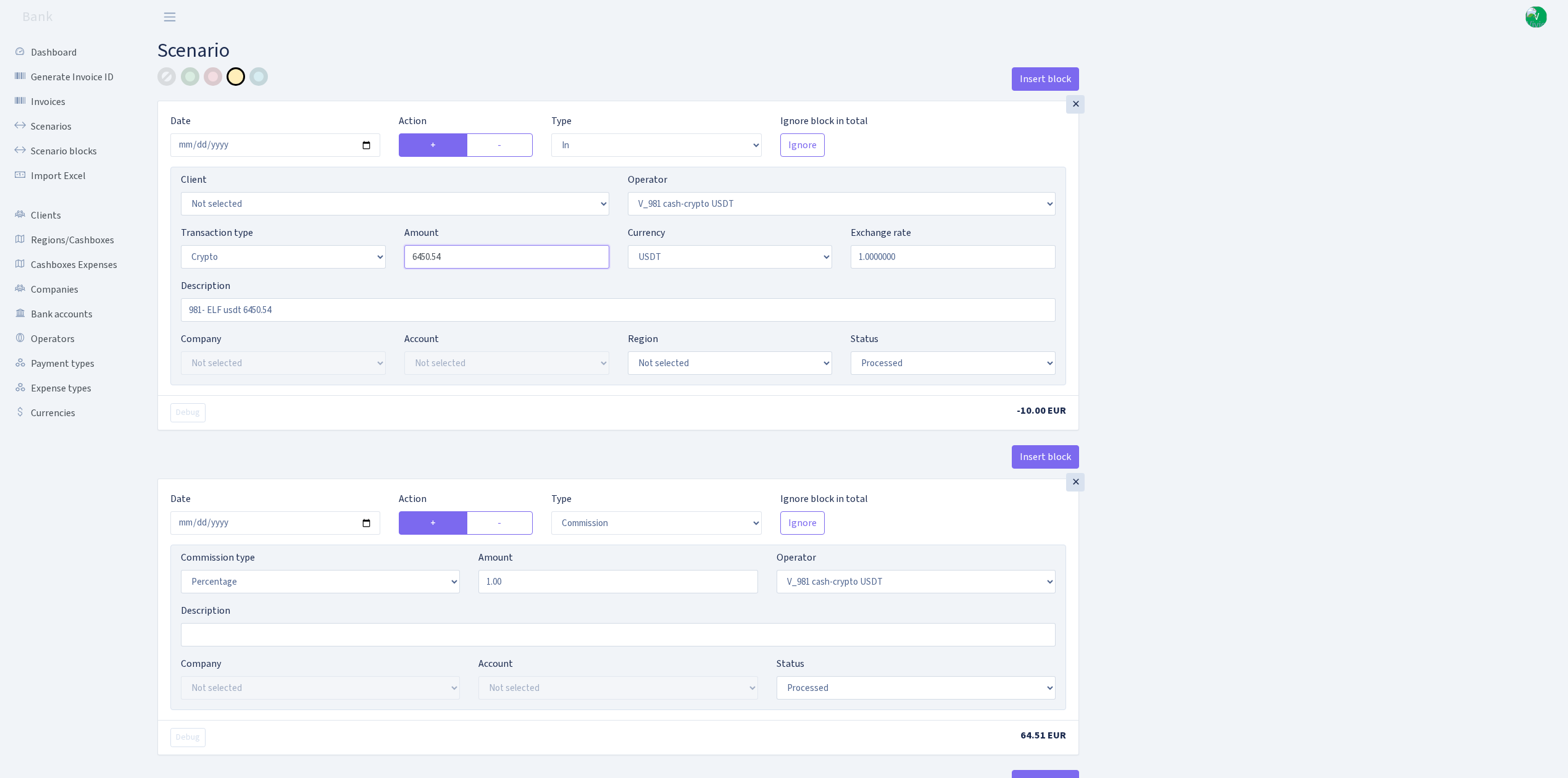
click at [344, 241] on div "Transaction type Not selected 981 ELF FISH crypto GIRT IVO dekl MM-BALTIC eur U…" at bounding box center [618, 252] width 893 height 53
click at [348, 314] on input "981- ELF usdt 6450.54" at bounding box center [618, 310] width 875 height 23
type input "2,355.00"
click at [71, 120] on link "Scenarios" at bounding box center [68, 126] width 124 height 25
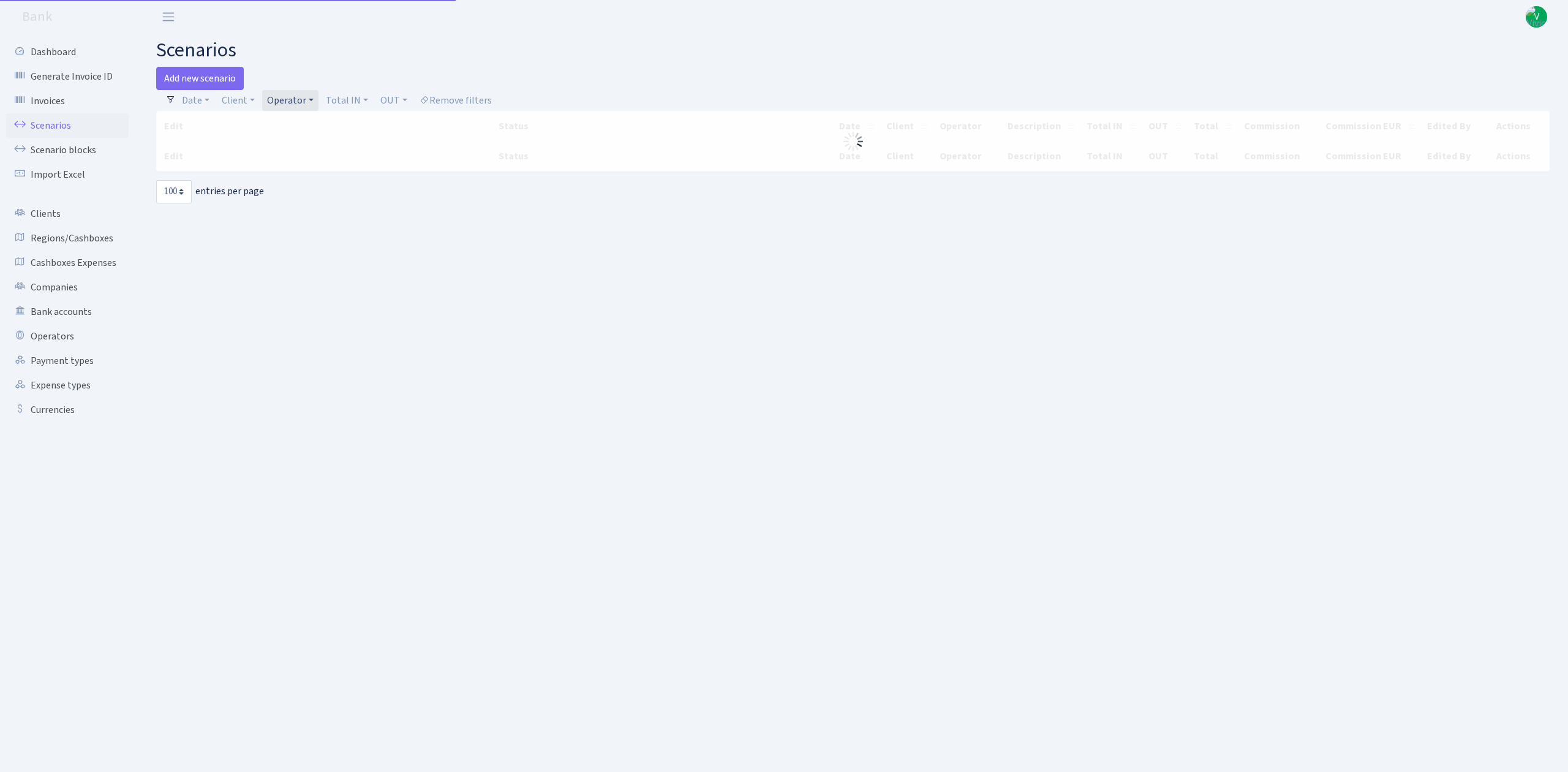
select select "100"
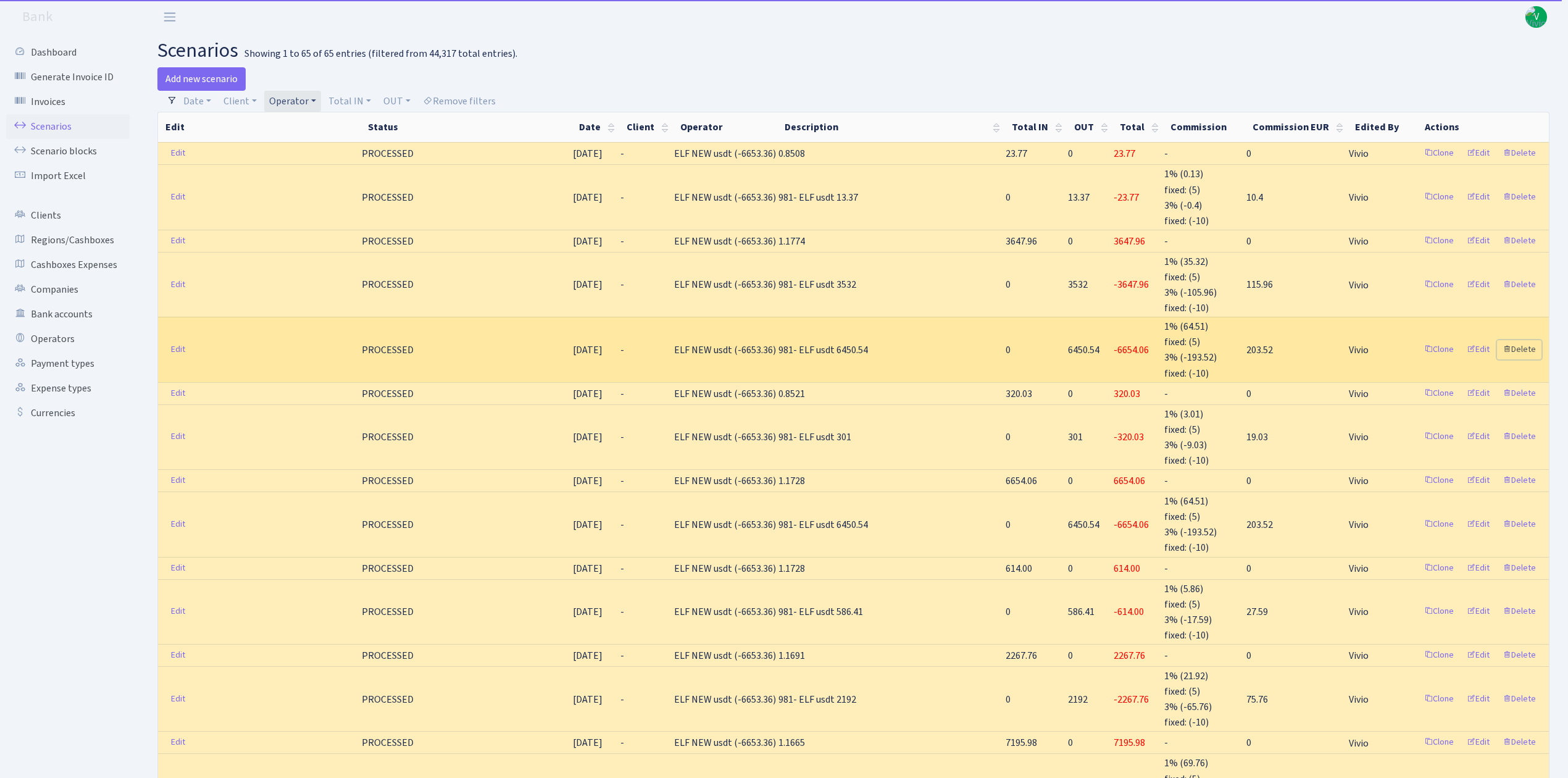
click at [1534, 342] on link "Delete" at bounding box center [1519, 350] width 45 height 19
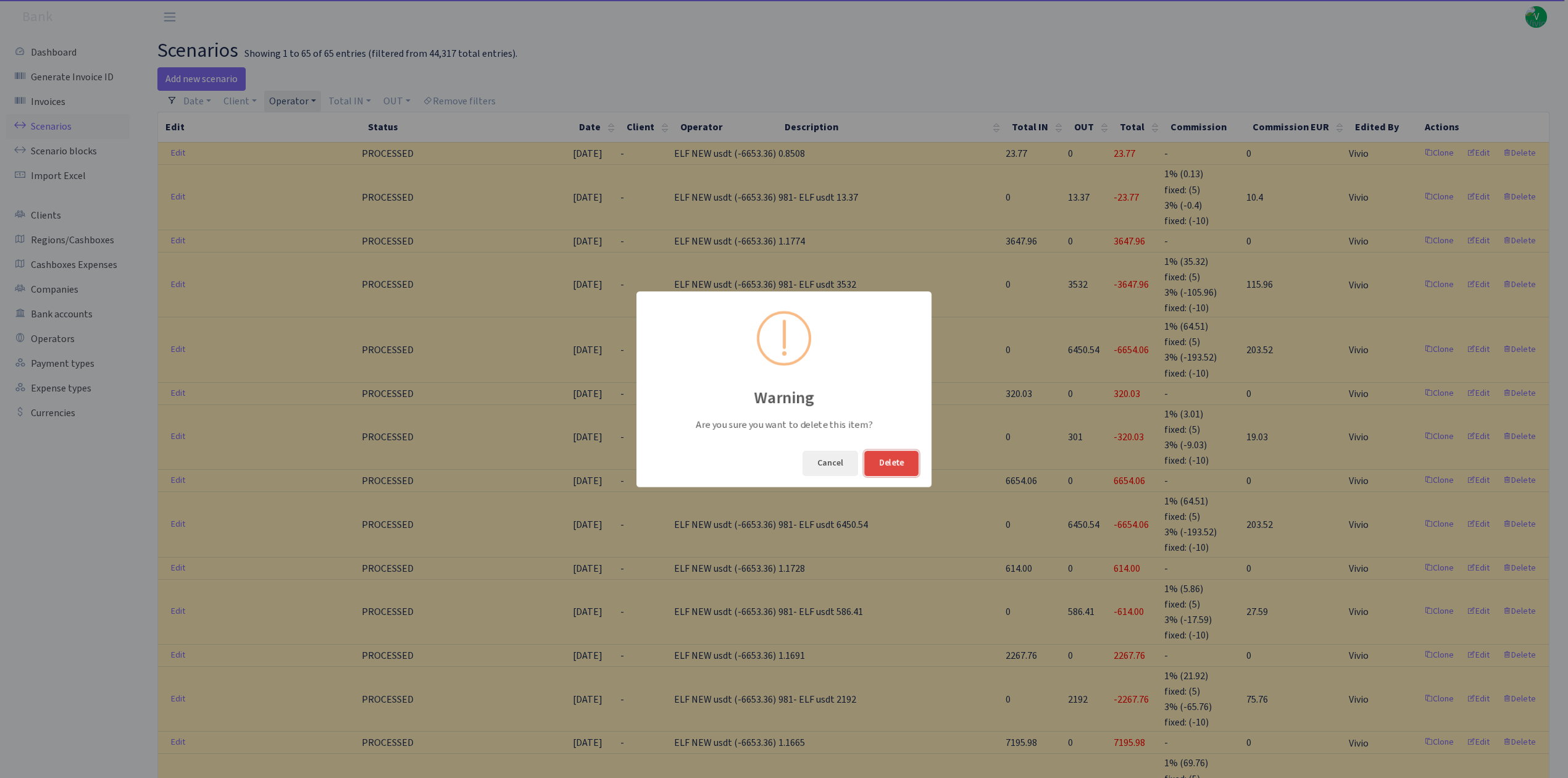
click at [903, 456] on button "Delete" at bounding box center [892, 463] width 54 height 25
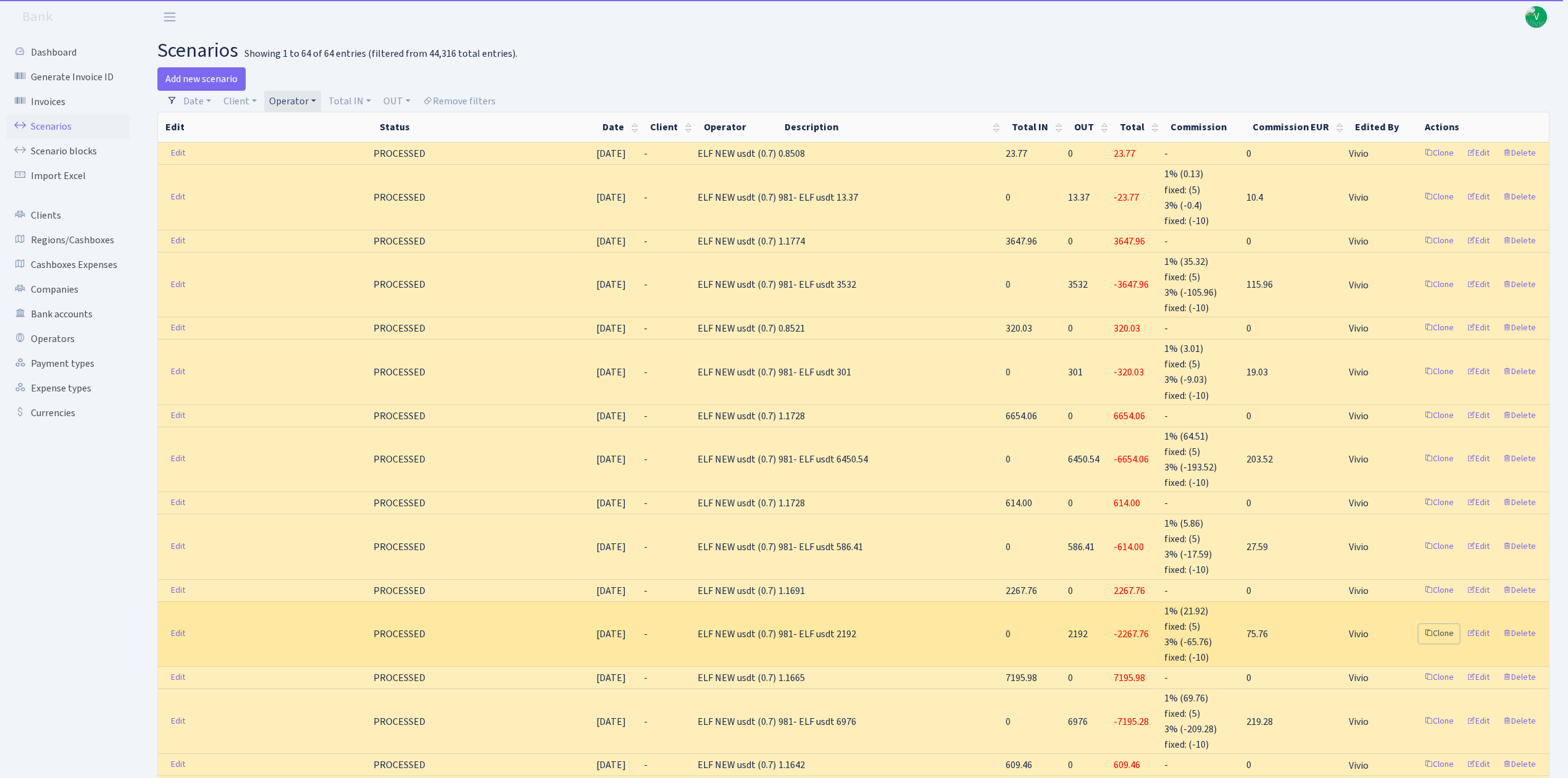
click at [1442, 624] on link "Clone" at bounding box center [1439, 634] width 41 height 19
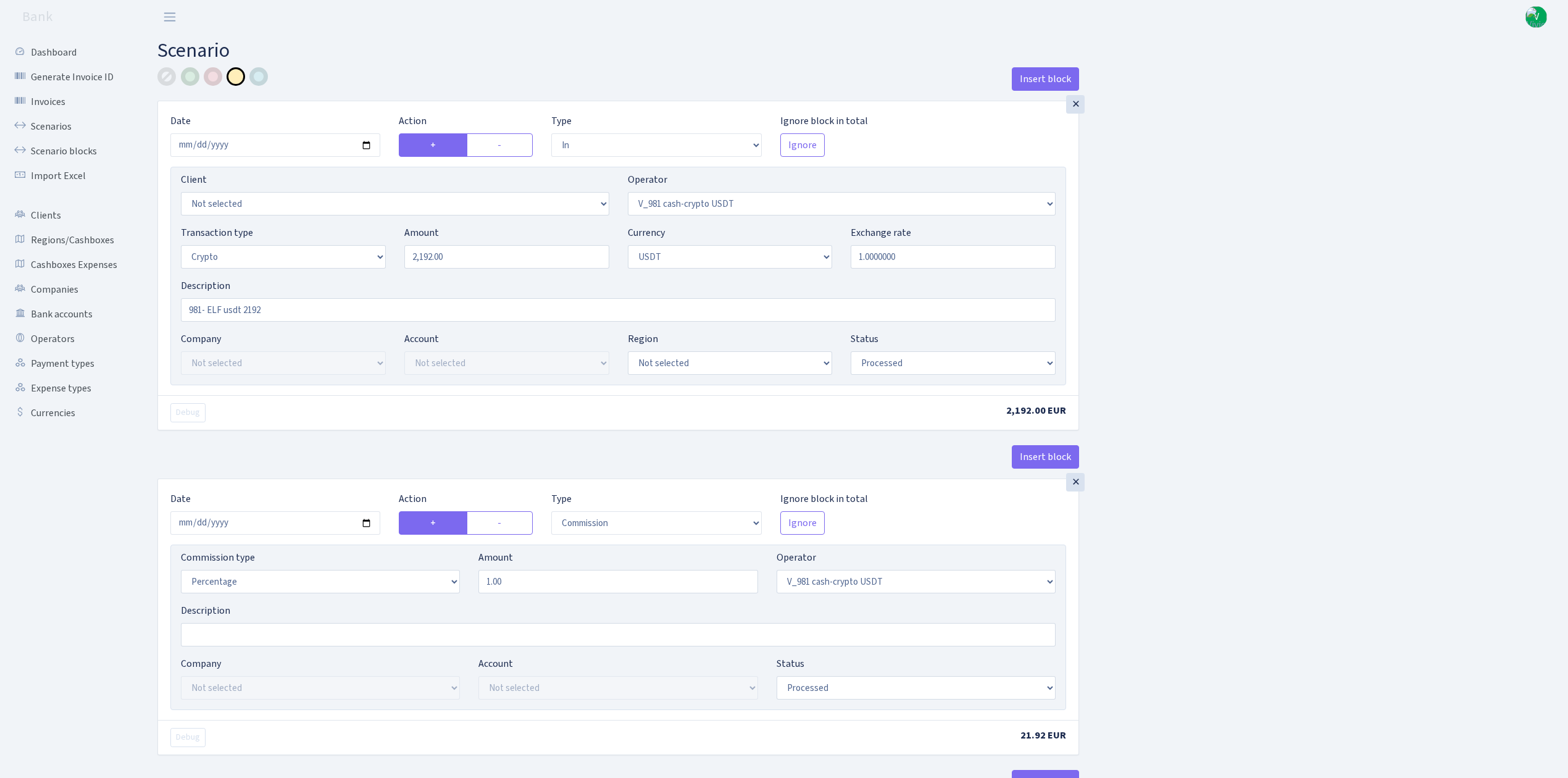
select select "in"
select select "435"
select select "3"
select select "6"
select select "processed"
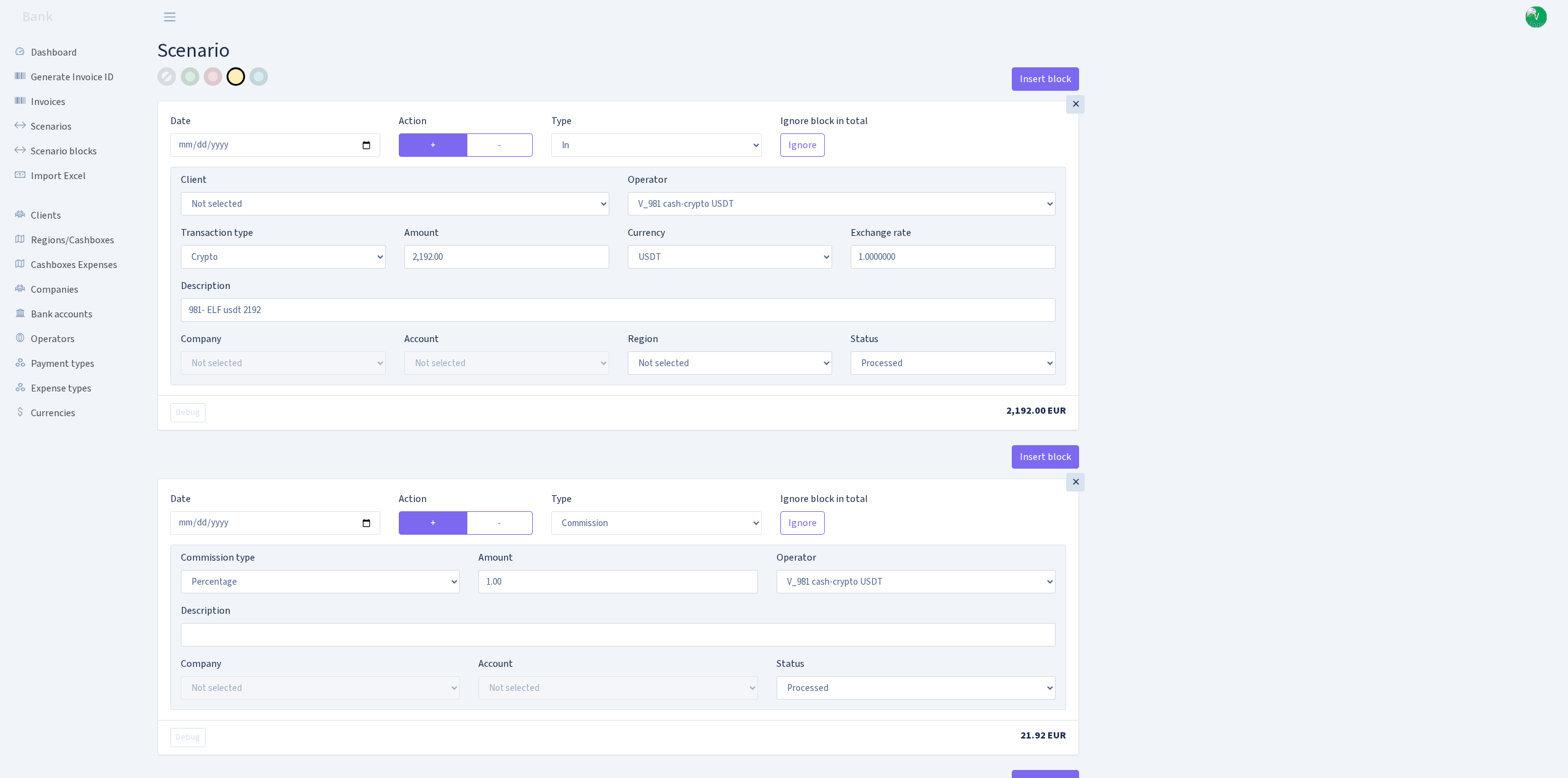
select select "commission"
select select "435"
select select "processed"
select select "commission"
select select "fixed"
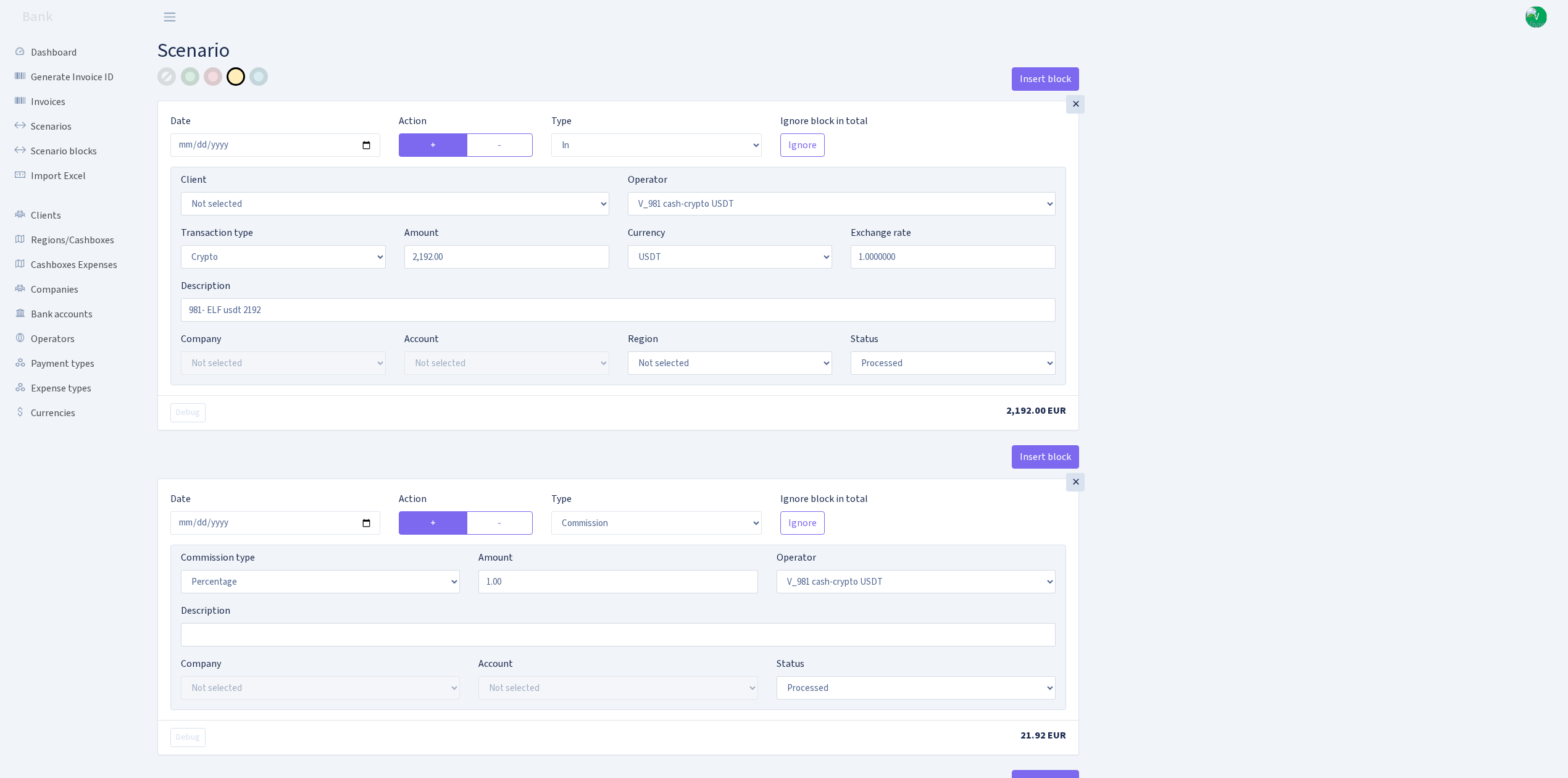
select select "435"
select select "processed"
select select "out"
select select "485"
select select "3"
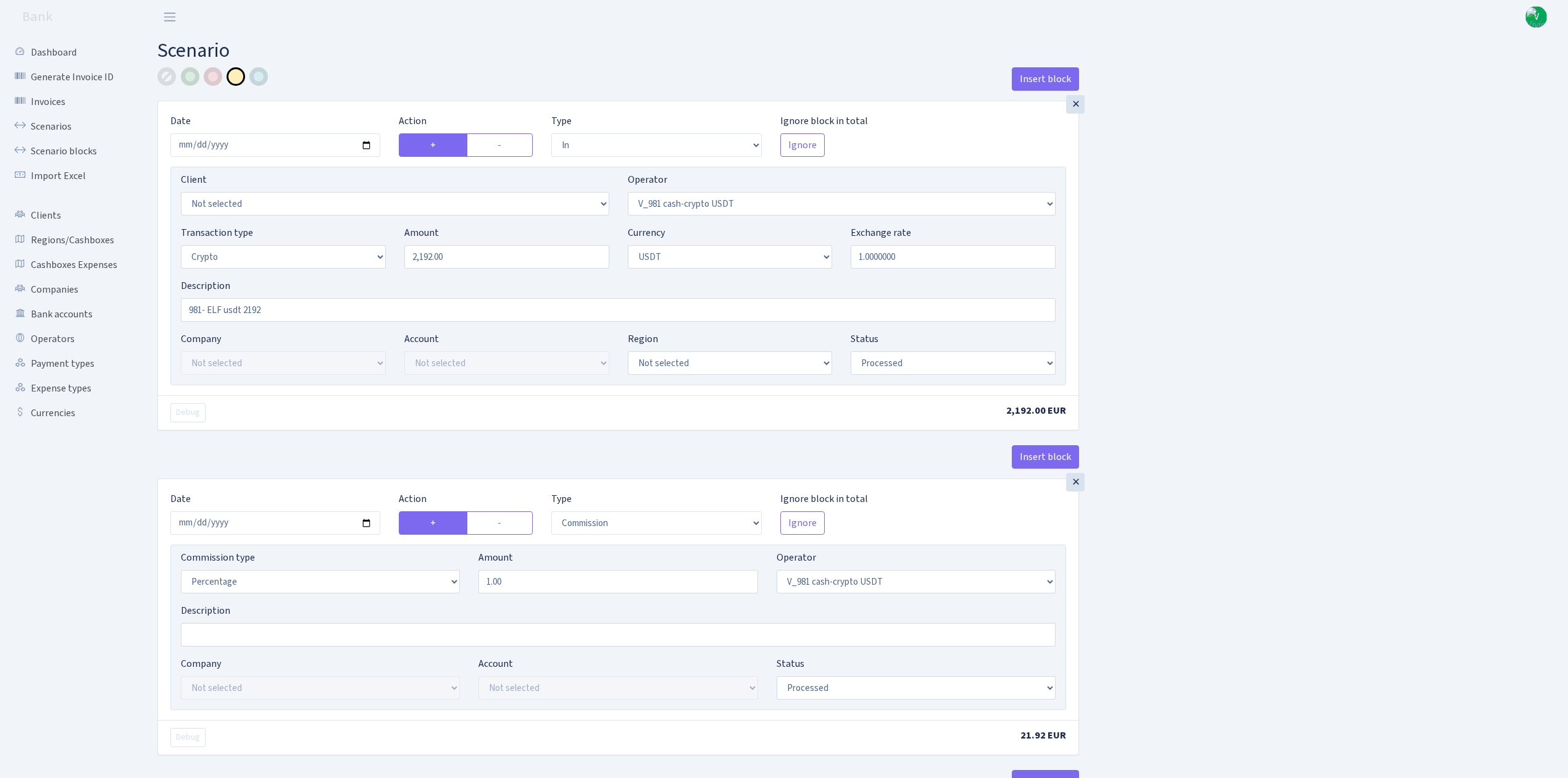
select select "6"
select select "processed"
select select "commission"
select select "485"
select select "processed"
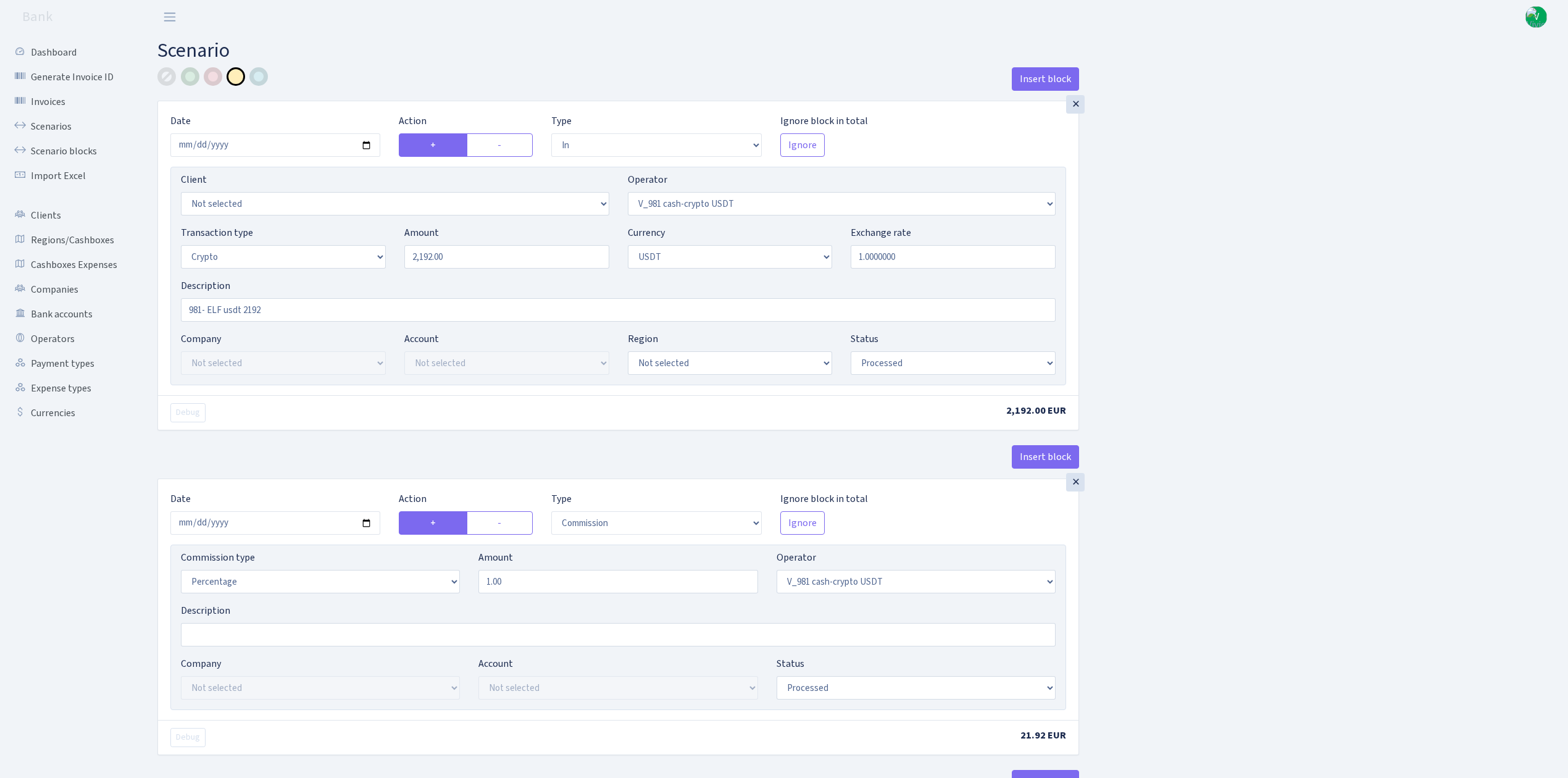
select select "commission"
select select "fixed"
select select "485"
select select "processed"
click at [367, 145] on input "[DATE]" at bounding box center [275, 145] width 210 height 23
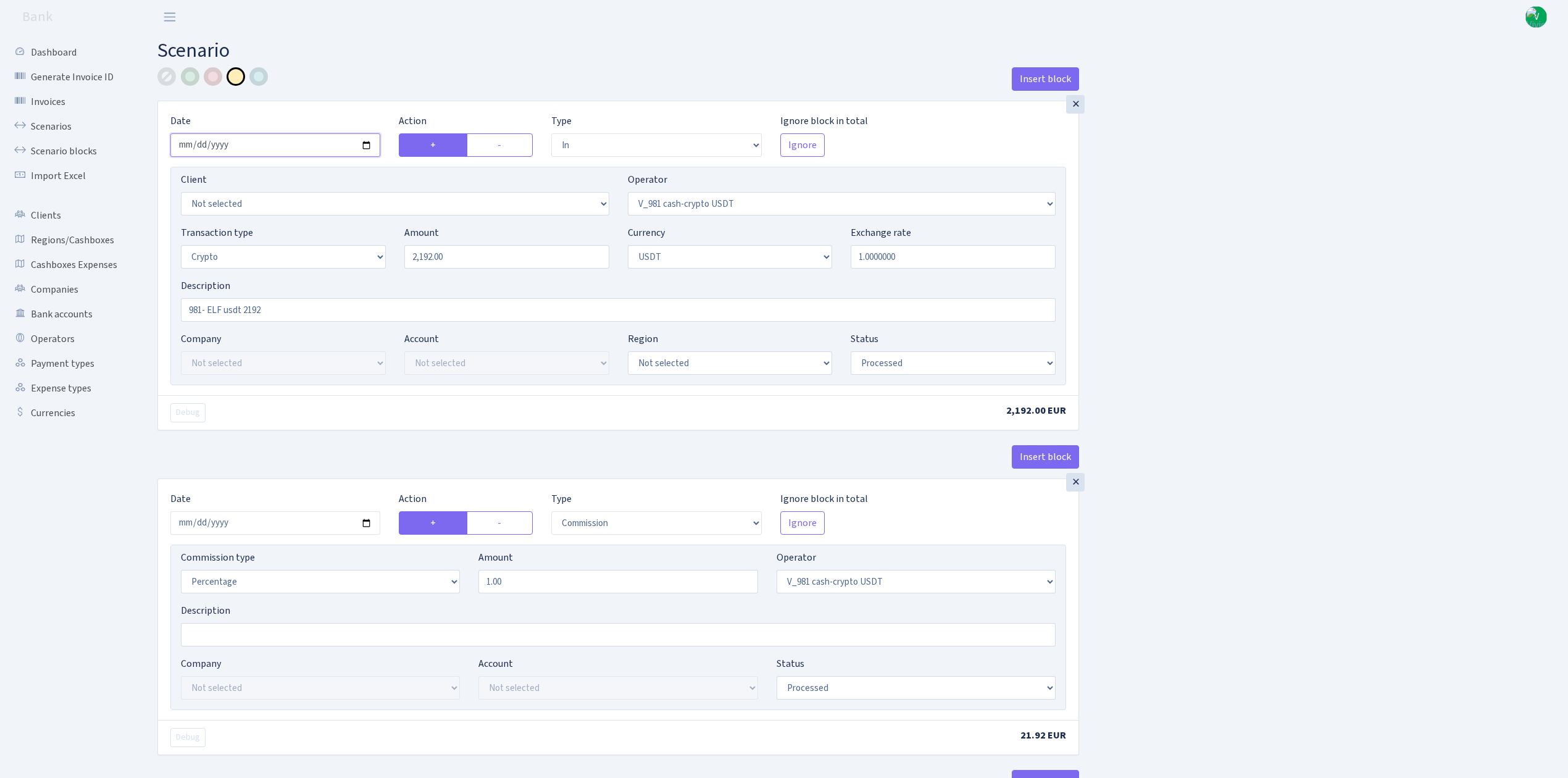
type input "[DATE]"
drag, startPoint x: 474, startPoint y: 263, endPoint x: 378, endPoint y: 242, distance: 98.3
click at [379, 242] on div "Transaction type Not selected 981 ELF FISH crypto [PERSON_NAME] MM-BALTIC eur U…" at bounding box center [618, 252] width 893 height 53
click at [1012, 254] on input "1.0000000" at bounding box center [954, 257] width 205 height 23
type input "2,355.00"
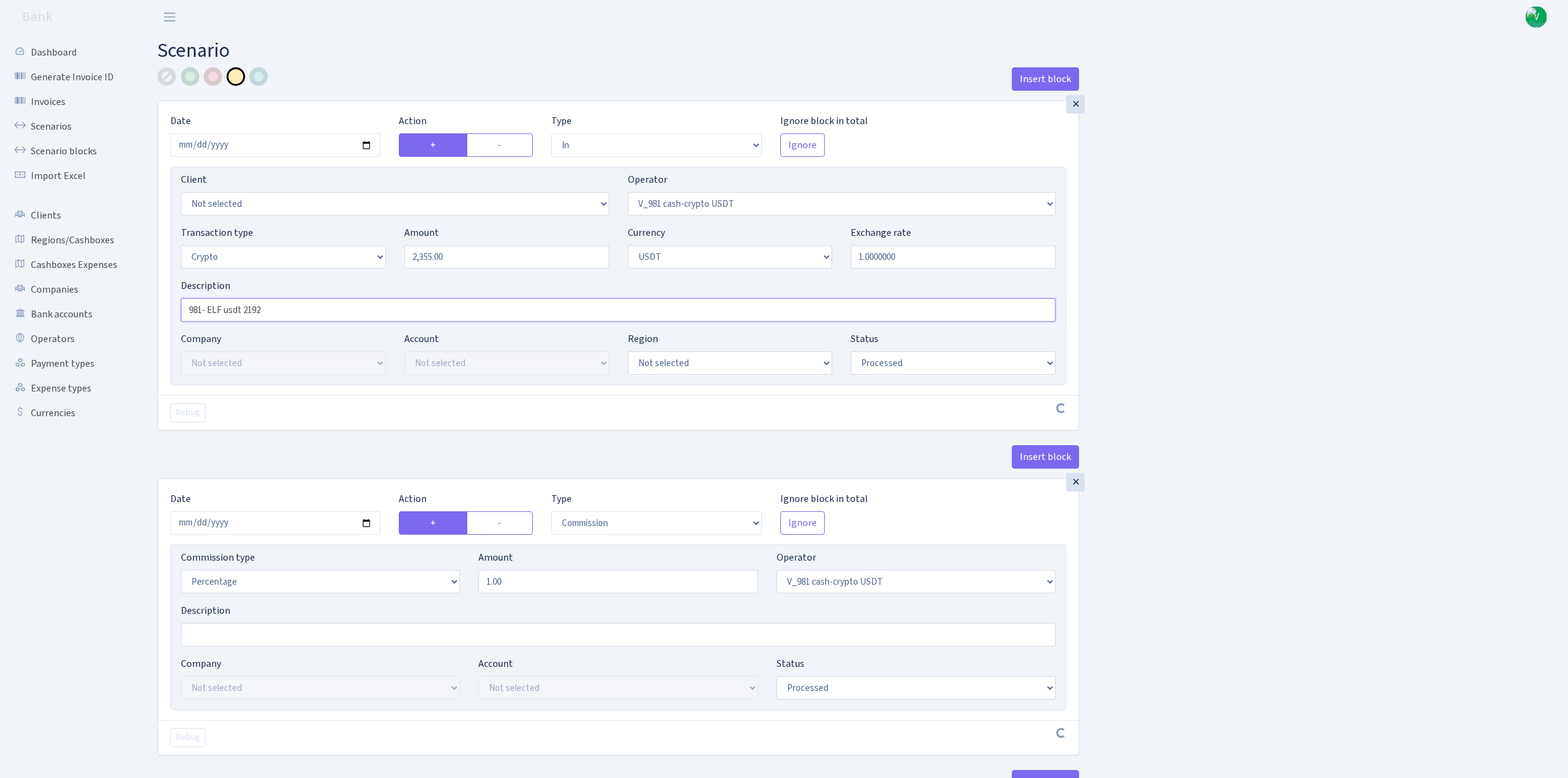
drag, startPoint x: 253, startPoint y: 309, endPoint x: 318, endPoint y: 310, distance: 65.0
click at [318, 309] on input "981- ELF usdt 2192" at bounding box center [618, 310] width 875 height 23
type input "981- ELF usdt 2355"
click at [364, 525] on input "2025-08-15" at bounding box center [275, 523] width 210 height 23
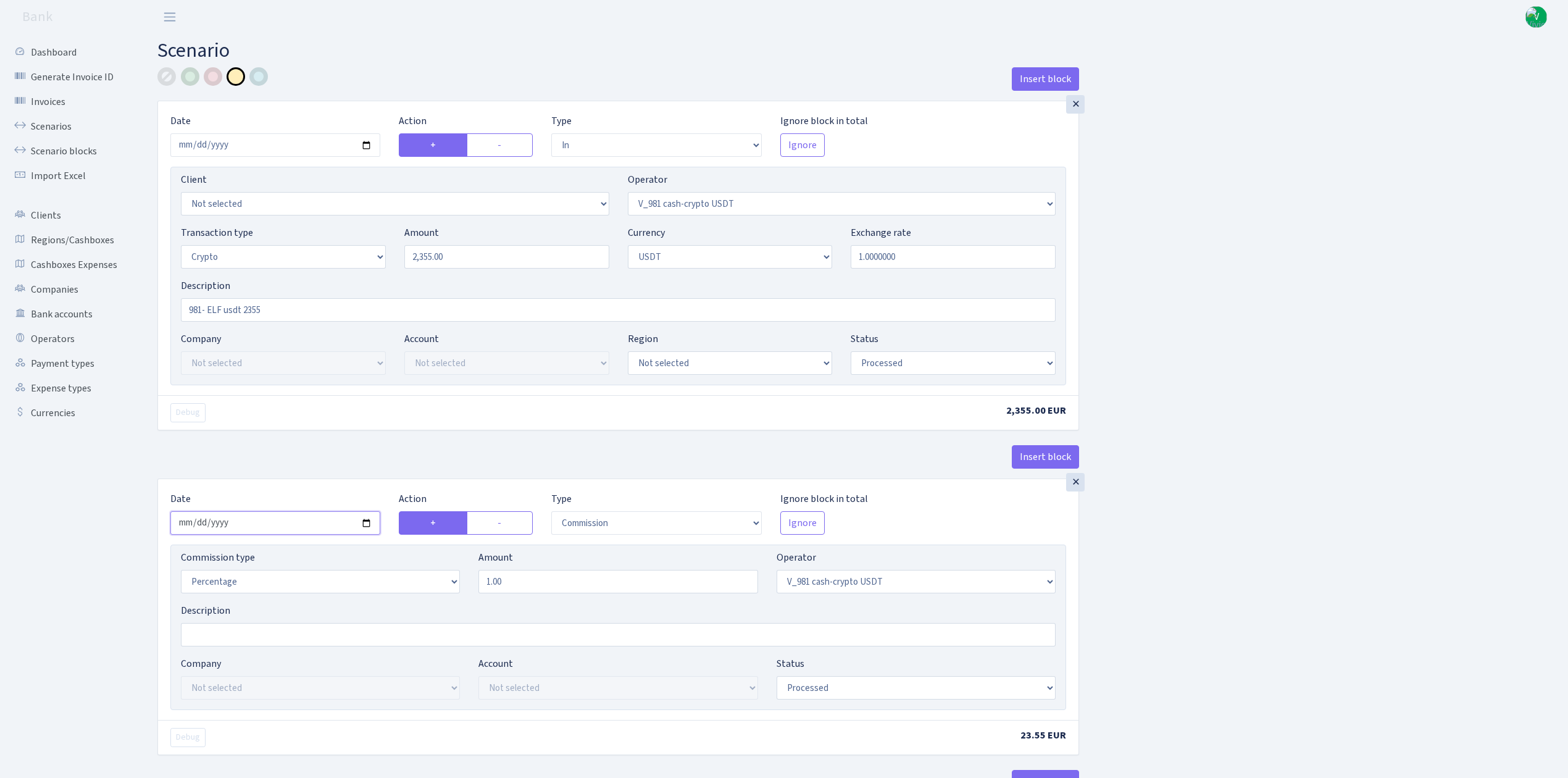
type input "[DATE]"
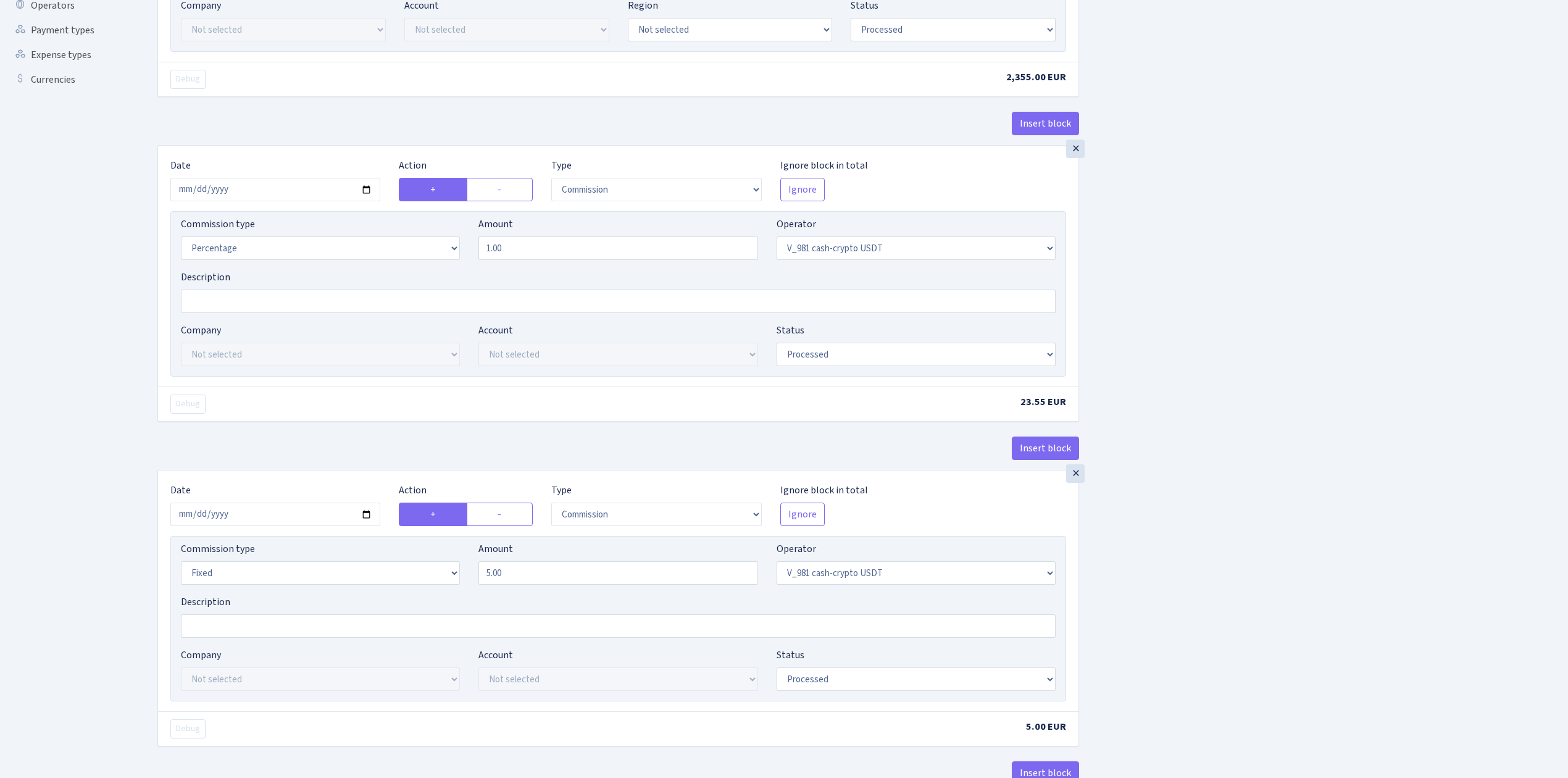
scroll to position [411, 0]
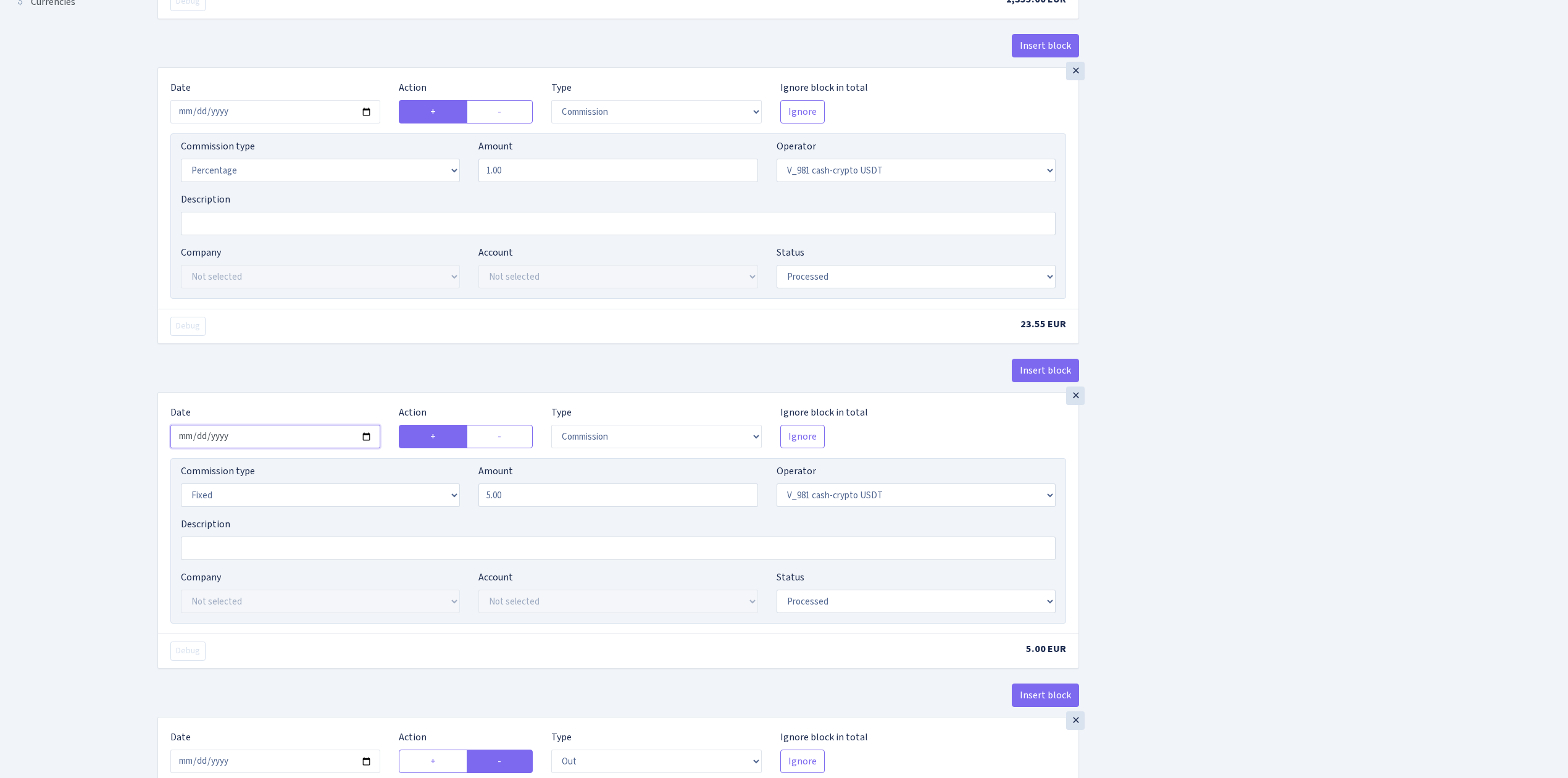
click at [366, 443] on input "2025-08-15" at bounding box center [275, 436] width 210 height 23
type input "2025-09-22"
click at [1213, 528] on div "Insert block × Date 2025-09-22 Action + - Type --- In Out Commission Field requ…" at bounding box center [854, 727] width 1410 height 2144
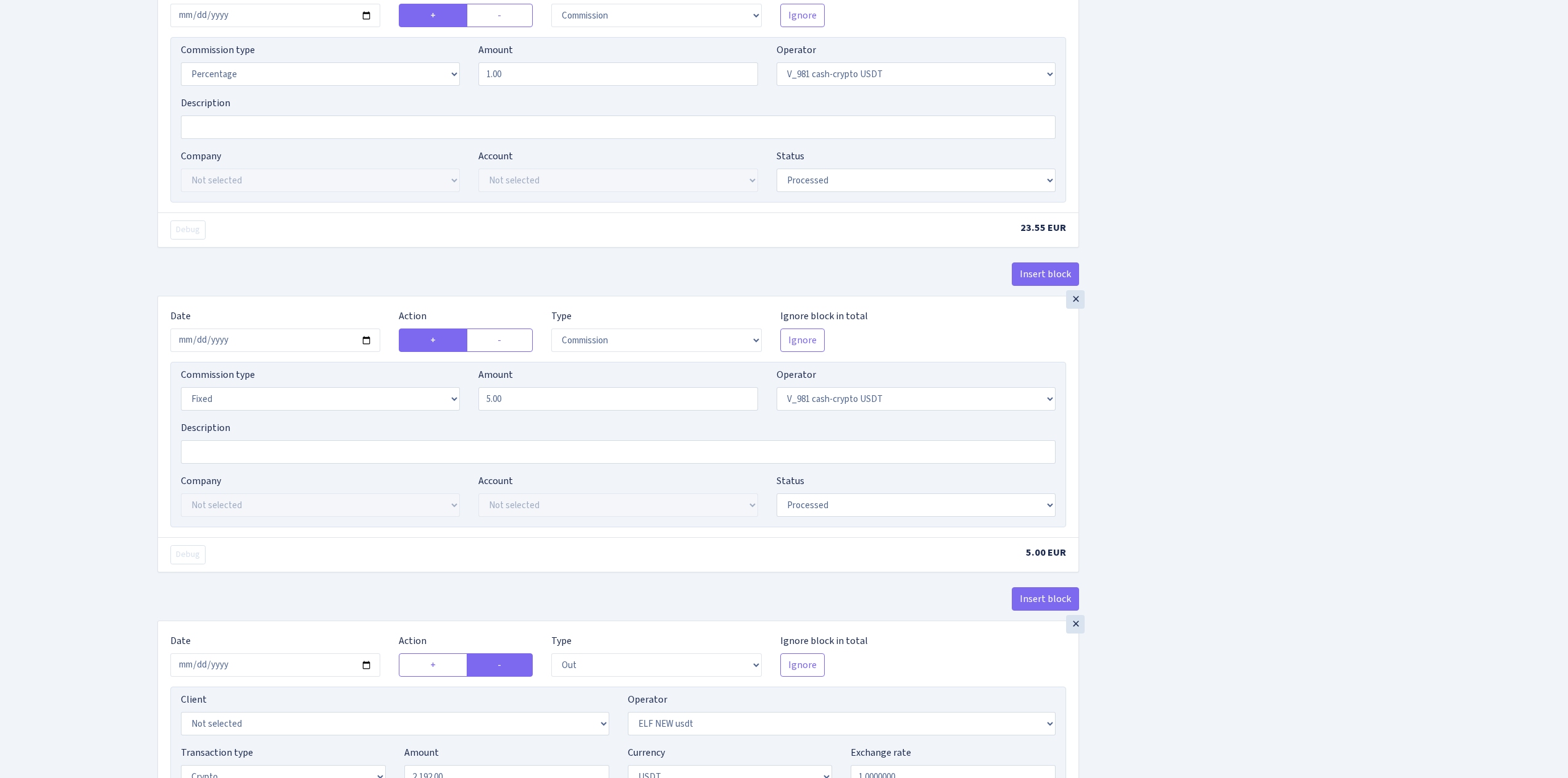
scroll to position [905, 0]
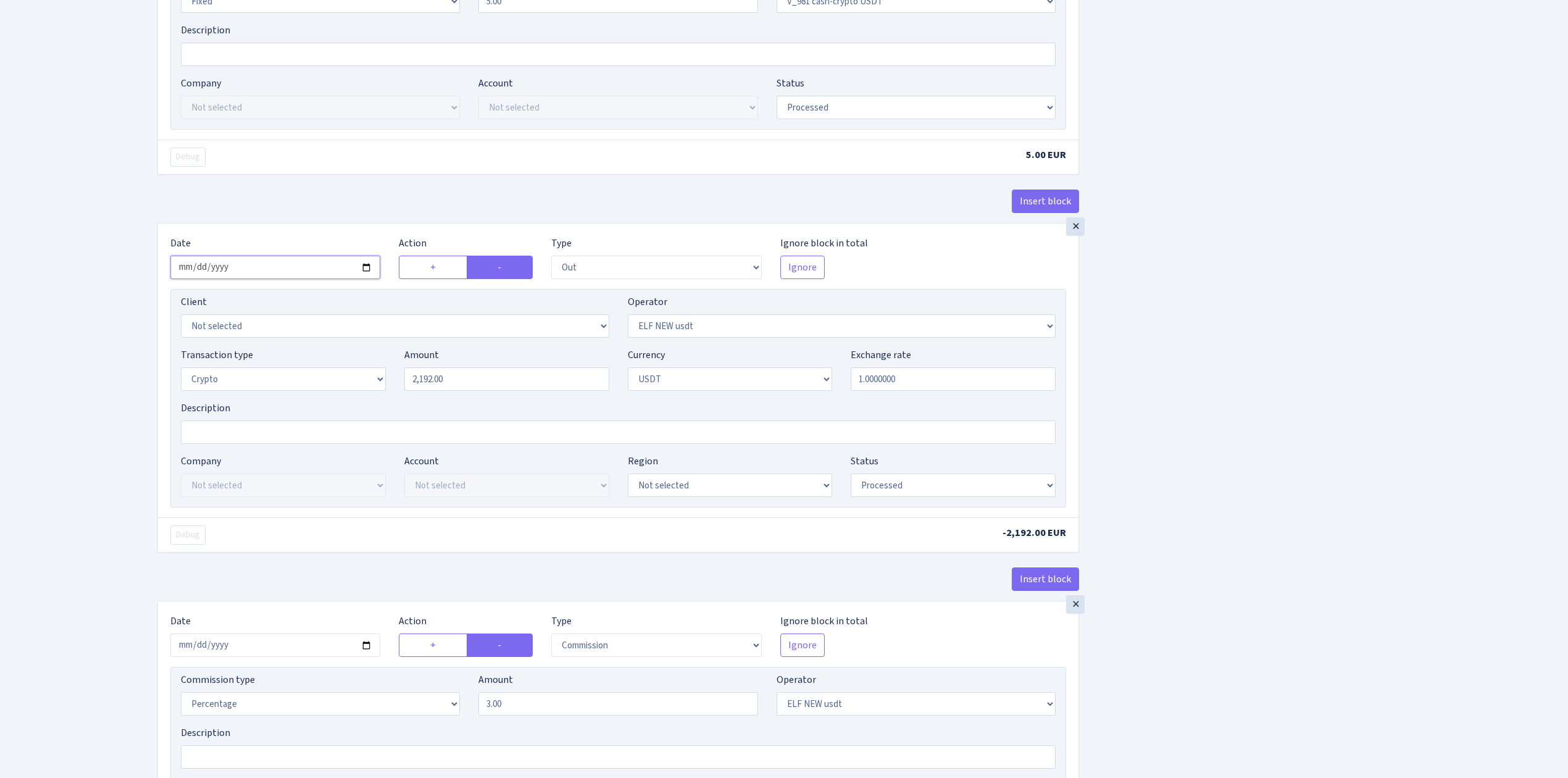
click at [366, 273] on input "2025-08-15" at bounding box center [275, 267] width 210 height 23
type input "2025-09-22"
drag, startPoint x: 476, startPoint y: 392, endPoint x: 346, endPoint y: 367, distance: 132.4
click at [347, 367] on div "Transaction type Not selected 981 ELF FISH crypto GIRT IVO dekl MM-BALTIC eur U…" at bounding box center [618, 374] width 893 height 53
click at [1278, 429] on div "Insert block × Date 2025-09-22 Action + - Type --- In Out Commission Field requ…" at bounding box center [854, 233] width 1410 height 2144
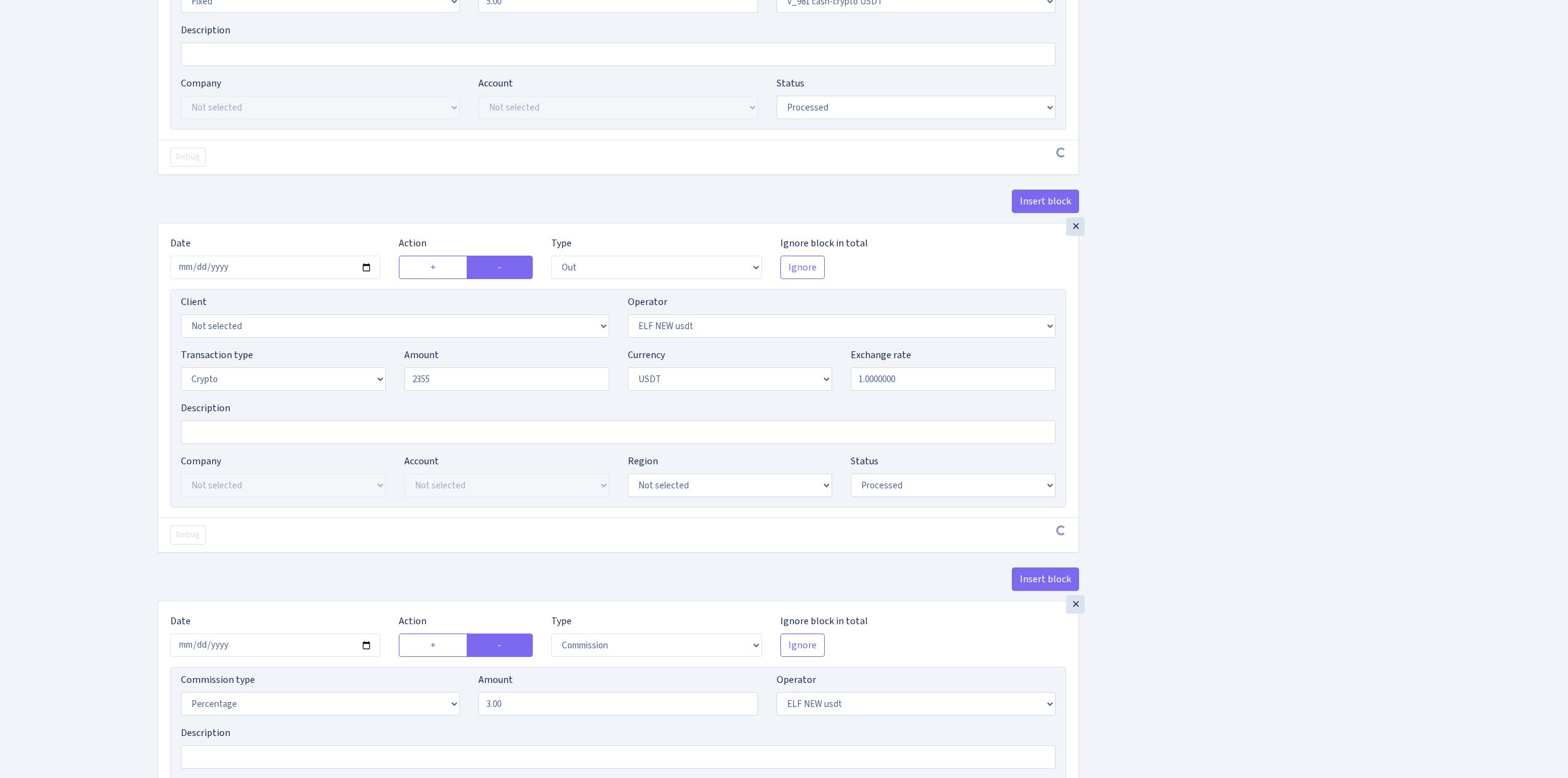
type input "2,355.00"
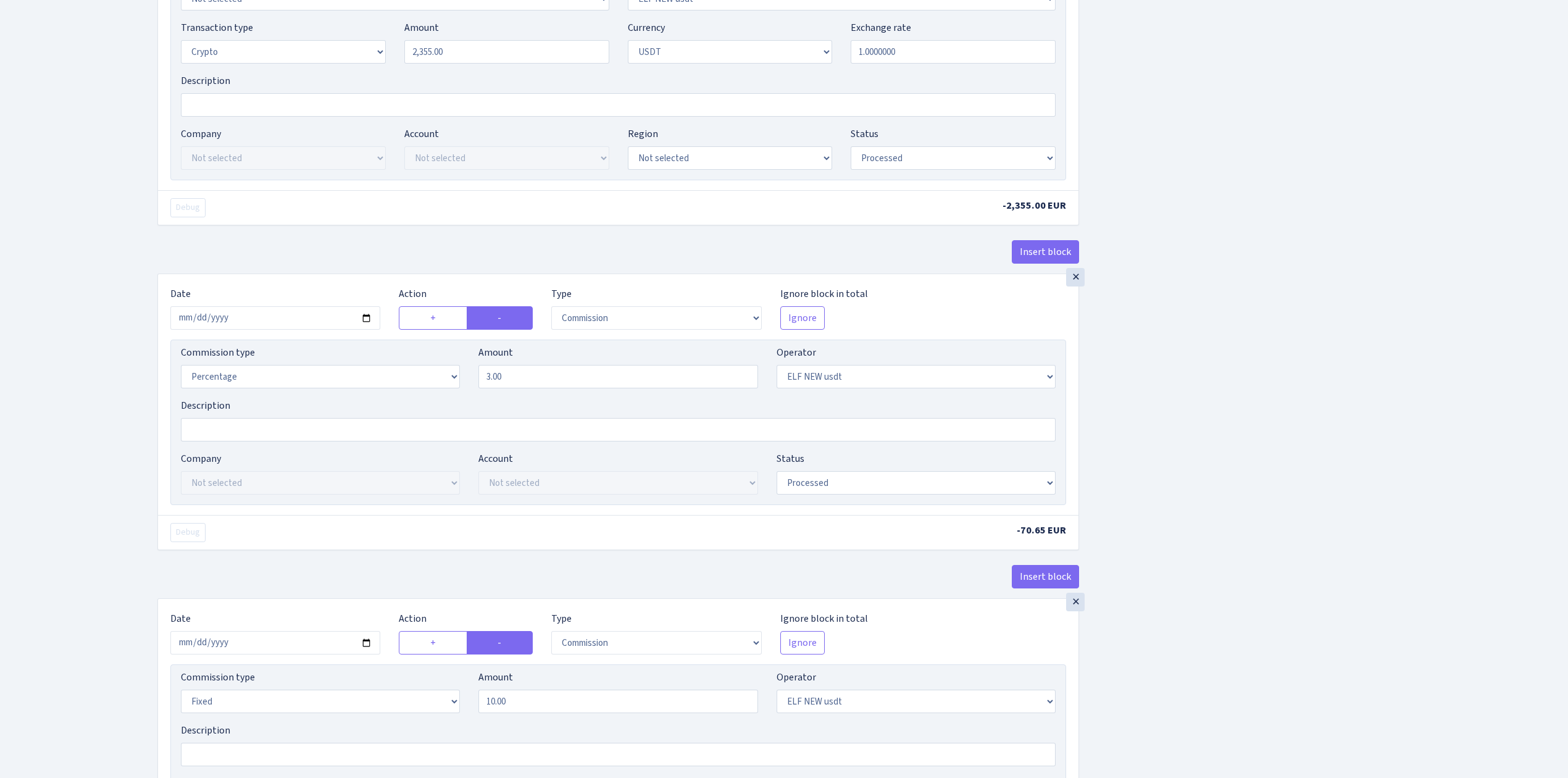
scroll to position [1235, 0]
click at [368, 324] on input "2025-08-15" at bounding box center [275, 316] width 210 height 23
type input "2025-09-22"
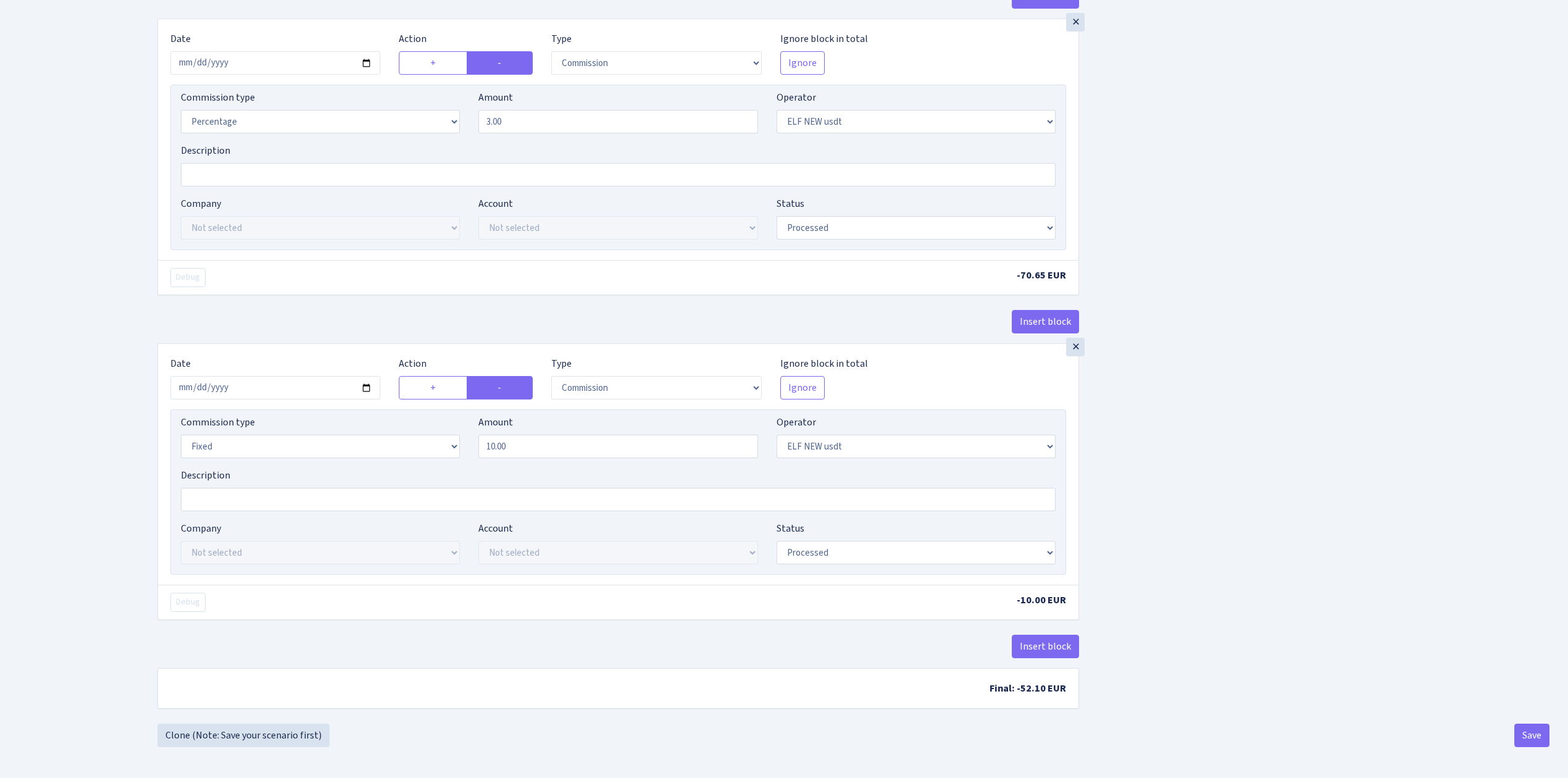
scroll to position [1502, 0]
click at [368, 386] on input "2025-08-15" at bounding box center [275, 388] width 210 height 23
type input "2025-09-22"
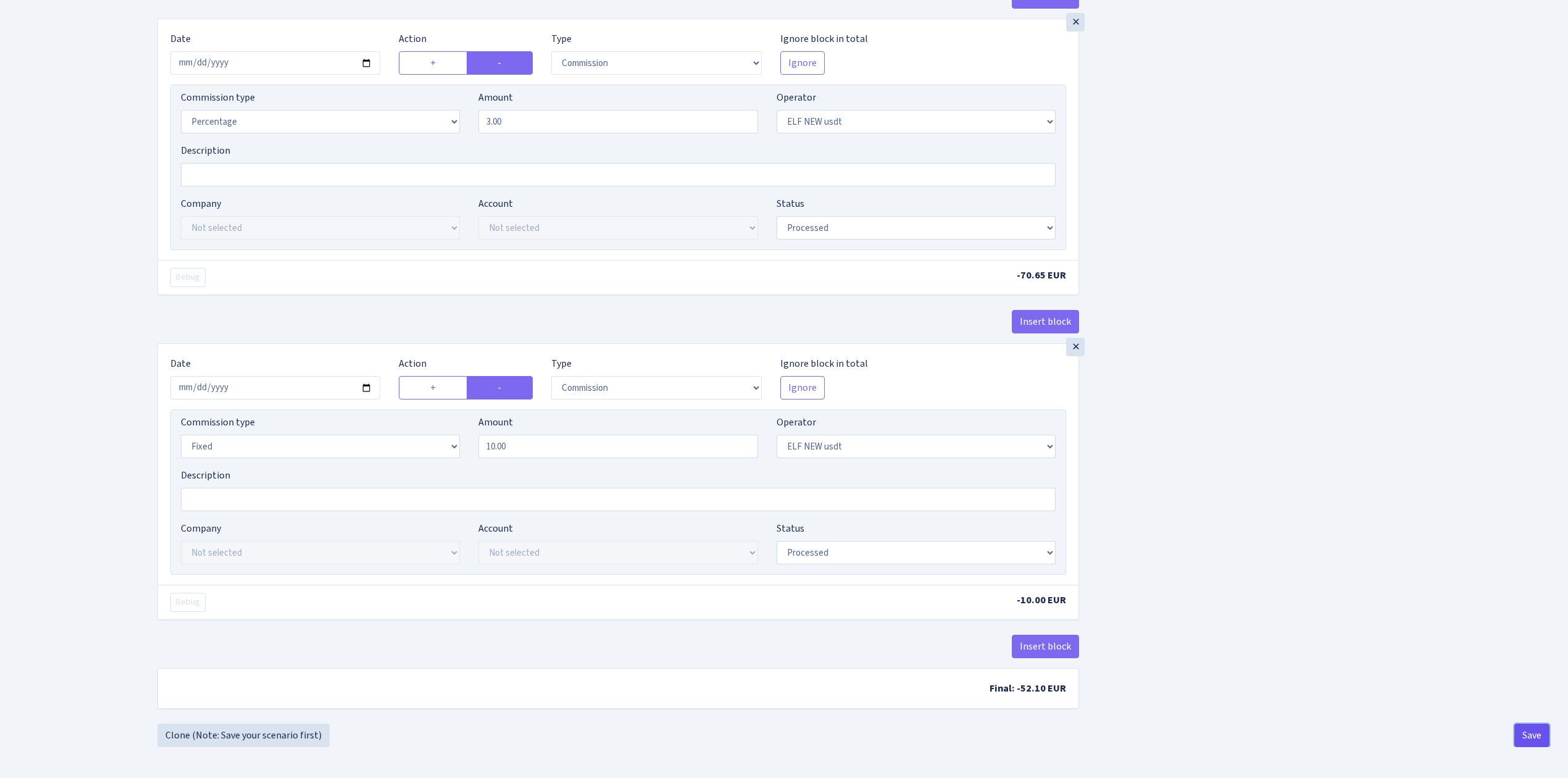
click at [1535, 735] on button "Save" at bounding box center [1532, 735] width 35 height 23
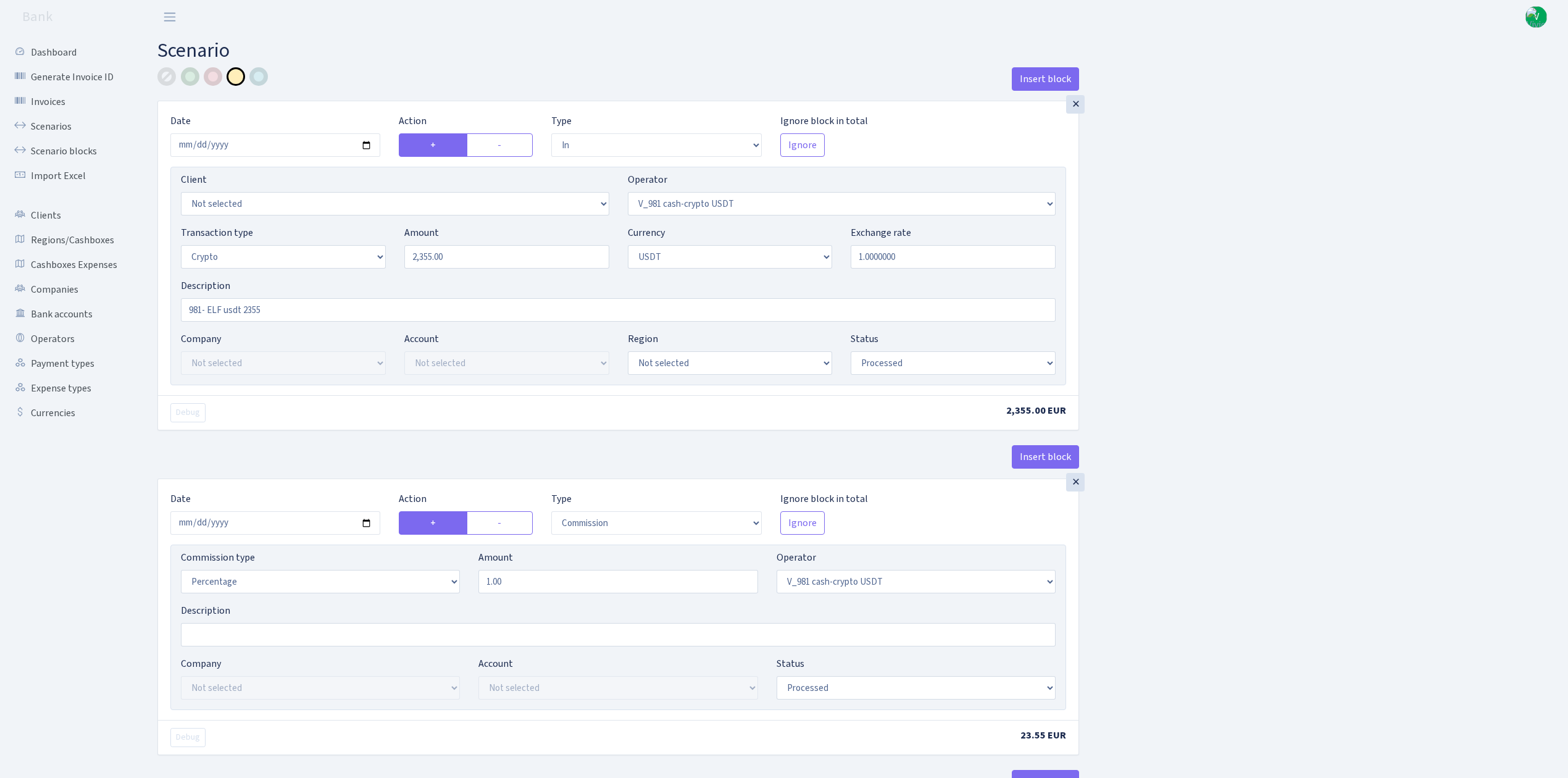
select select "in"
select select "435"
select select "3"
select select "6"
select select "processed"
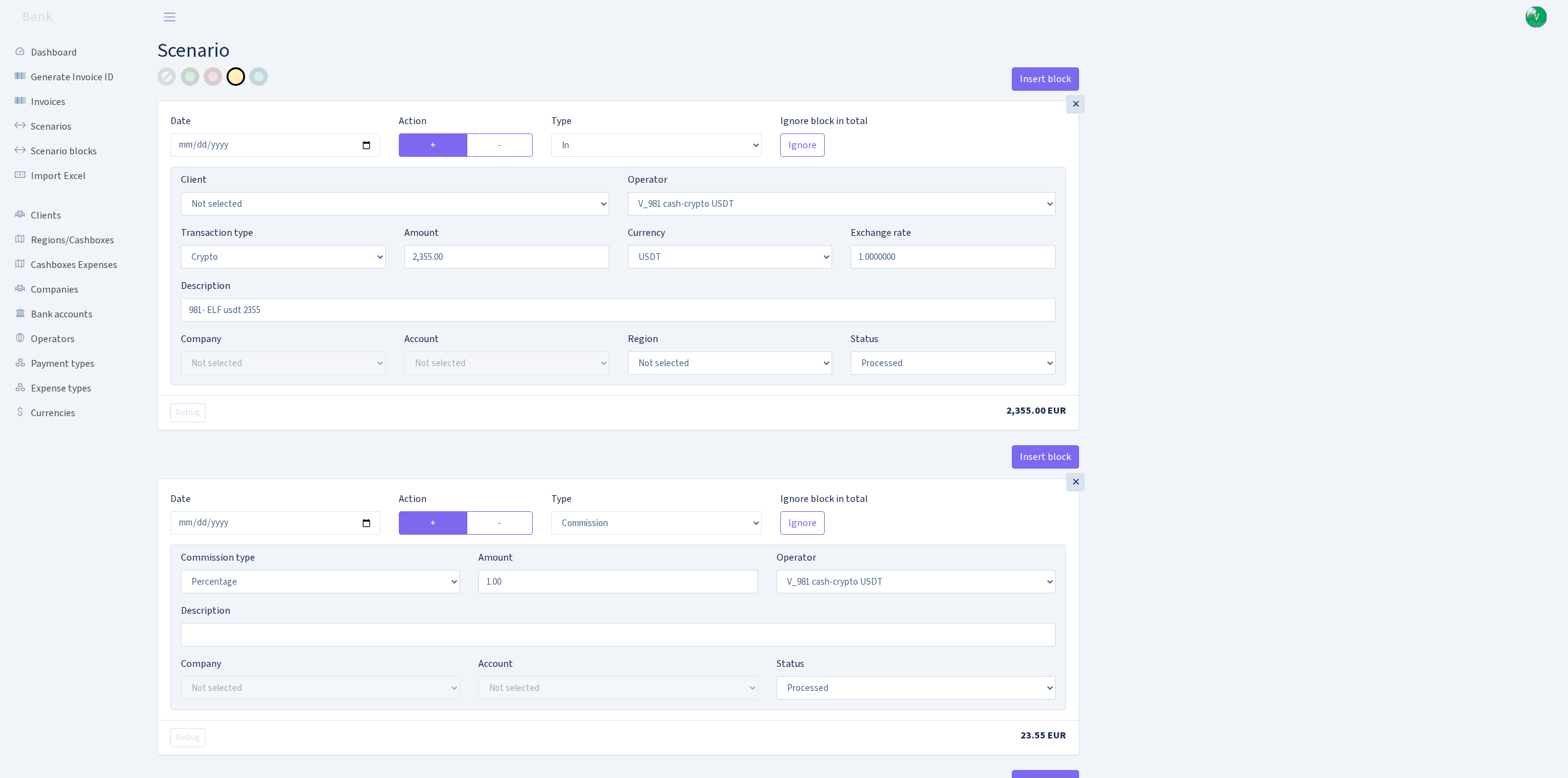
select select "commission"
select select "435"
select select "processed"
select select "commission"
select select "fixed"
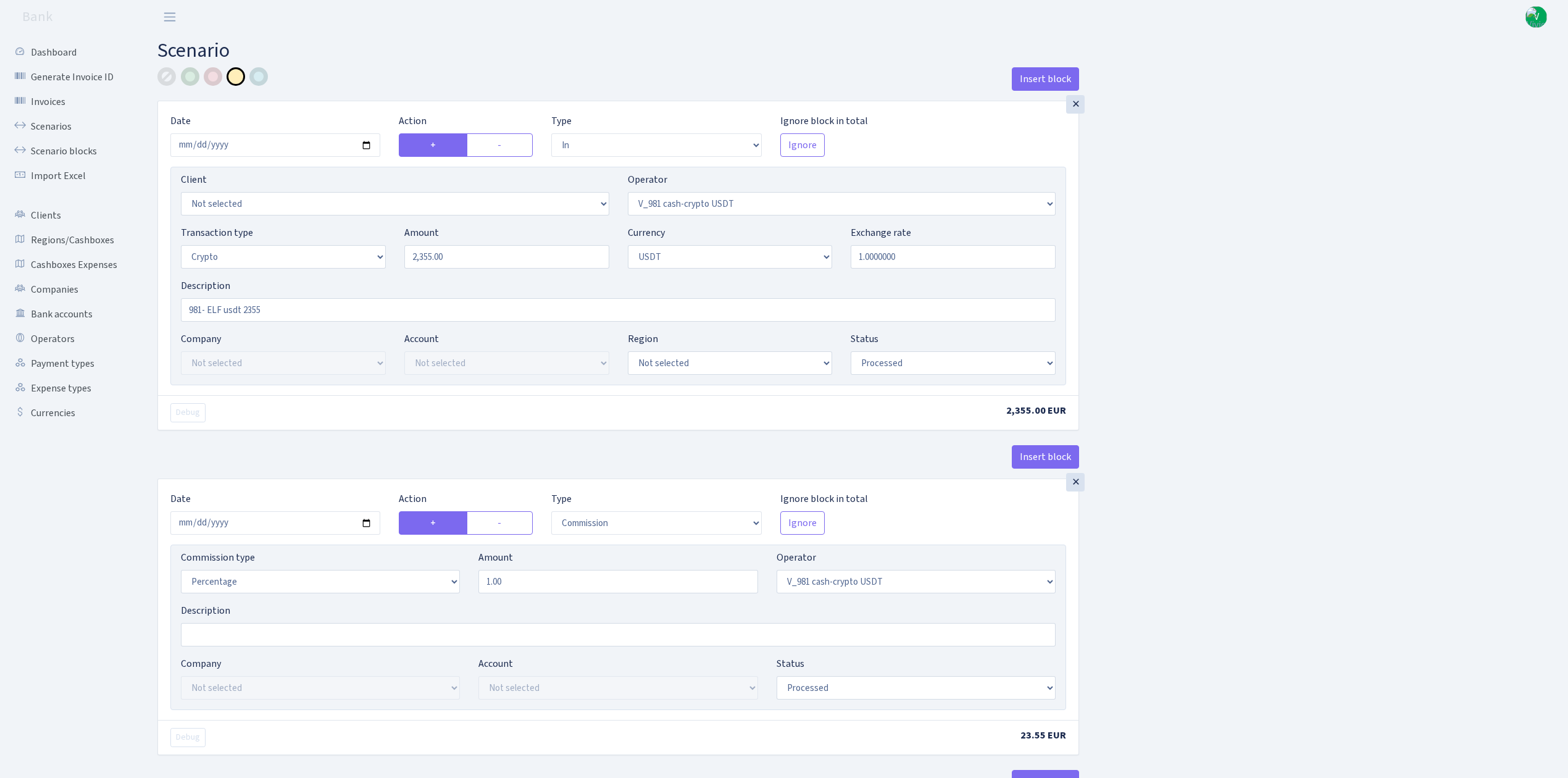
select select "435"
select select "processed"
select select "out"
select select "485"
select select "3"
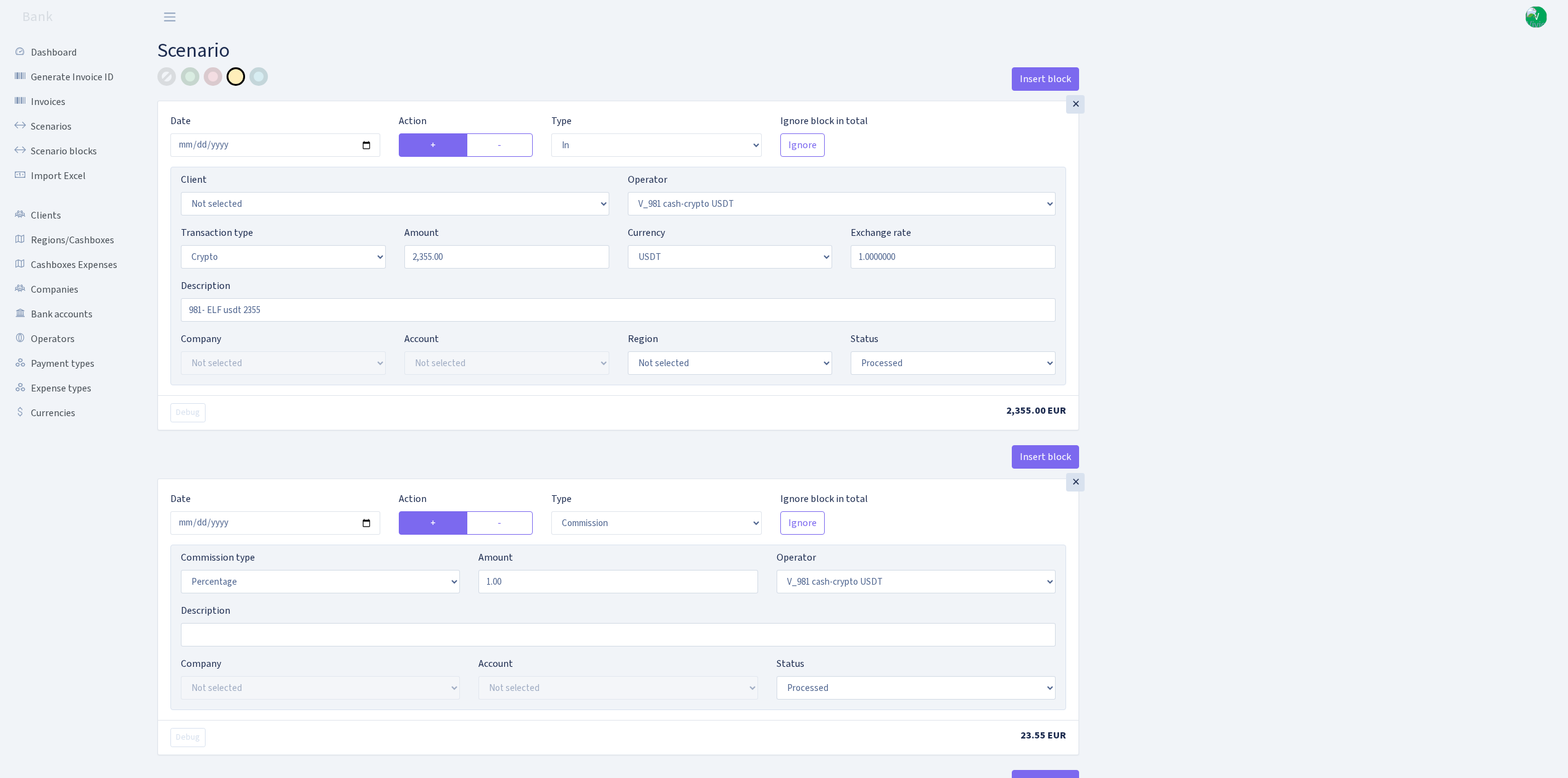
select select "6"
select select "processed"
select select "commission"
select select "485"
select select "processed"
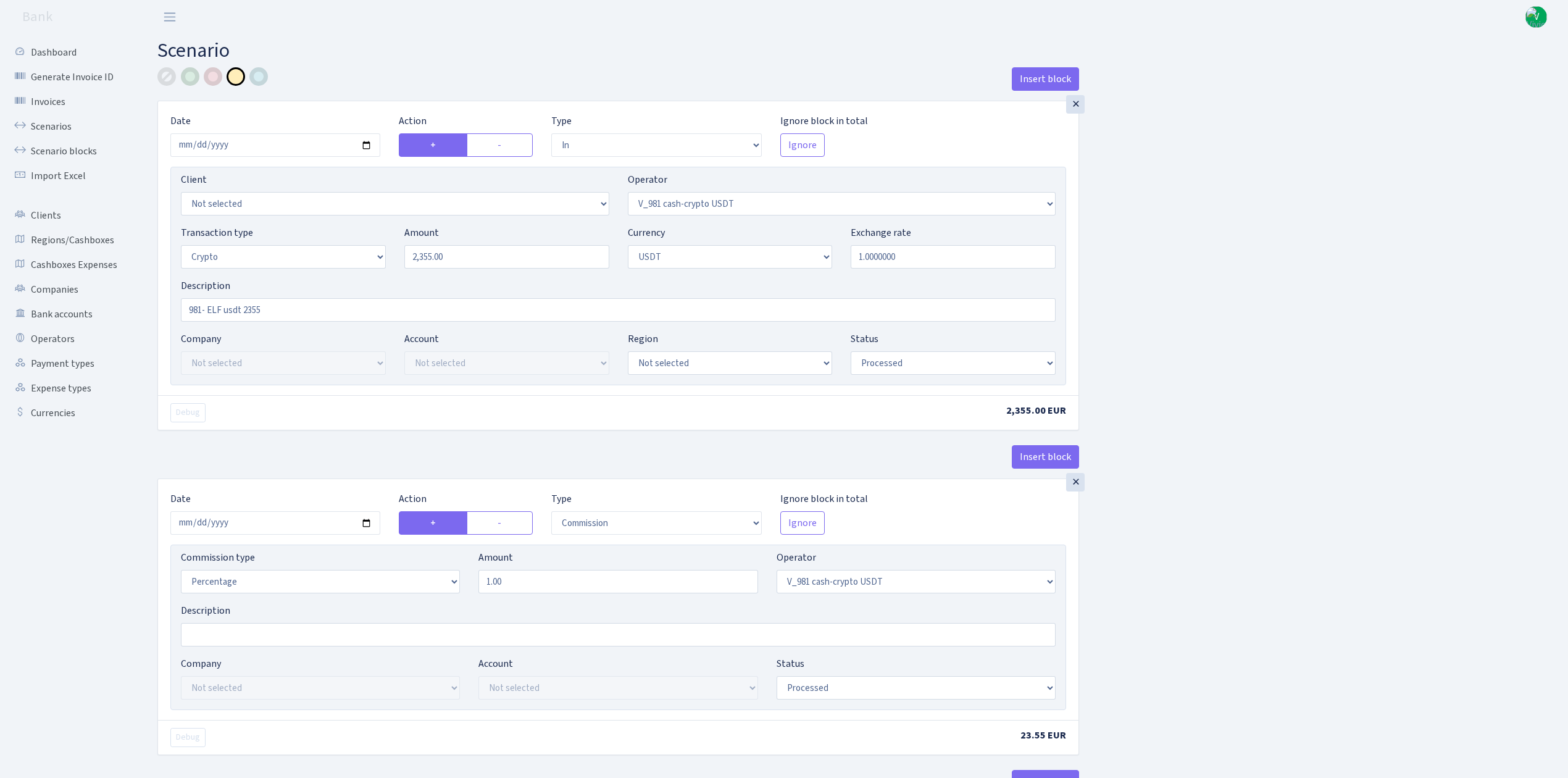
select select "commission"
select select "fixed"
select select "485"
select select "processed"
click at [60, 126] on link "Scenarios" at bounding box center [68, 126] width 124 height 25
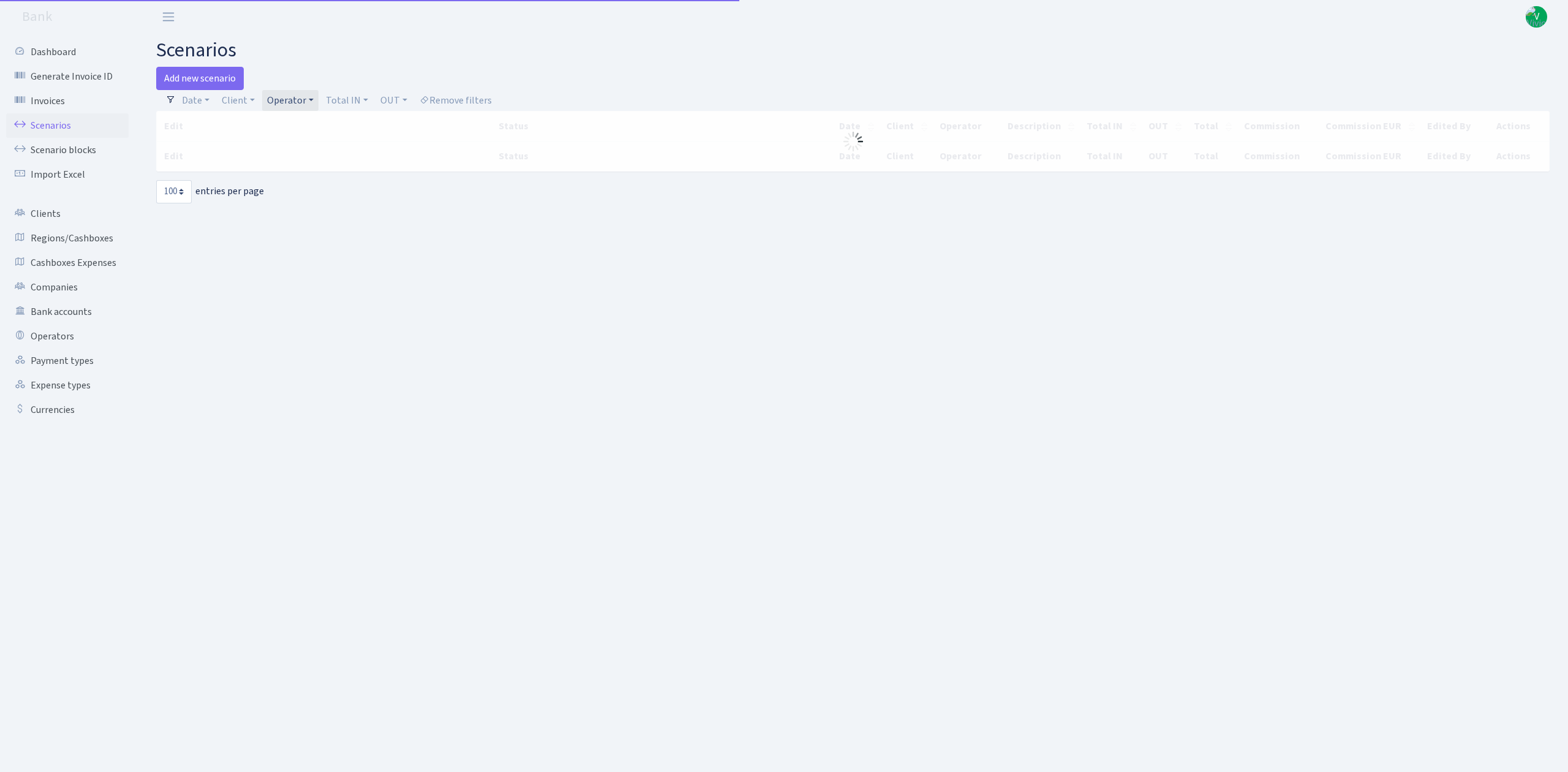
select select "100"
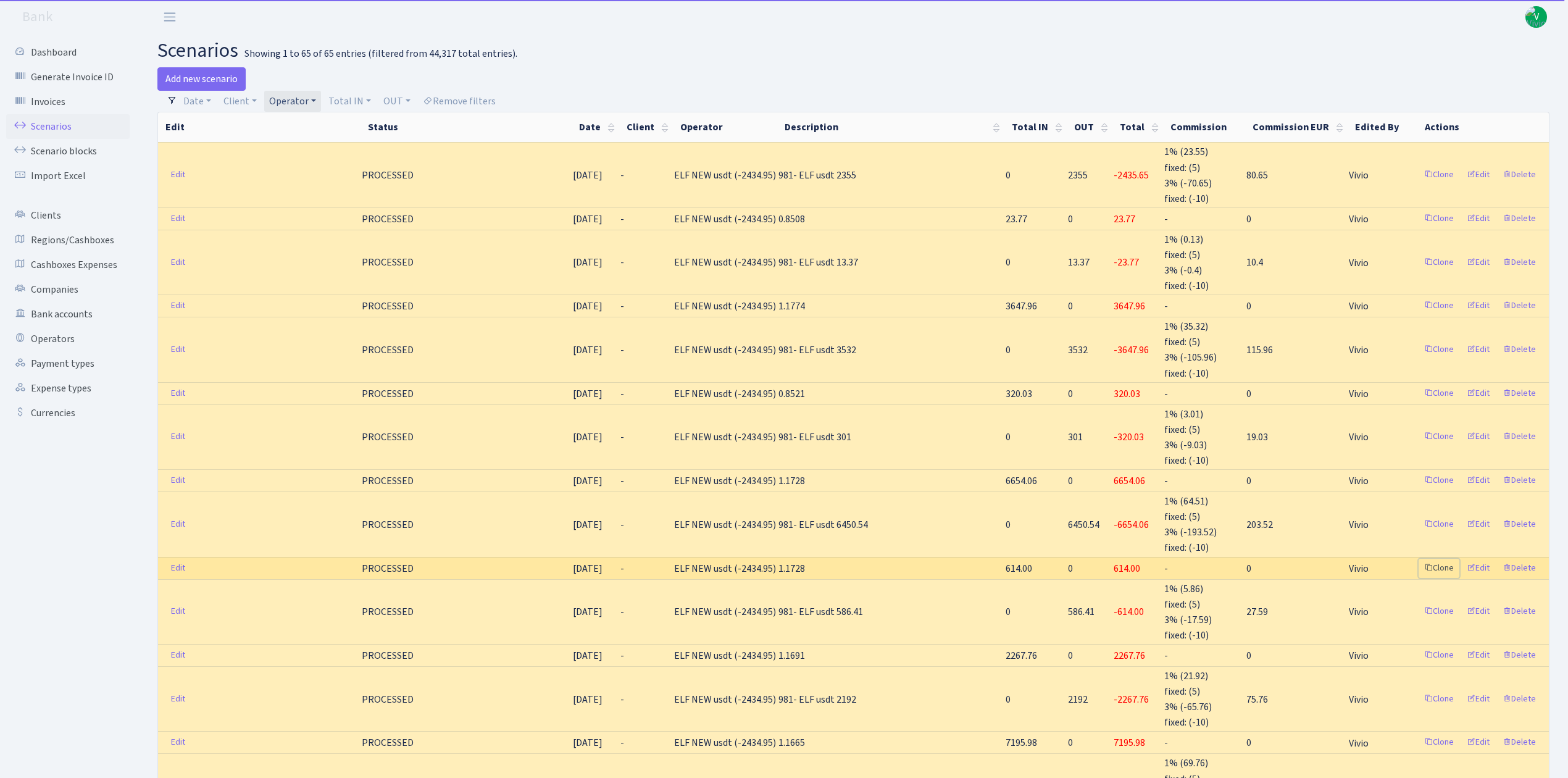
click at [1440, 559] on link "Clone" at bounding box center [1439, 569] width 41 height 19
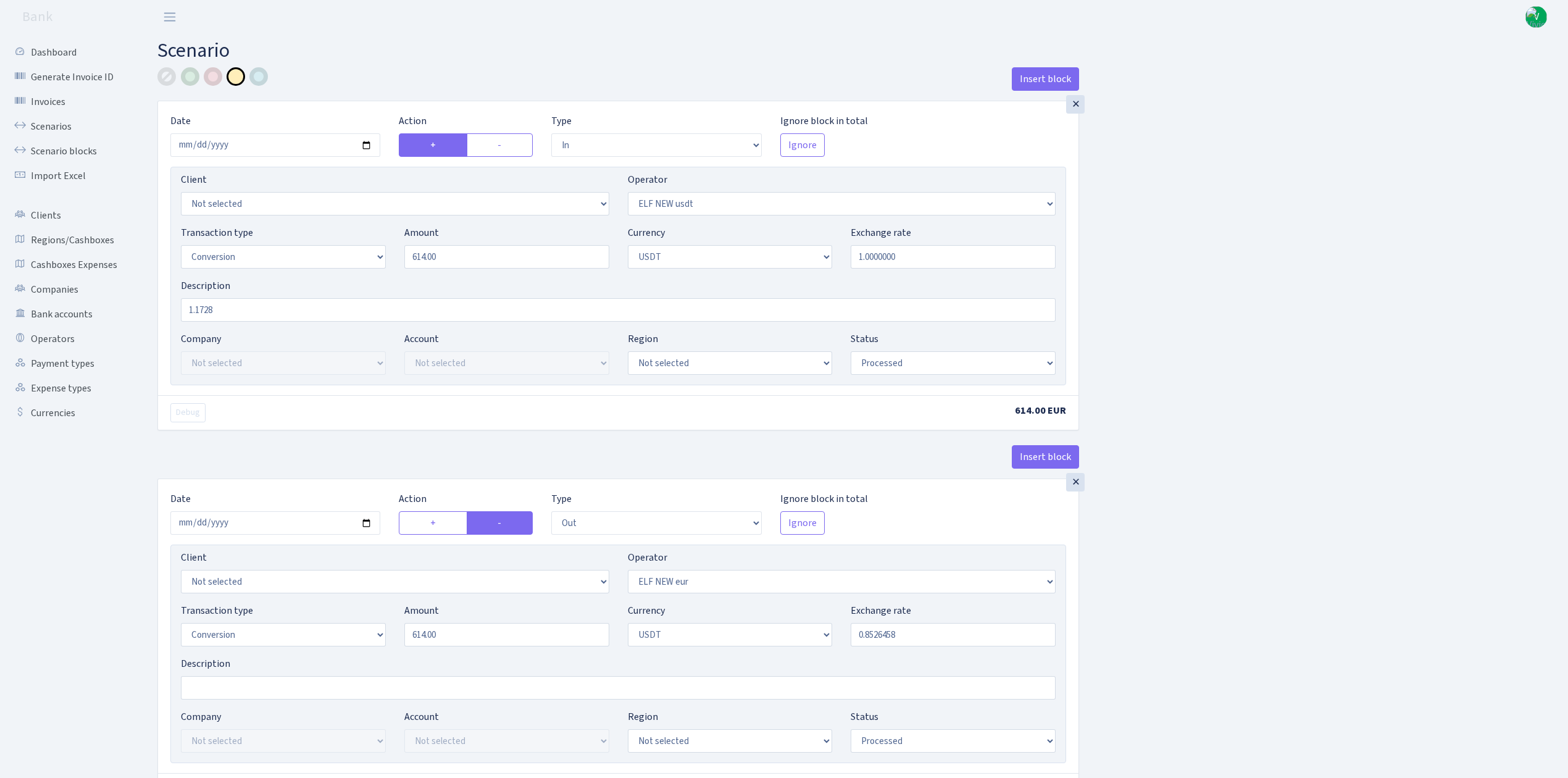
select select "in"
select select "485"
select select "15"
select select "6"
select select "processed"
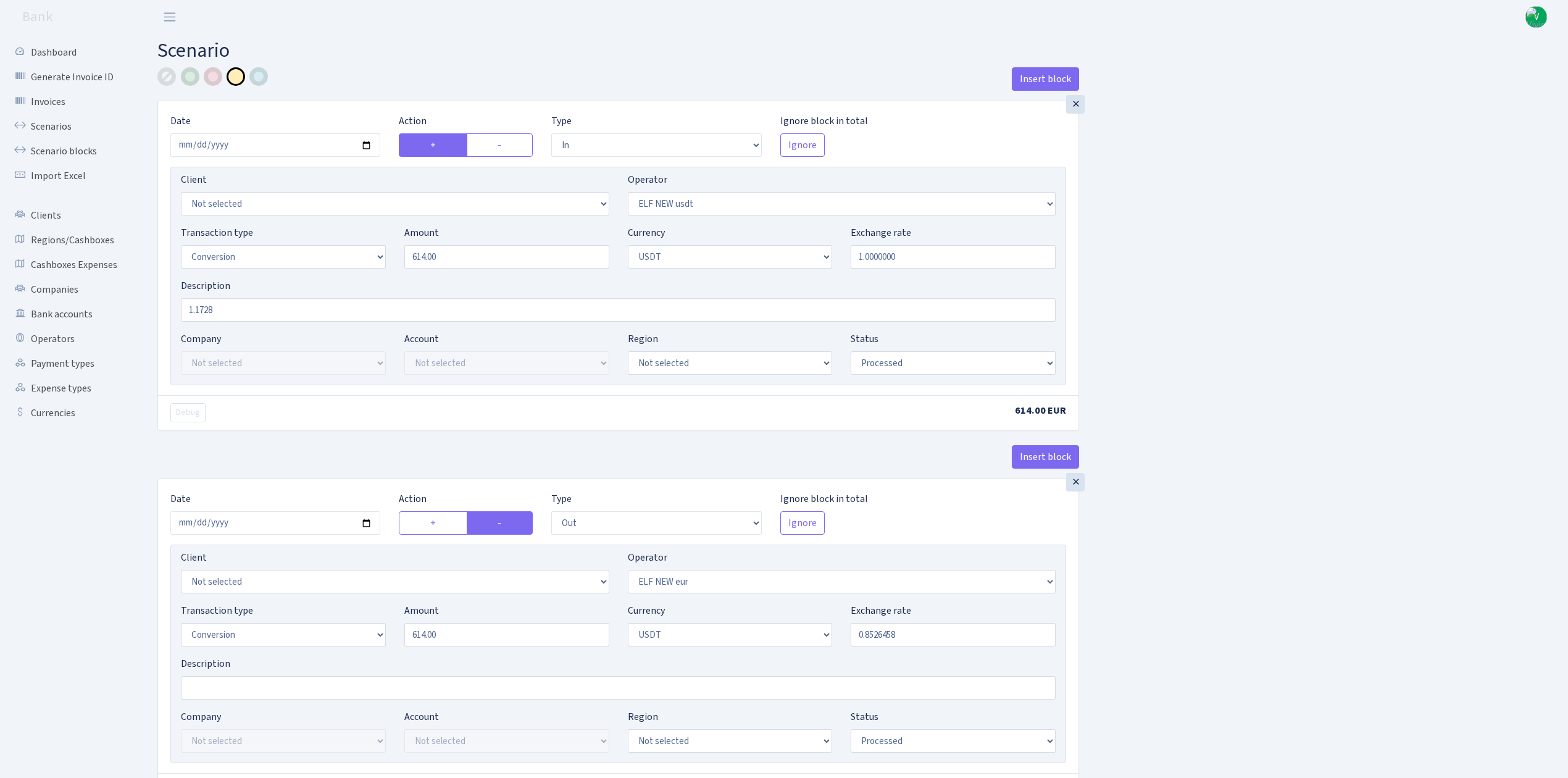
select select "out"
select select "484"
select select "15"
select select "6"
select select "processed"
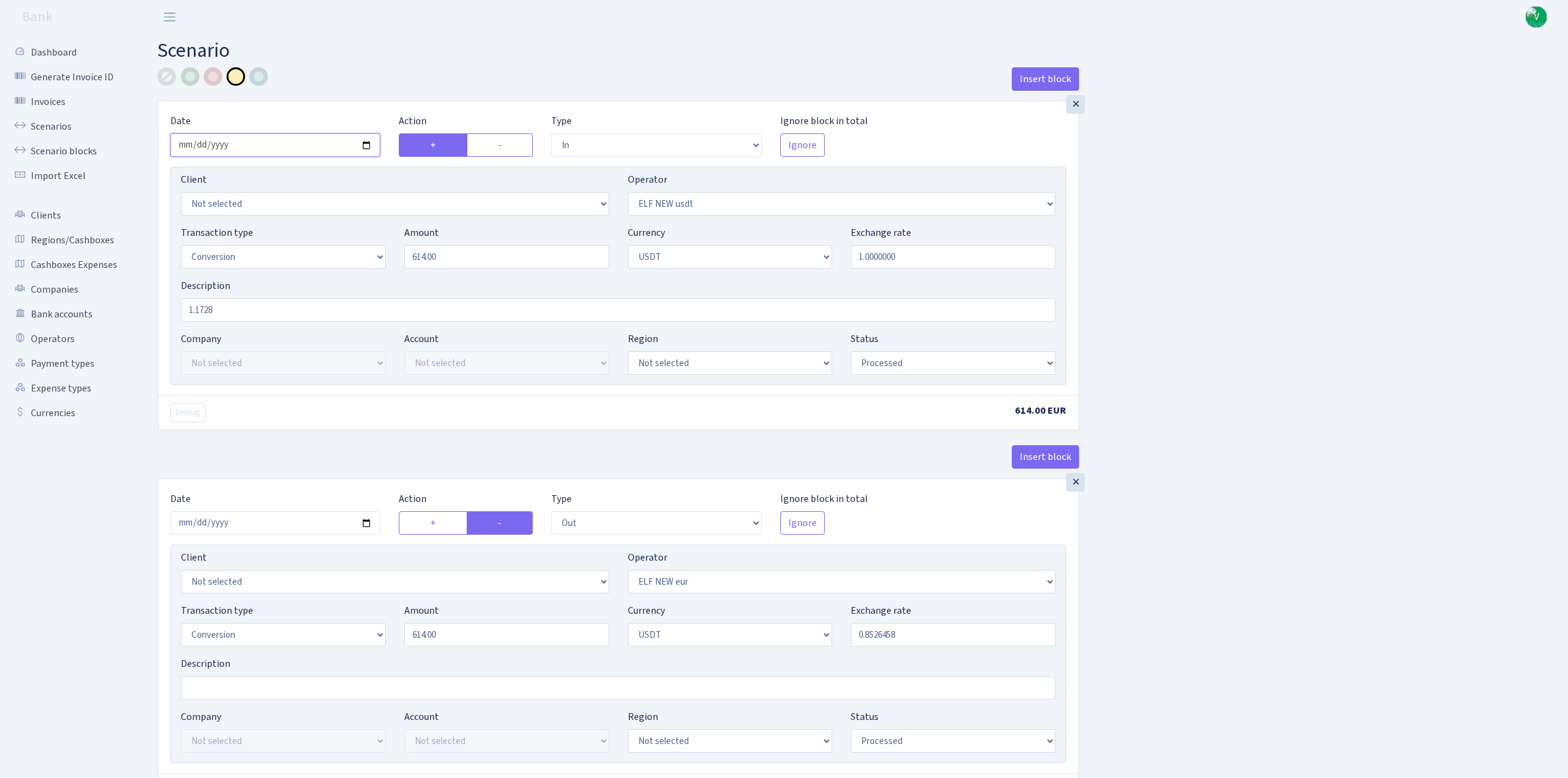
click at [366, 143] on input "[DATE]" at bounding box center [275, 145] width 210 height 23
type input "[DATE]"
drag, startPoint x: 524, startPoint y: 269, endPoint x: 345, endPoint y: 259, distance: 179.3
click at [345, 259] on div "Transaction type Not selected 981 ELF FISH crypto [PERSON_NAME] MM-BALTIC eur U…" at bounding box center [618, 252] width 893 height 53
click at [1137, 290] on div "Insert block × Date 2025-09-22 Action + - Type --- In Out Commission Field requ…" at bounding box center [854, 489] width 1410 height 845
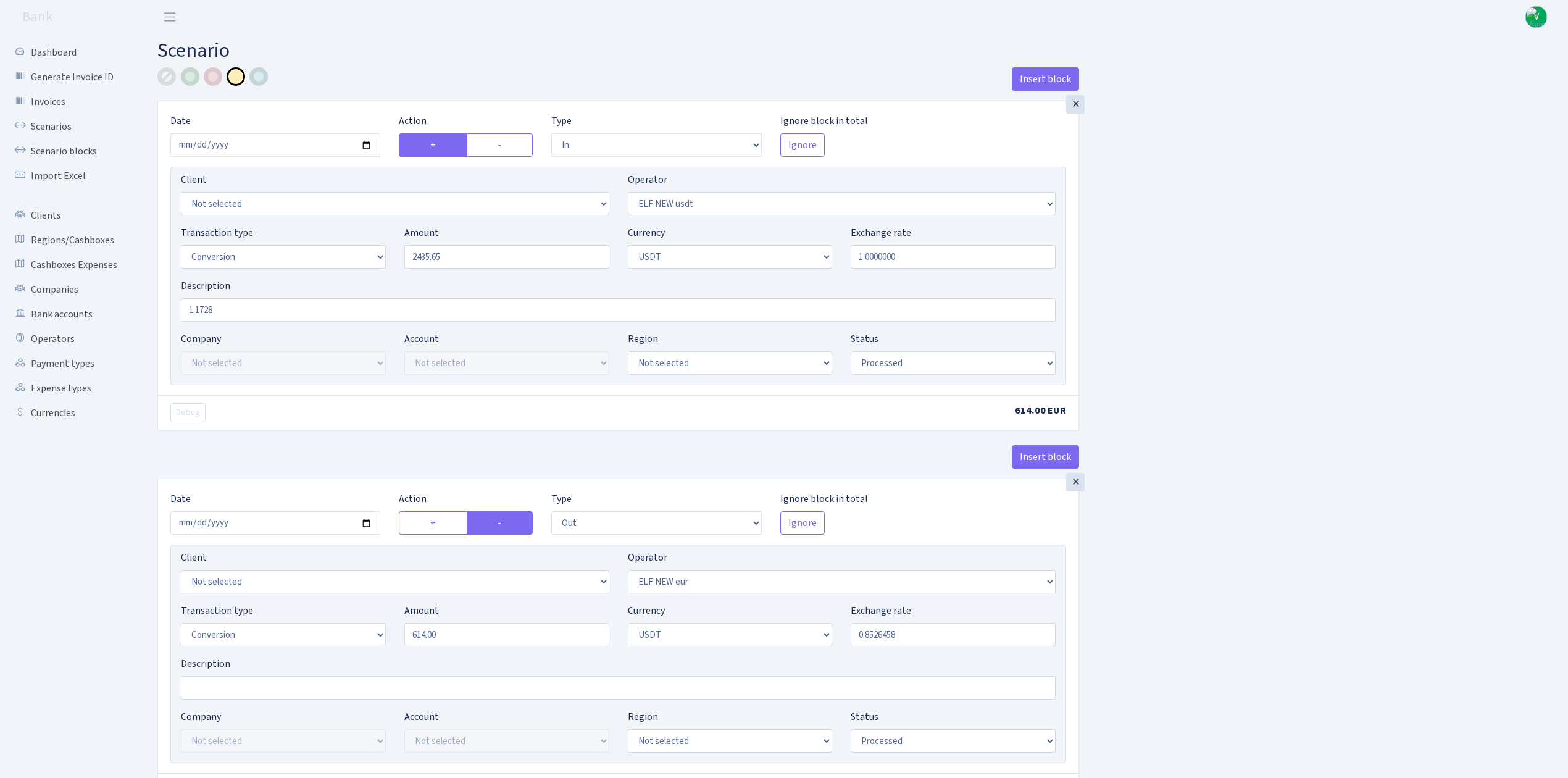
type input "2,435.65"
click at [267, 303] on input "1.1728" at bounding box center [618, 310] width 875 height 23
drag, startPoint x: 265, startPoint y: 314, endPoint x: 13, endPoint y: 257, distance: 258.4
click at [15, 257] on div "Dashboard Generate Invoice ID Invoices Scenarios Scenario blocks Import Excel C…" at bounding box center [784, 484] width 1568 height 902
type input "0.8480"
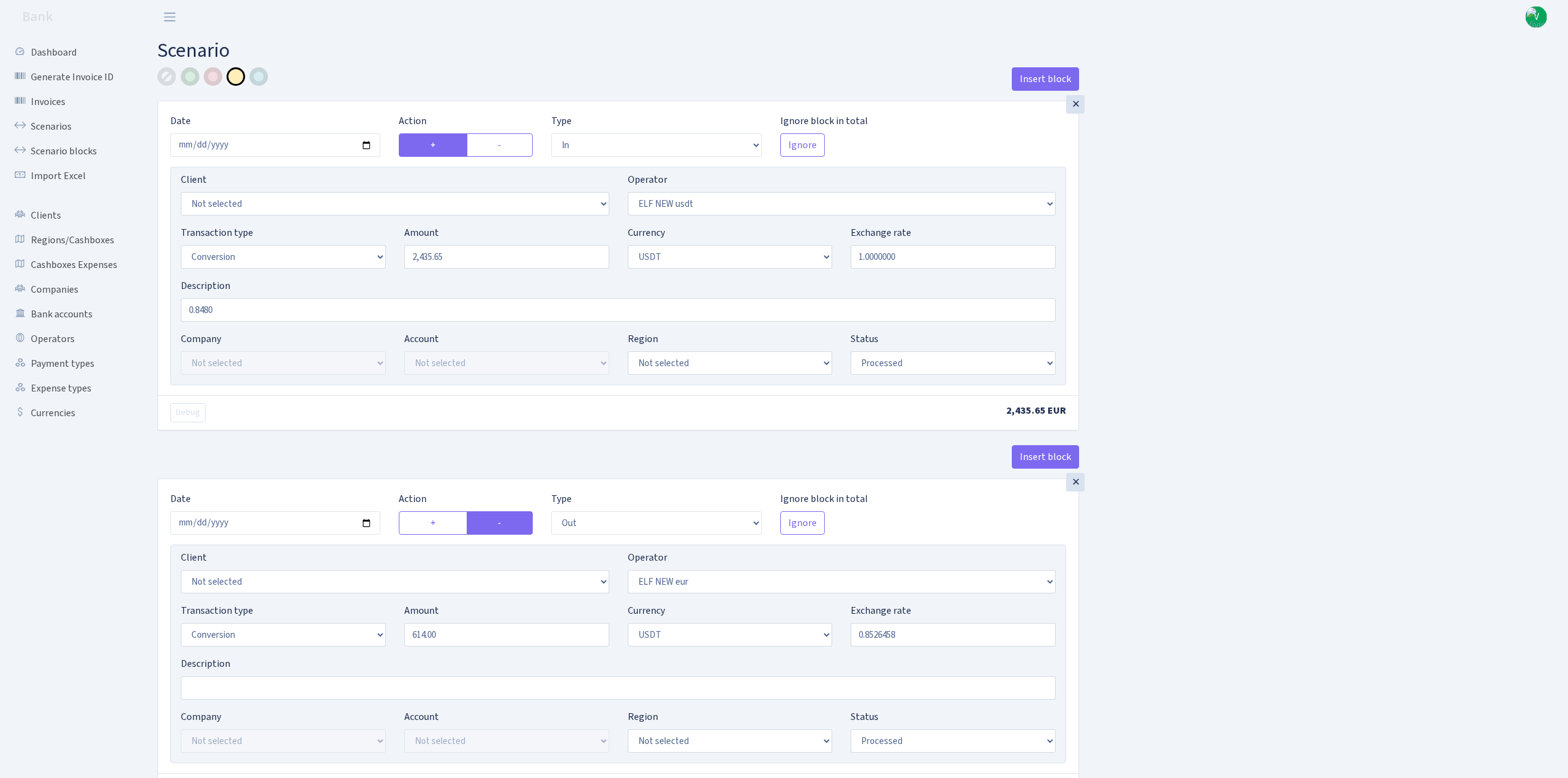
click at [1269, 488] on div "Insert block × Date 2025-09-22 Action + - Type --- In Out Commission Field requ…" at bounding box center [854, 489] width 1410 height 845
click at [368, 524] on input "2025-09-12" at bounding box center [275, 523] width 210 height 23
type input "[DATE]"
drag, startPoint x: 493, startPoint y: 641, endPoint x: 316, endPoint y: 610, distance: 179.7
click at [316, 610] on div "Transaction type Not selected 981 ELF FISH crypto GIRT IVO dekl MM-BALTIC eur U…" at bounding box center [618, 630] width 893 height 53
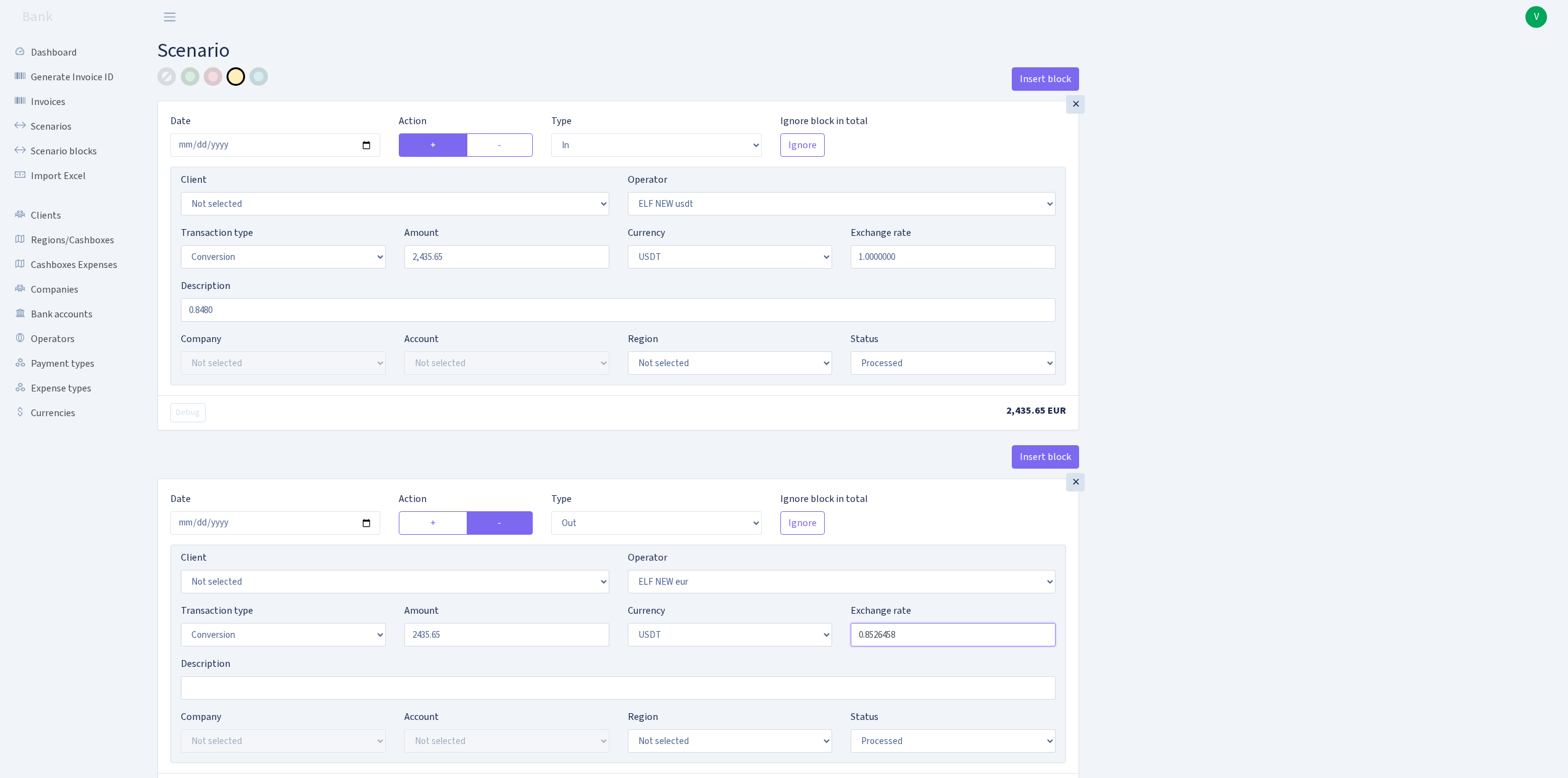
click at [863, 633] on input "0.8526458" at bounding box center [954, 635] width 205 height 23
type input "2,435.65"
drag, startPoint x: 870, startPoint y: 637, endPoint x: 969, endPoint y: 637, distance: 99.0
click at [969, 637] on input "0.8526458" at bounding box center [954, 635] width 205 height 23
click at [1445, 621] on div "Insert block × Date 2025-09-22 Action + - Type --- In Out Commission Field requ…" at bounding box center [854, 489] width 1410 height 845
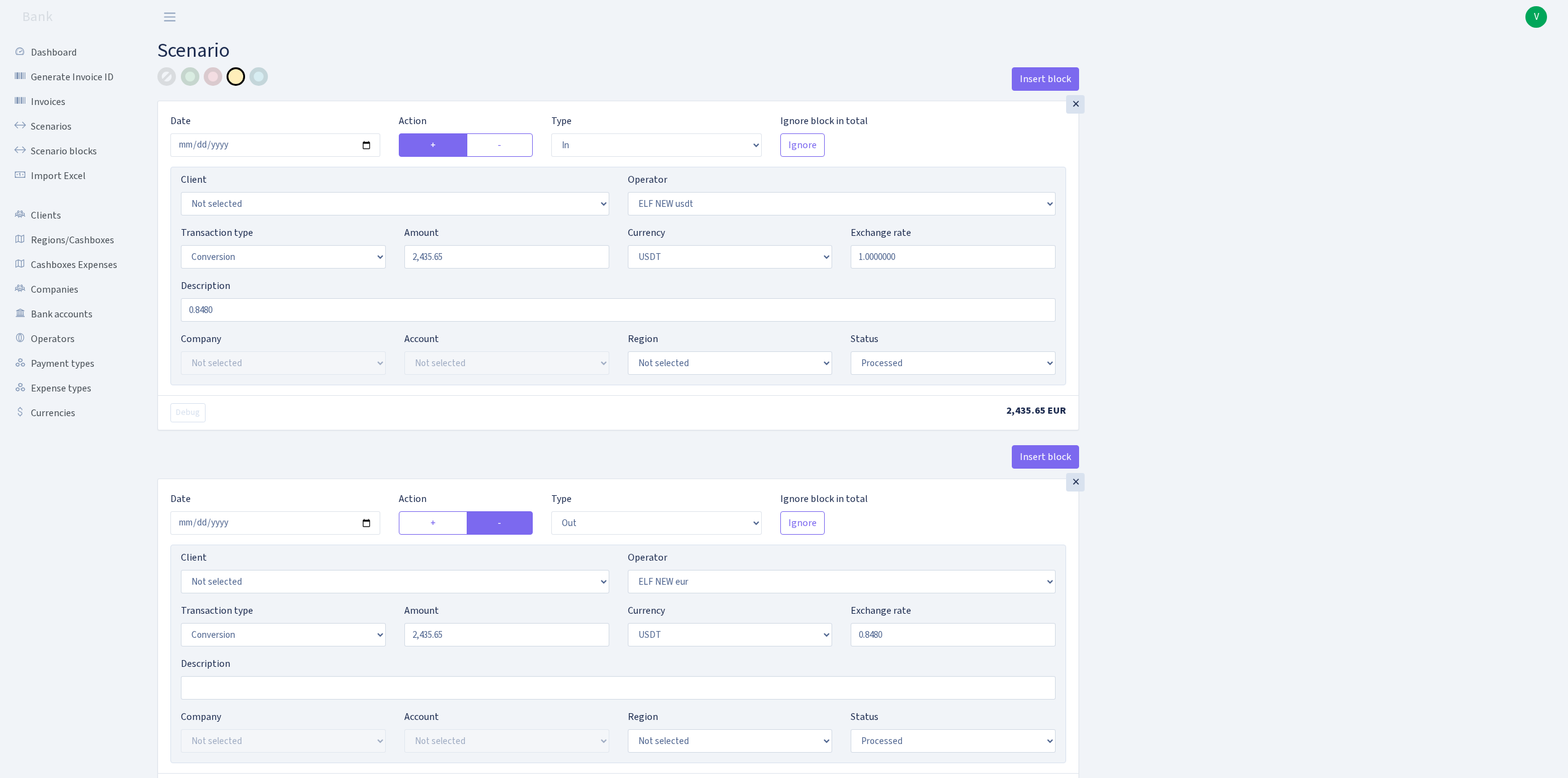
type input "0.8480000"
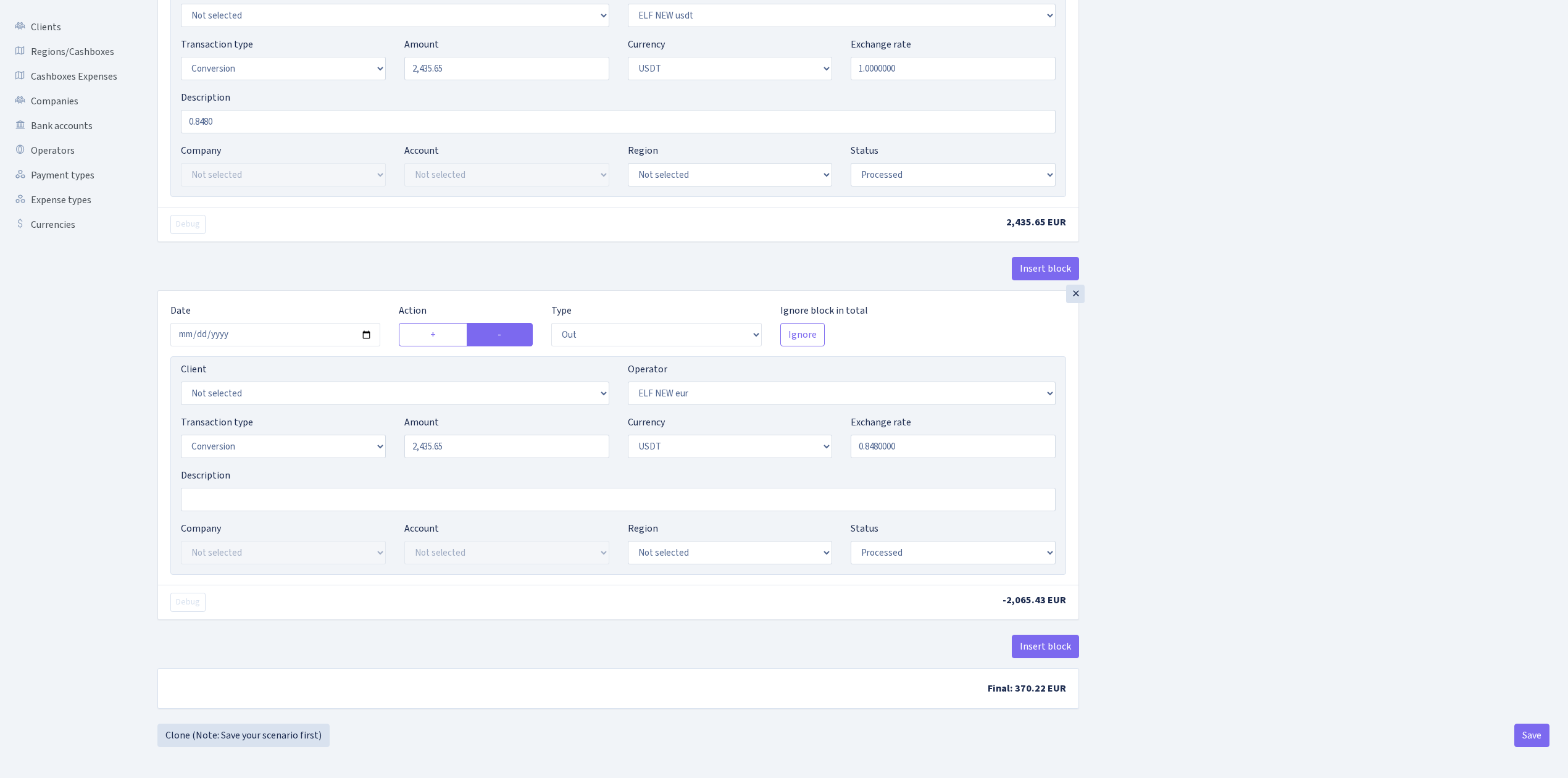
scroll to position [194, 0]
click at [1534, 727] on button "Save" at bounding box center [1532, 735] width 35 height 23
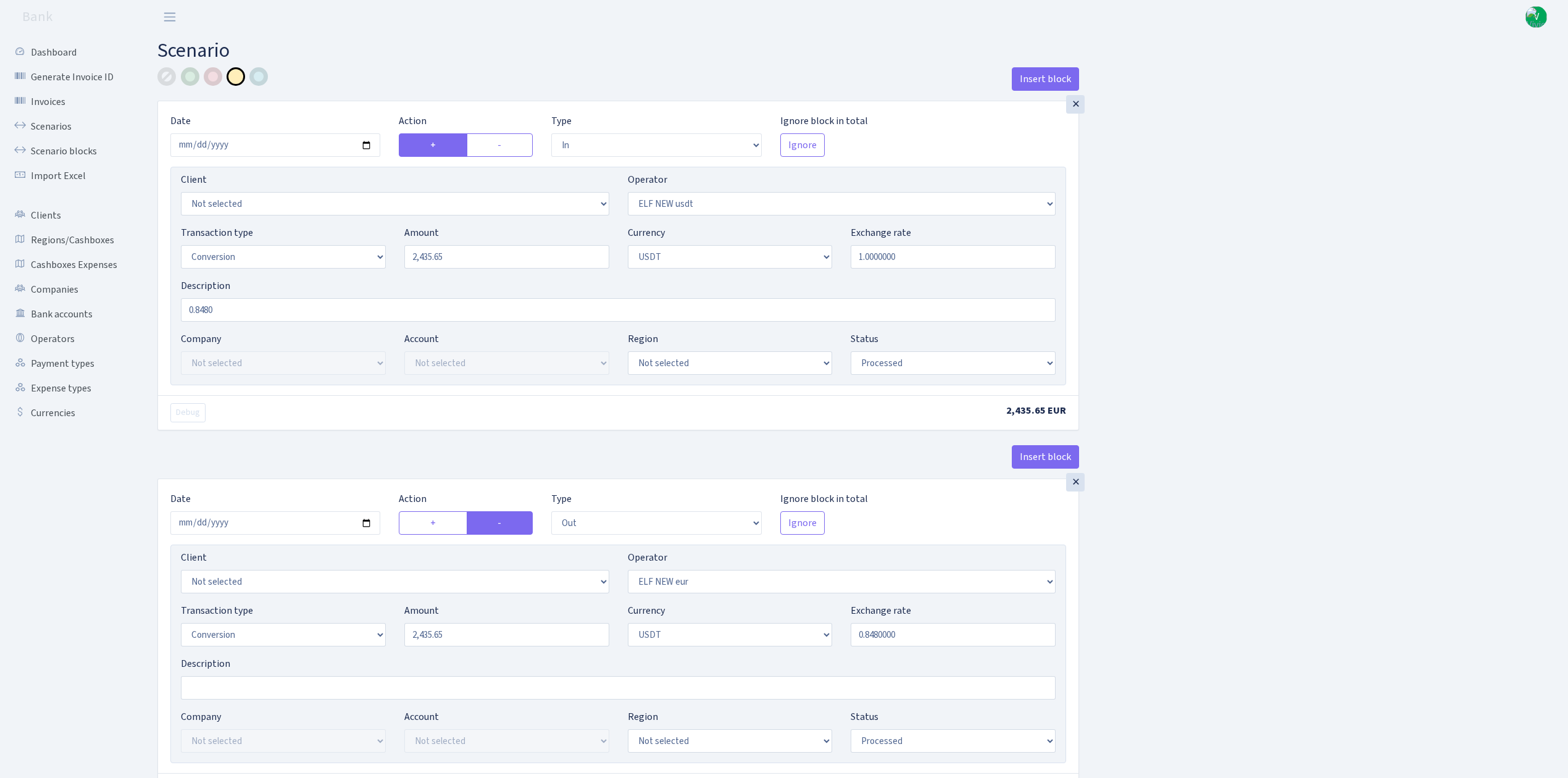
select select "in"
select select "485"
select select "15"
select select "6"
select select "processed"
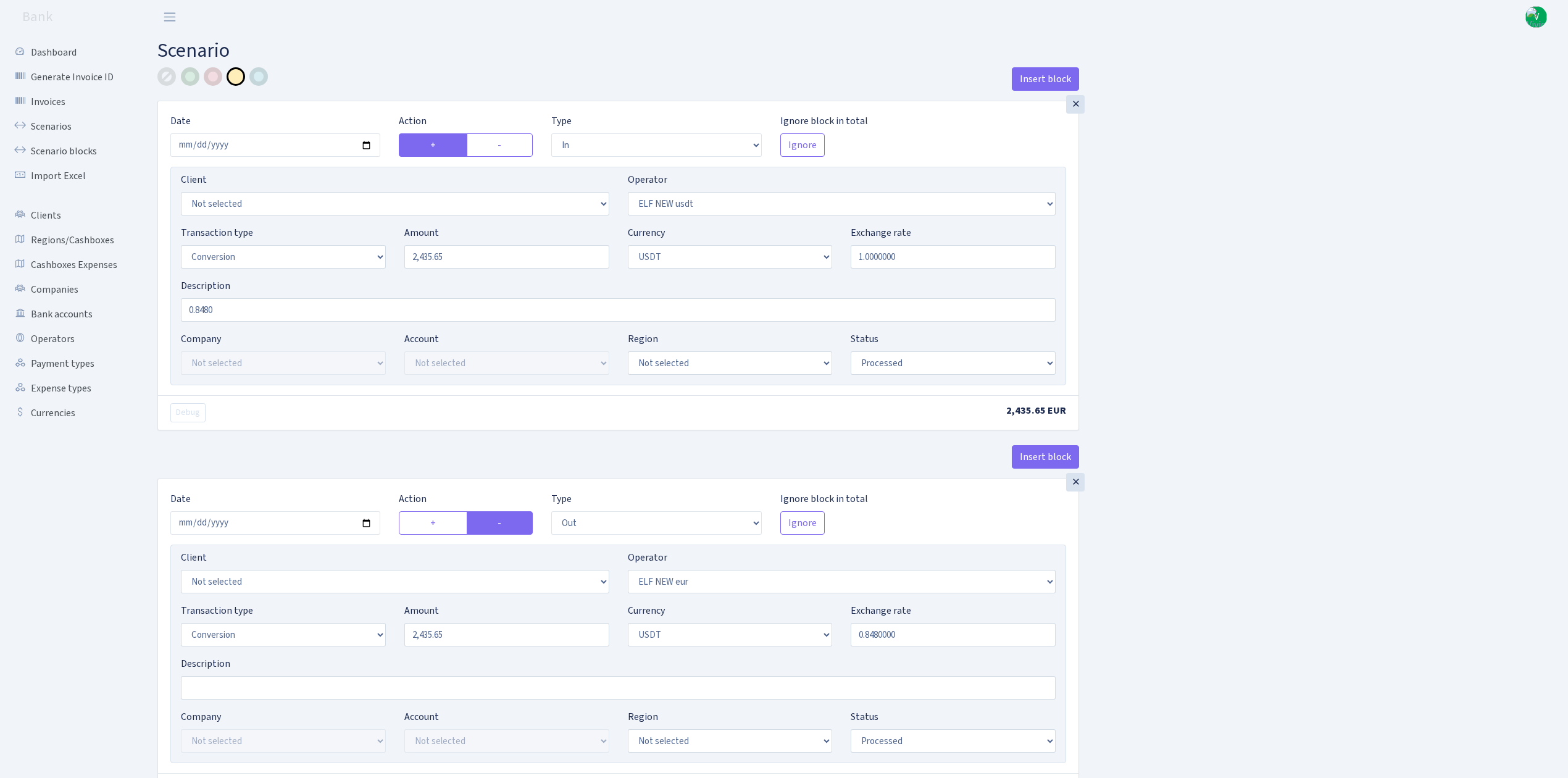
select select "out"
select select "484"
select select "15"
select select "6"
select select "processed"
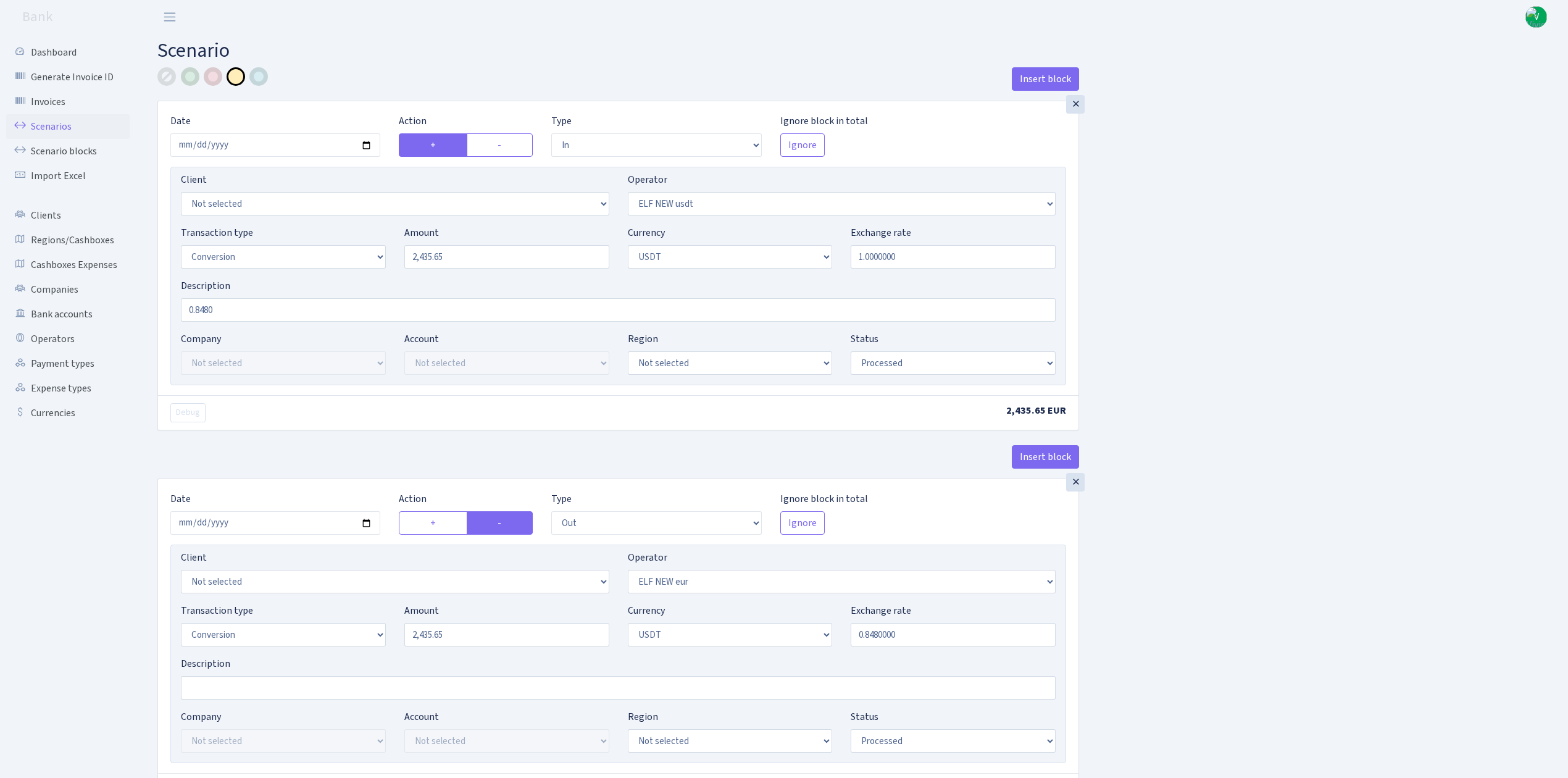
click at [47, 119] on link "Scenarios" at bounding box center [68, 126] width 124 height 25
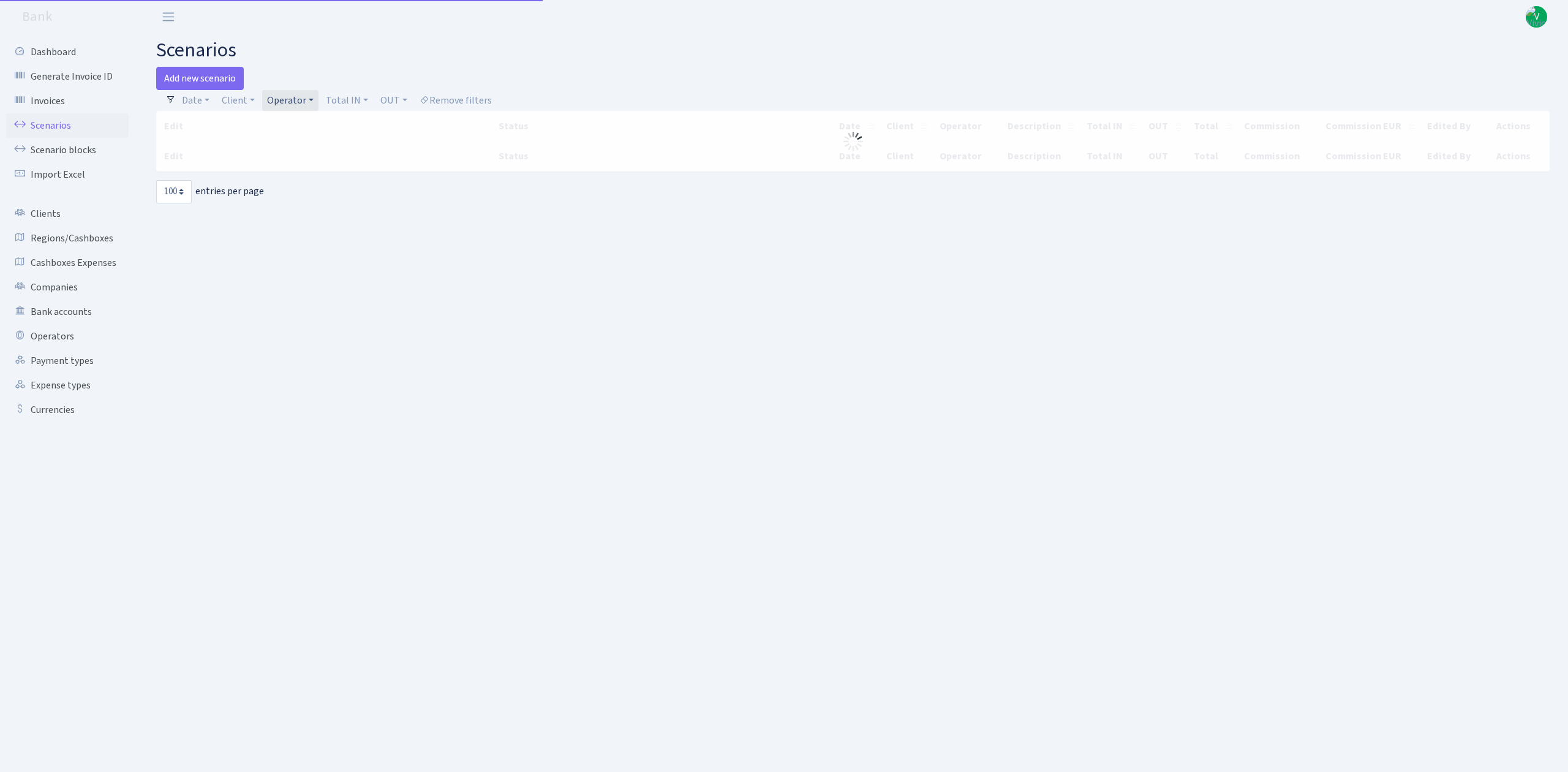
select select "100"
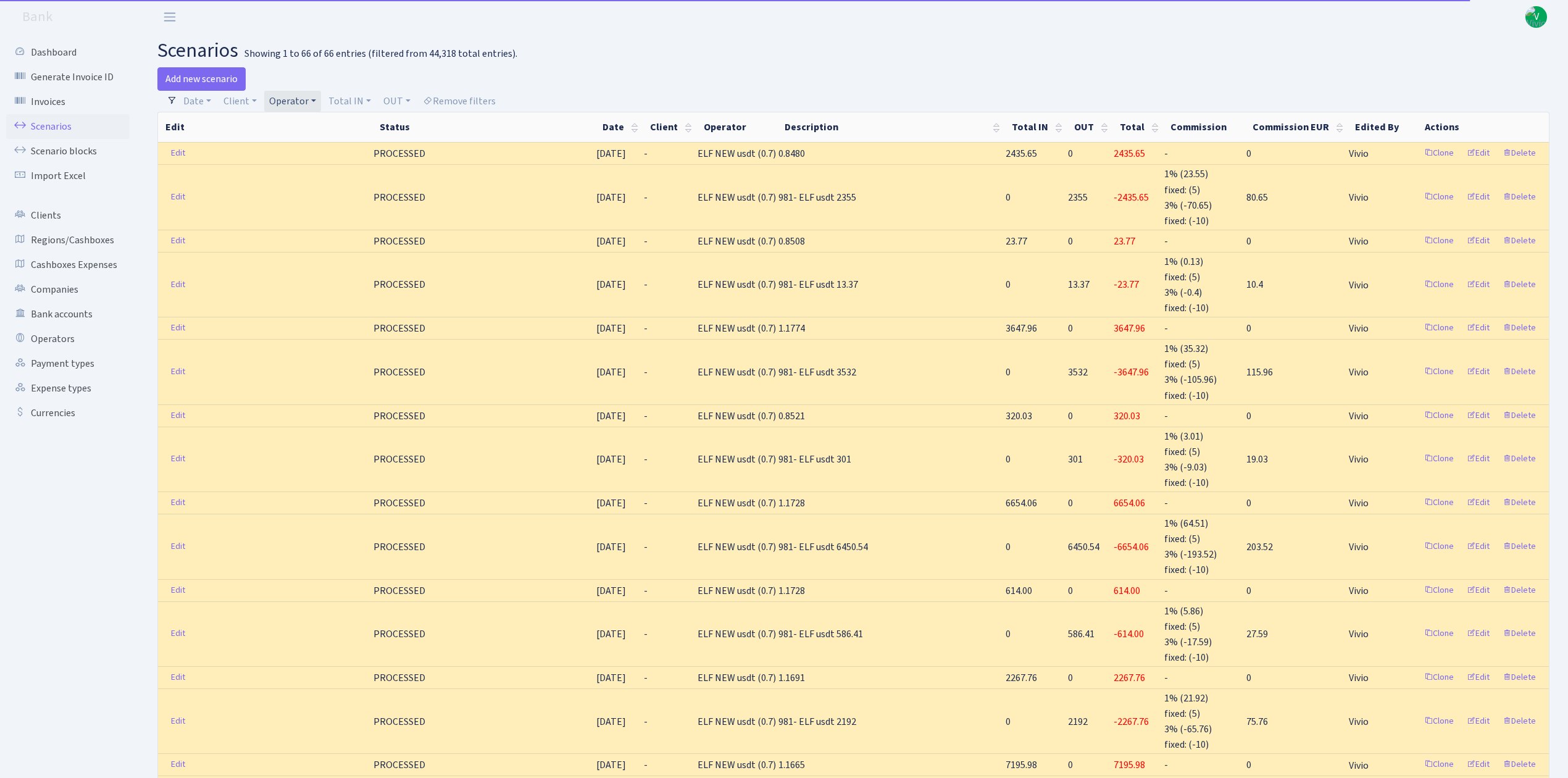
click at [301, 102] on link "Operator" at bounding box center [293, 101] width 57 height 21
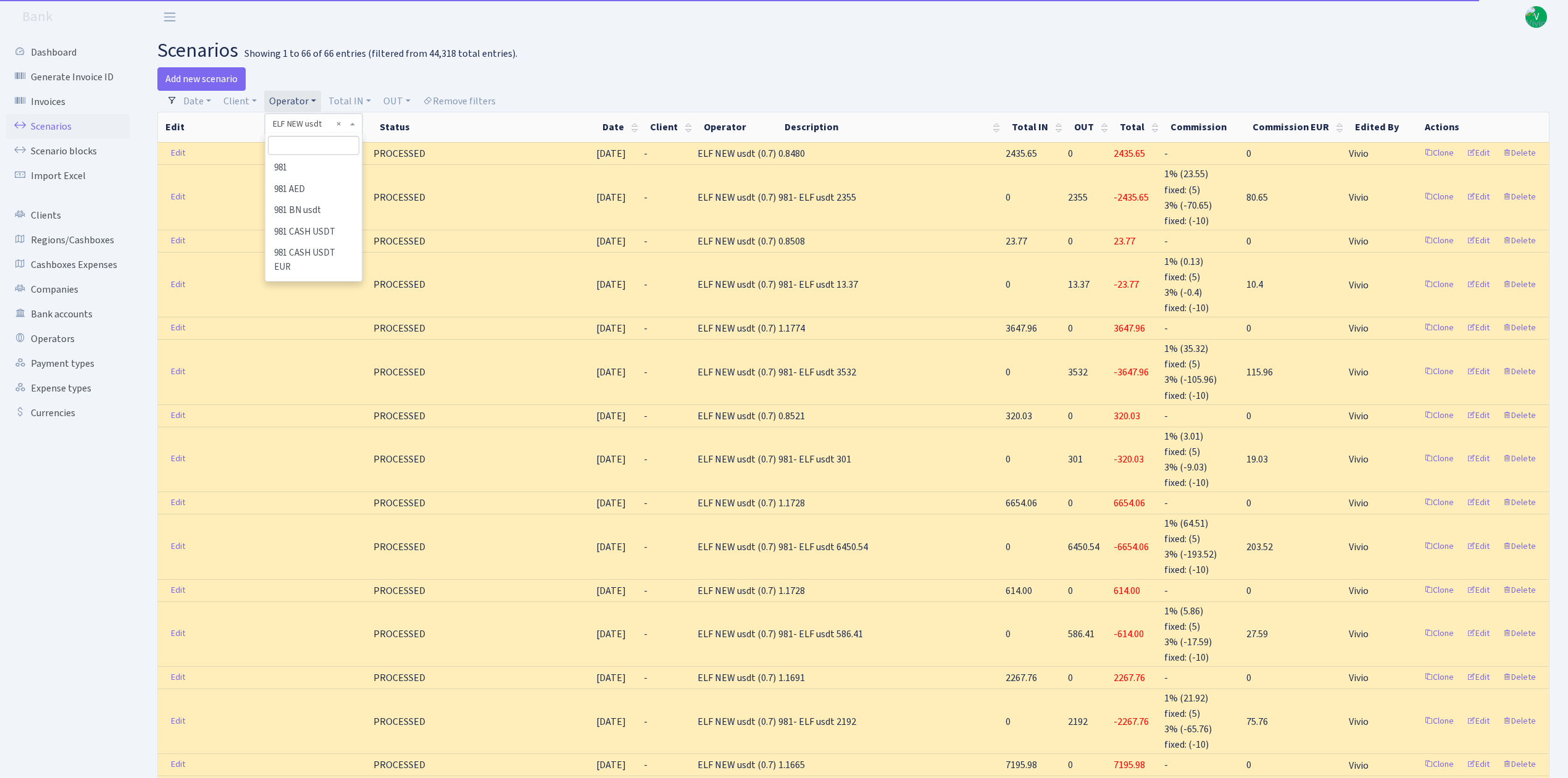
scroll to position [2342, 0]
click at [322, 132] on li "ELF NEW eur" at bounding box center [313, 121] width 93 height 21
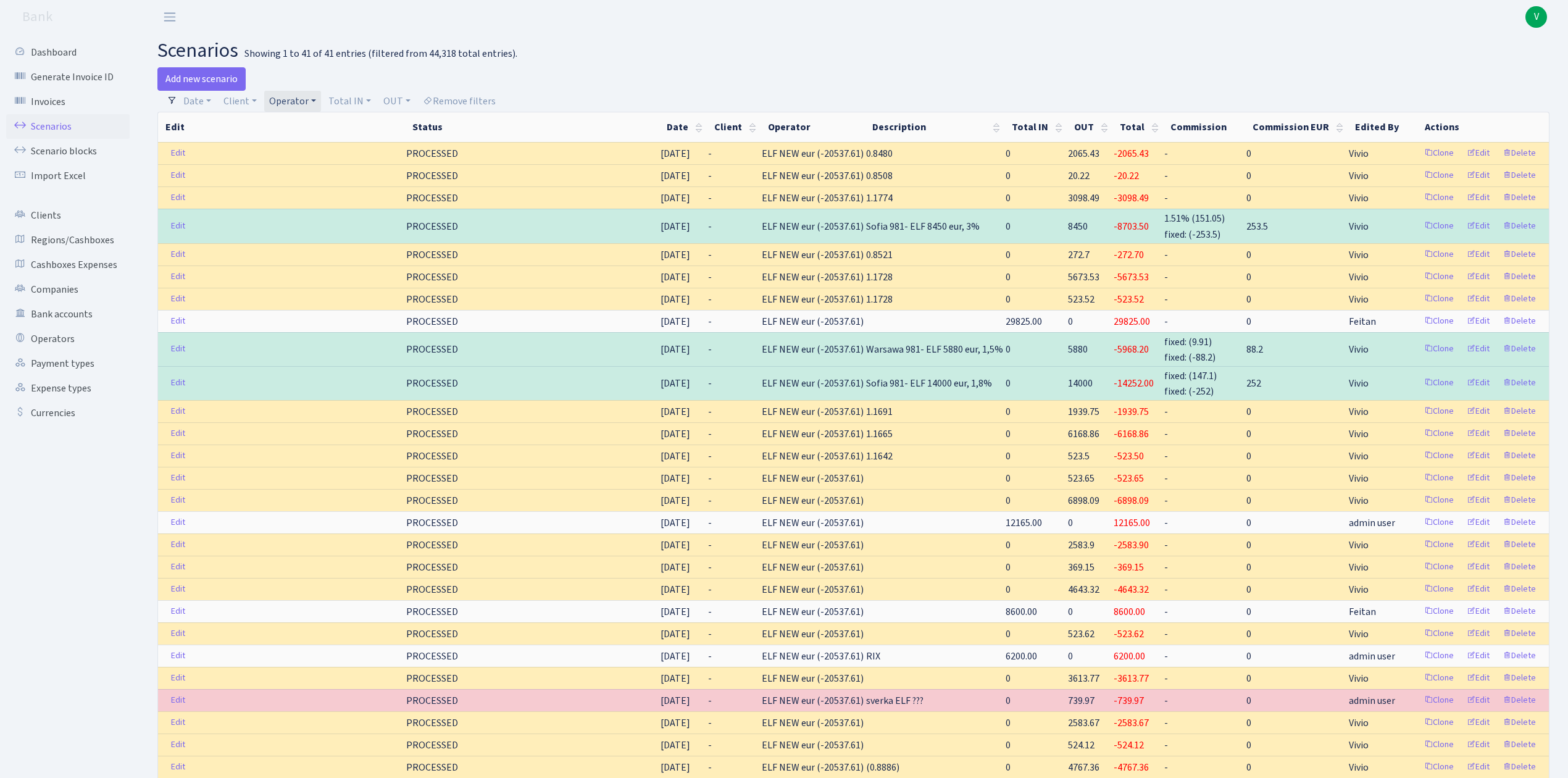
click at [288, 99] on link "Operator" at bounding box center [293, 101] width 57 height 21
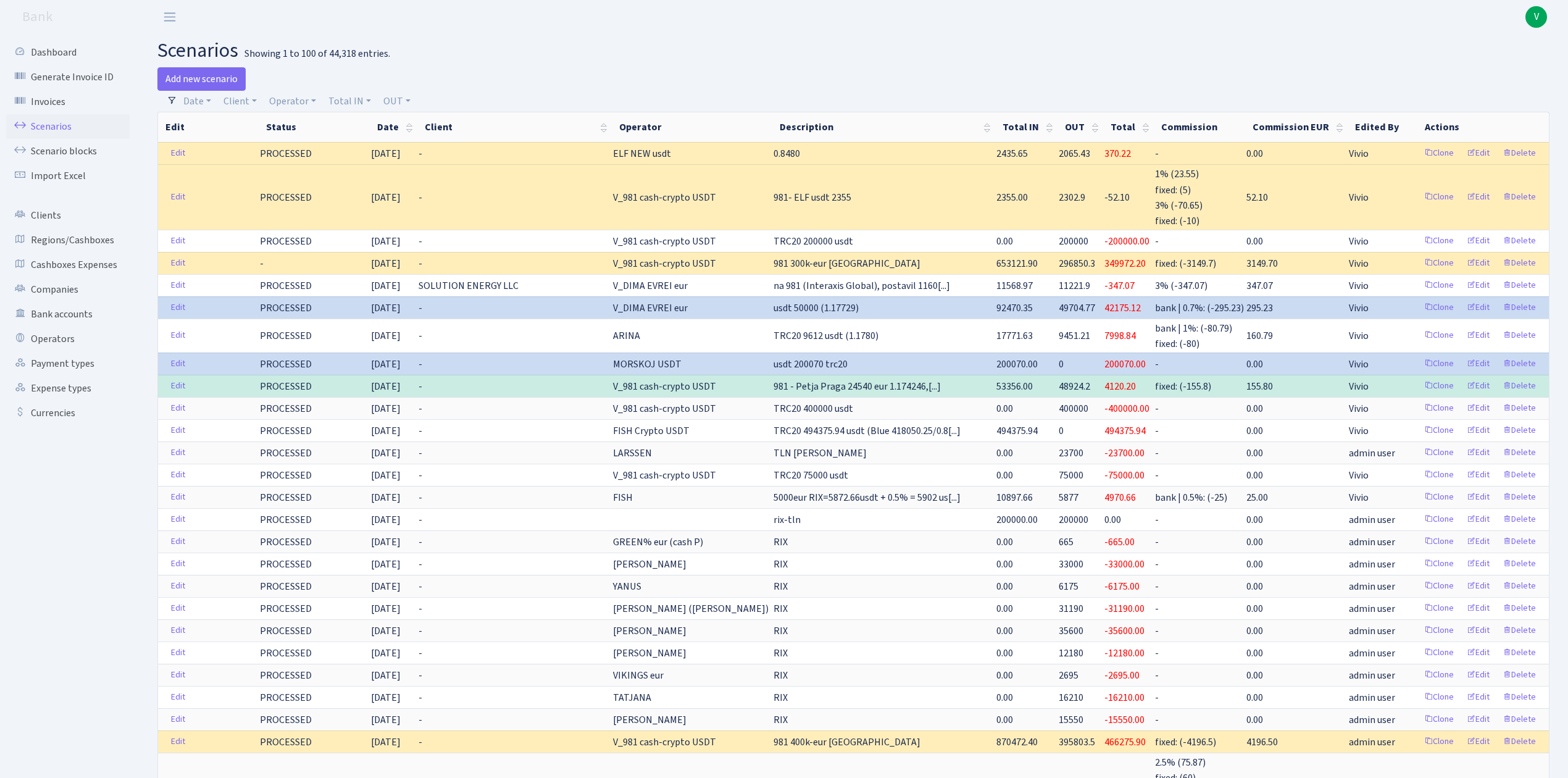
click at [56, 120] on link "Scenarios" at bounding box center [68, 126] width 124 height 25
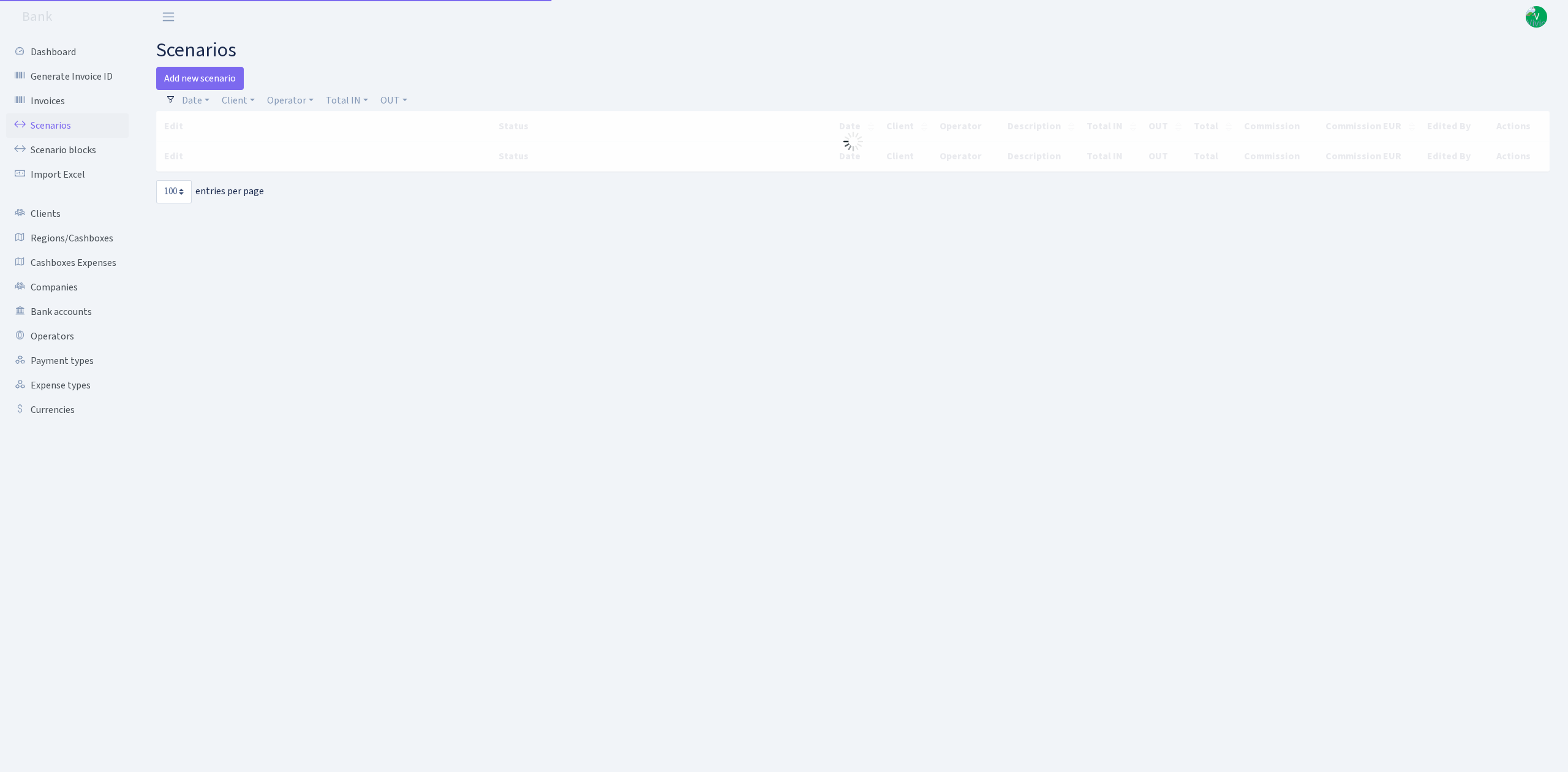
select select "100"
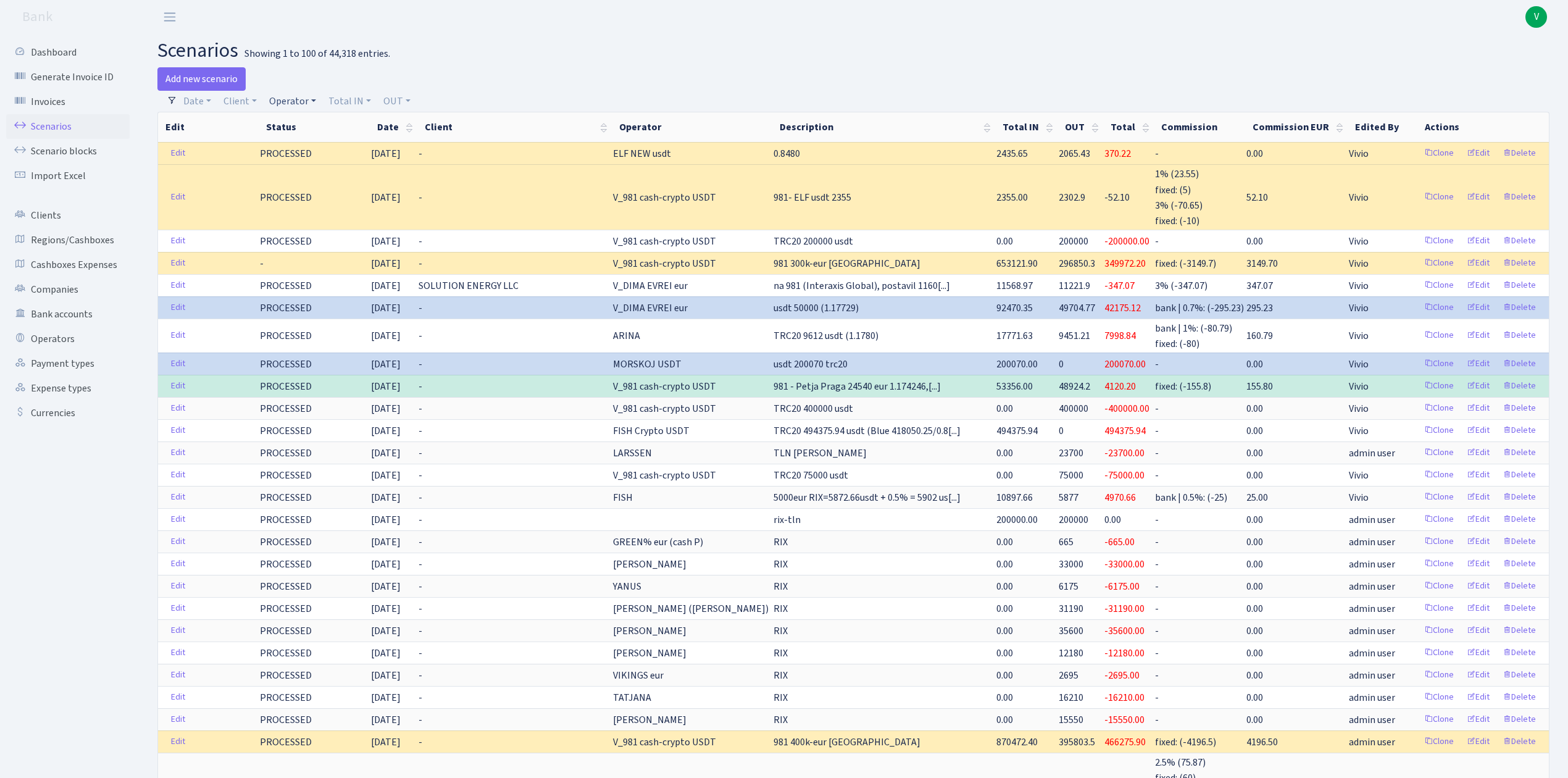
click at [294, 95] on link "Operator" at bounding box center [293, 101] width 57 height 21
click at [304, 152] on input "search" at bounding box center [313, 146] width 91 height 19
type input "dim"
click at [327, 225] on li "V_DIMA EVREI eur" at bounding box center [313, 215] width 93 height 21
